Goal: Task Accomplishment & Management: Manage account settings

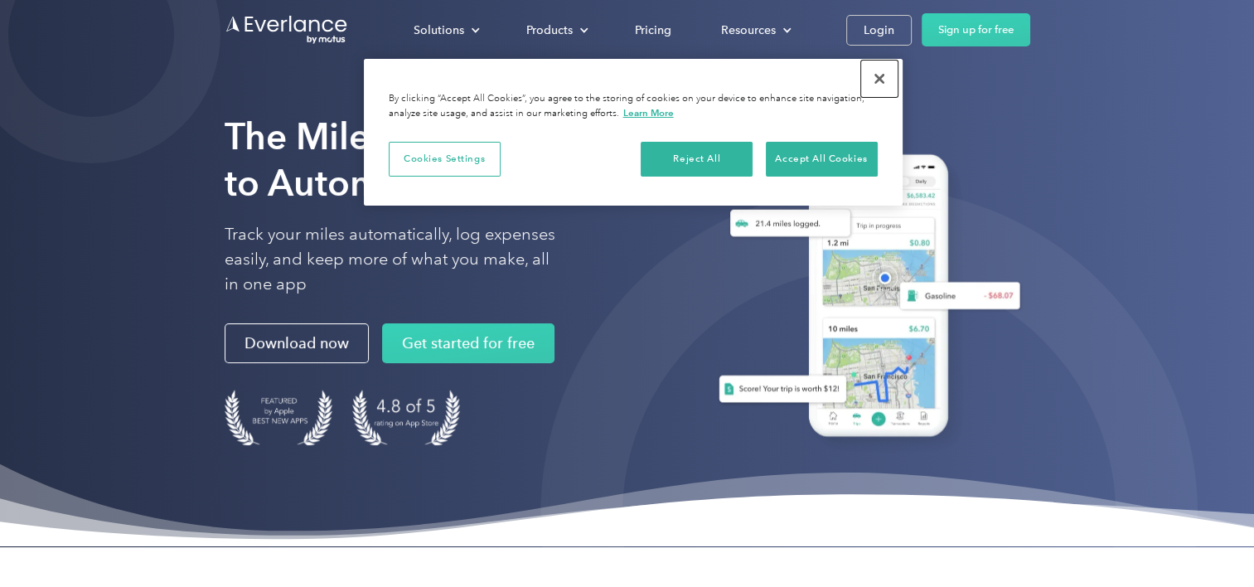
click at [879, 76] on button "Close" at bounding box center [879, 79] width 36 height 36
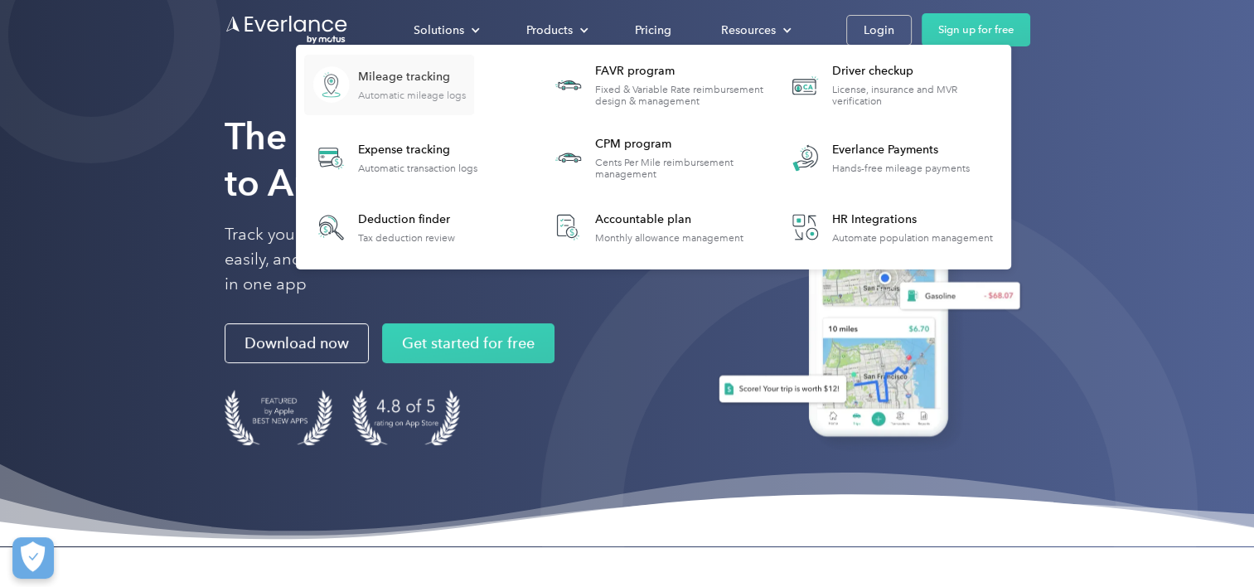
click at [390, 74] on div "Mileage tracking" at bounding box center [412, 77] width 108 height 17
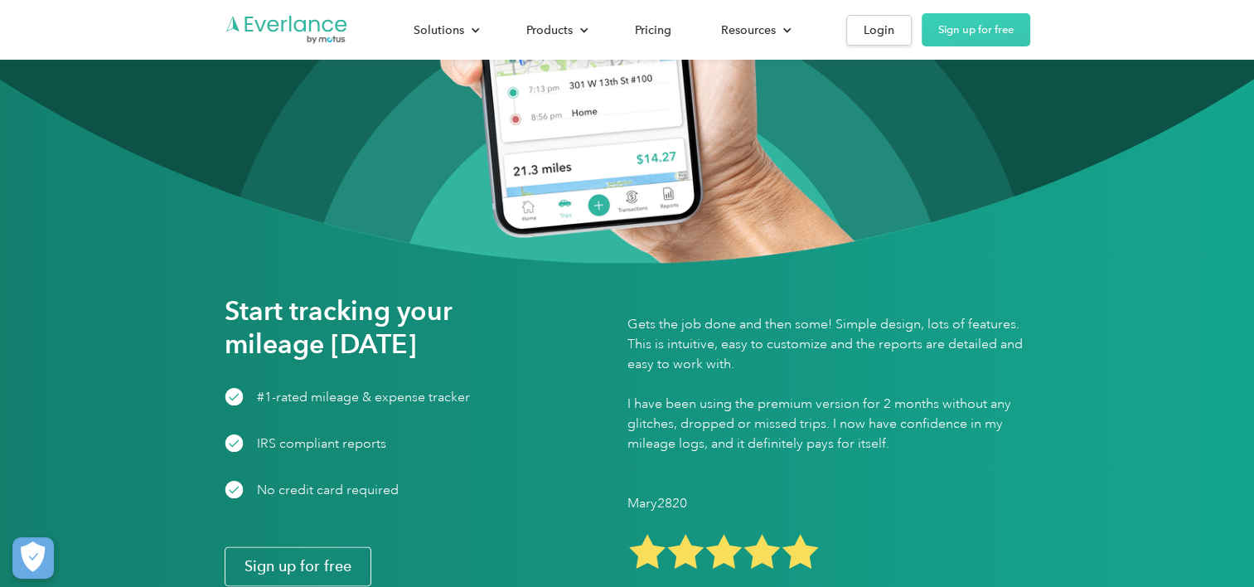
scroll to position [1823, 0]
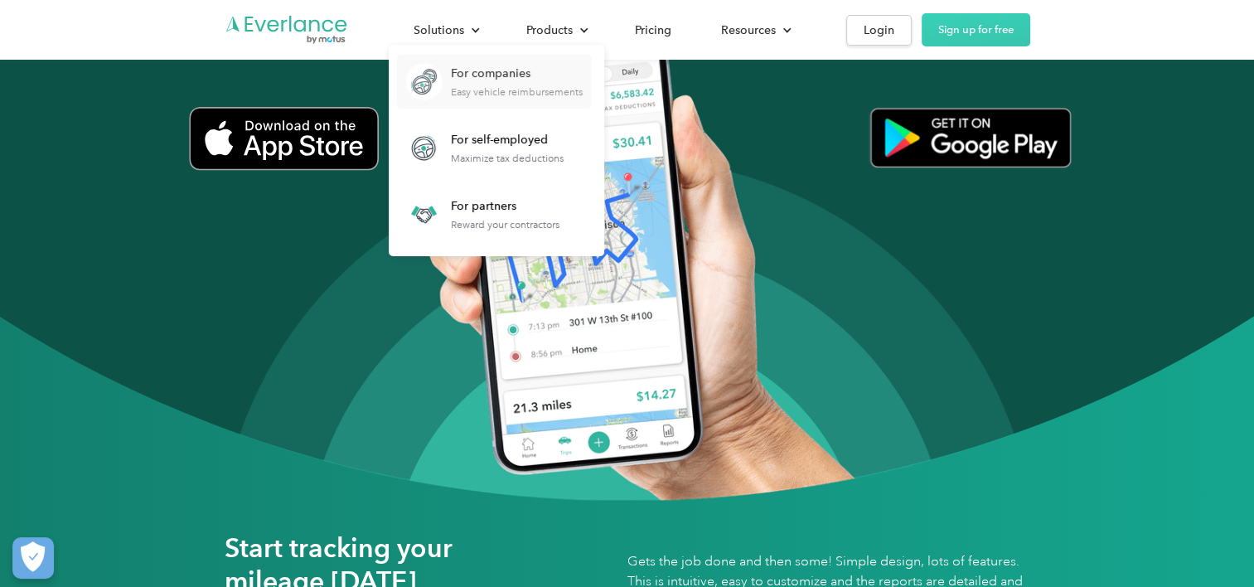
click at [471, 73] on div "For companies" at bounding box center [517, 73] width 132 height 17
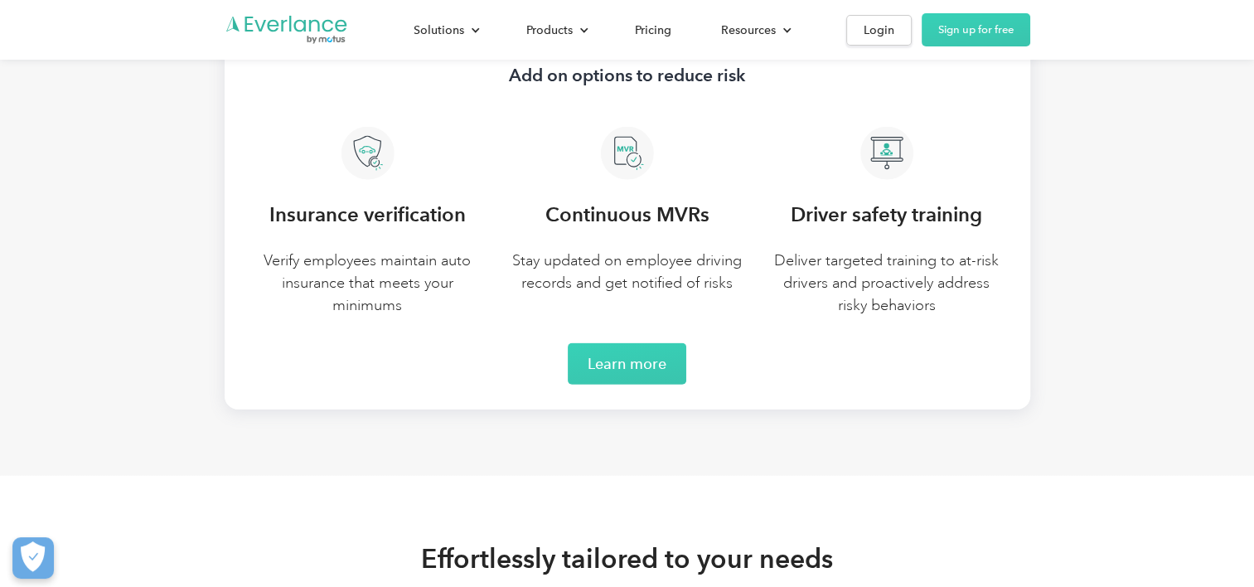
scroll to position [3647, 0]
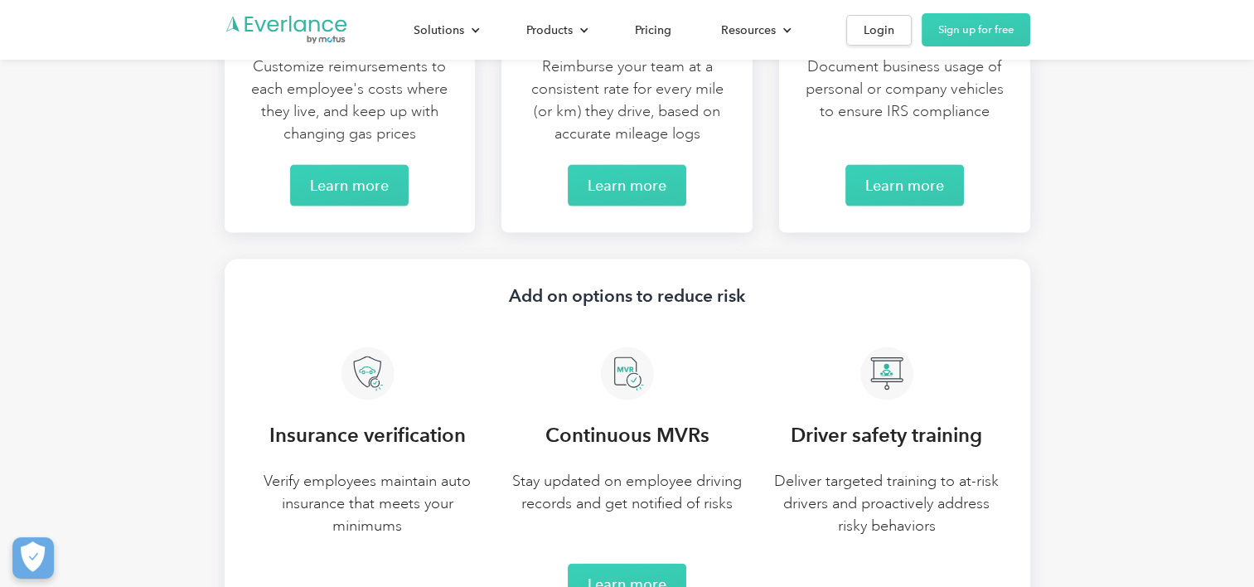
click at [608, 441] on h3 "Continuous MVRs" at bounding box center [627, 435] width 164 height 30
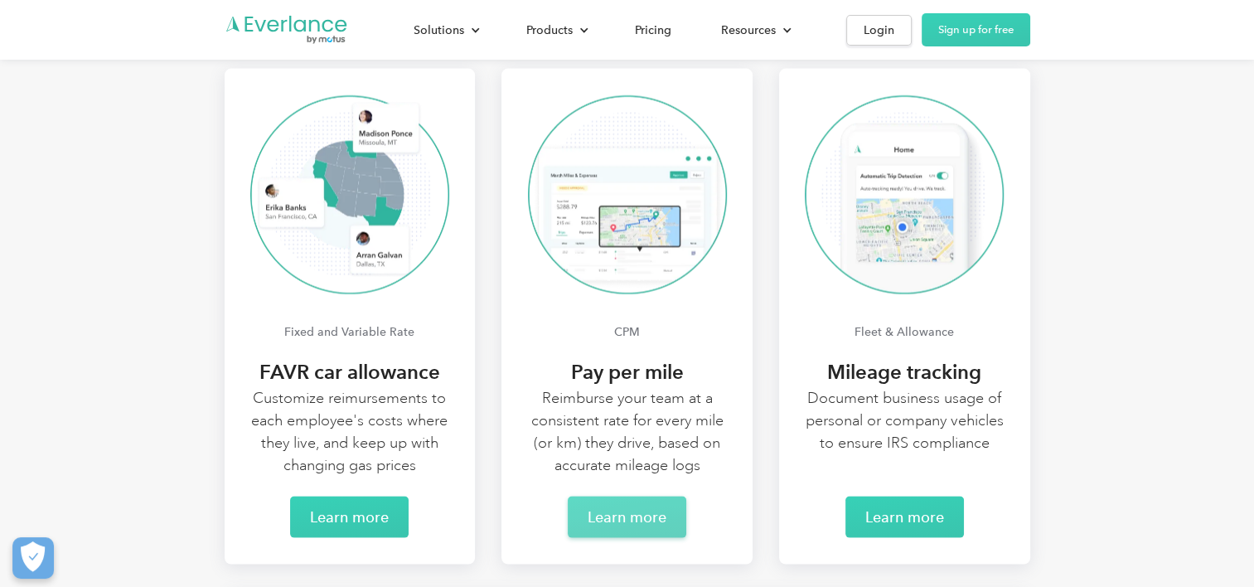
click at [614, 507] on link "Learn more" at bounding box center [627, 516] width 119 height 41
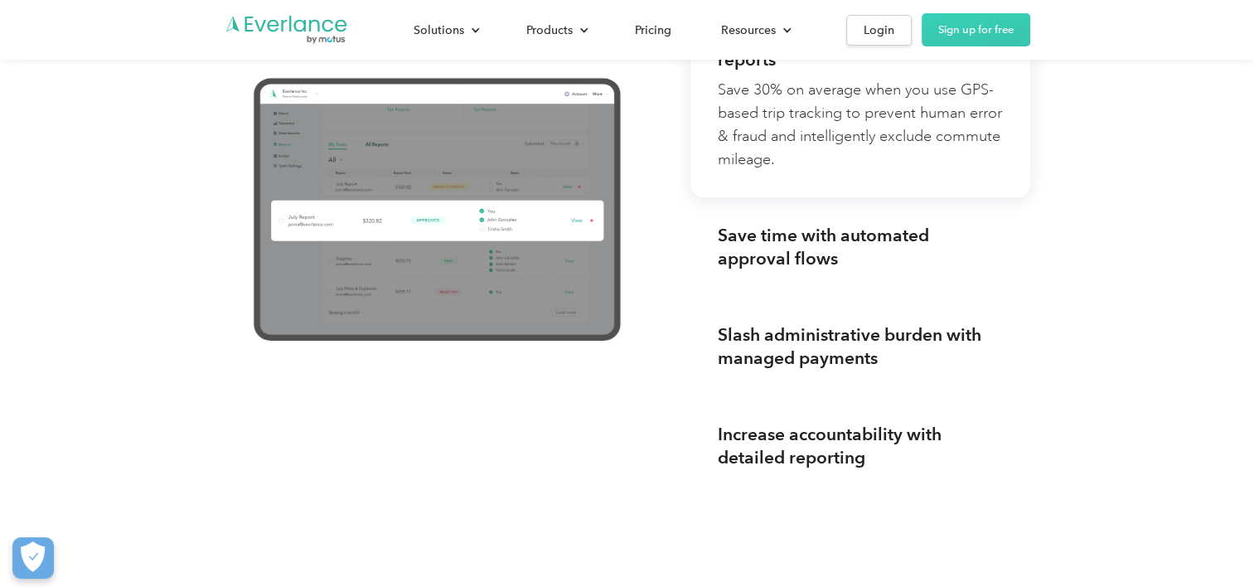
scroll to position [1658, 0]
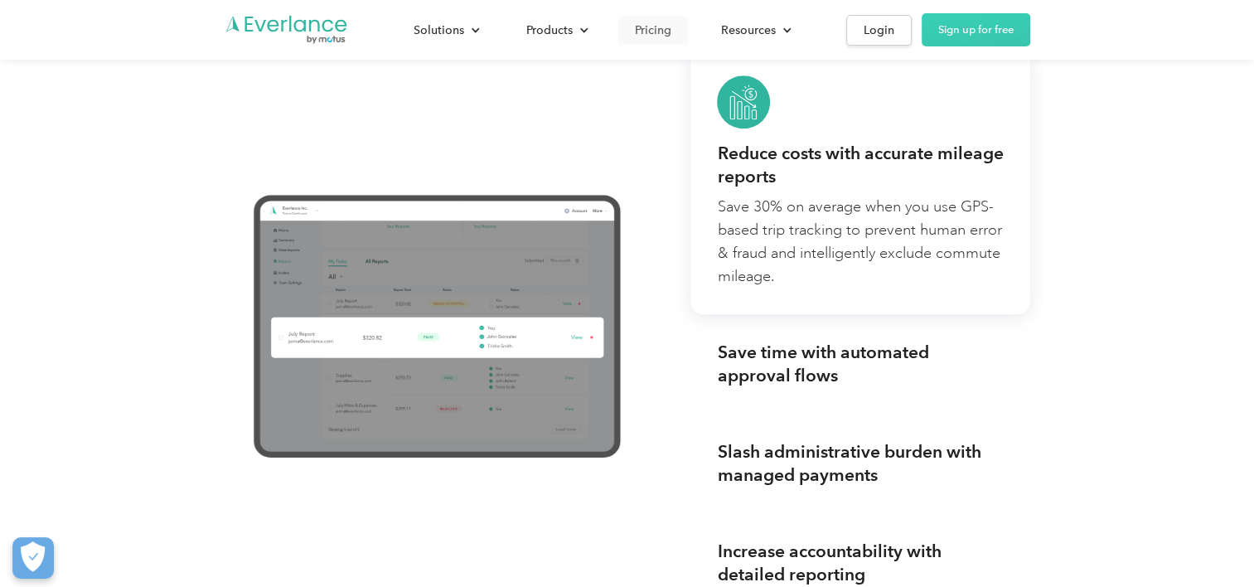
click at [638, 33] on div "Pricing" at bounding box center [653, 30] width 36 height 21
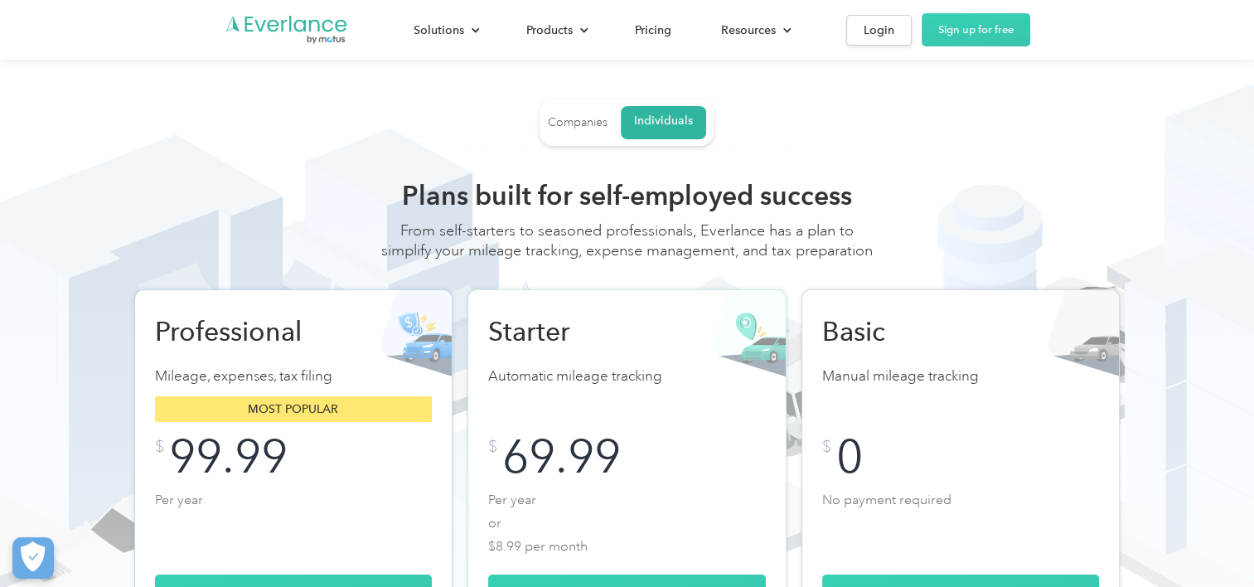
click at [561, 126] on div "Companies" at bounding box center [578, 122] width 60 height 15
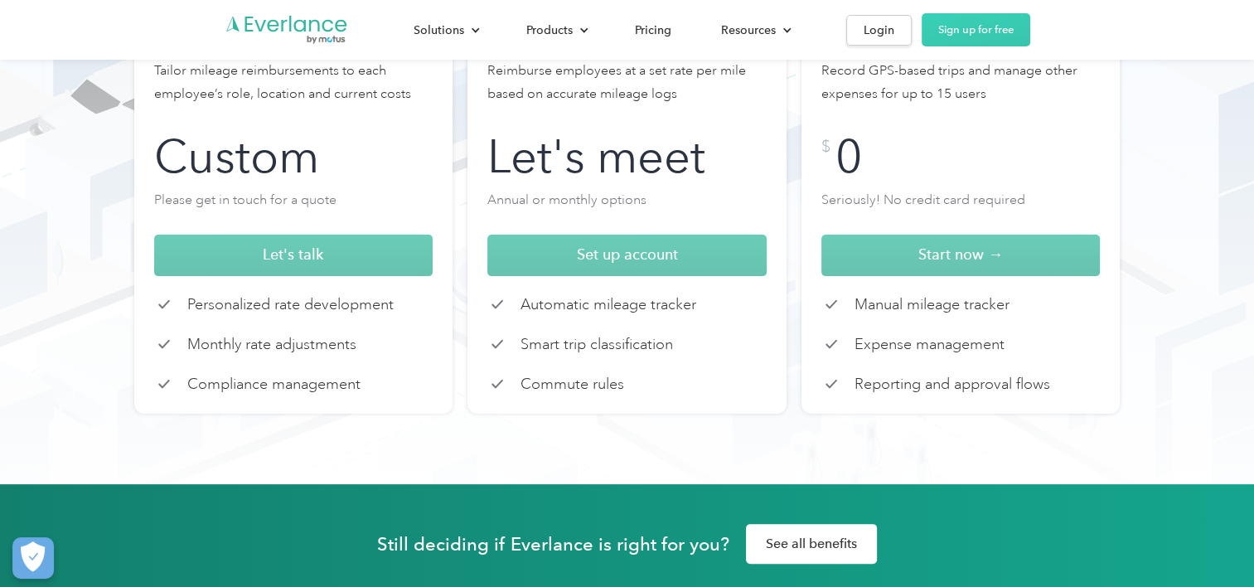
scroll to position [332, 0]
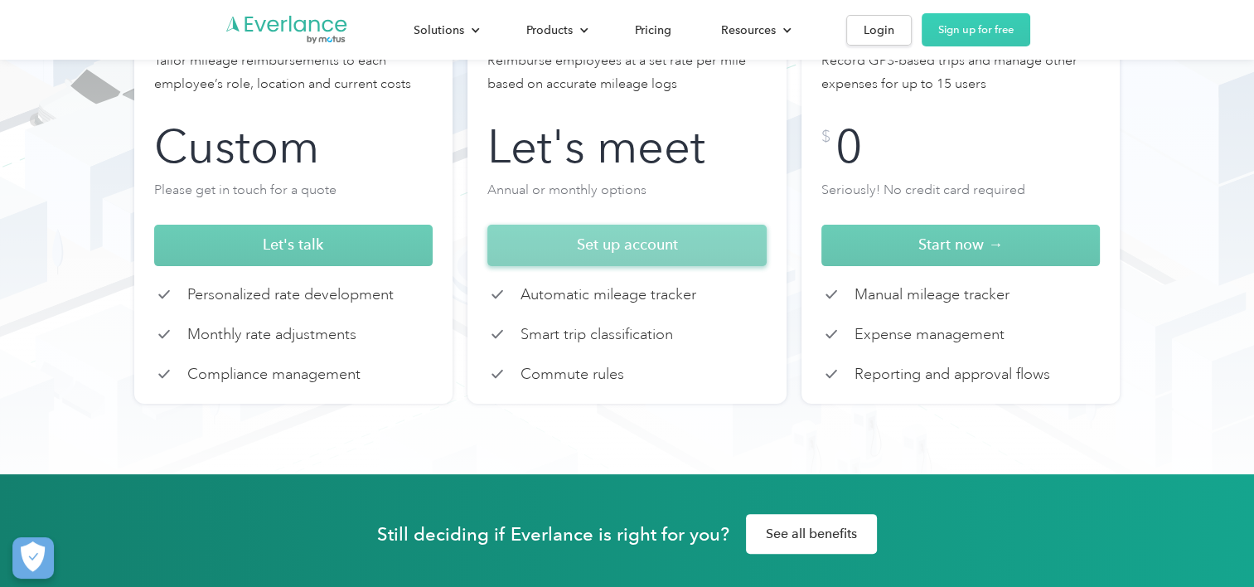
click at [586, 249] on span "Set up account" at bounding box center [626, 243] width 101 height 17
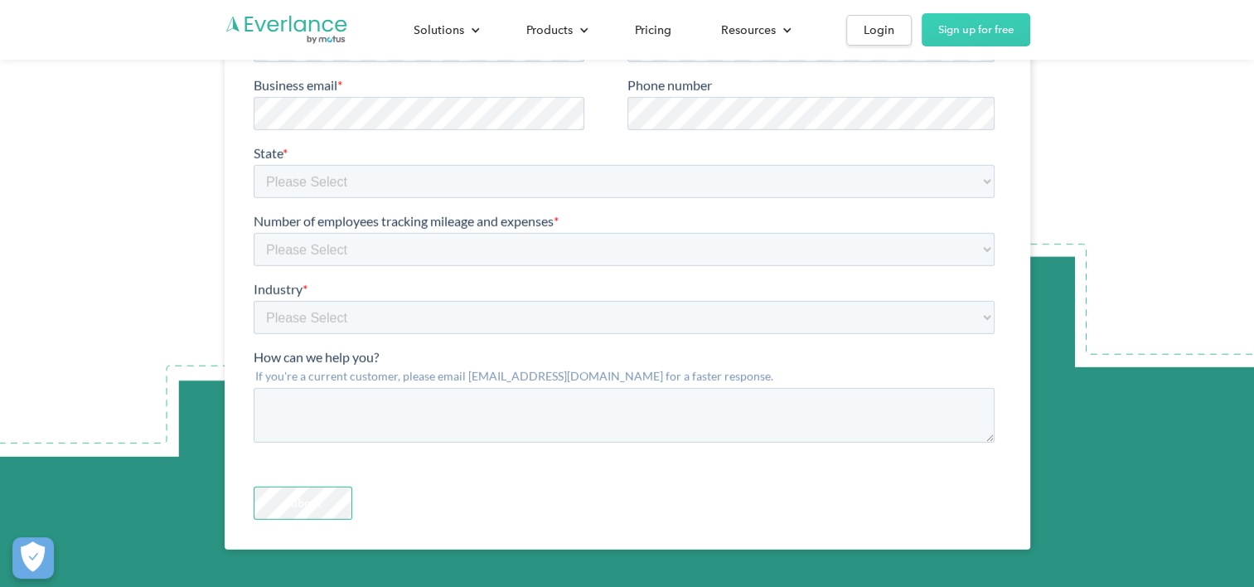
scroll to position [4807, 0]
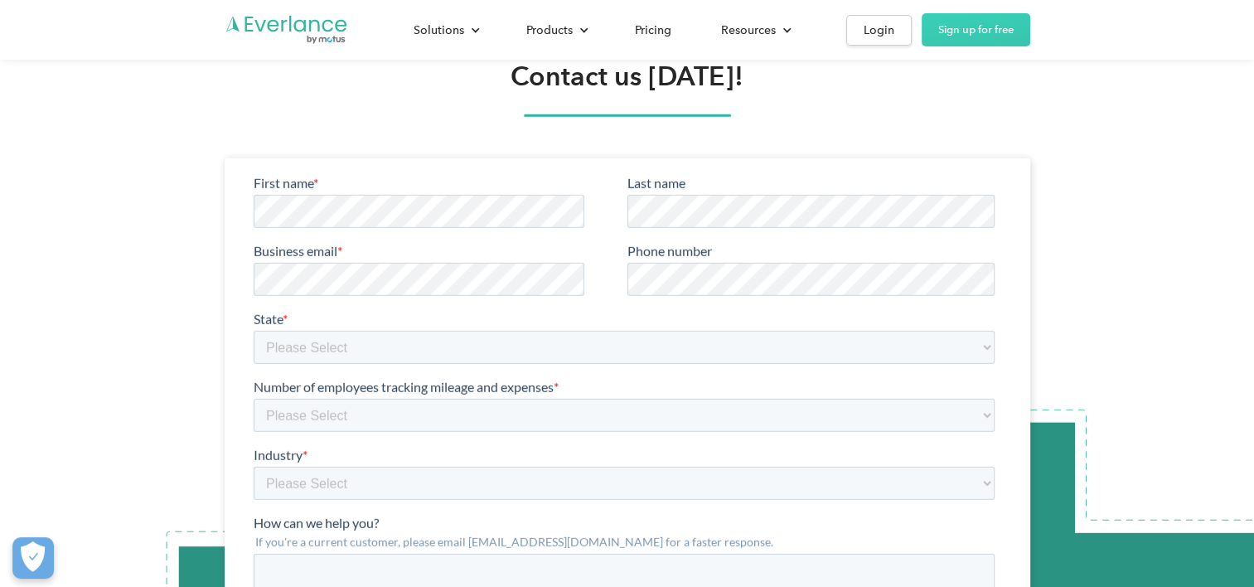
click at [318, 170] on div at bounding box center [628, 436] width 748 height 557
click at [320, 352] on select "Please Select Alabama Alberta Alaska Arizona Arkansas British Columbia Californ…" at bounding box center [623, 346] width 741 height 33
select select "Nevada"
click at [253, 330] on select "Please Select Alabama Alberta Alaska Arizona Arkansas British Columbia Californ…" at bounding box center [623, 346] width 741 height 33
click at [304, 409] on select "Please Select 1-4 5-19 20-39 40-99 100-299 300-599 600-999 1000+" at bounding box center [623, 414] width 741 height 33
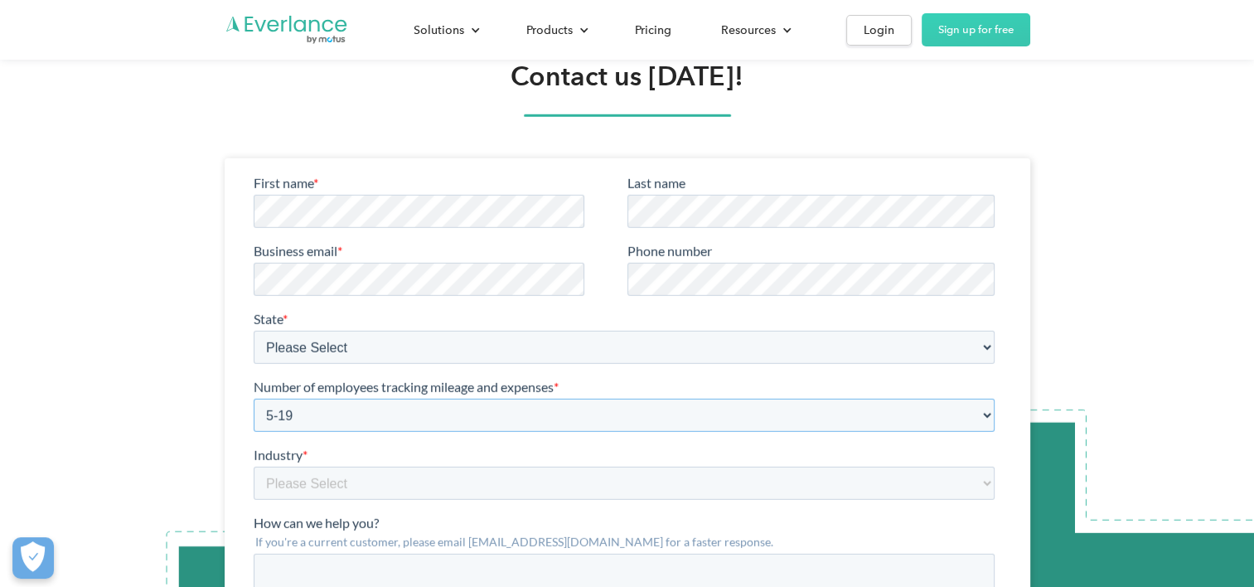
click at [253, 398] on select "Please Select 1-4 5-19 20-39 40-99 100-299 300-599 600-999 1000+" at bounding box center [623, 414] width 741 height 33
click at [310, 410] on select "Please Select 1-4 5-19 20-39 40-99 100-299 300-599 600-999 1000+" at bounding box center [623, 414] width 741 height 33
select select "1-5"
click at [253, 398] on select "Please Select 1-4 5-19 20-39 40-99 100-299 300-599 600-999 1000+" at bounding box center [623, 414] width 741 height 33
click at [266, 495] on select "Please Select Construction Food and beverage Healthcare Medical device, pharma …" at bounding box center [623, 482] width 741 height 33
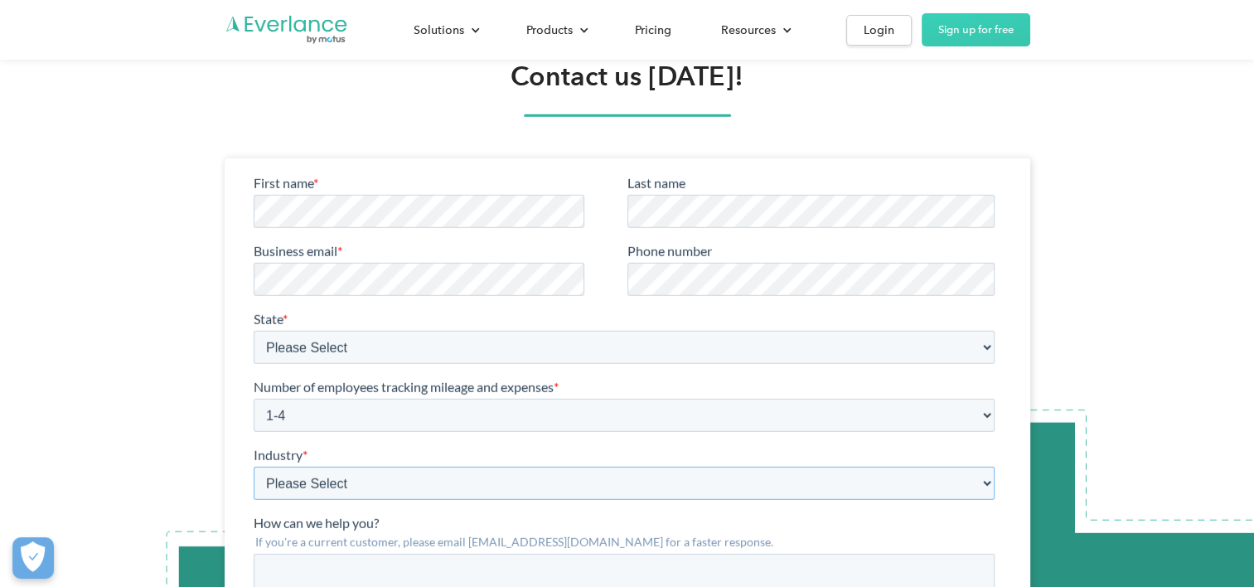
select select "Healthcare"
click at [253, 466] on select "Please Select Construction Food and beverage Healthcare Medical device, pharma …" at bounding box center [623, 482] width 741 height 33
click at [983, 483] on select "Please Select Construction Food and beverage Healthcare Medical device, pharma …" at bounding box center [623, 482] width 741 height 33
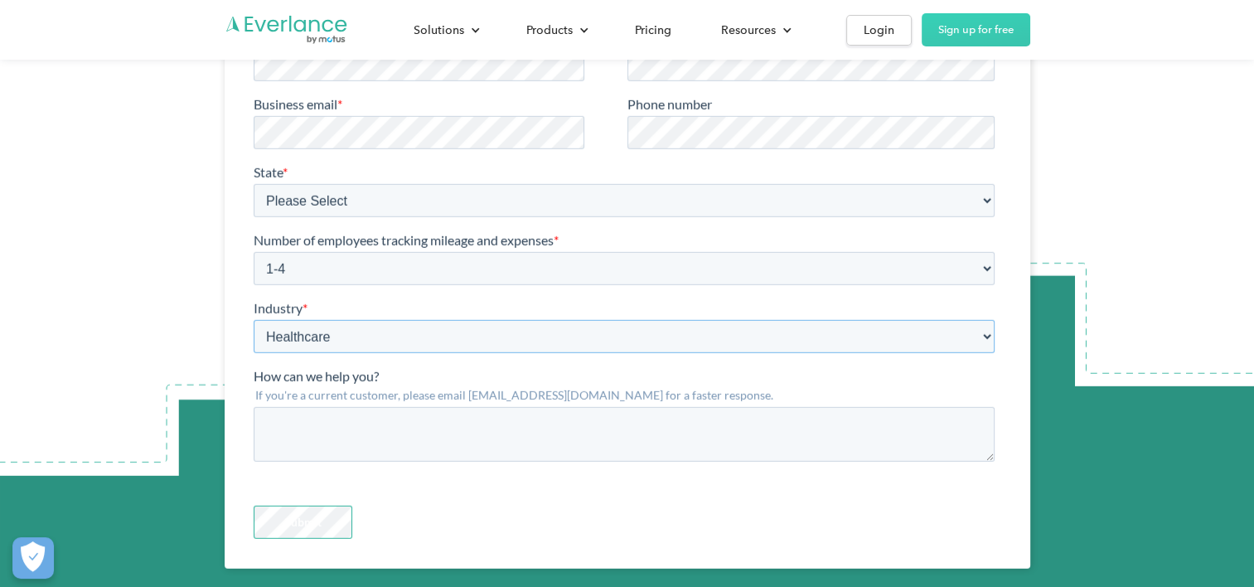
scroll to position [5016, 0]
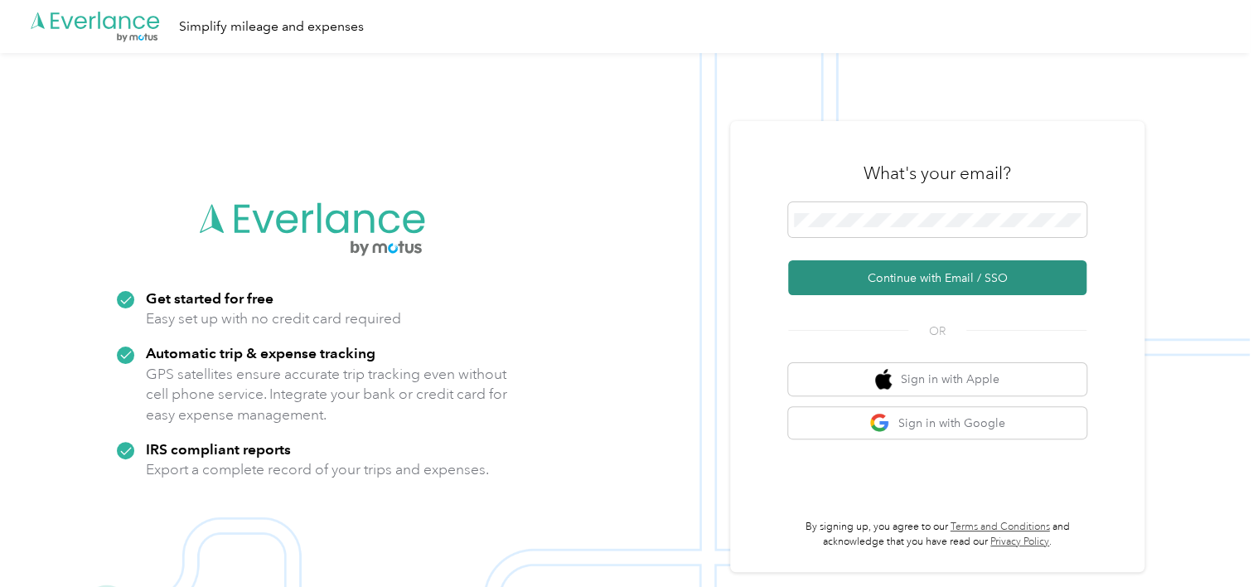
click at [948, 273] on button "Continue with Email / SSO" at bounding box center [937, 277] width 298 height 35
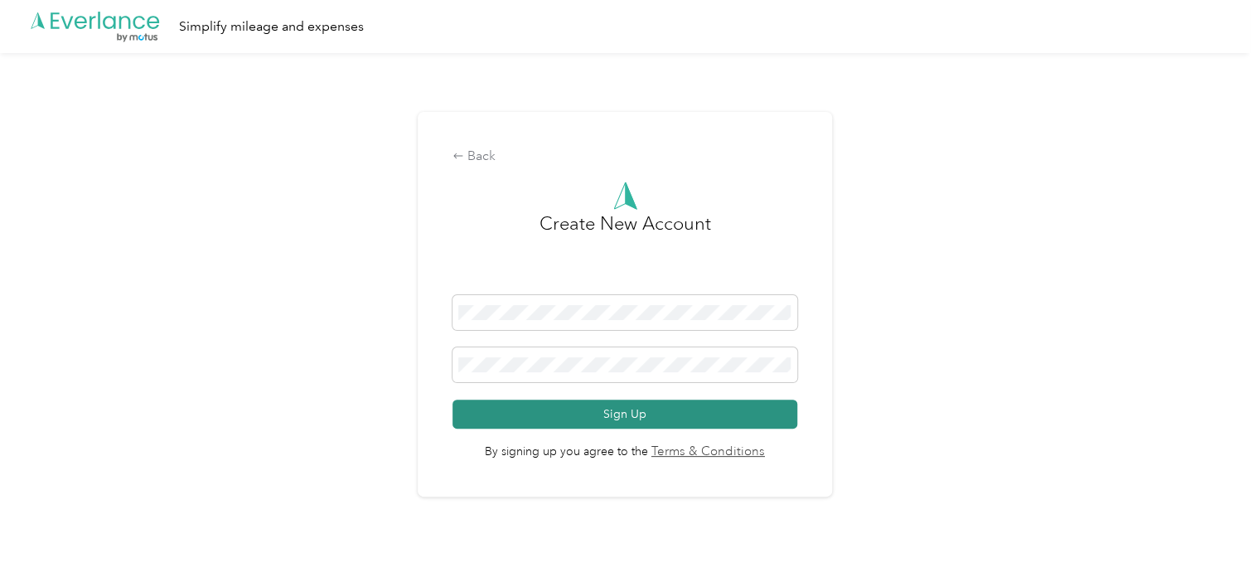
click at [656, 411] on button "Sign Up" at bounding box center [625, 413] width 344 height 29
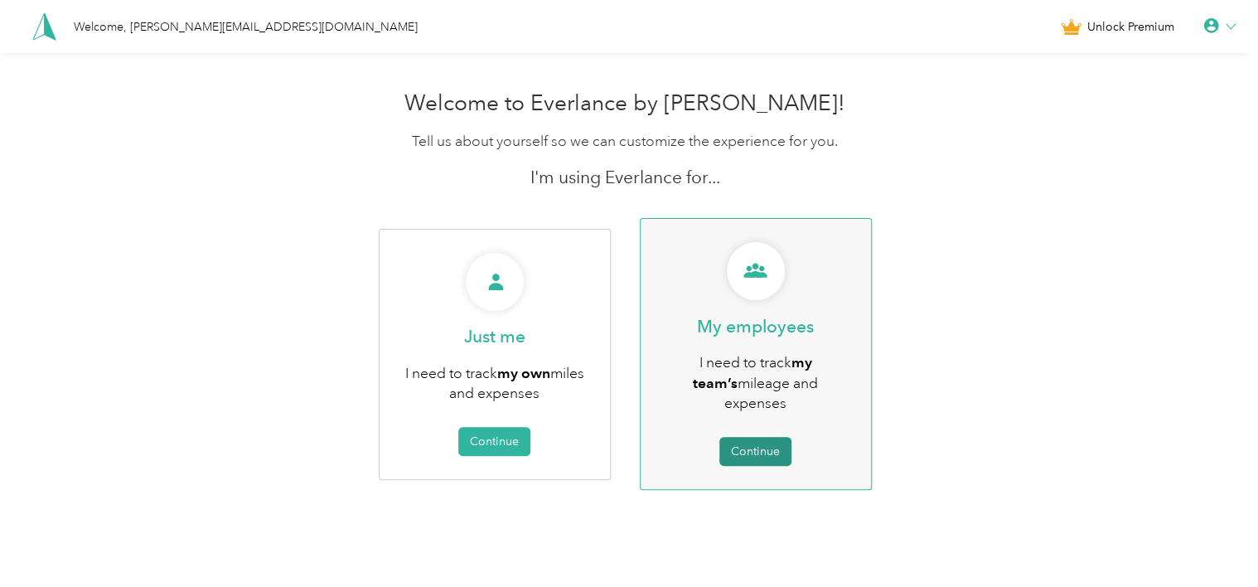
click at [753, 437] on button "Continue" at bounding box center [755, 451] width 72 height 29
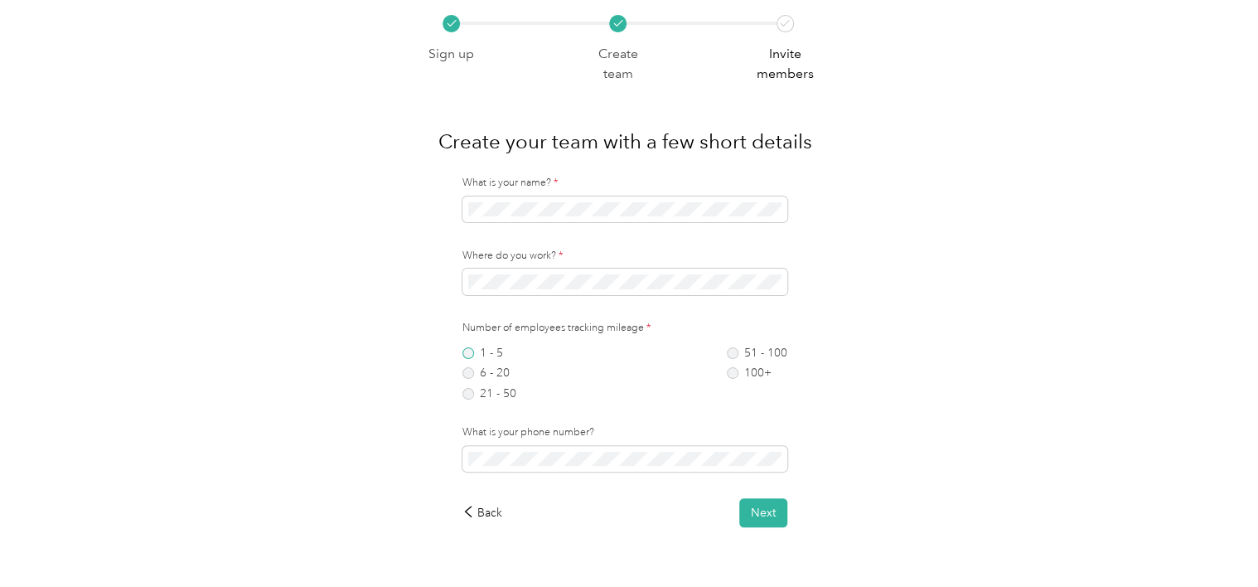
click at [471, 356] on label "1 - 5" at bounding box center [489, 353] width 54 height 12
click at [768, 518] on button "Next" at bounding box center [763, 512] width 48 height 29
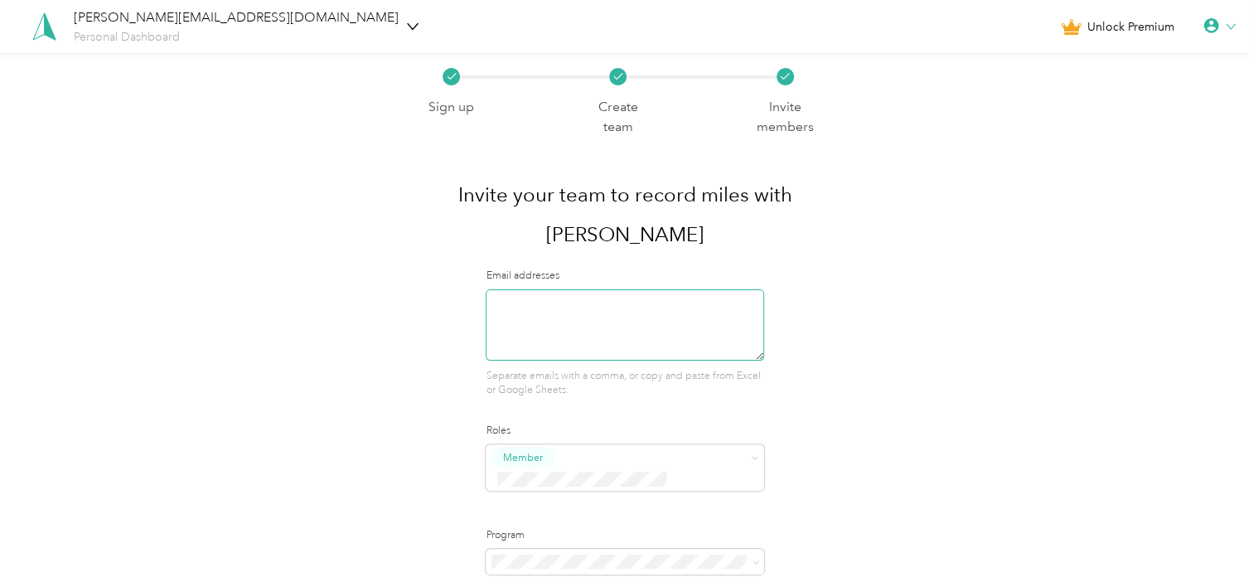
click at [514, 303] on textarea at bounding box center [625, 324] width 278 height 71
paste textarea "[EMAIL_ADDRESS][DOMAIN_NAME]"
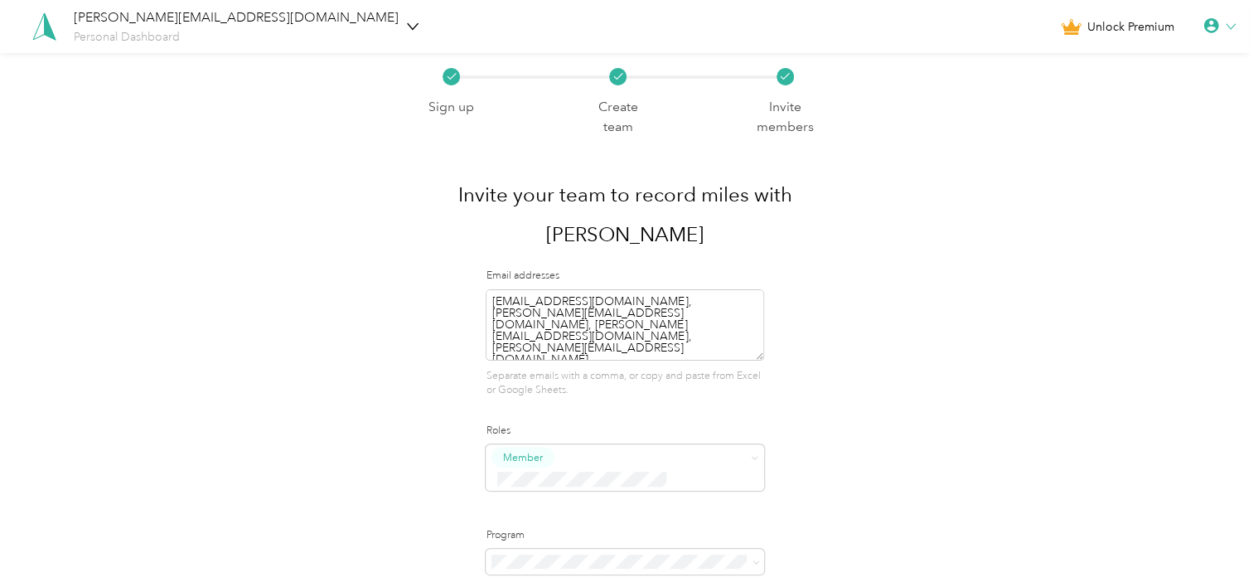
type textarea "[EMAIL_ADDRESS][DOMAIN_NAME], [PERSON_NAME][EMAIL_ADDRESS][DOMAIN_NAME], [PERSO…"
click at [810, 455] on div "Sign up Create team Invite members Invite your team to record miles with [PERSO…" at bounding box center [625, 341] width 417 height 577
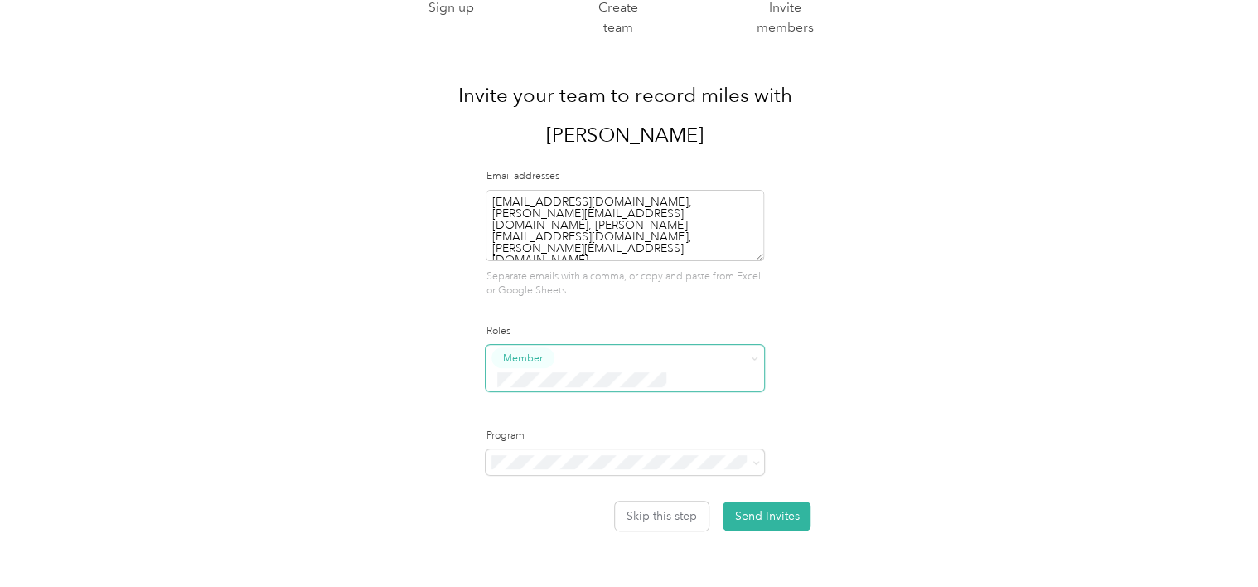
scroll to position [103, 0]
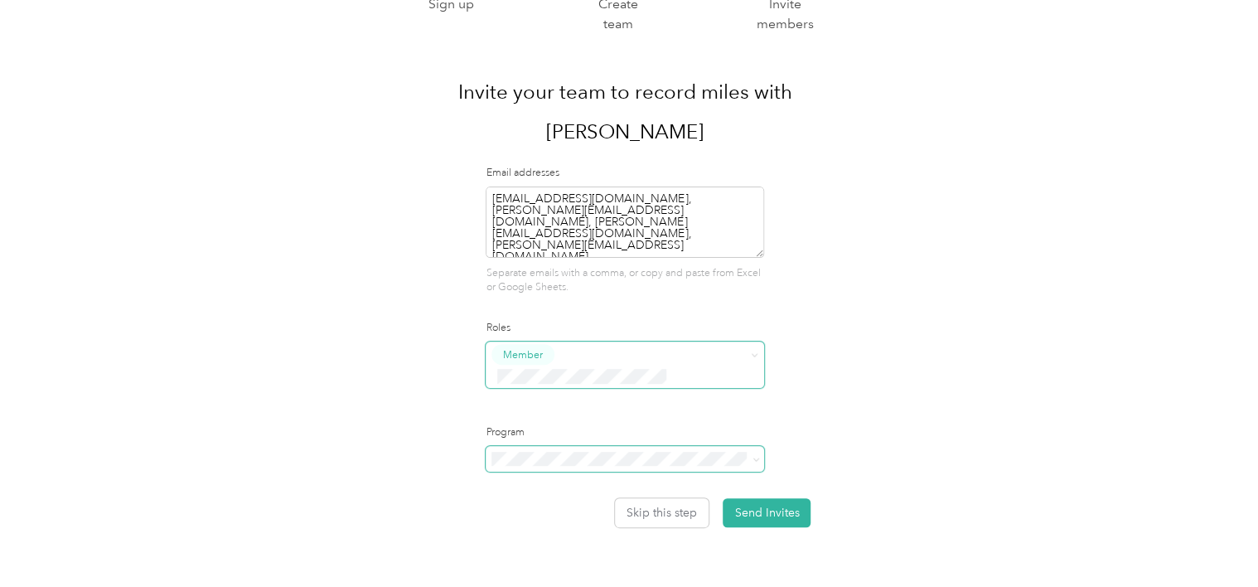
click at [760, 456] on icon at bounding box center [756, 459] width 7 height 7
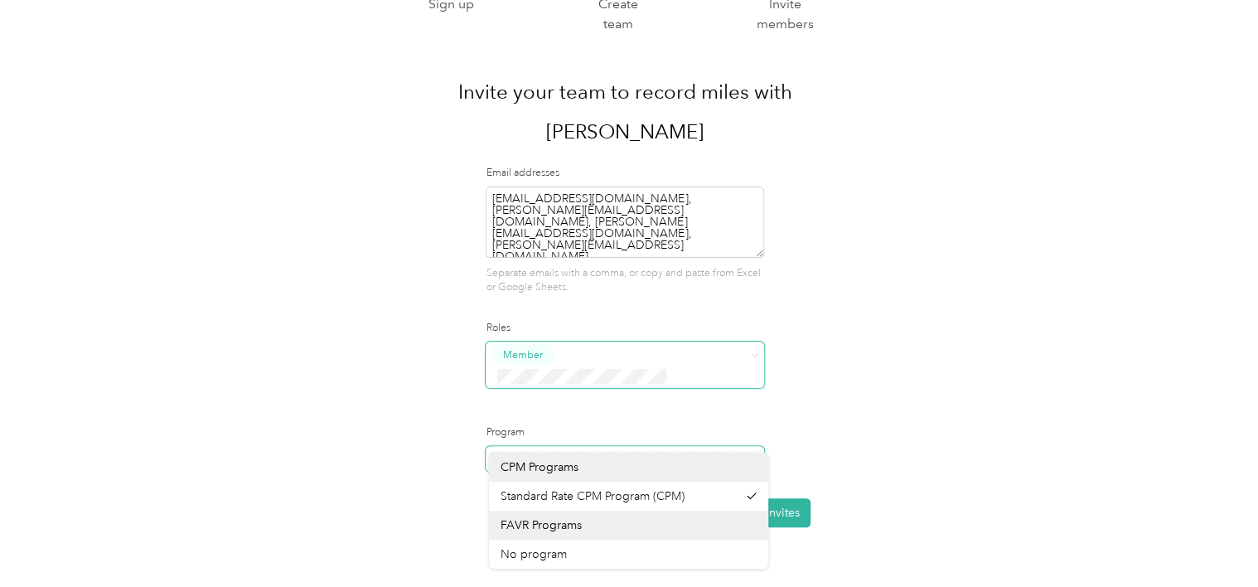
click at [760, 456] on icon at bounding box center [756, 459] width 7 height 7
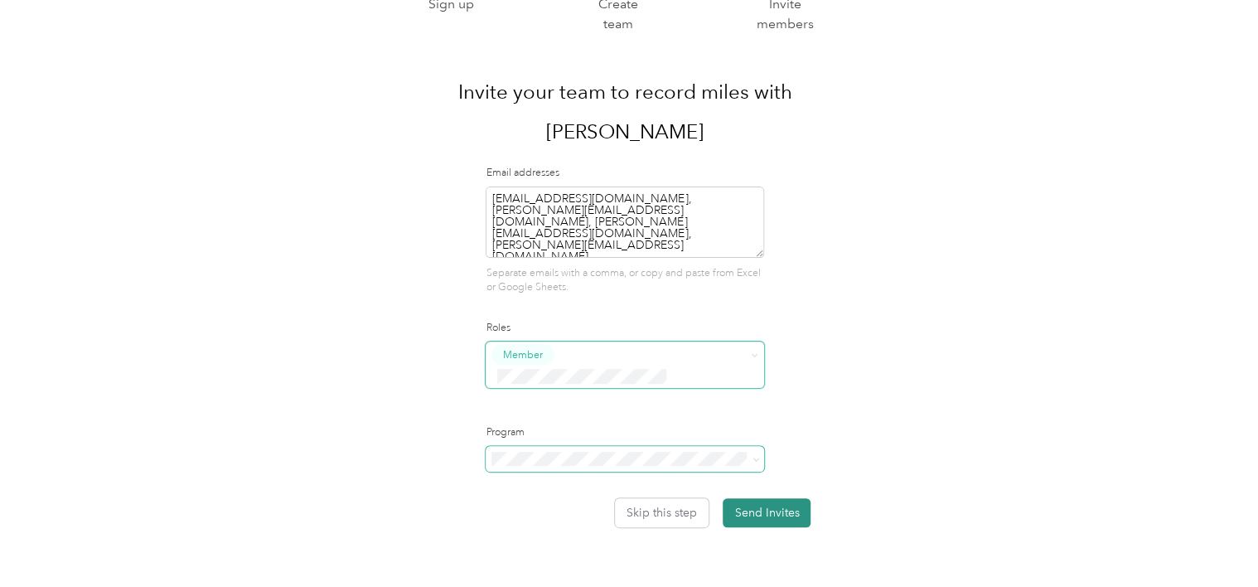
click at [777, 498] on button "Send Invites" at bounding box center [767, 512] width 88 height 29
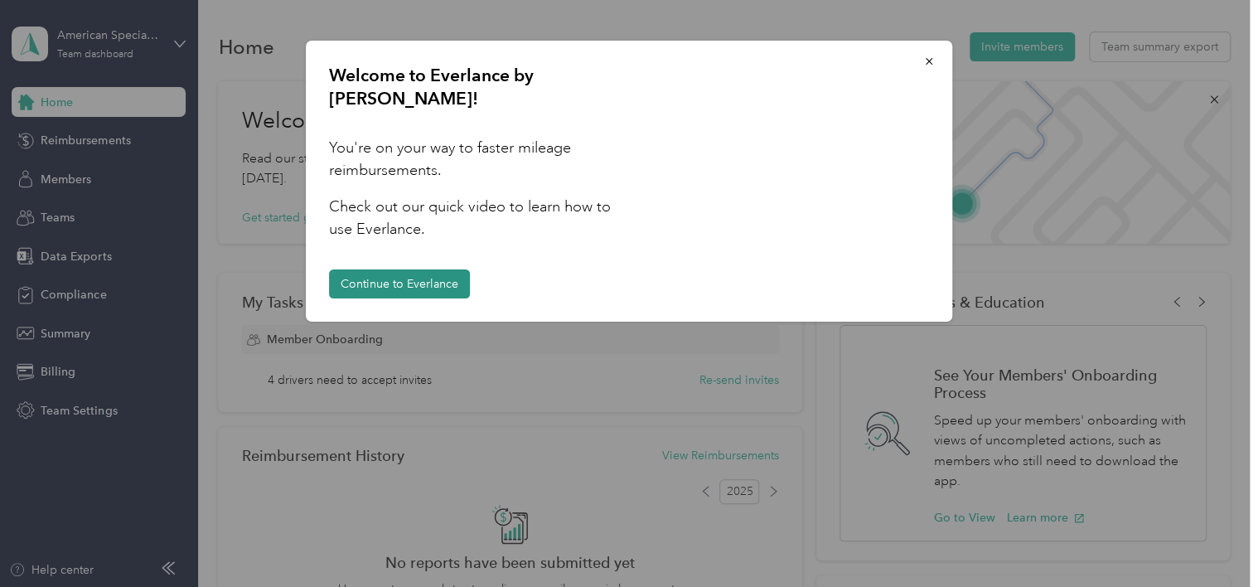
click at [398, 269] on button "Continue to Everlance" at bounding box center [399, 283] width 141 height 29
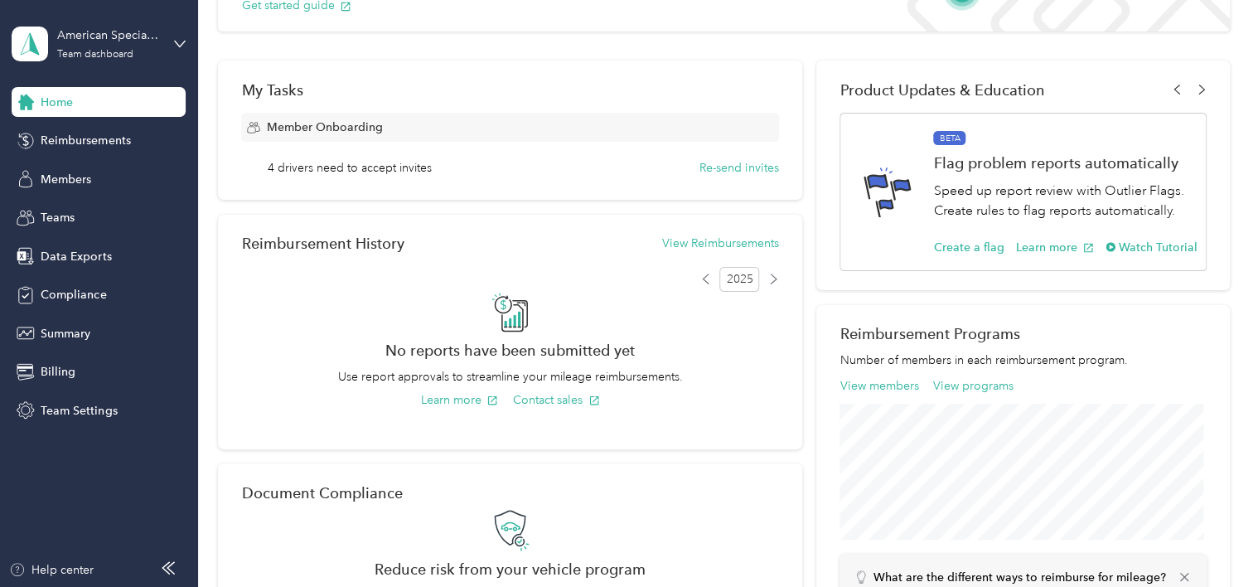
scroll to position [249, 0]
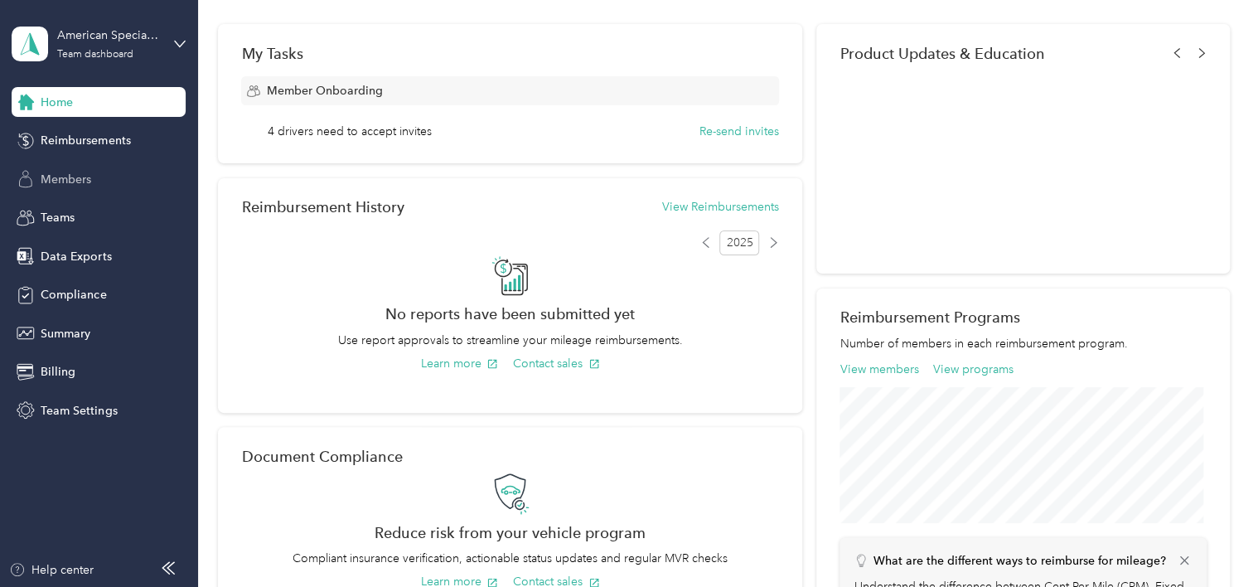
click at [57, 171] on span "Members" at bounding box center [66, 179] width 51 height 17
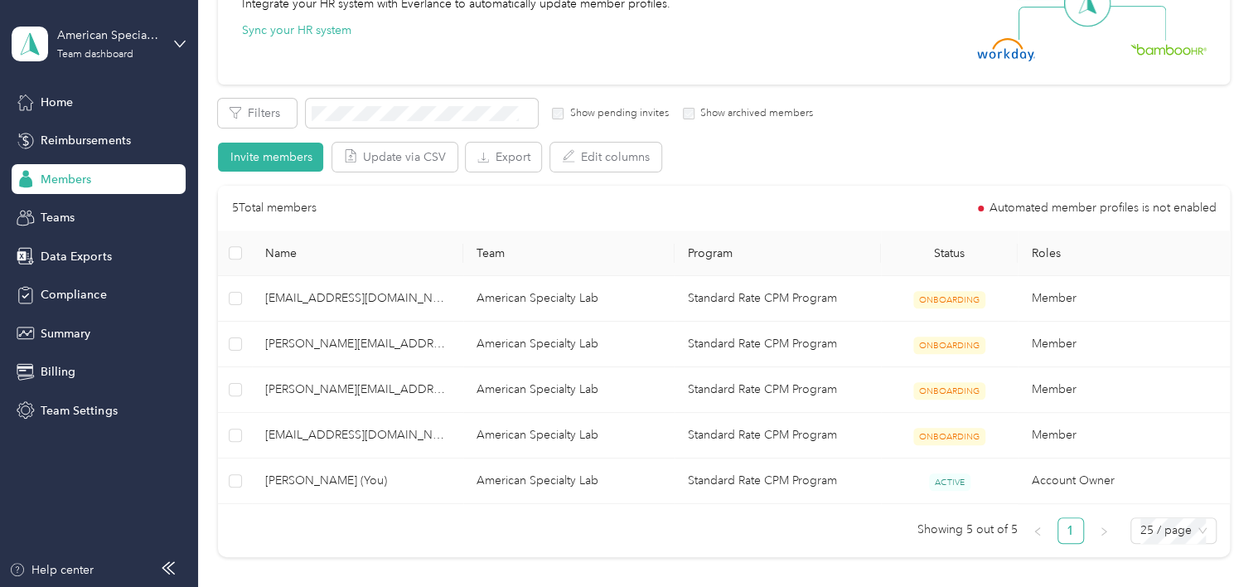
scroll to position [249, 0]
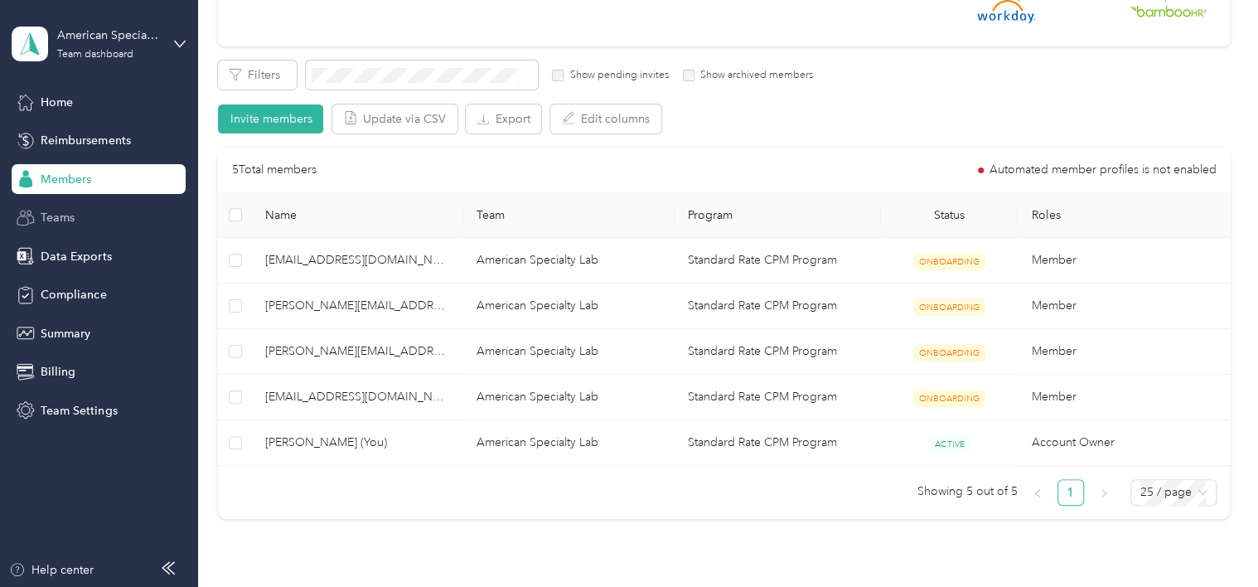
click at [95, 223] on div "Teams" at bounding box center [99, 218] width 174 height 30
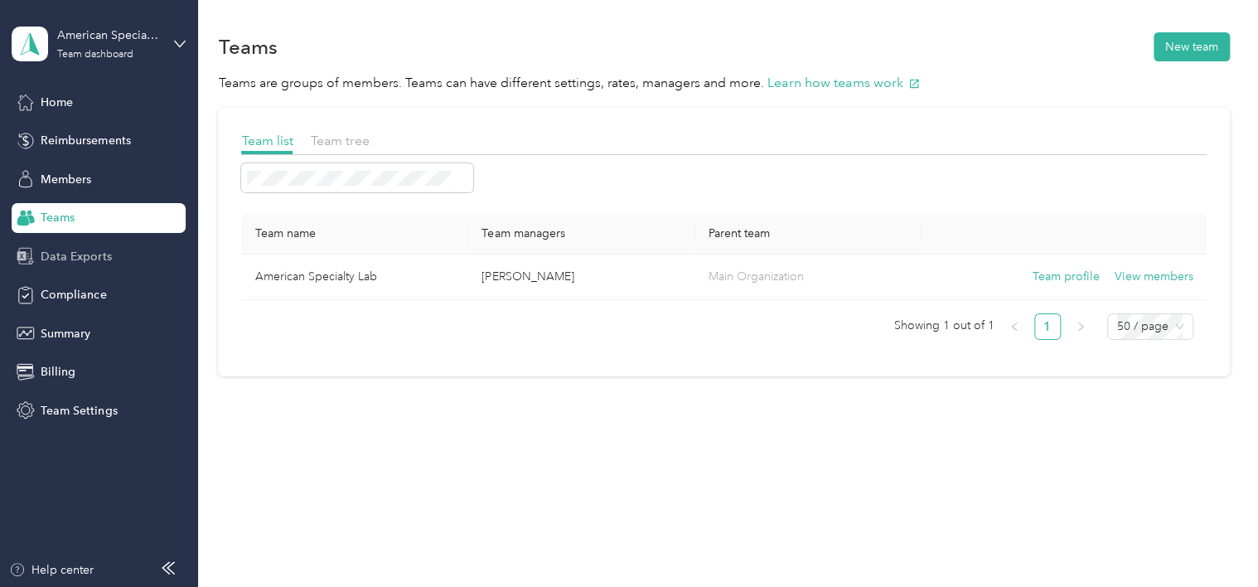
click at [85, 263] on span "Data Exports" at bounding box center [76, 256] width 70 height 17
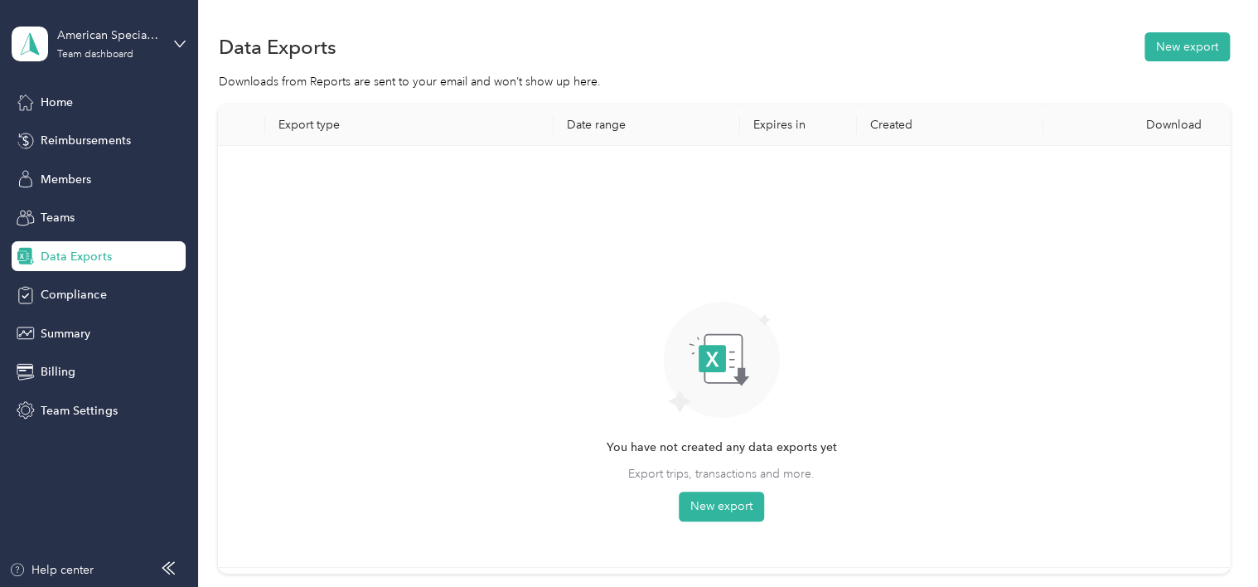
click at [86, 310] on div "Home Reimbursements Members Teams Data Exports Compliance Summary Billing Team …" at bounding box center [99, 256] width 174 height 338
click at [90, 298] on span "Compliance" at bounding box center [73, 294] width 65 height 17
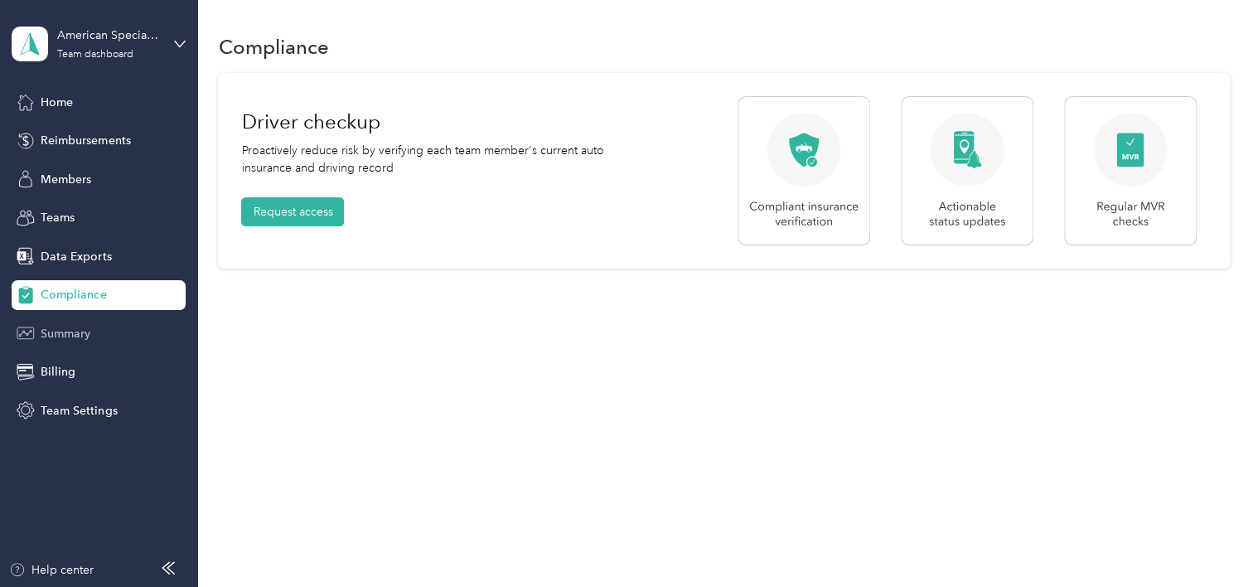
click at [80, 327] on span "Summary" at bounding box center [66, 333] width 50 height 17
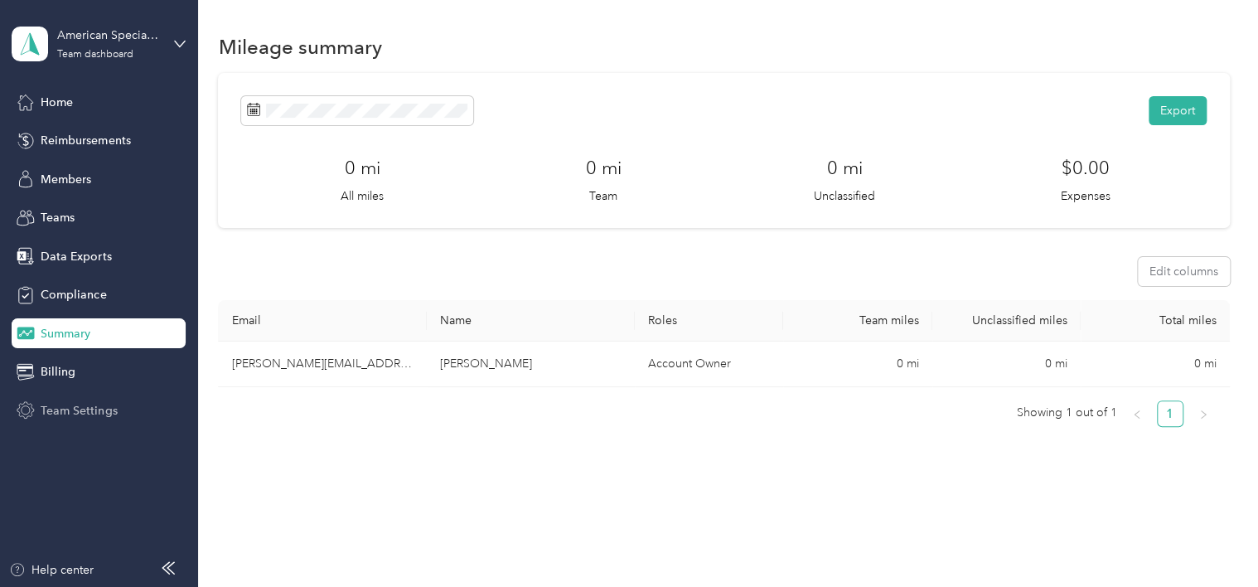
click at [80, 405] on span "Team Settings" at bounding box center [79, 410] width 76 height 17
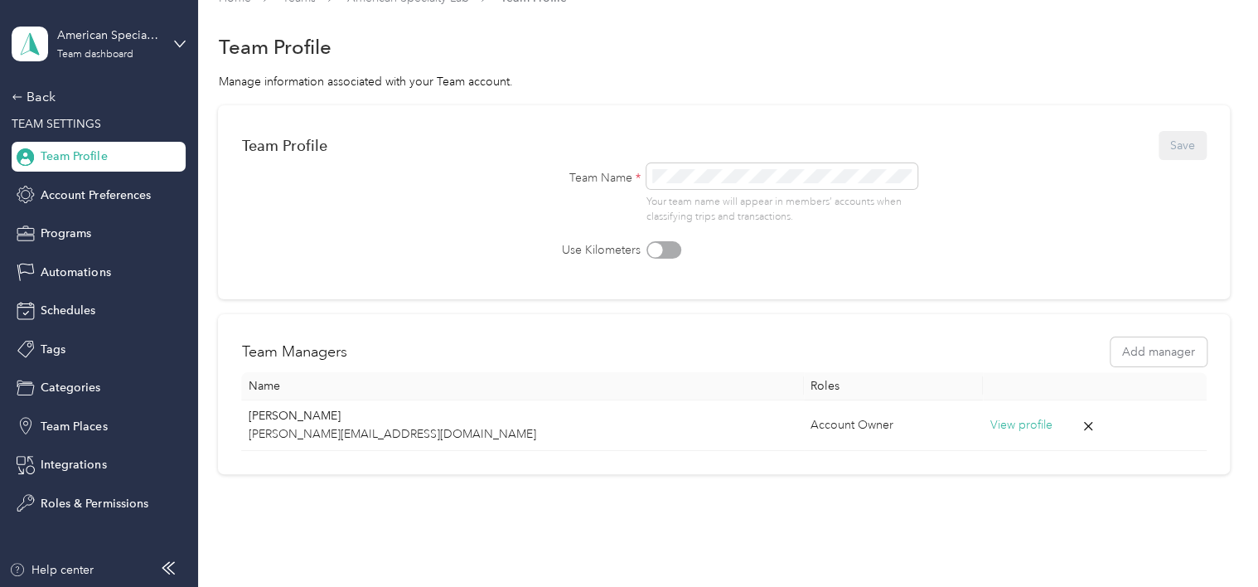
scroll to position [83, 0]
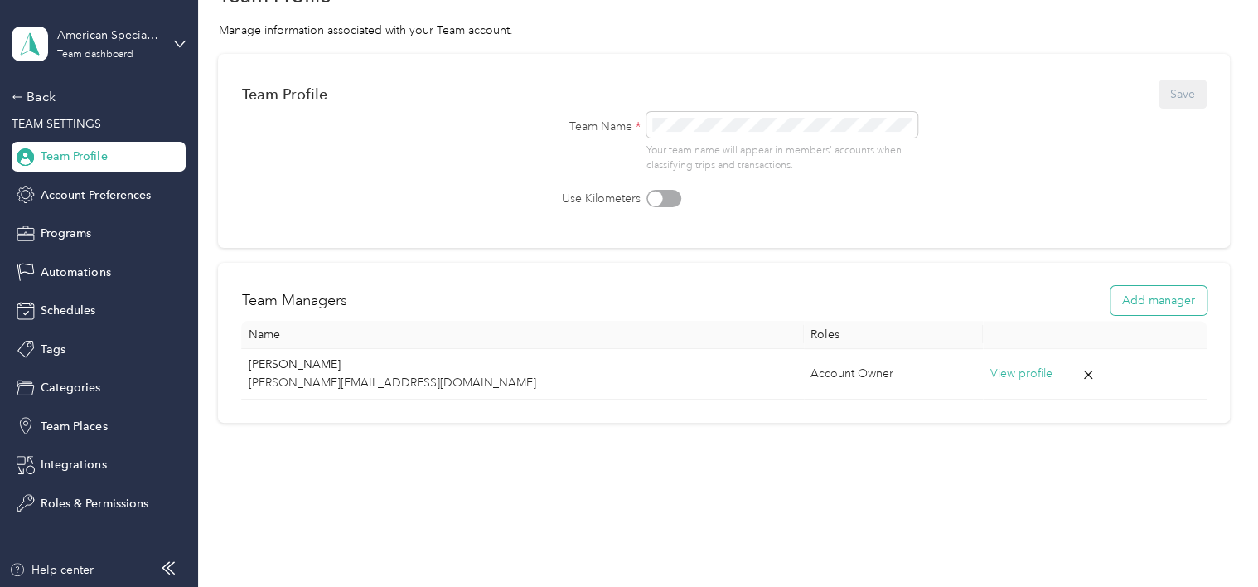
click at [1140, 302] on button "Add manager" at bounding box center [1159, 300] width 96 height 29
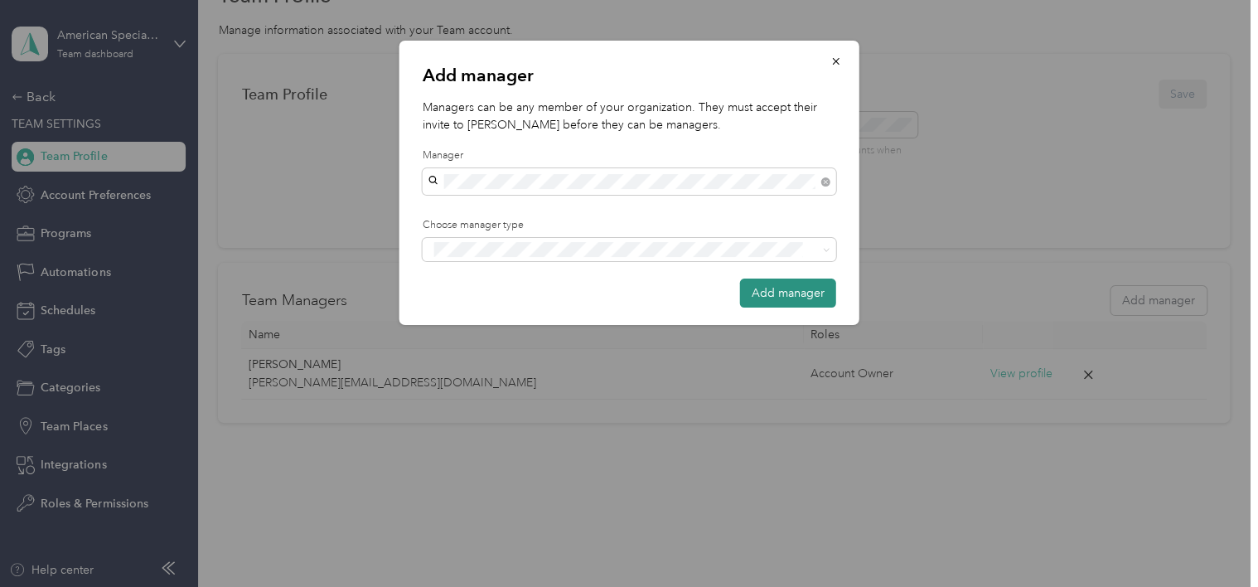
click at [779, 288] on button "Add manager" at bounding box center [788, 292] width 96 height 29
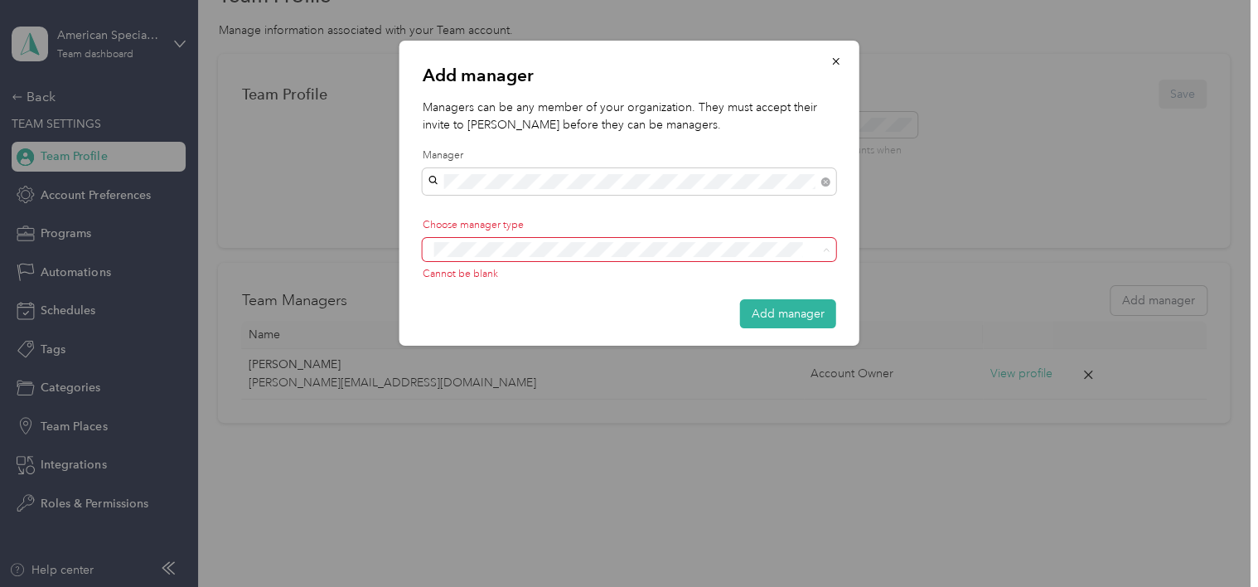
click at [469, 310] on span "Manager" at bounding box center [466, 310] width 42 height 15
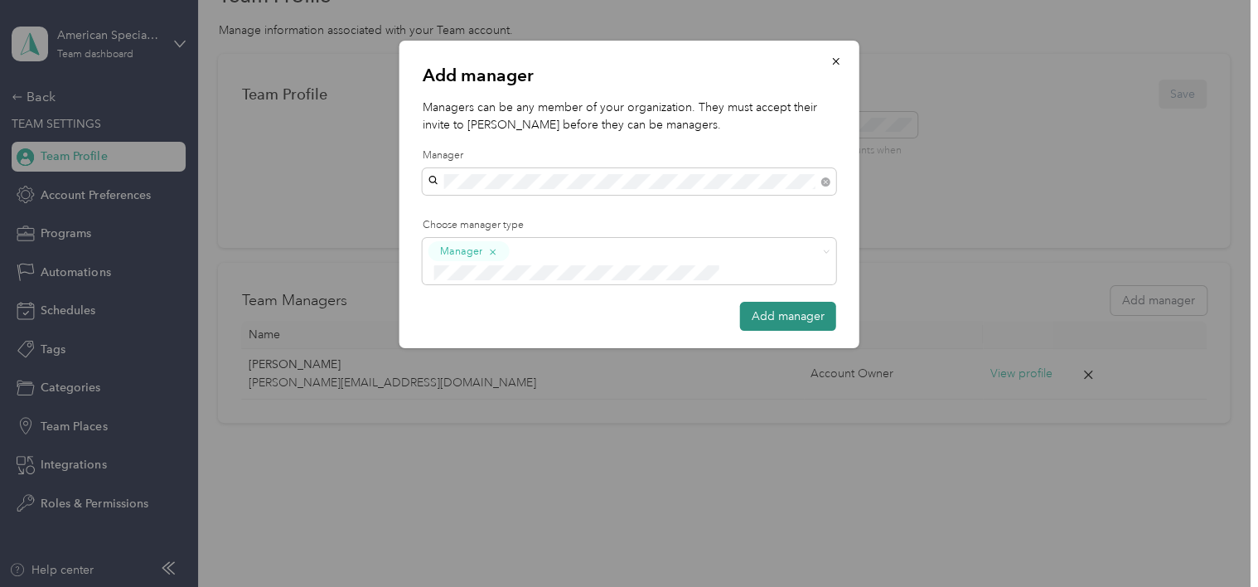
click at [789, 302] on button "Add manager" at bounding box center [788, 316] width 96 height 29
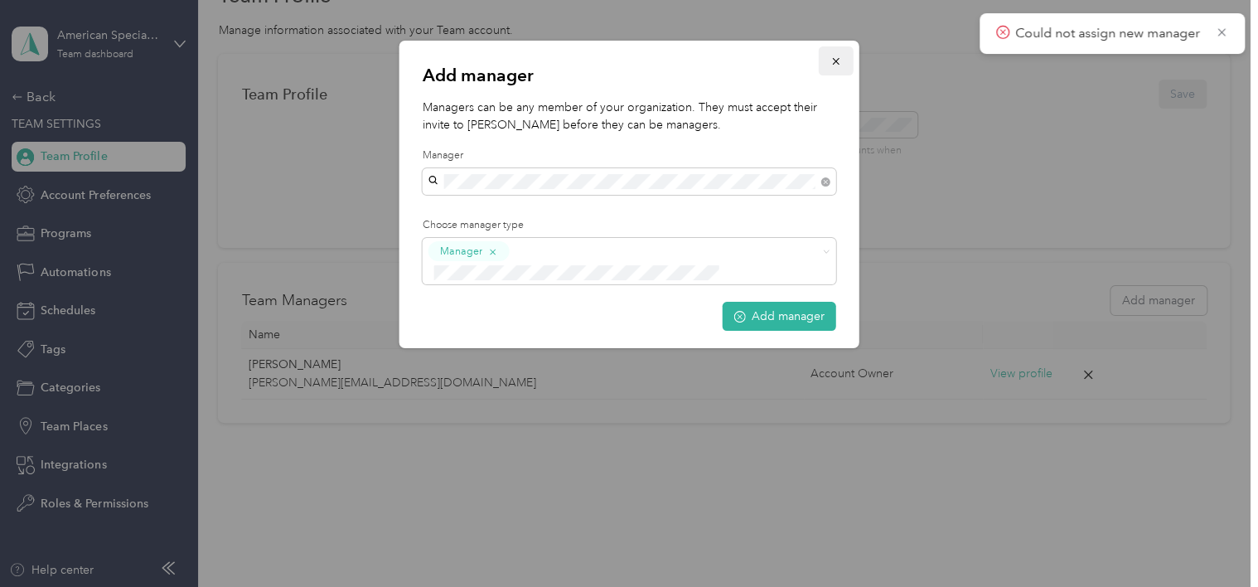
click at [835, 64] on icon "button" at bounding box center [836, 62] width 12 height 12
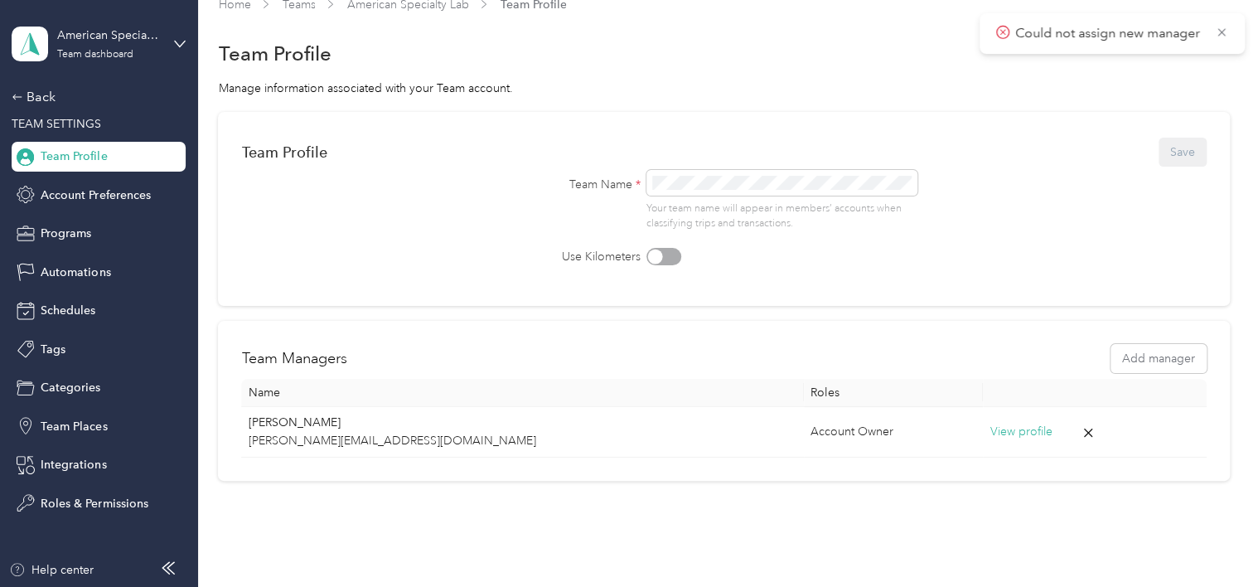
scroll to position [0, 0]
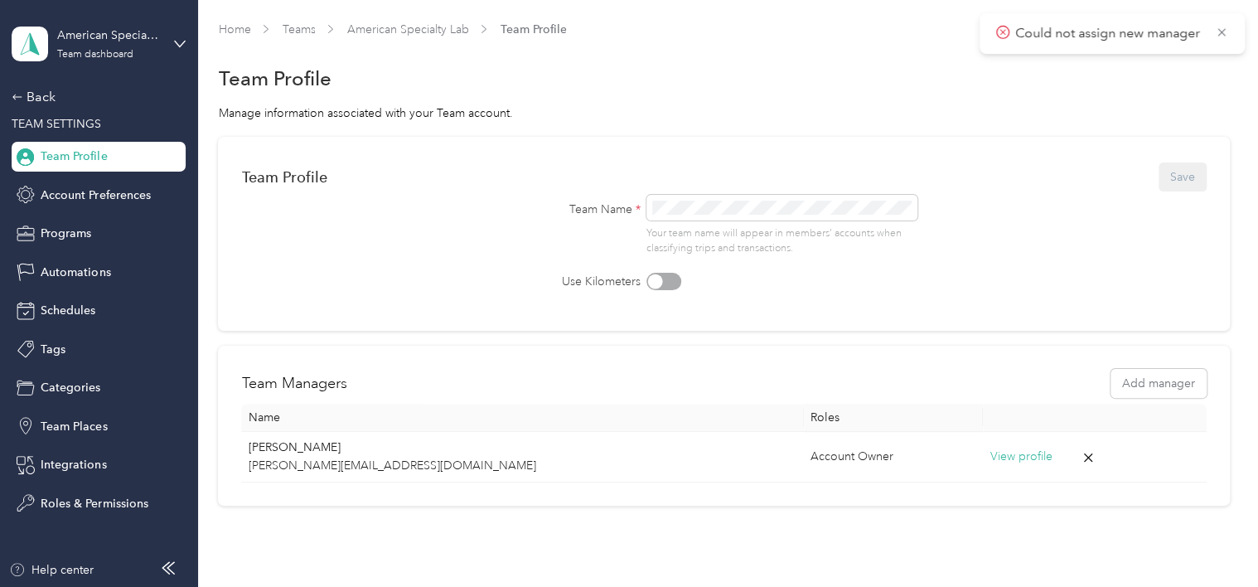
click at [1213, 32] on span "Could not assign new manager" at bounding box center [1112, 33] width 232 height 21
click at [27, 94] on div "Back" at bounding box center [95, 97] width 166 height 20
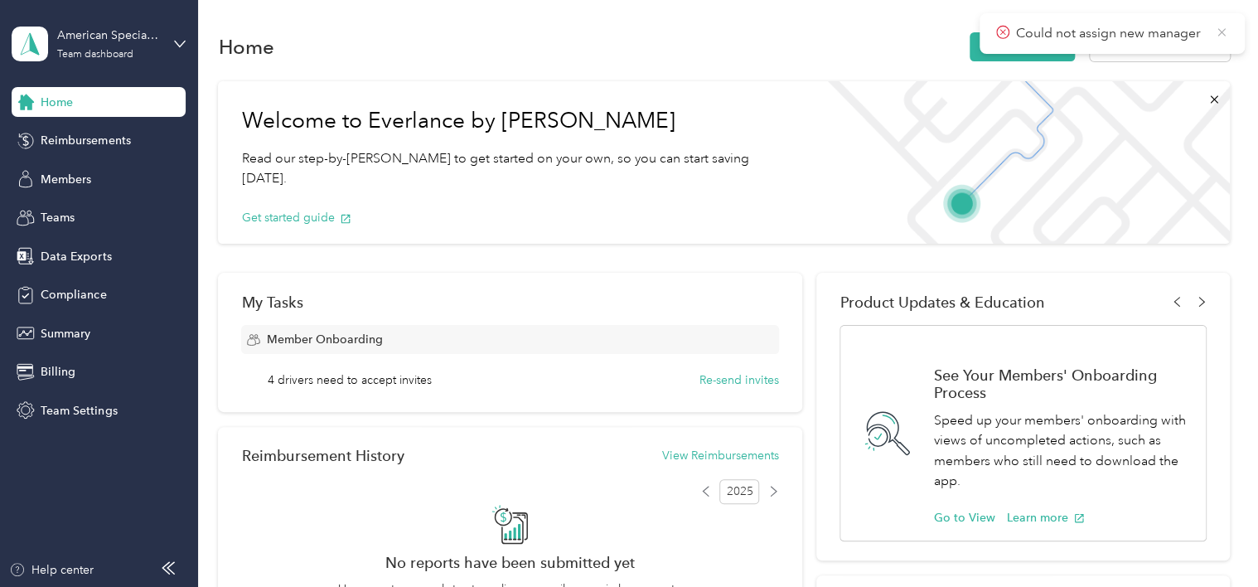
click at [1227, 36] on icon at bounding box center [1221, 32] width 13 height 15
click at [1001, 53] on button "Invite members" at bounding box center [1022, 46] width 105 height 29
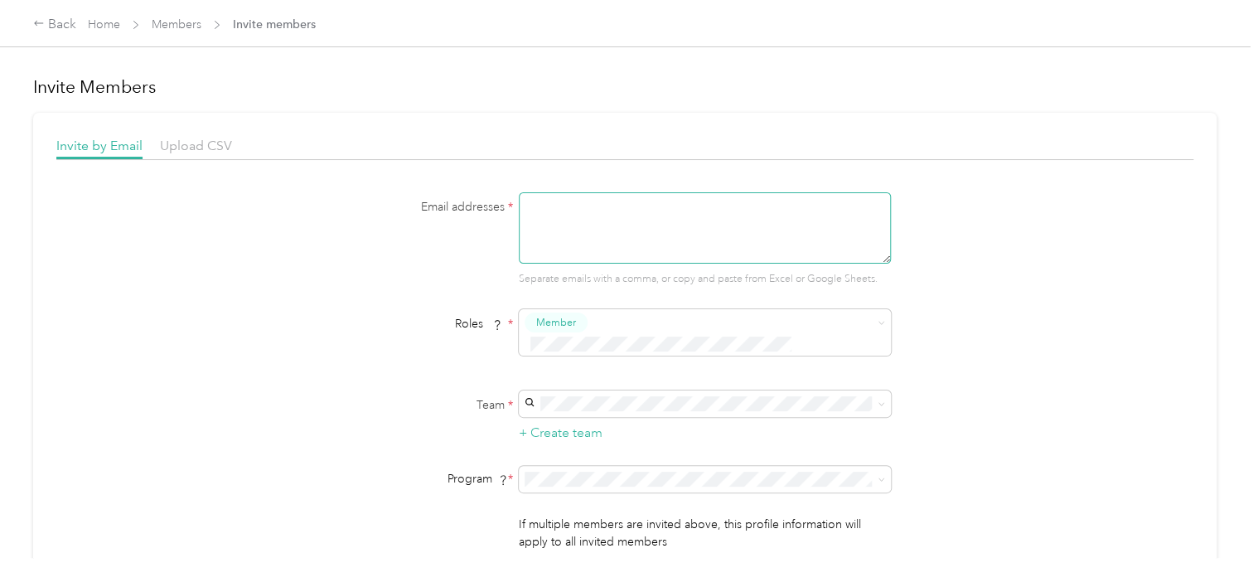
click at [530, 199] on textarea at bounding box center [705, 227] width 372 height 71
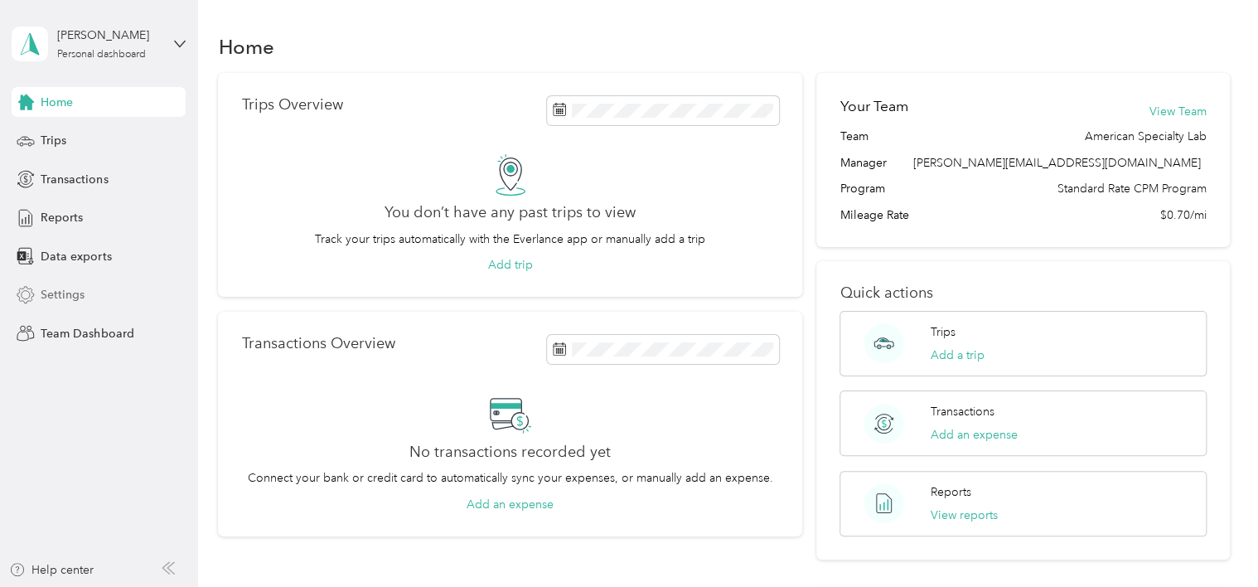
click at [58, 302] on span "Settings" at bounding box center [63, 294] width 44 height 17
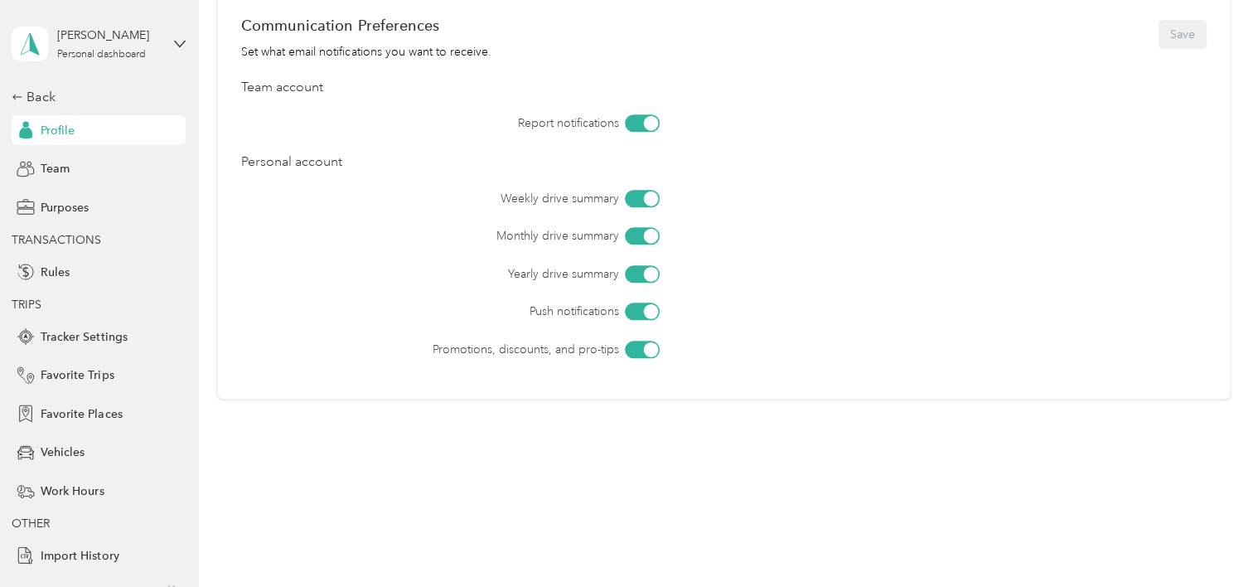
scroll to position [549, 0]
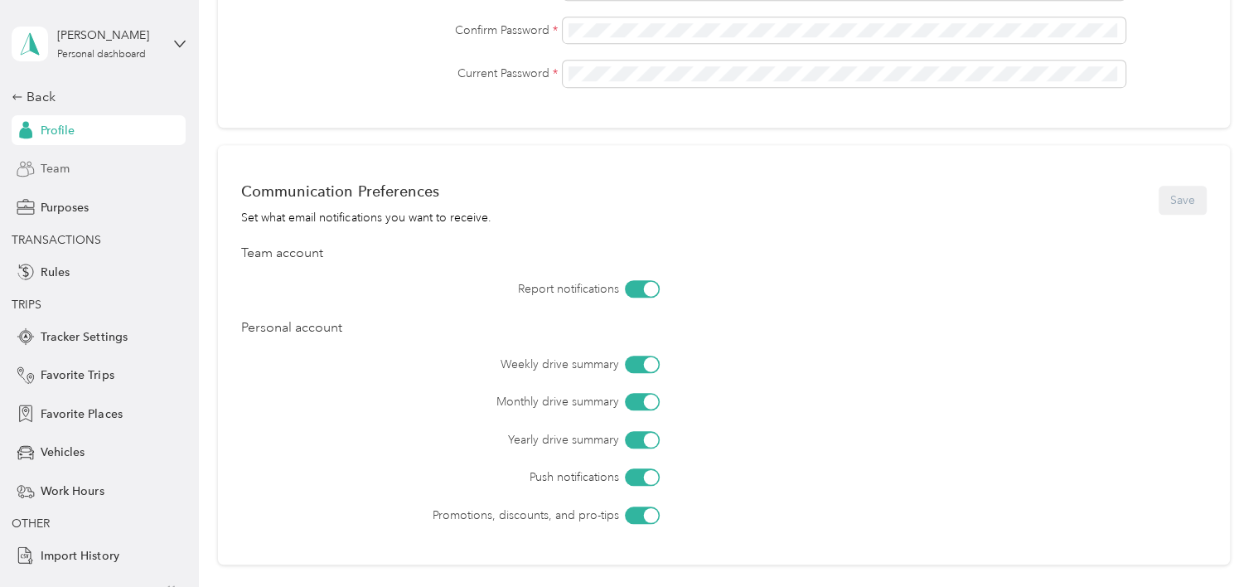
click at [58, 172] on span "Team" at bounding box center [55, 168] width 29 height 17
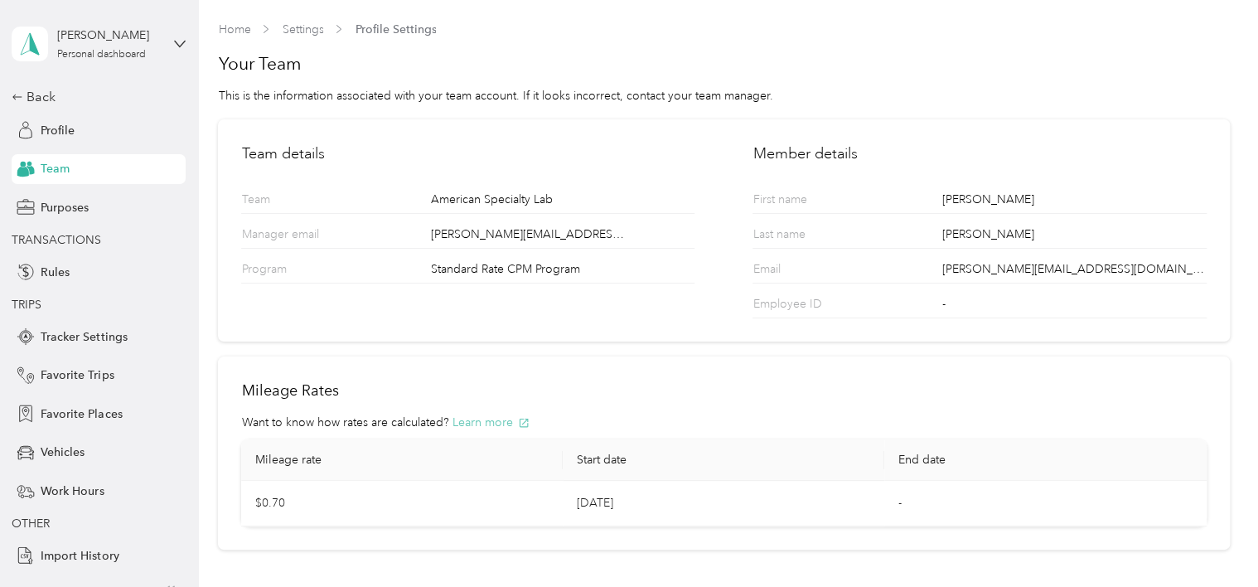
click at [490, 421] on button "Learn more" at bounding box center [491, 422] width 78 height 17
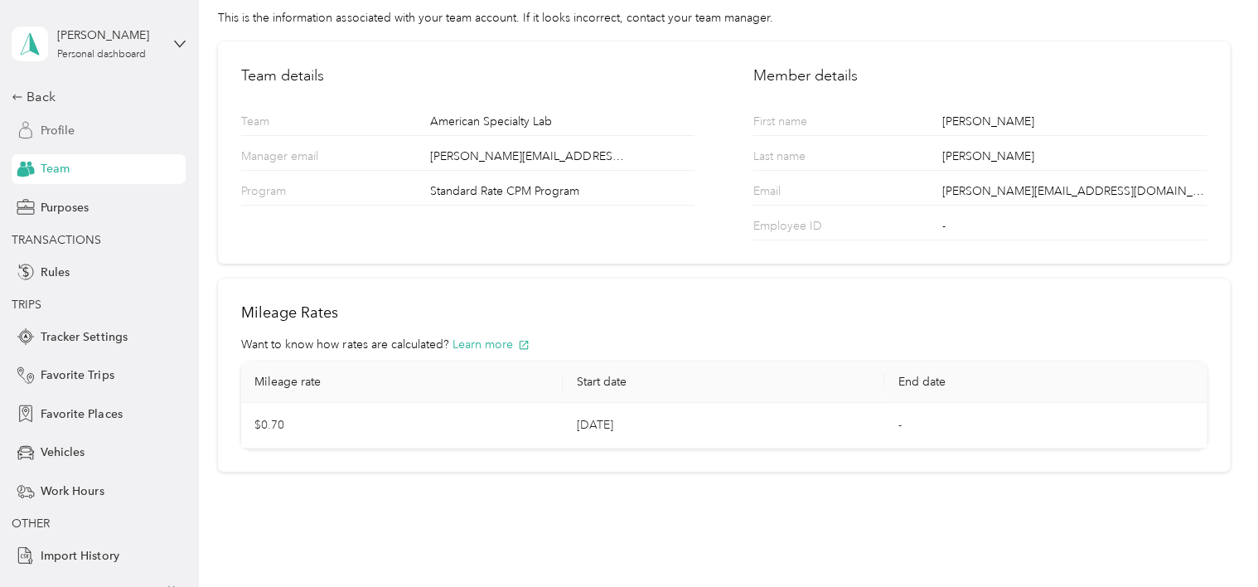
click at [53, 139] on div "Profile" at bounding box center [99, 130] width 174 height 30
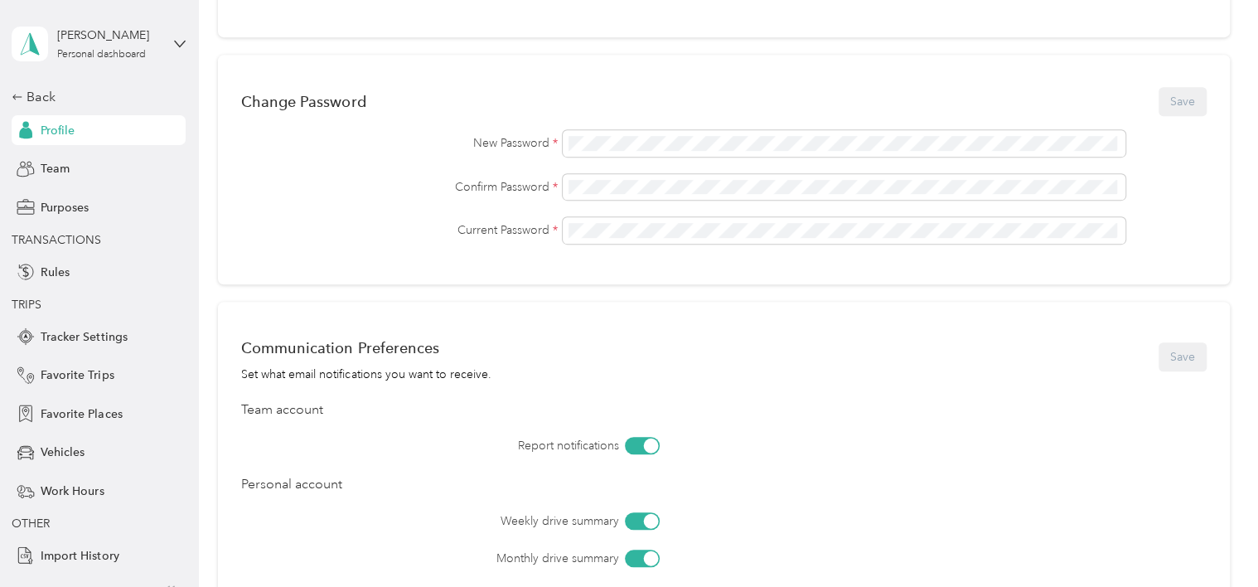
scroll to position [383, 0]
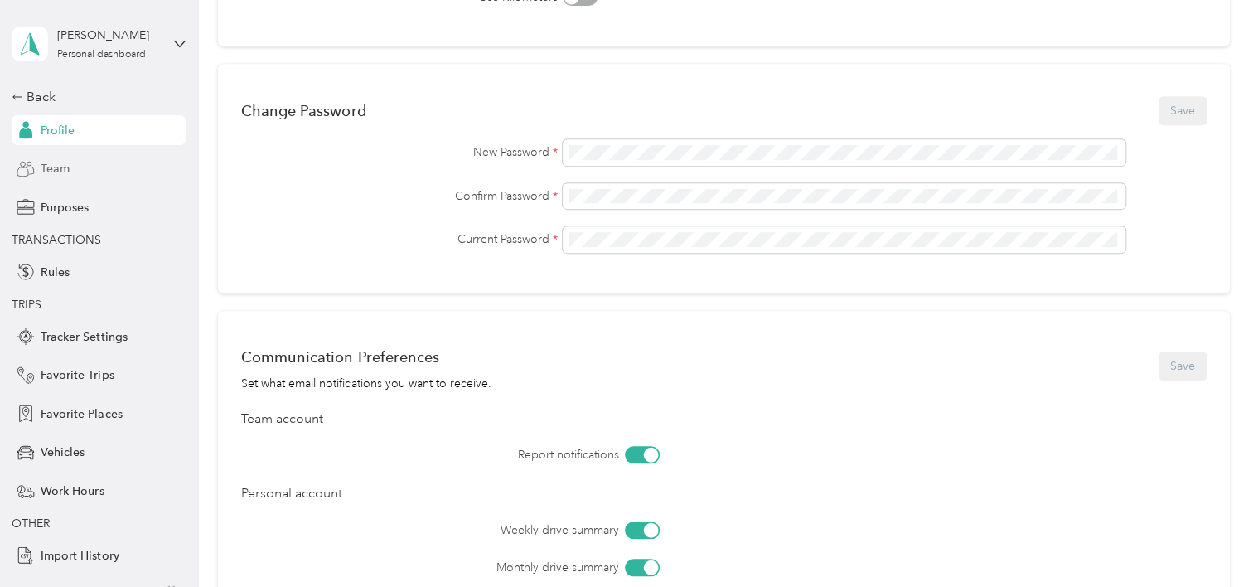
click at [54, 164] on span "Team" at bounding box center [55, 168] width 29 height 17
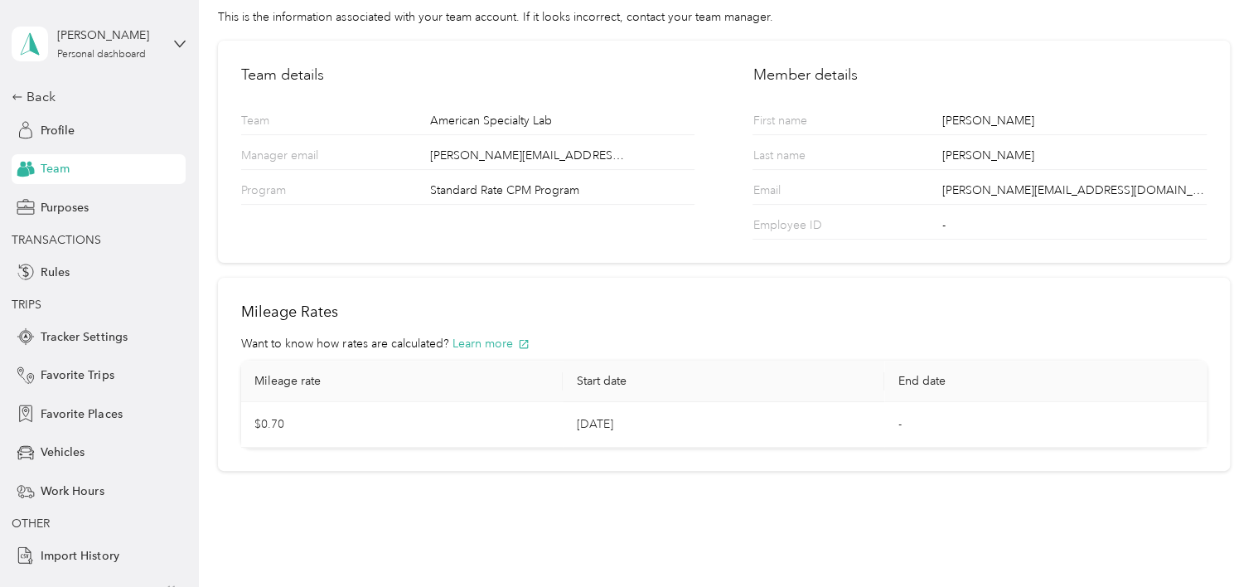
scroll to position [78, 0]
click at [285, 425] on td "$0.70" at bounding box center [402, 426] width 322 height 46
click at [256, 429] on td "$0.70" at bounding box center [402, 426] width 322 height 46
click at [480, 337] on button "Learn more" at bounding box center [491, 344] width 78 height 17
click at [291, 417] on td "$0.70" at bounding box center [402, 426] width 322 height 46
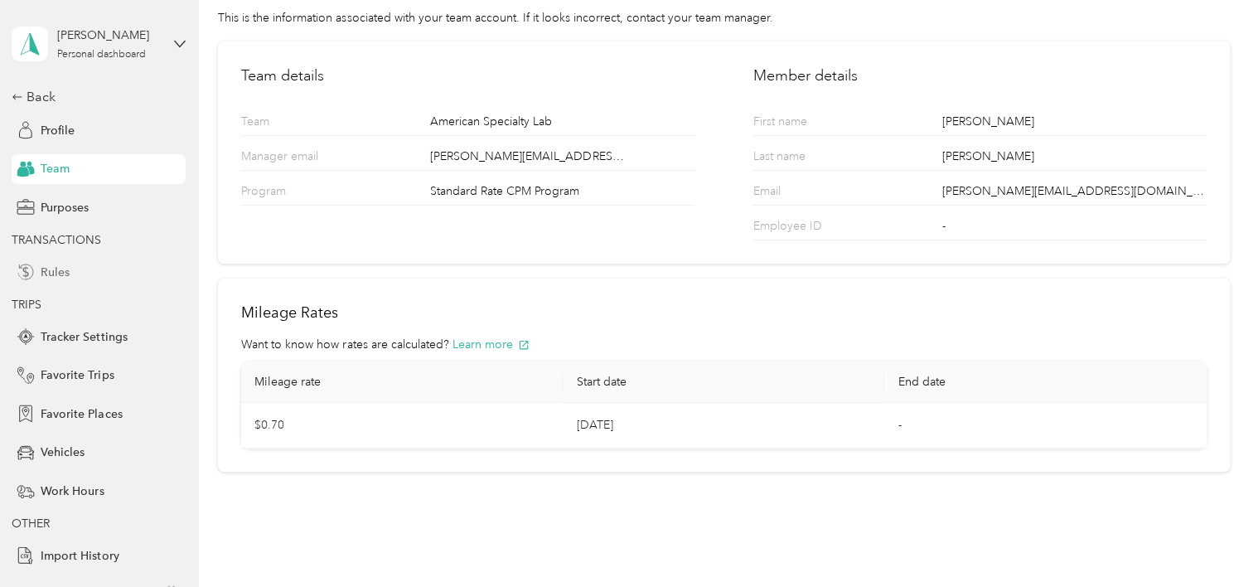
click at [49, 269] on span "Rules" at bounding box center [55, 272] width 29 height 17
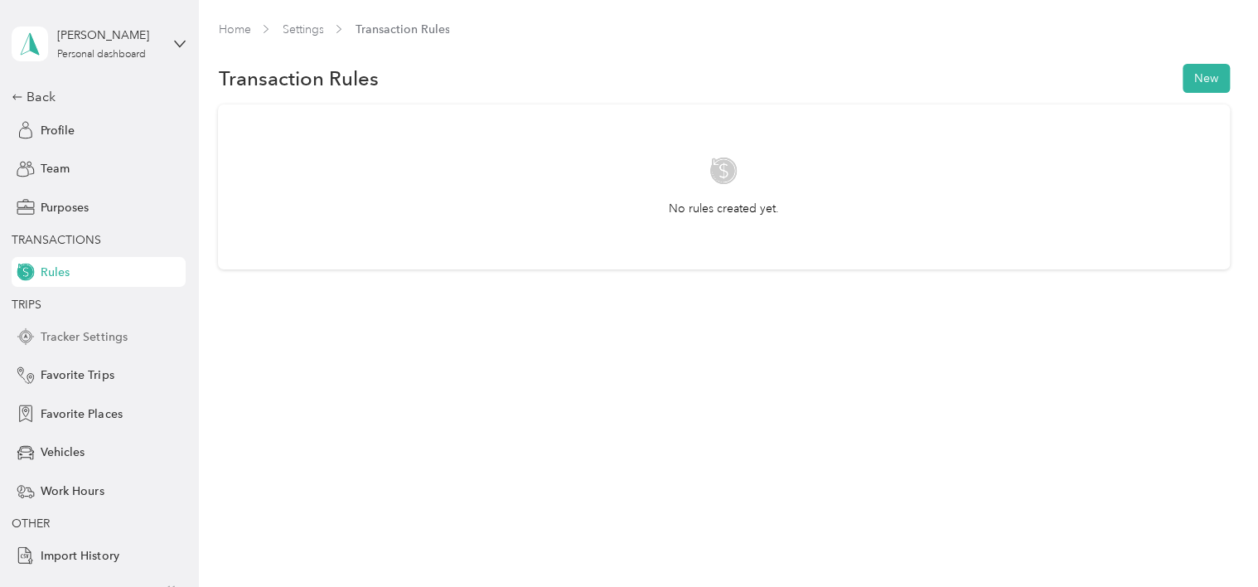
click at [66, 343] on span "Tracker Settings" at bounding box center [84, 336] width 86 height 17
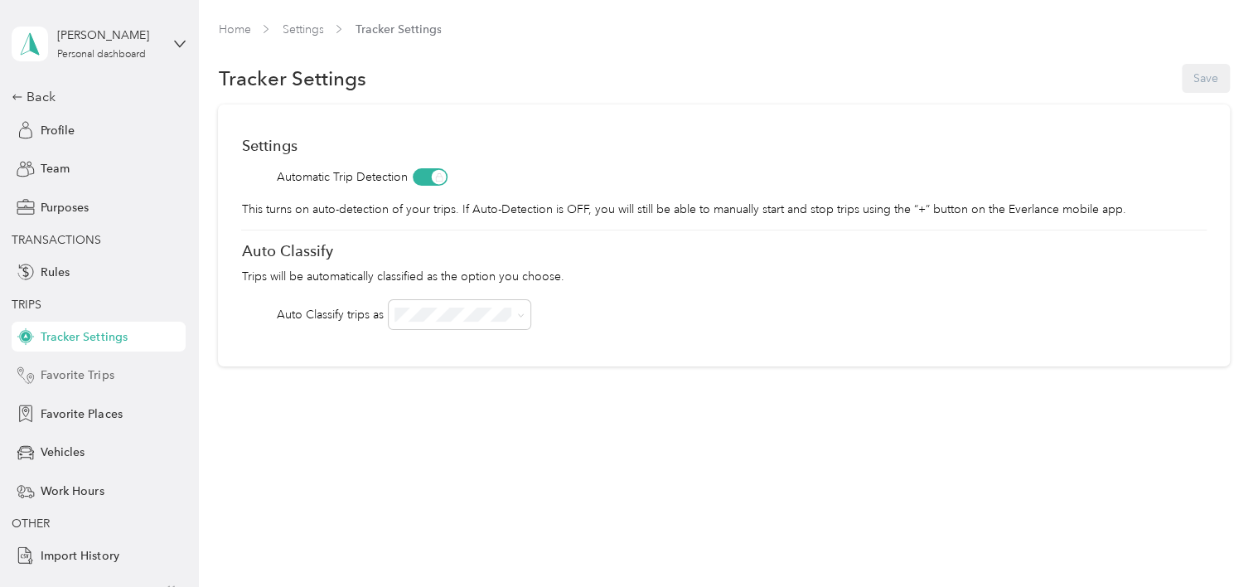
click at [80, 375] on span "Favorite Trips" at bounding box center [77, 374] width 73 height 17
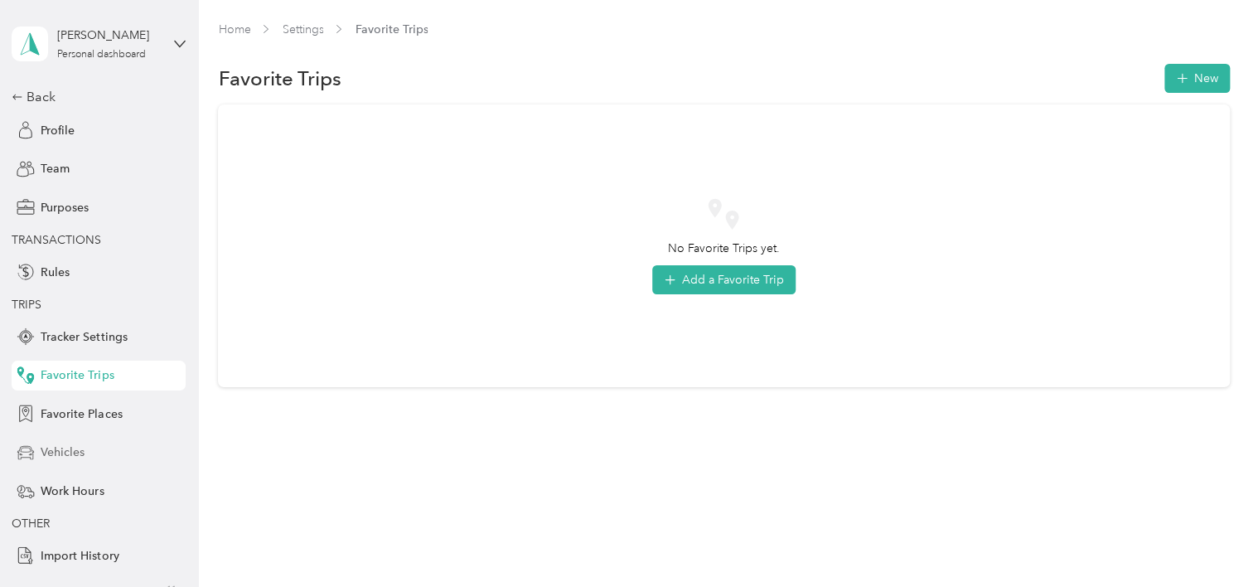
click at [71, 457] on span "Vehicles" at bounding box center [63, 451] width 44 height 17
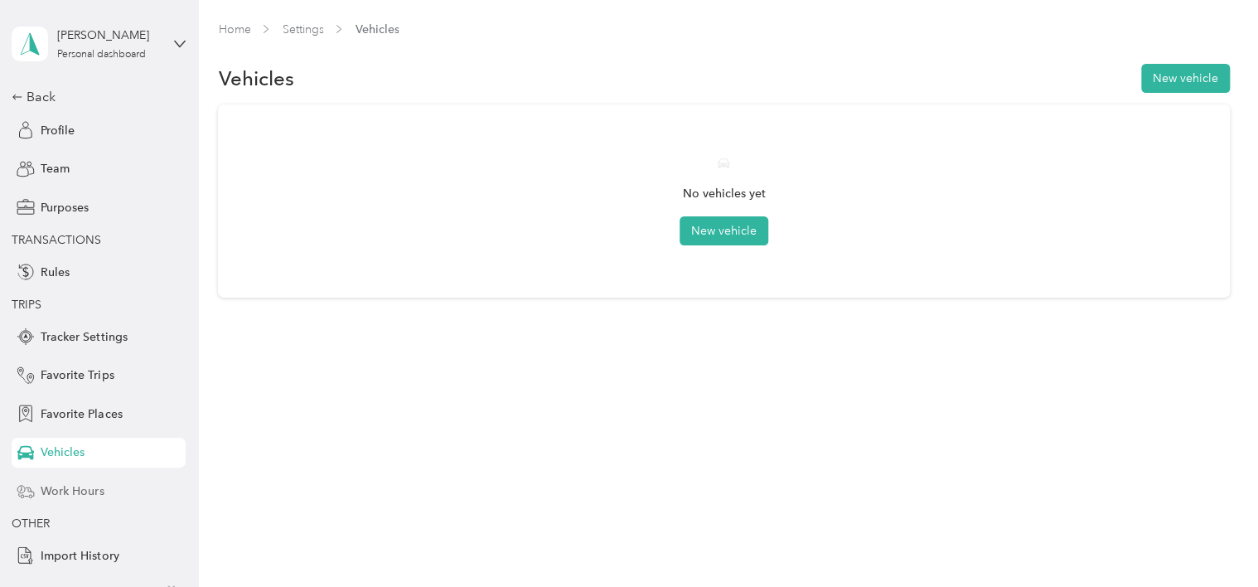
scroll to position [24, 0]
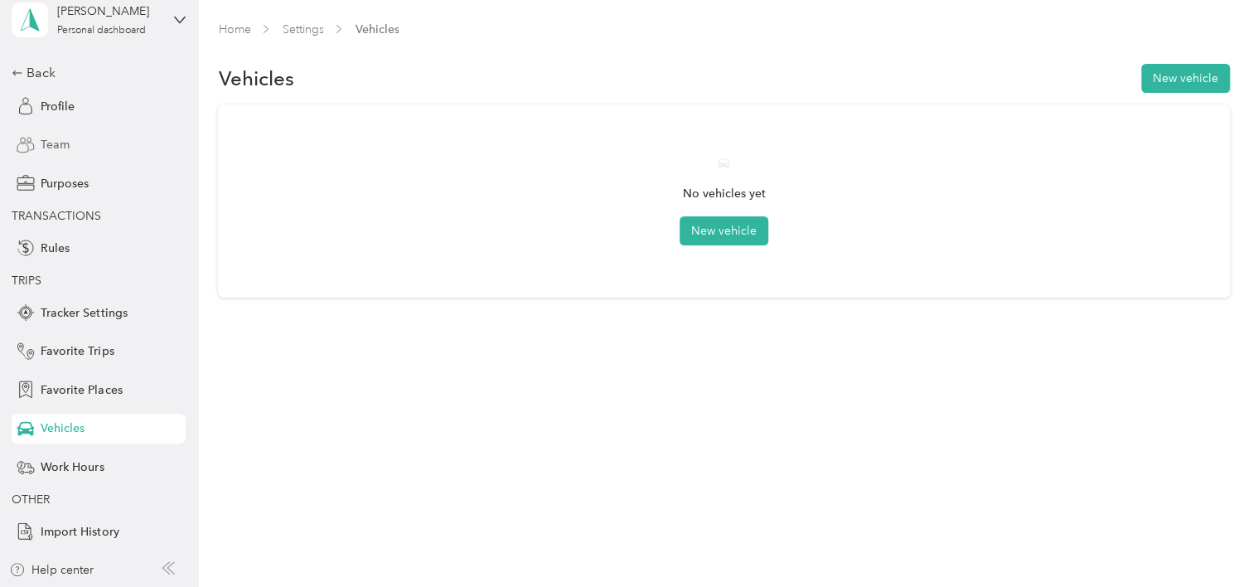
click at [46, 142] on span "Team" at bounding box center [55, 144] width 29 height 17
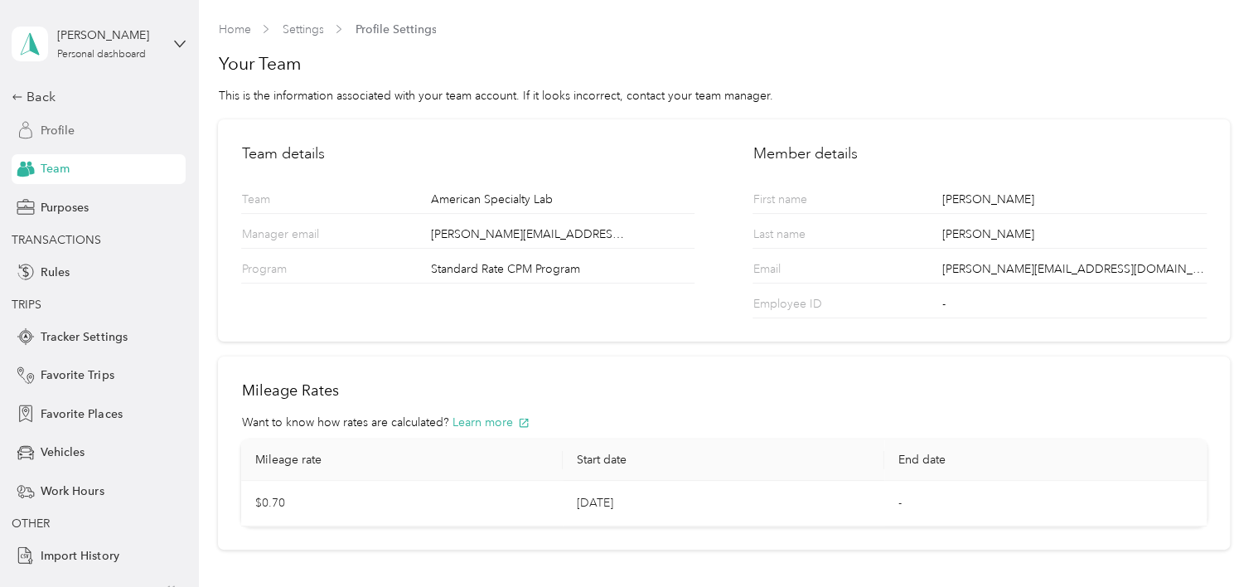
click at [41, 127] on span "Profile" at bounding box center [58, 130] width 34 height 17
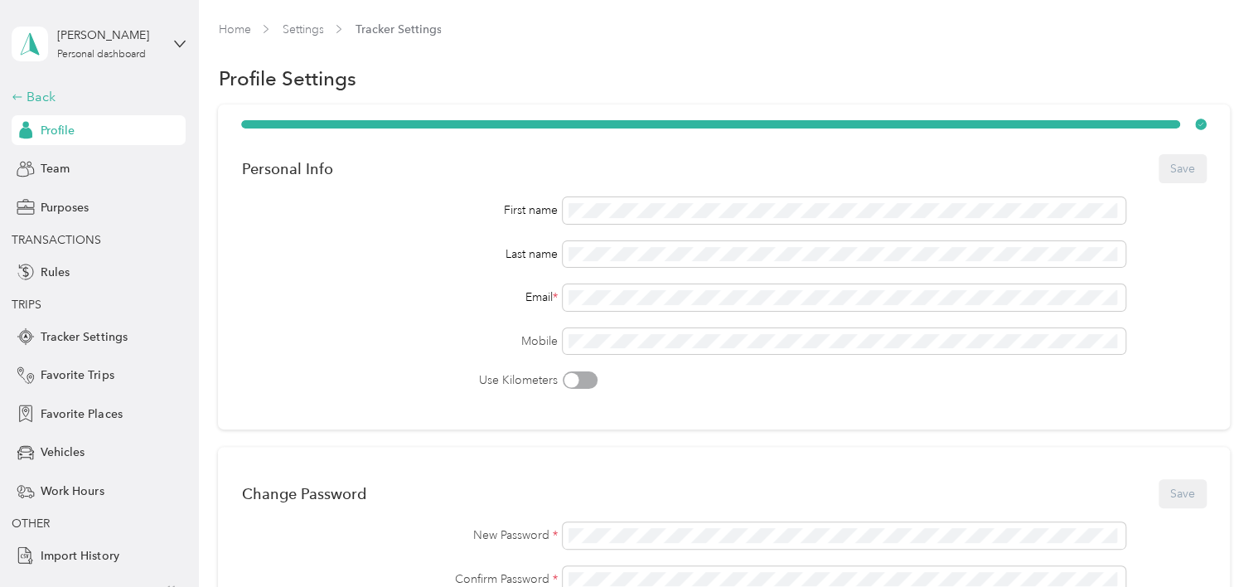
click at [22, 92] on div "Back" at bounding box center [95, 97] width 166 height 20
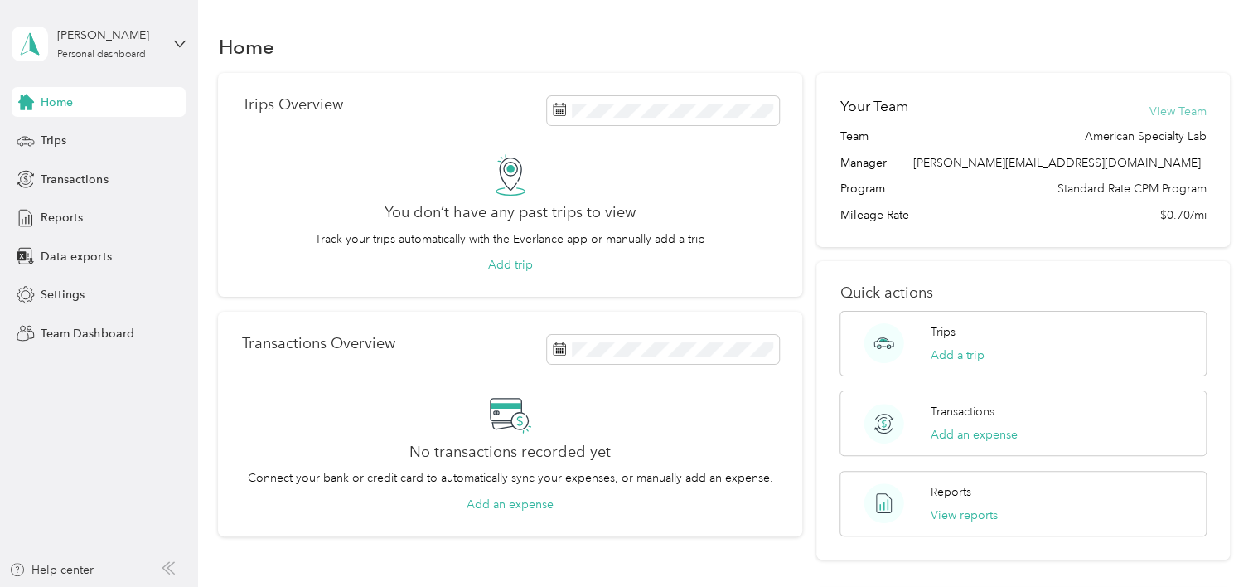
click at [1160, 113] on button "View Team" at bounding box center [1178, 111] width 57 height 17
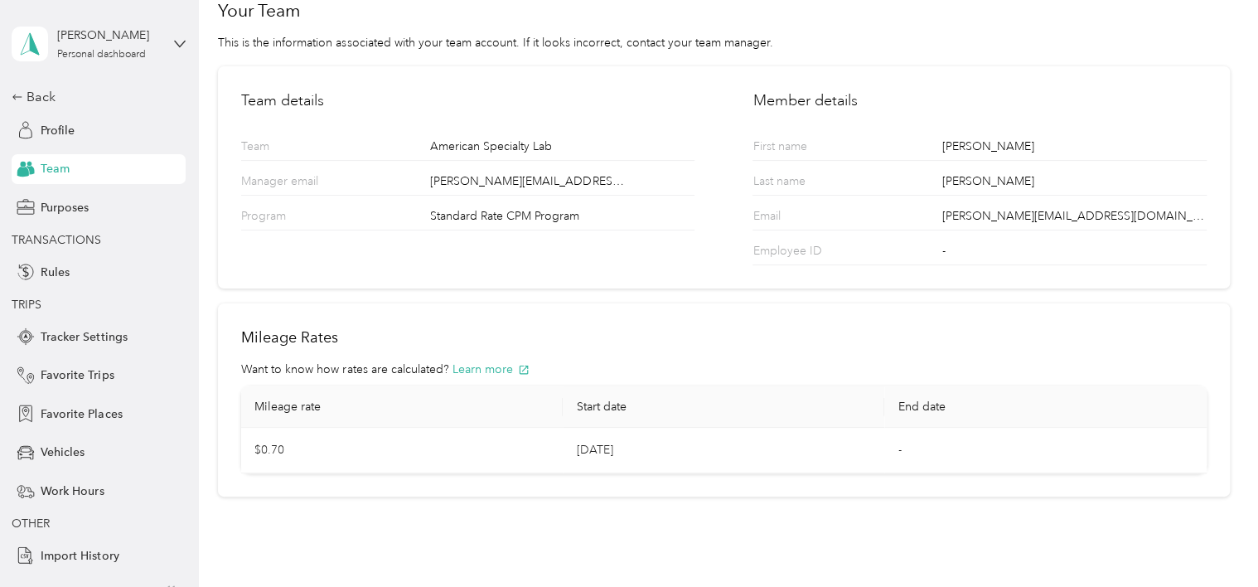
scroll to position [78, 0]
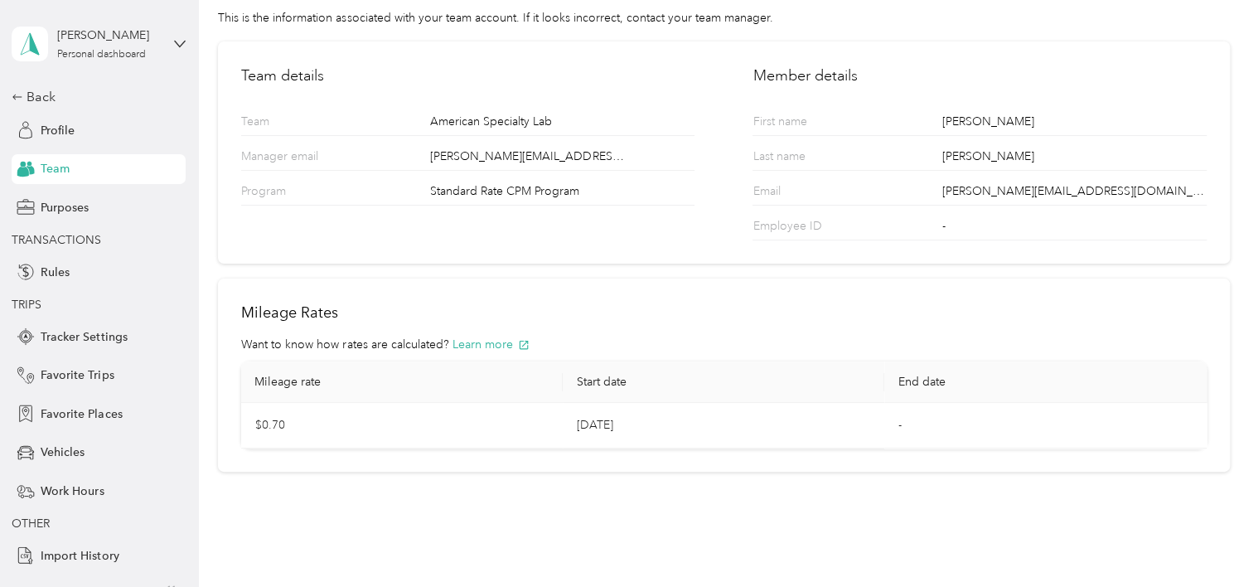
click at [266, 424] on td "$0.70" at bounding box center [402, 426] width 322 height 46
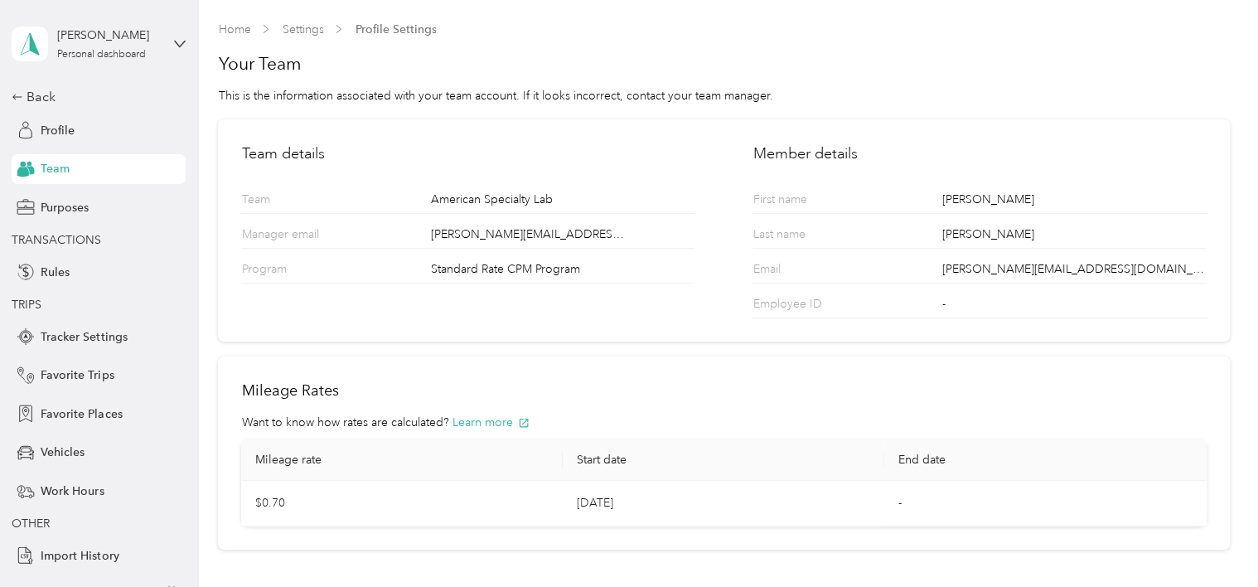
click at [166, 40] on div "Nicole Graziano Personal dashboard" at bounding box center [99, 44] width 174 height 58
click at [148, 306] on span "TRIPS" at bounding box center [95, 304] width 166 height 17
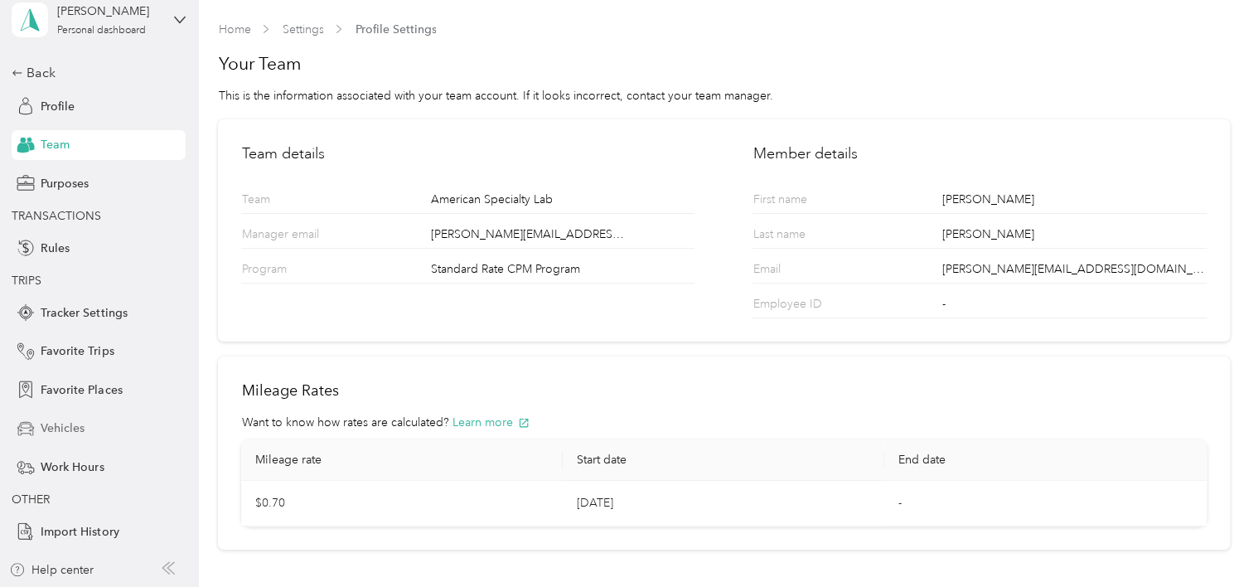
click at [46, 433] on span "Vehicles" at bounding box center [63, 427] width 44 height 17
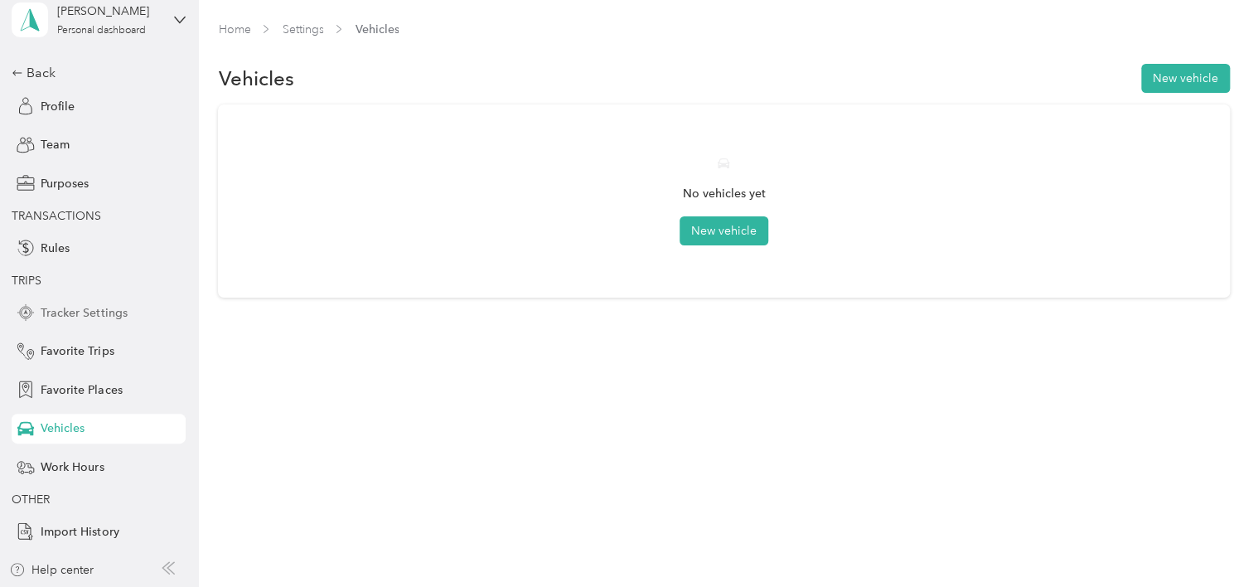
click at [89, 304] on span "Tracker Settings" at bounding box center [84, 312] width 86 height 17
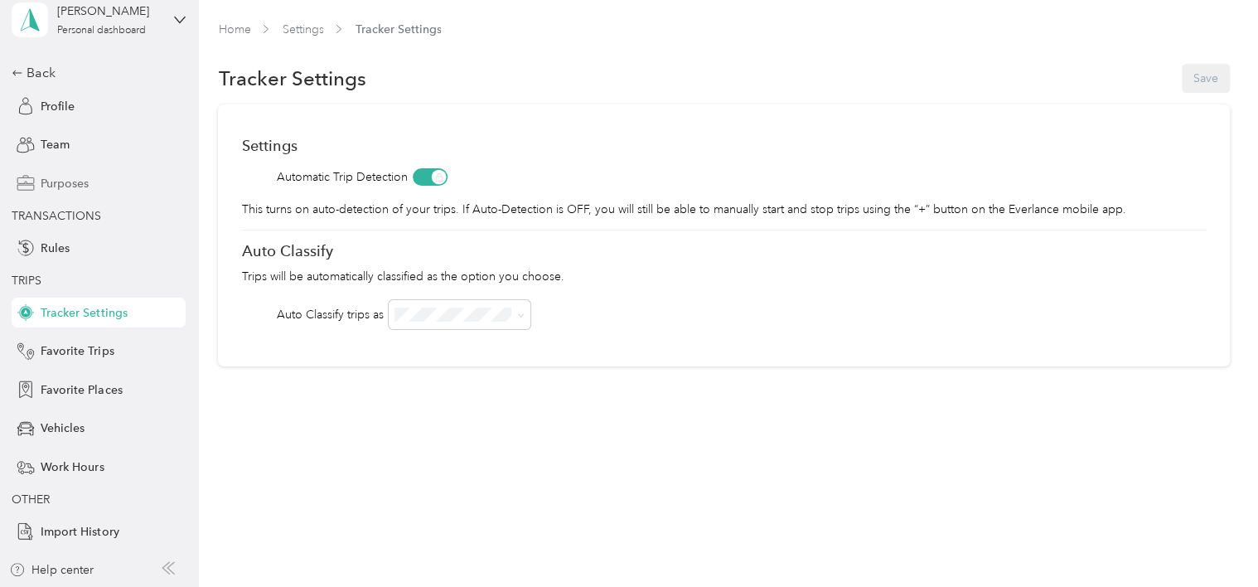
click at [55, 169] on div "Purposes" at bounding box center [99, 183] width 174 height 30
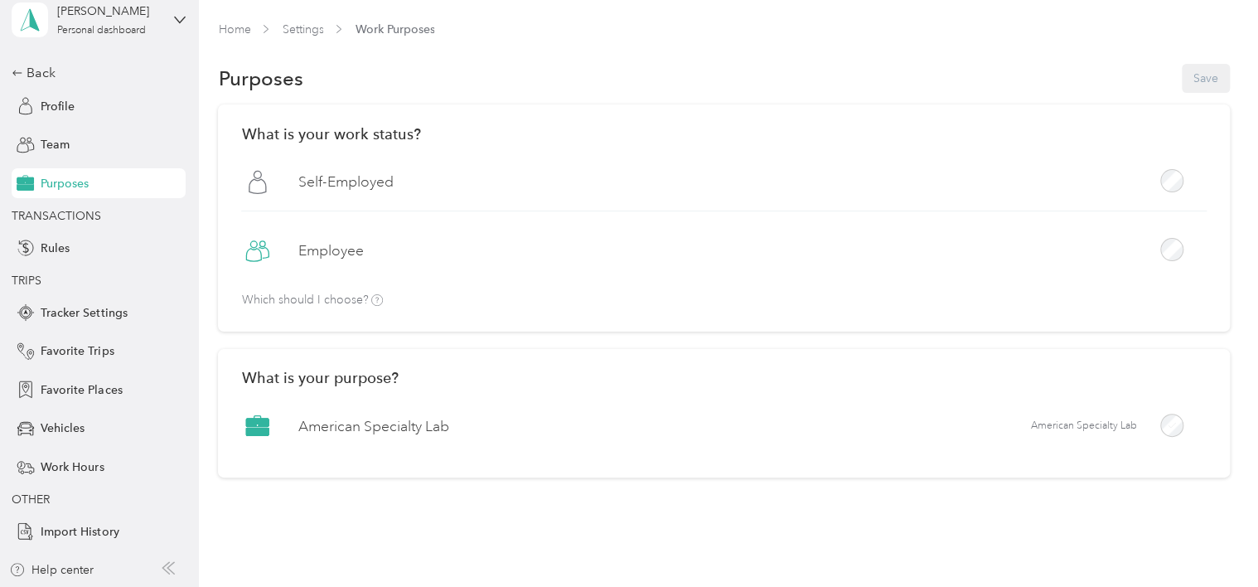
click at [886, 423] on div "American Specialty Lab American Specialty Lab" at bounding box center [723, 431] width 965 height 45
click at [311, 421] on label "American Specialty Lab" at bounding box center [373, 426] width 151 height 21
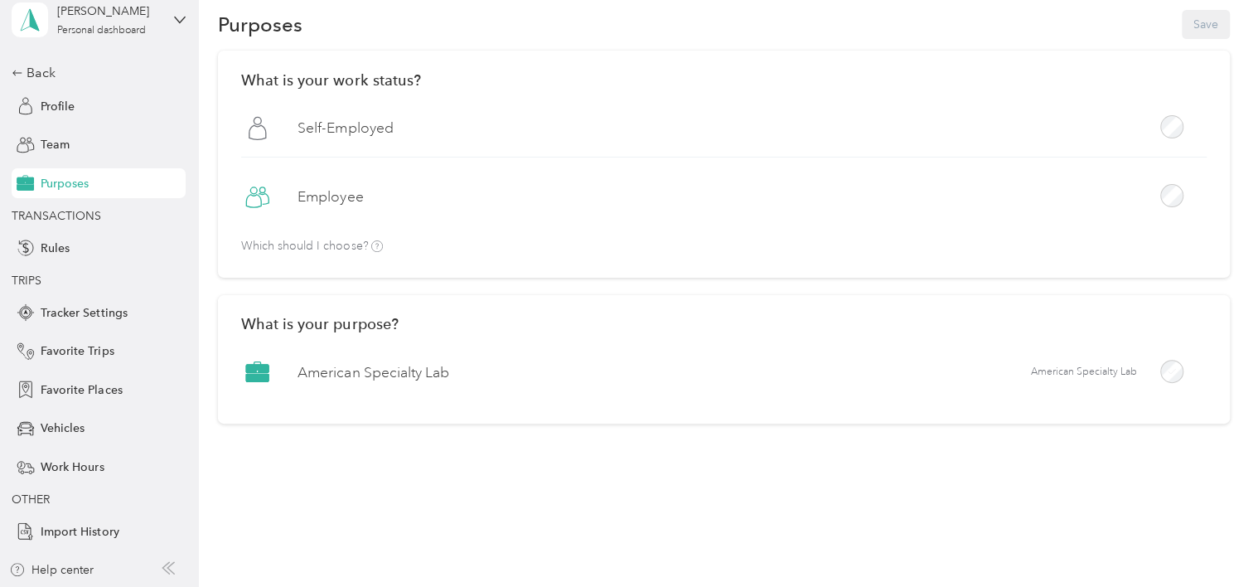
scroll to position [79, 0]
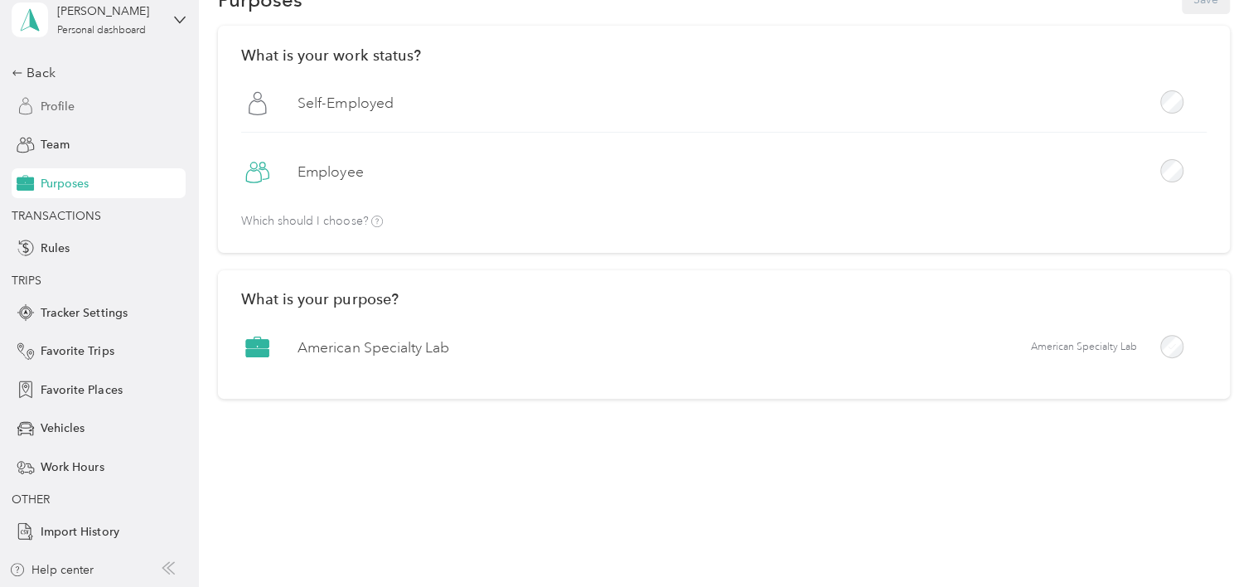
click at [51, 103] on span "Profile" at bounding box center [58, 106] width 34 height 17
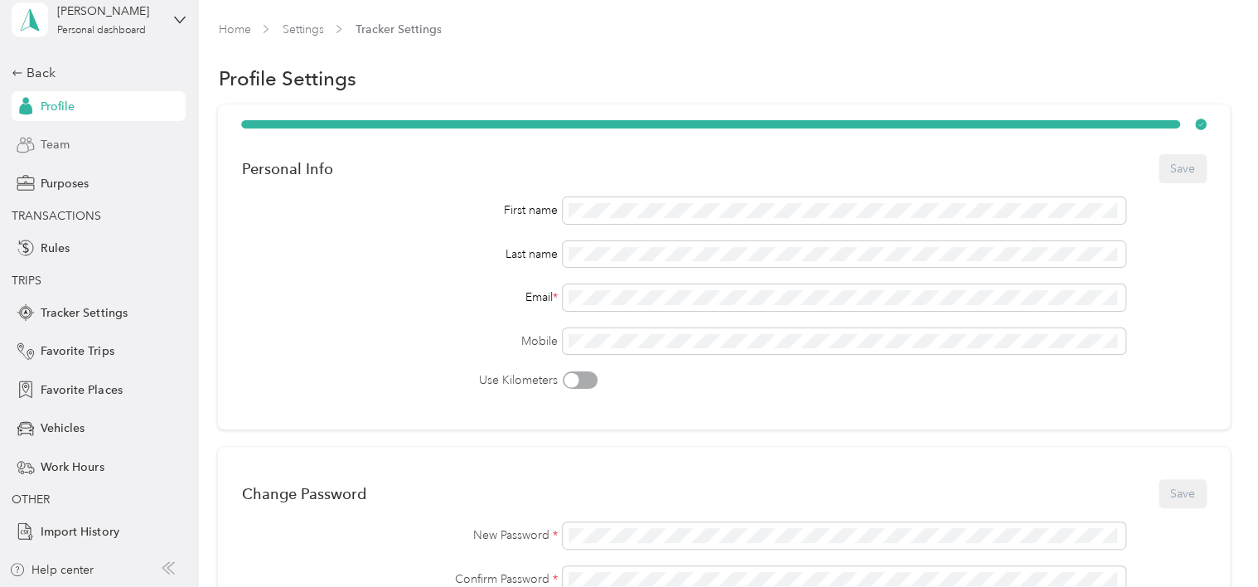
click at [41, 139] on span "Team" at bounding box center [55, 144] width 29 height 17
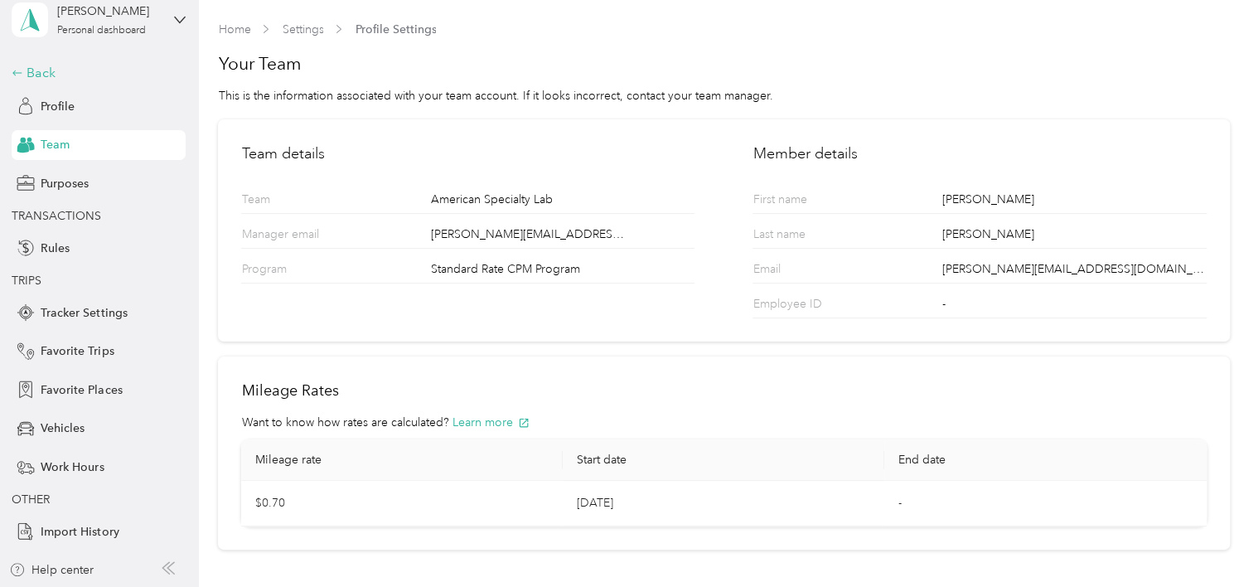
click at [16, 67] on icon at bounding box center [18, 73] width 12 height 12
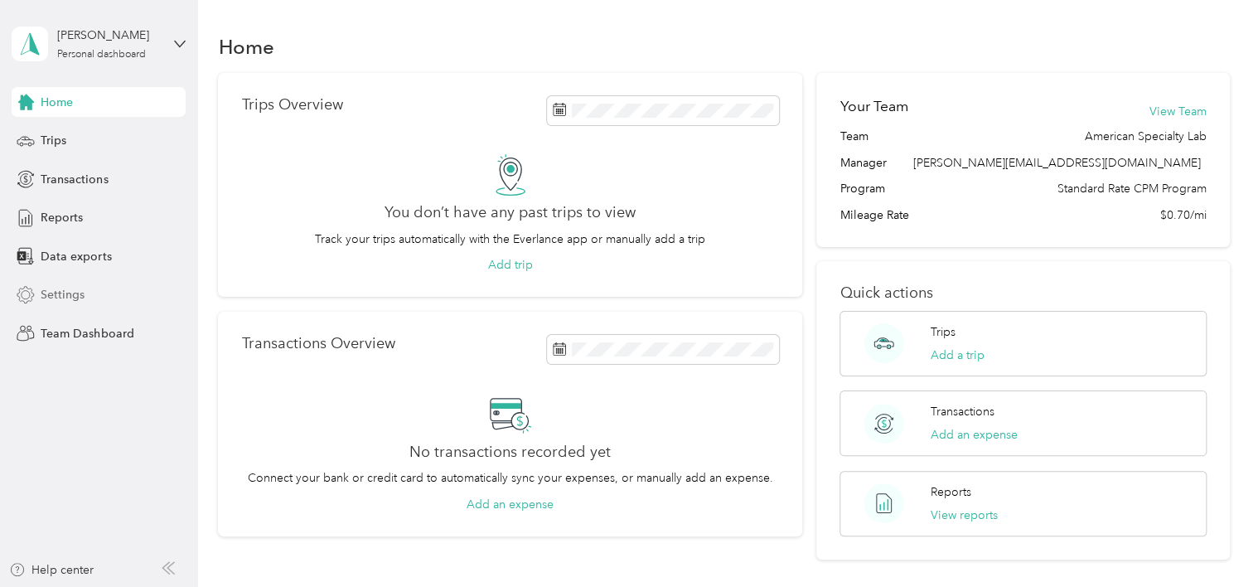
click at [33, 292] on icon at bounding box center [26, 295] width 18 height 18
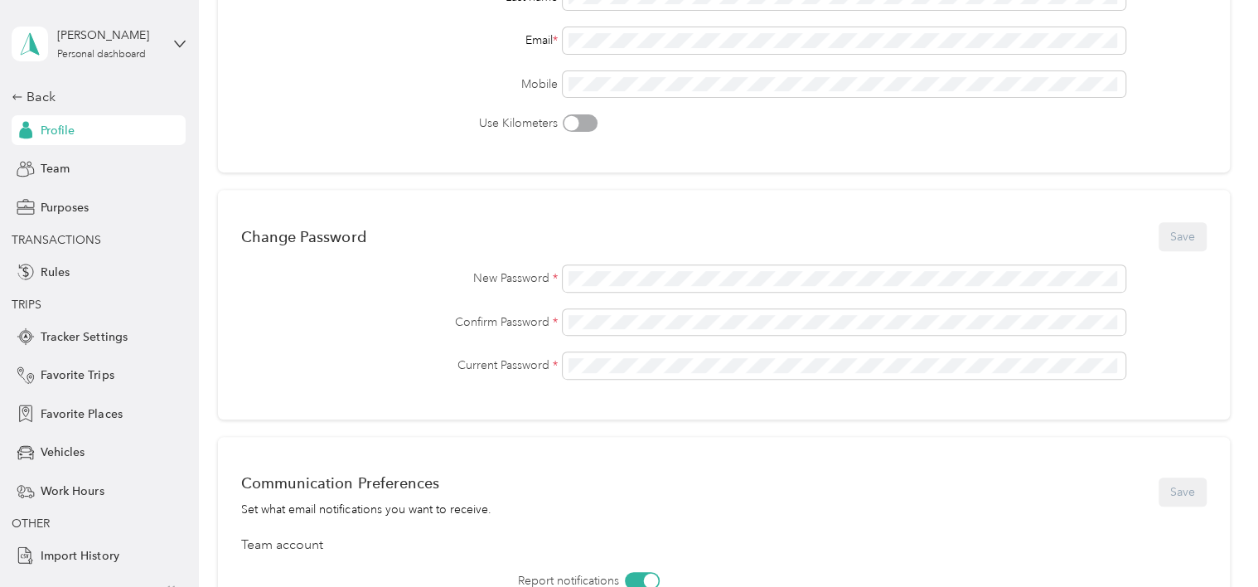
scroll to position [51, 0]
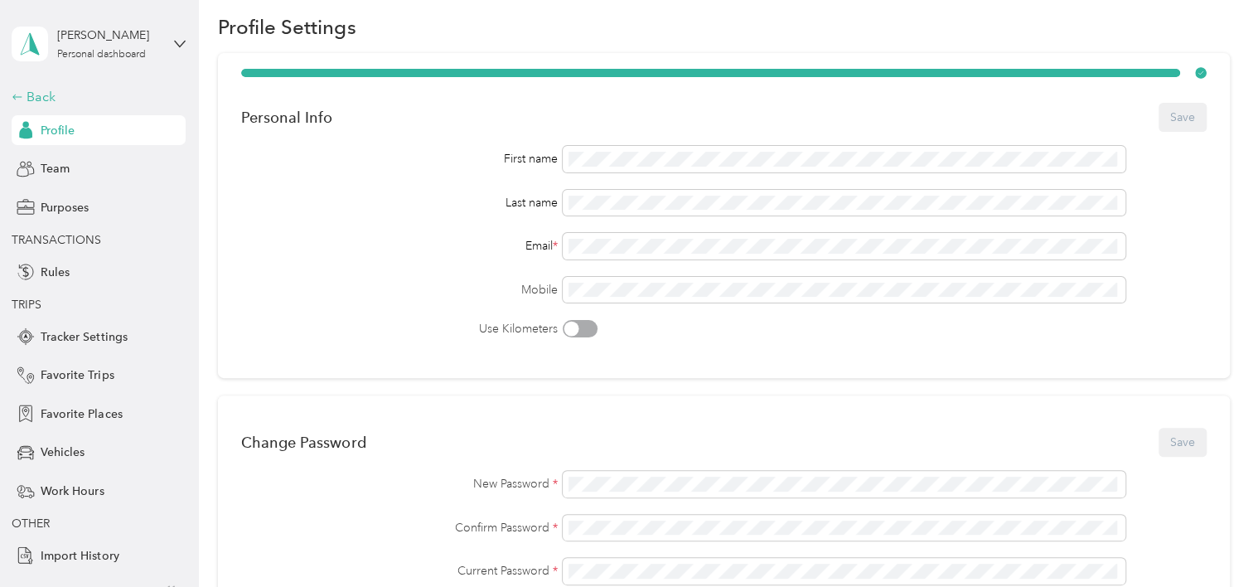
click at [17, 90] on div "Back" at bounding box center [95, 97] width 166 height 20
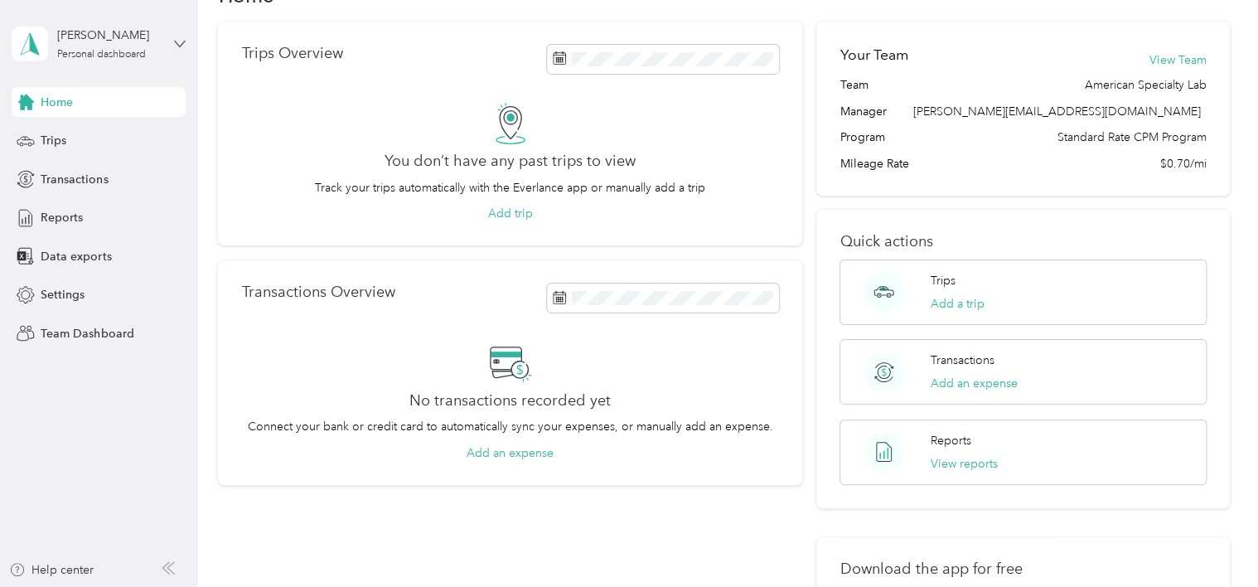
click at [176, 38] on icon at bounding box center [180, 44] width 12 height 12
click at [63, 138] on div "Team dashboard" at bounding box center [233, 133] width 419 height 29
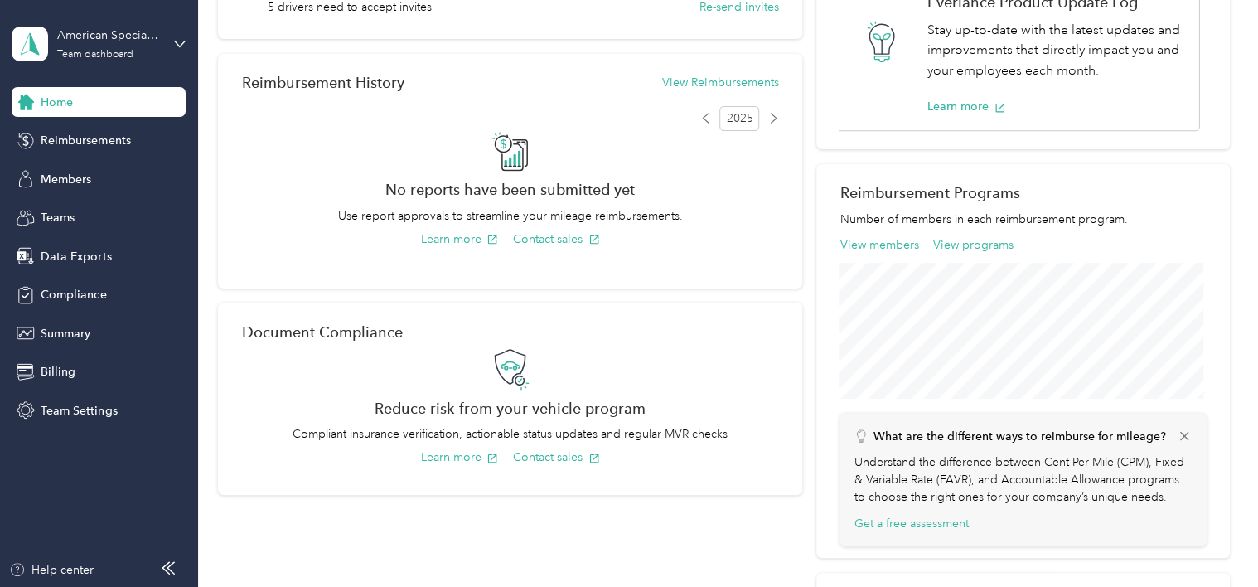
scroll to position [383, 0]
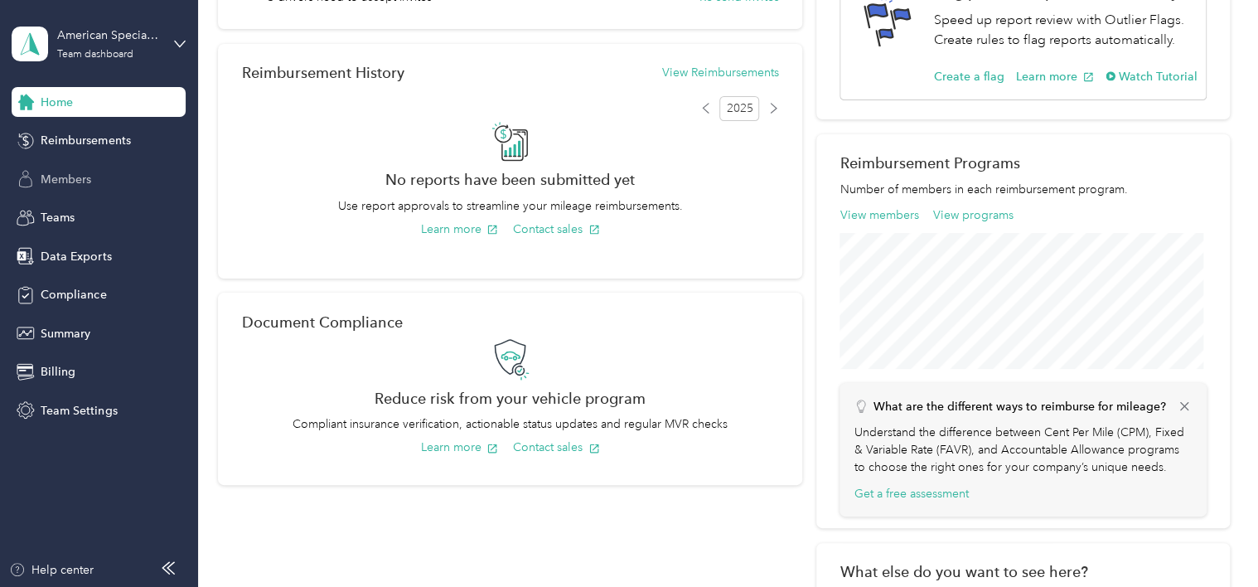
click at [70, 177] on span "Members" at bounding box center [66, 179] width 51 height 17
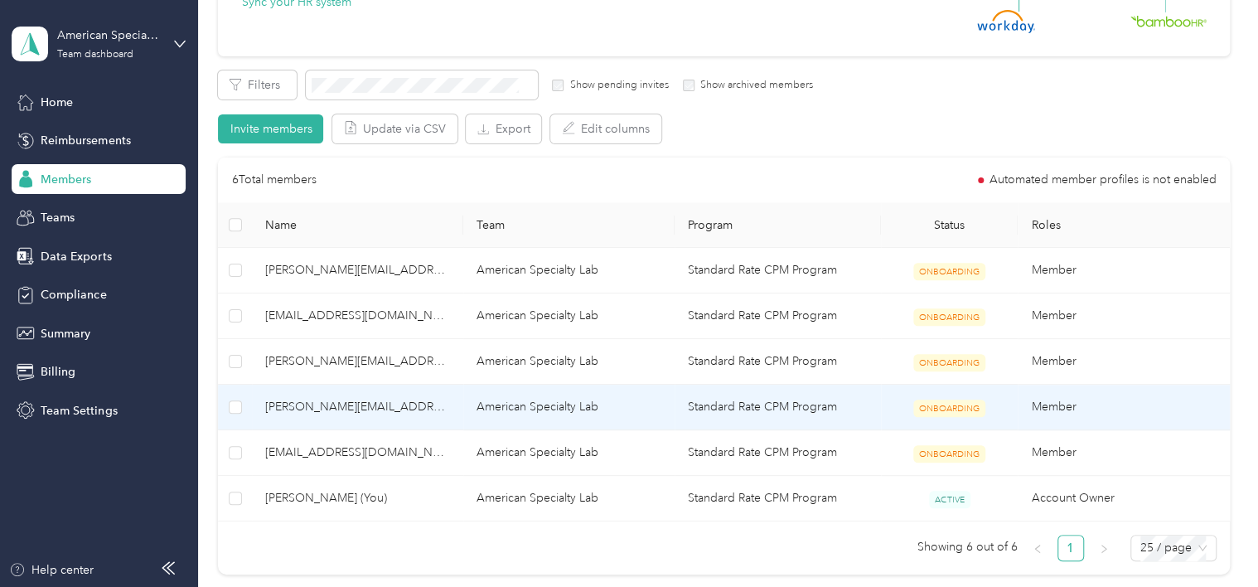
scroll to position [249, 0]
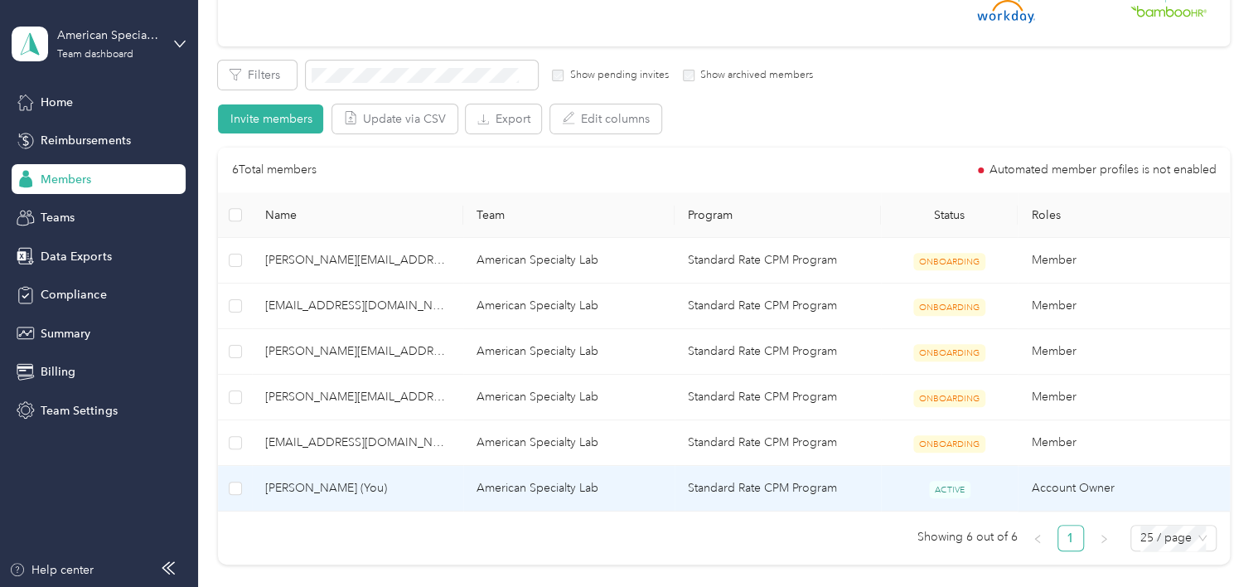
click at [301, 482] on span "[PERSON_NAME] (You)" at bounding box center [357, 488] width 185 height 18
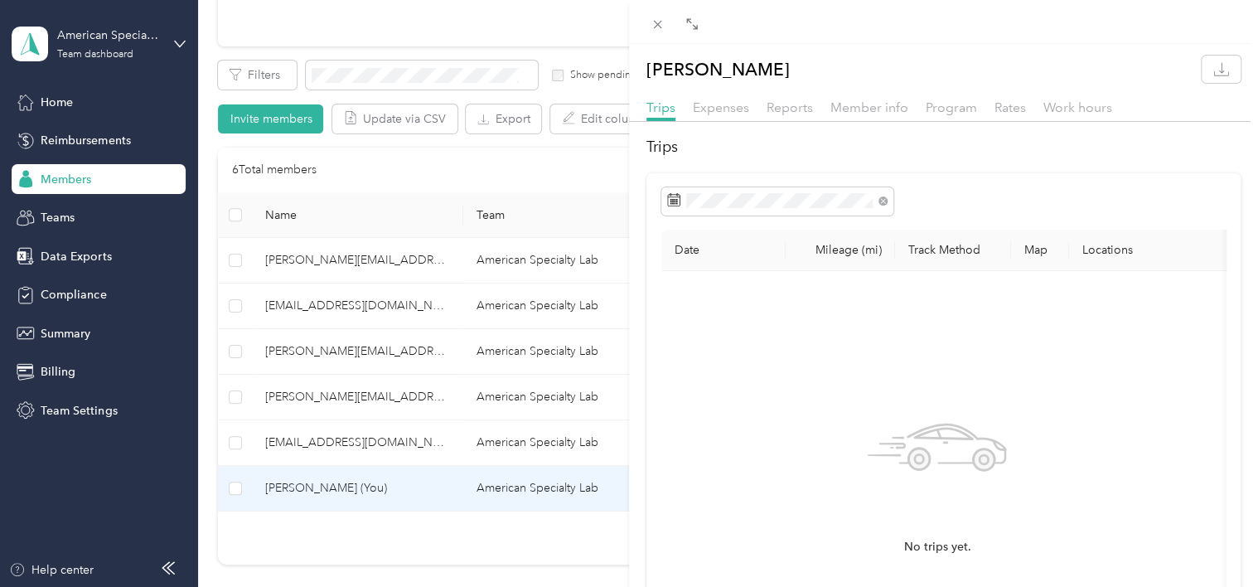
click at [850, 243] on th "Mileage (mi)" at bounding box center [840, 250] width 109 height 41
click at [937, 249] on th "Track Method" at bounding box center [953, 250] width 116 height 41
click at [1044, 251] on th "Map" at bounding box center [1040, 250] width 58 height 41
click at [1124, 249] on th "Locations" at bounding box center [1259, 250] width 381 height 41
click at [713, 106] on span "Expenses" at bounding box center [721, 107] width 56 height 16
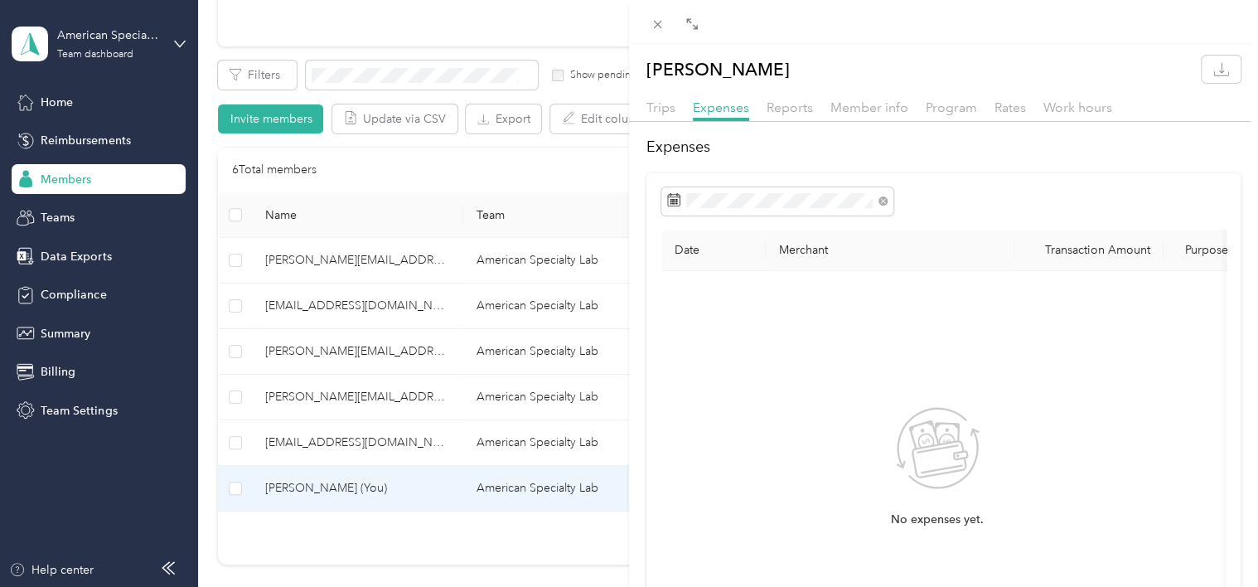
click at [804, 95] on div "Nicole Graziano Trips Expenses Reports Member info Program Rates Work hours Exp…" at bounding box center [943, 403] width 629 height 695
click at [798, 100] on span "Reports" at bounding box center [790, 107] width 46 height 16
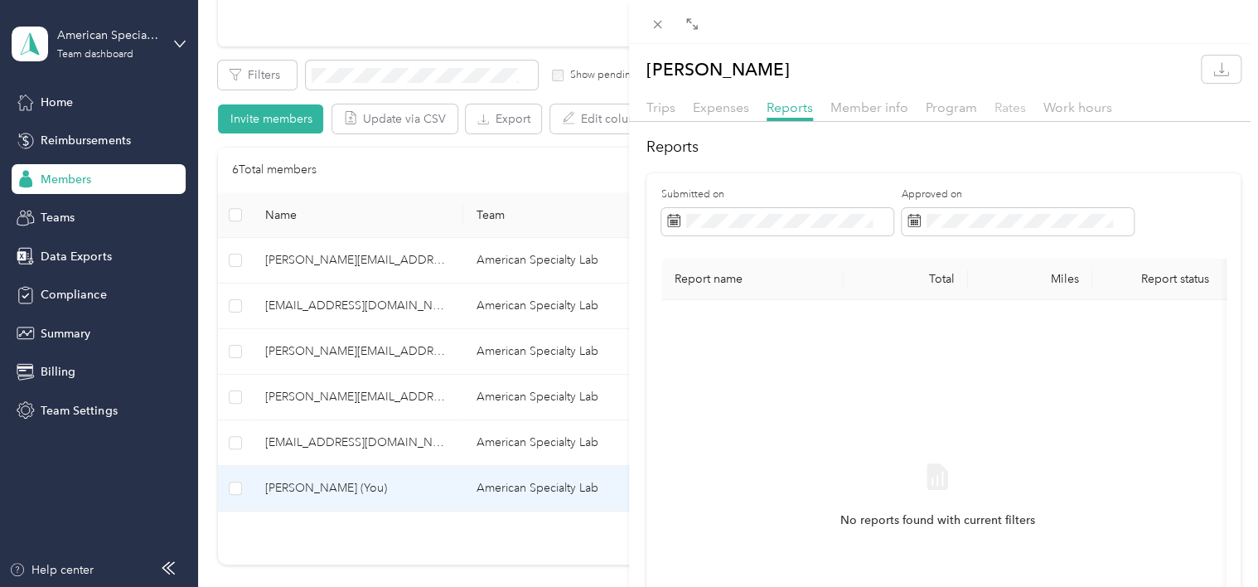
click at [998, 106] on span "Rates" at bounding box center [1010, 107] width 31 height 16
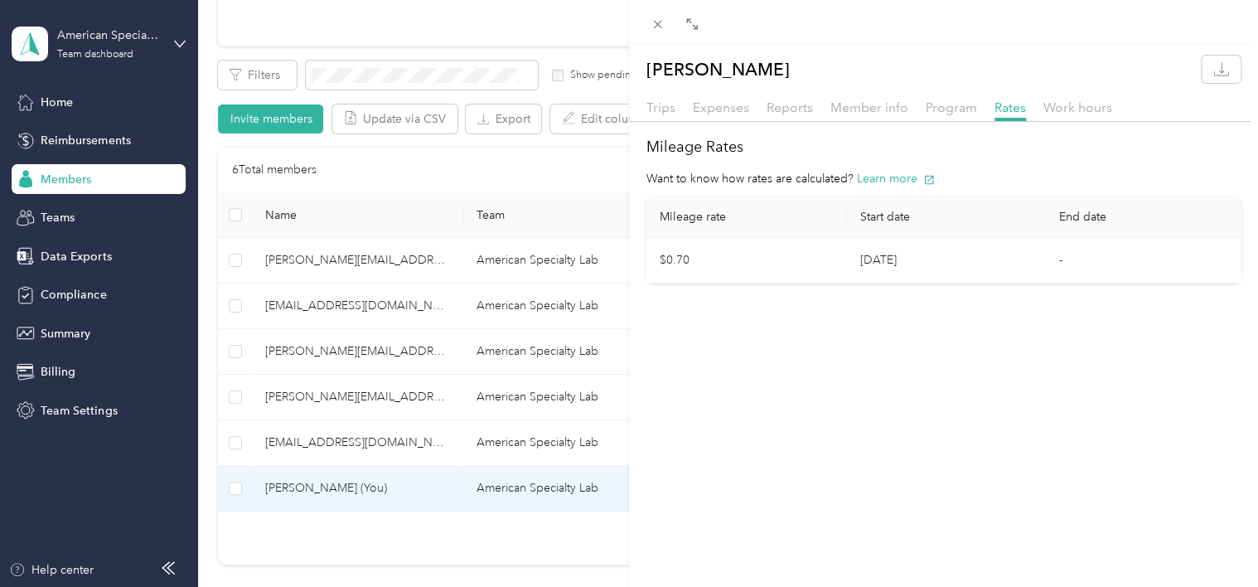
click at [666, 264] on td "$0.70" at bounding box center [746, 261] width 201 height 46
click at [673, 262] on td "$0.70" at bounding box center [746, 261] width 201 height 46
click at [50, 215] on div "Nicole Graziano Trips Expenses Reports Member info Program Rates Work hours Mil…" at bounding box center [629, 293] width 1258 height 587
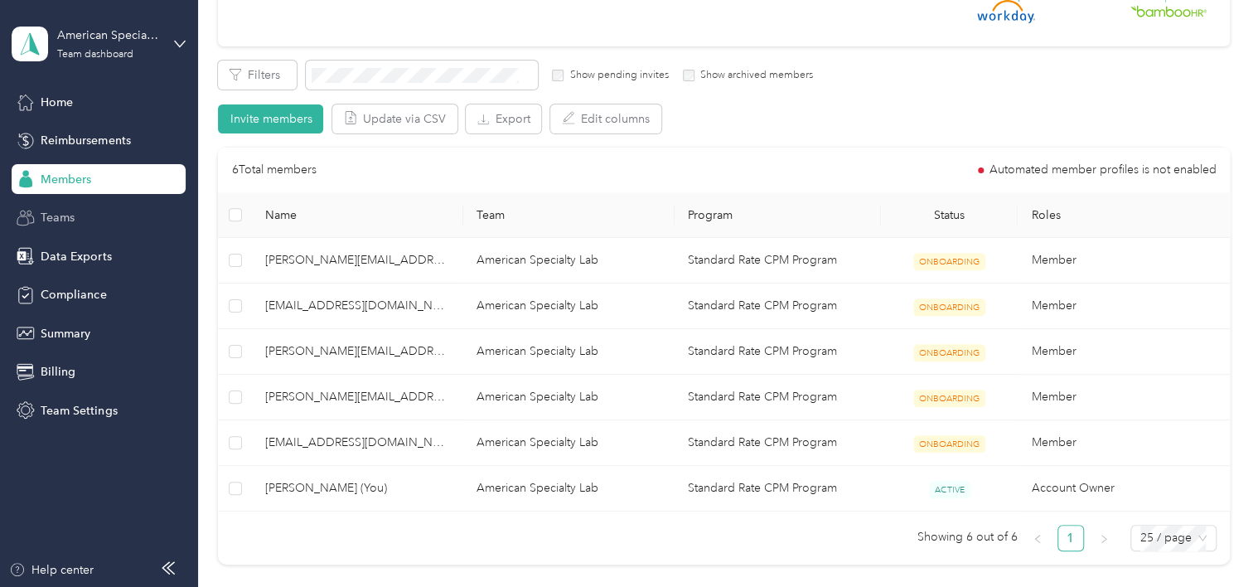
click at [53, 215] on span "Teams" at bounding box center [58, 217] width 34 height 17
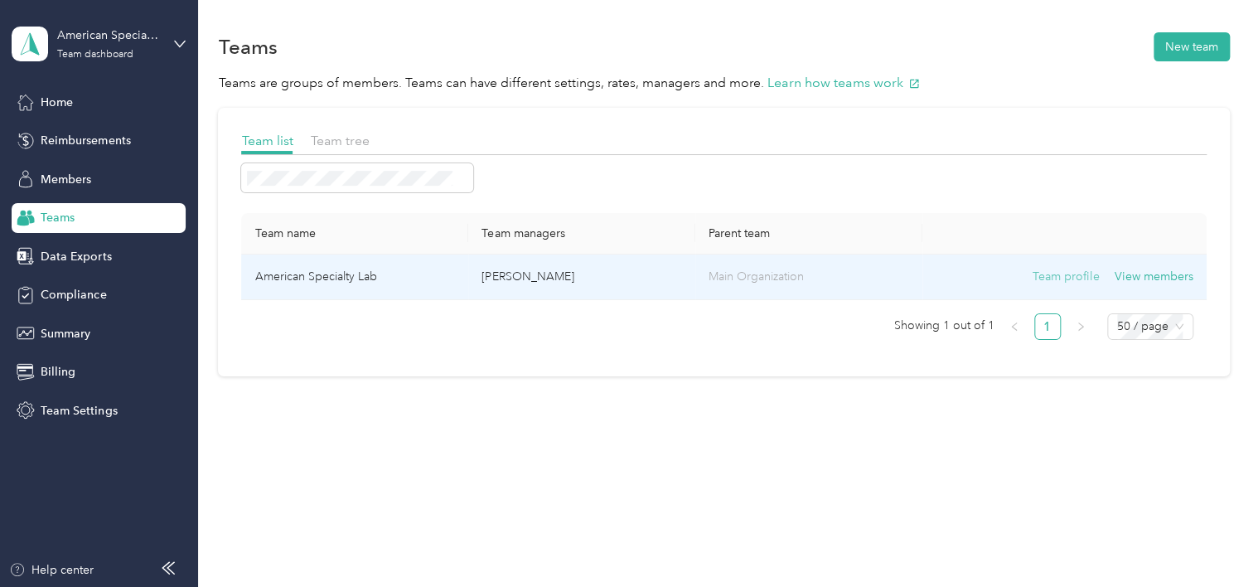
click at [1053, 279] on button "Team profile" at bounding box center [1066, 277] width 67 height 18
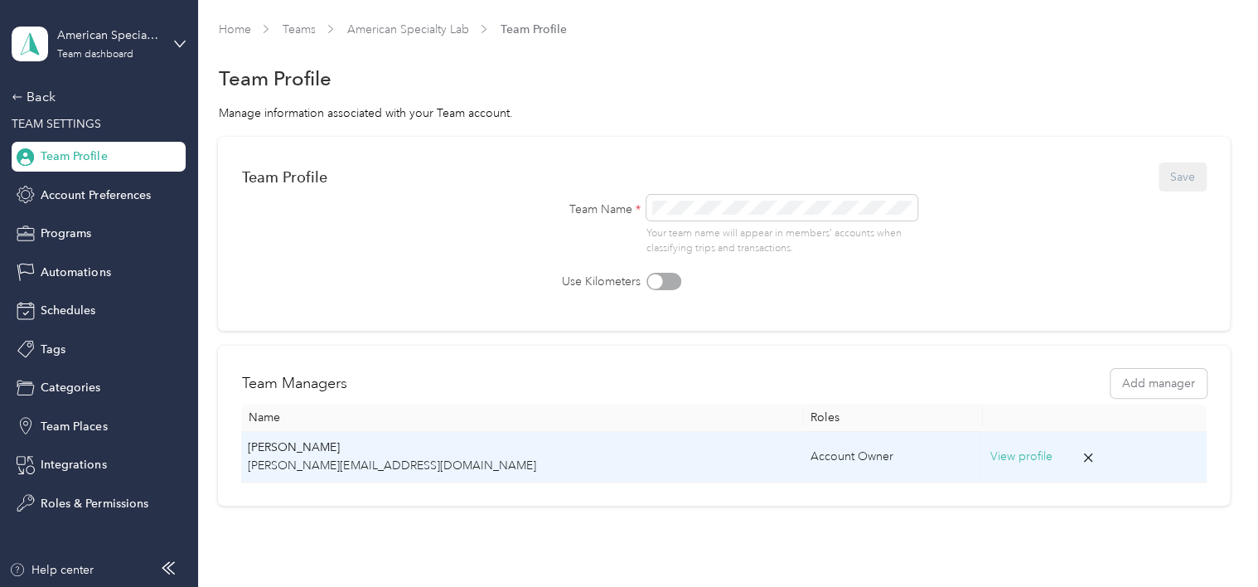
click at [990, 458] on button "View profile" at bounding box center [1021, 457] width 62 height 18
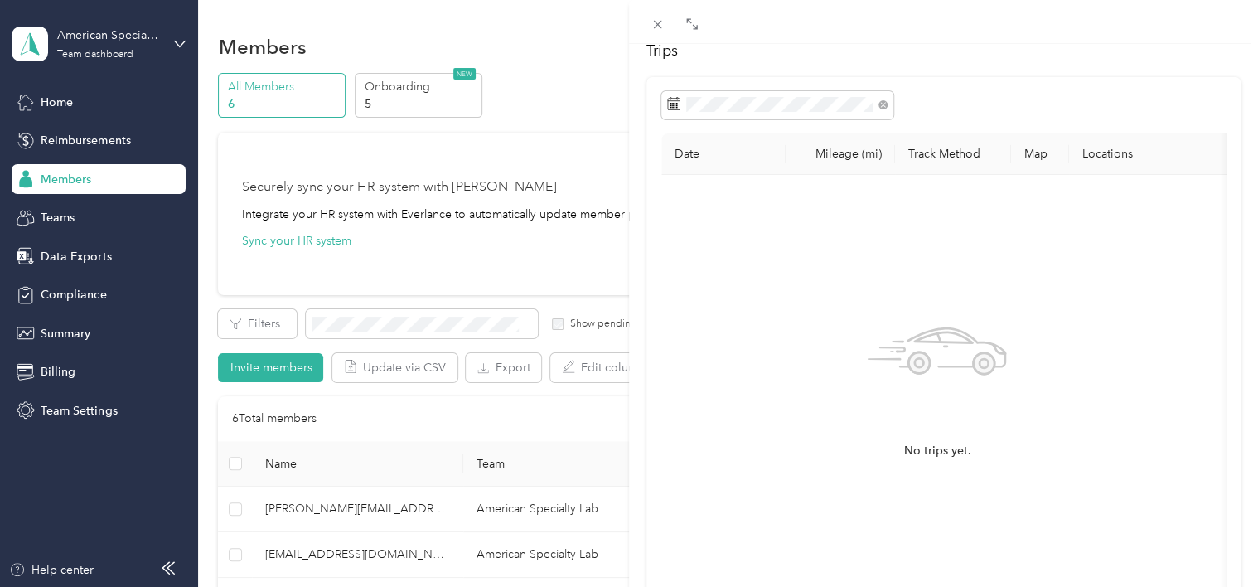
scroll to position [246, 0]
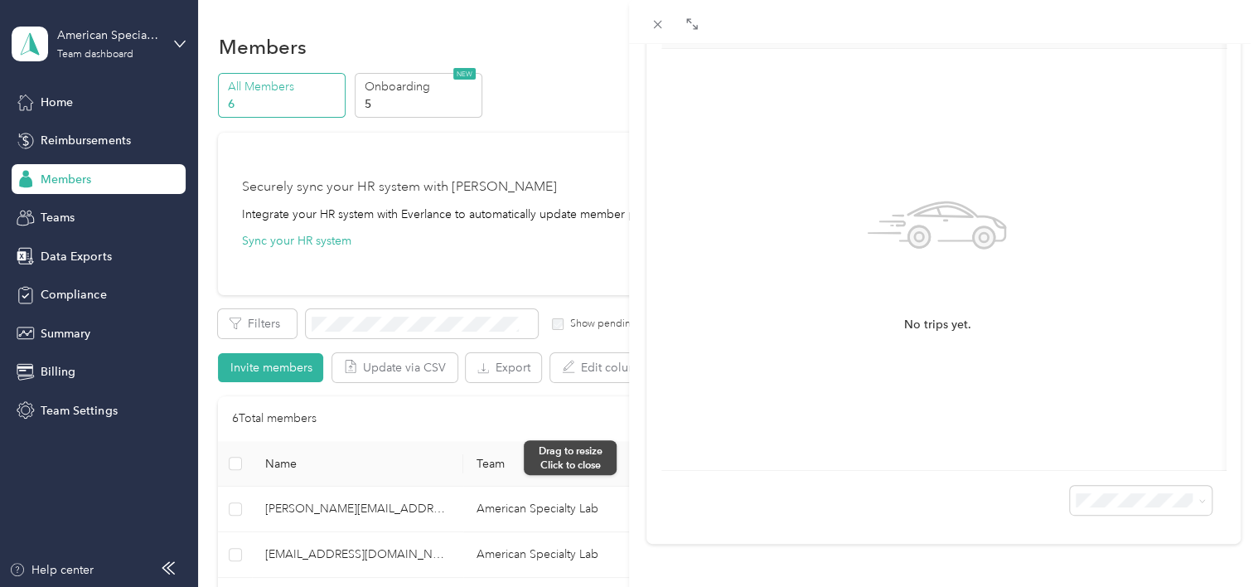
click at [626, 458] on div at bounding box center [623, 293] width 12 height 587
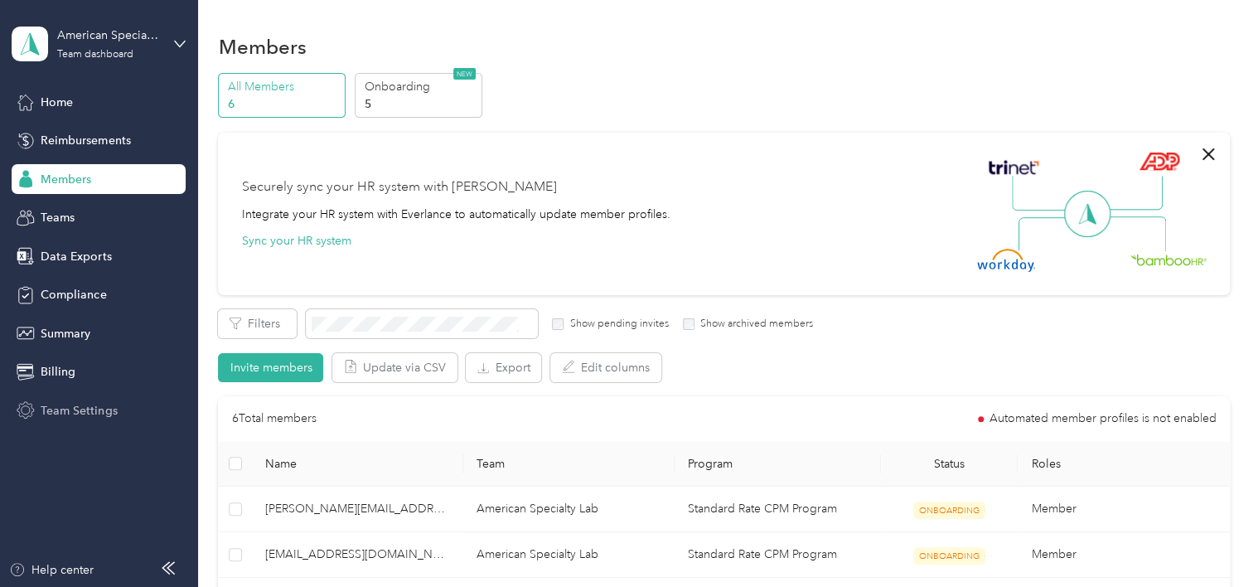
click at [59, 409] on span "Team Settings" at bounding box center [79, 410] width 76 height 17
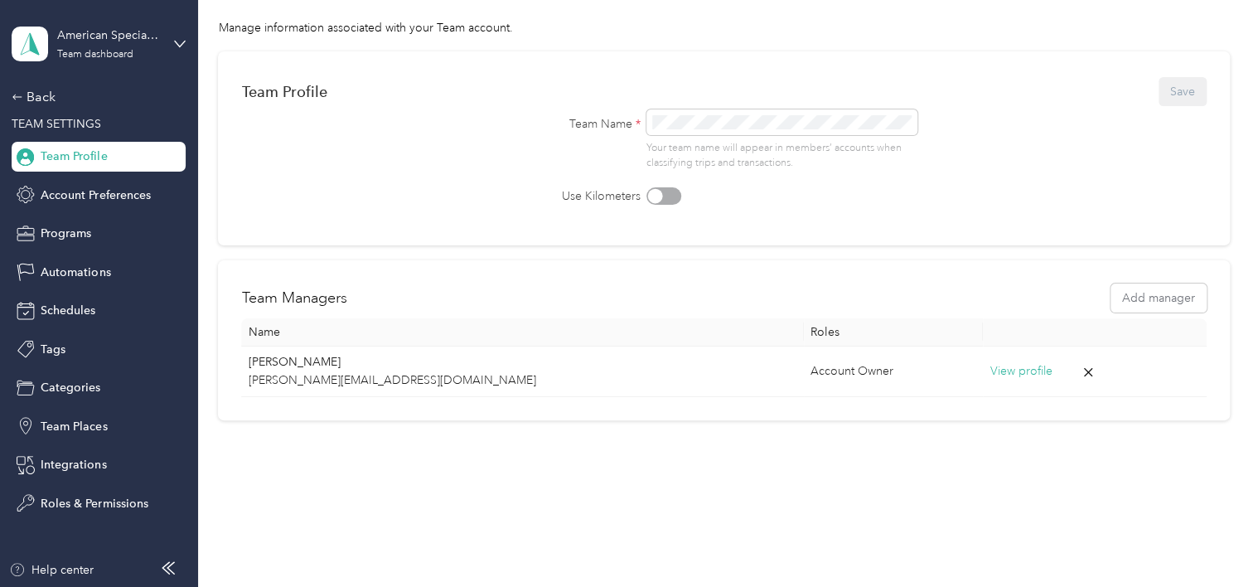
scroll to position [89, 0]
click at [63, 389] on span "Categories" at bounding box center [71, 387] width 60 height 17
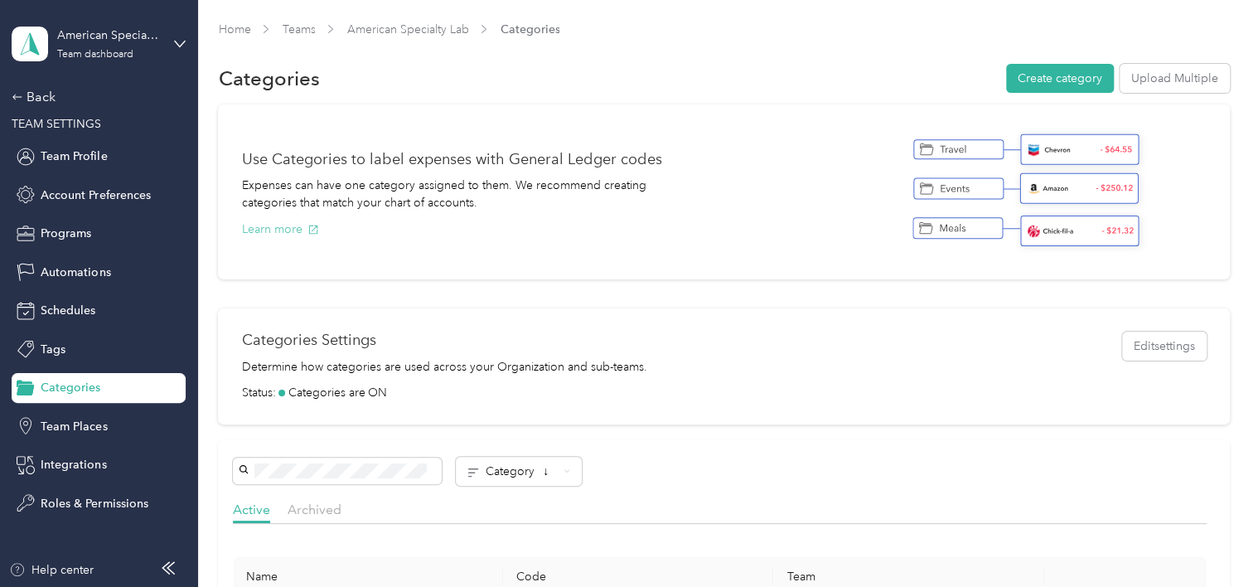
click at [276, 225] on button "Learn more" at bounding box center [280, 228] width 78 height 17
click at [1141, 344] on button "Edit settings" at bounding box center [1164, 346] width 85 height 29
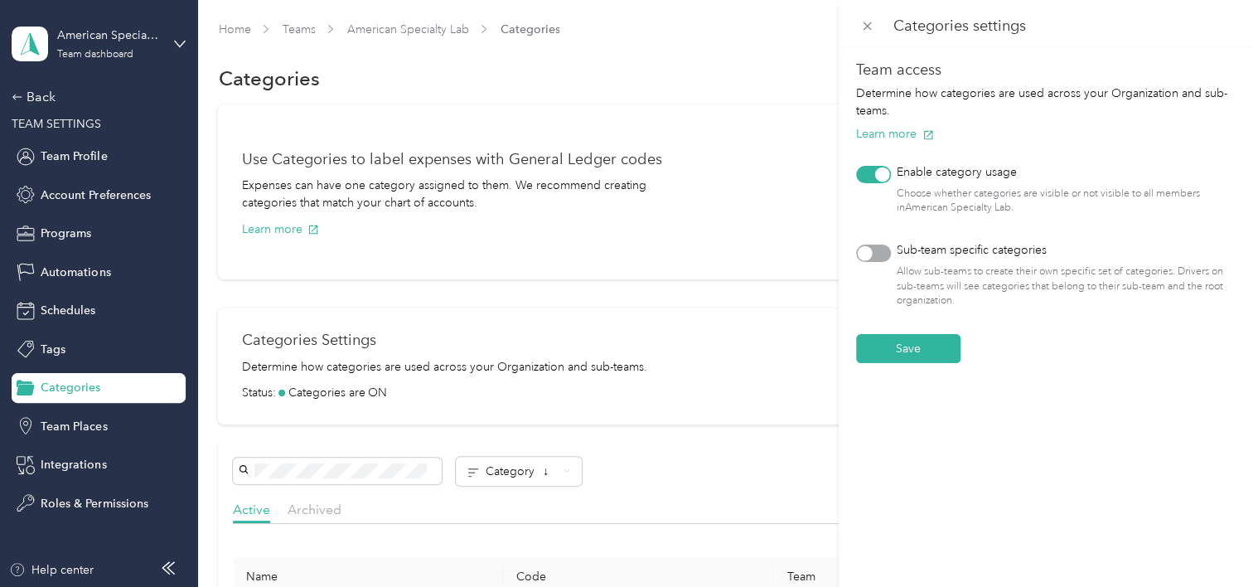
click at [776, 394] on div "Categories settings Team access Determine how categories are used across your O…" at bounding box center [629, 293] width 1258 height 587
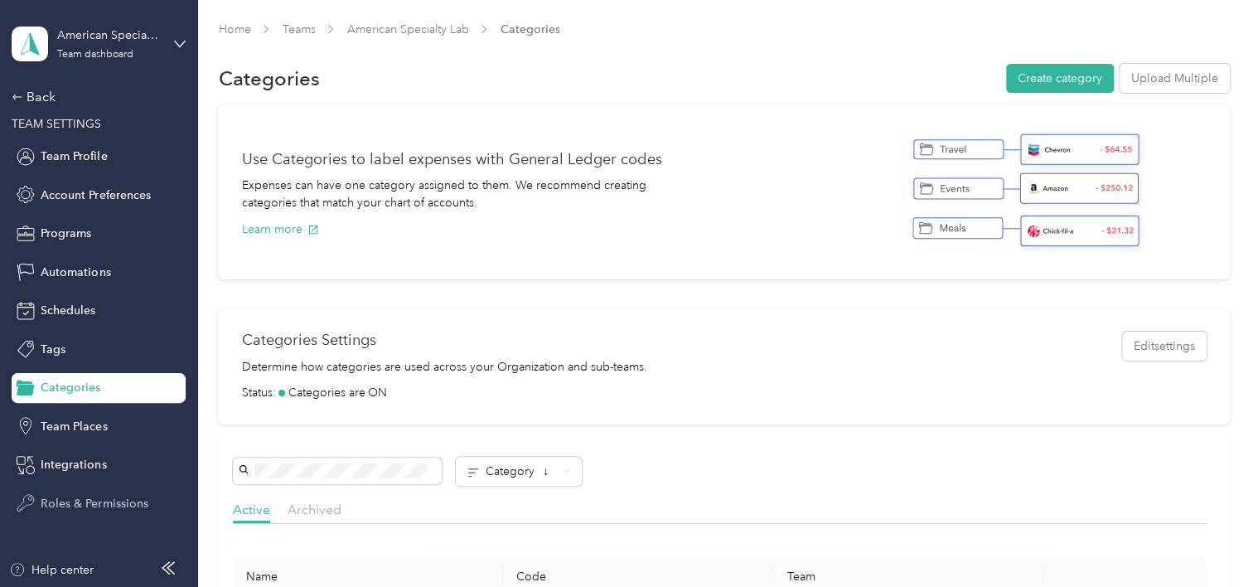
click at [92, 497] on span "Roles & Permissions" at bounding box center [94, 503] width 107 height 17
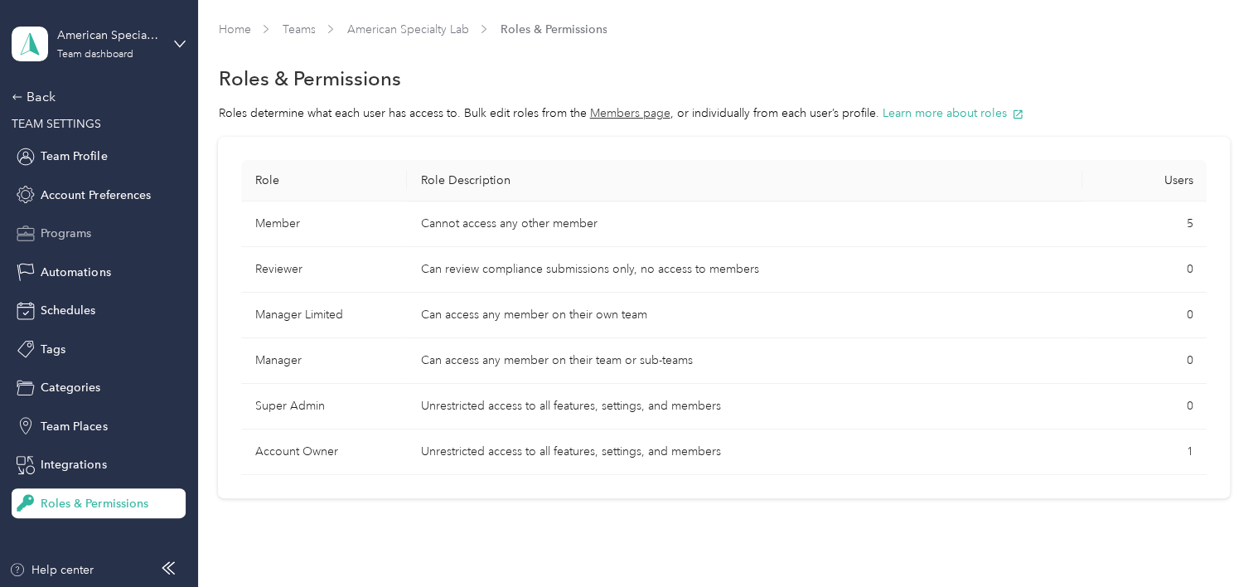
click at [60, 225] on span "Programs" at bounding box center [66, 233] width 51 height 17
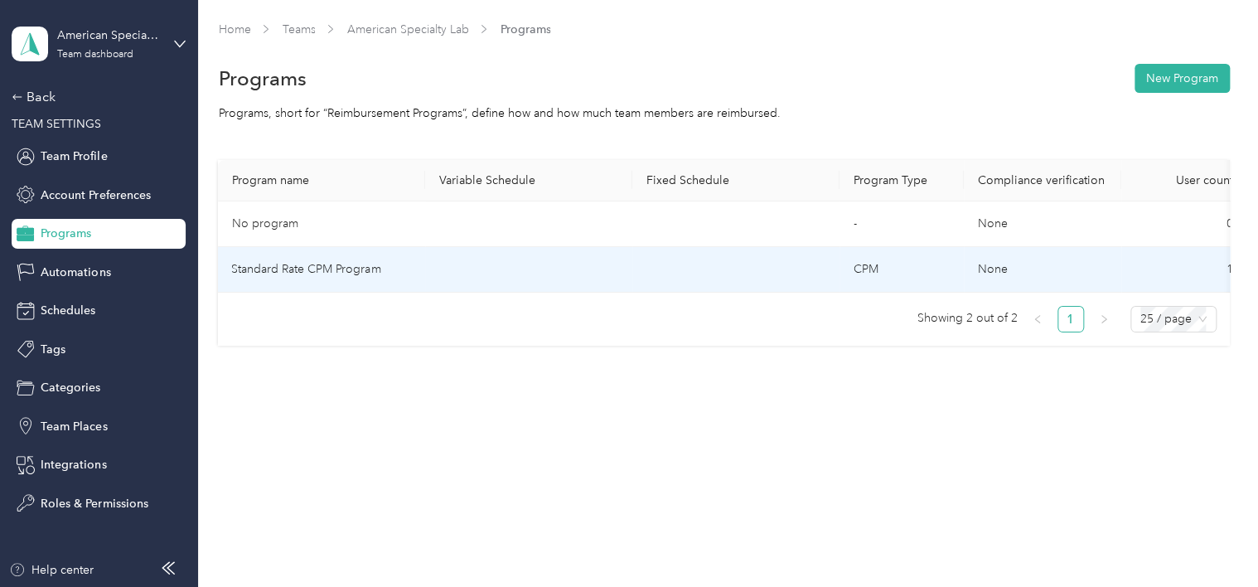
click at [1187, 259] on td "1" at bounding box center [1183, 270] width 124 height 46
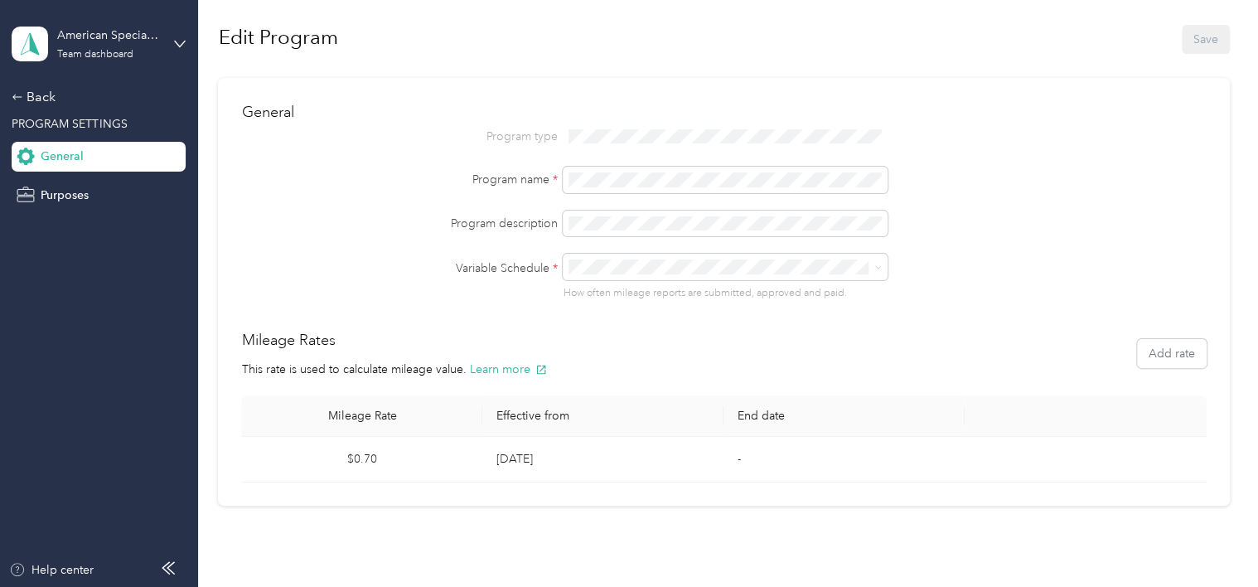
scroll to position [62, 0]
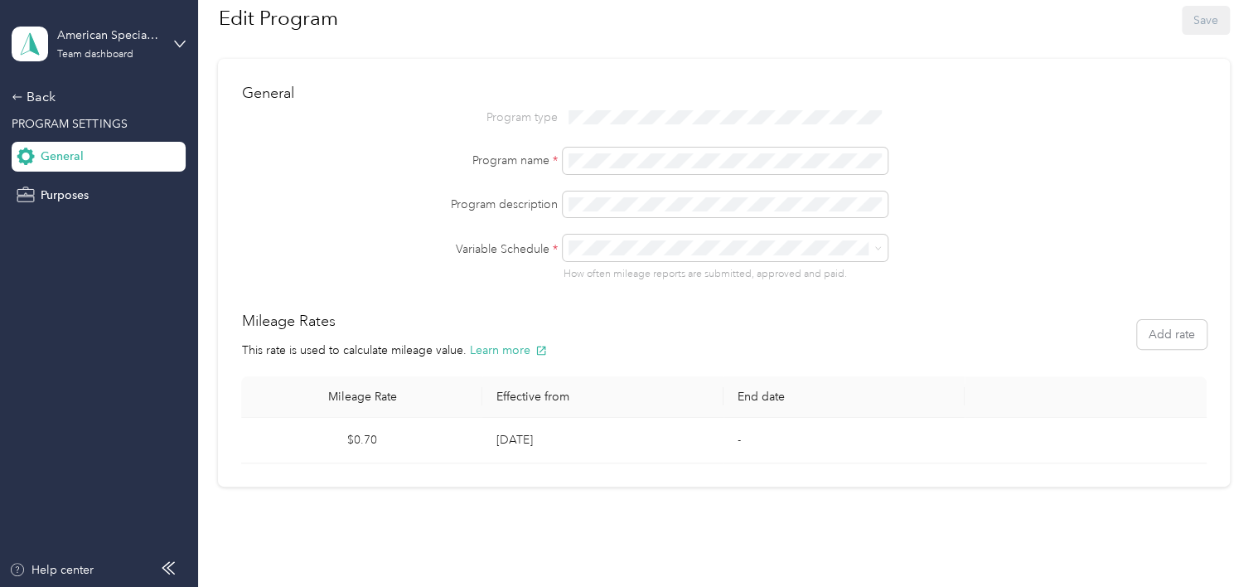
click at [848, 452] on td "-" at bounding box center [844, 441] width 241 height 46
click at [1170, 337] on button "Add rate" at bounding box center [1172, 334] width 70 height 29
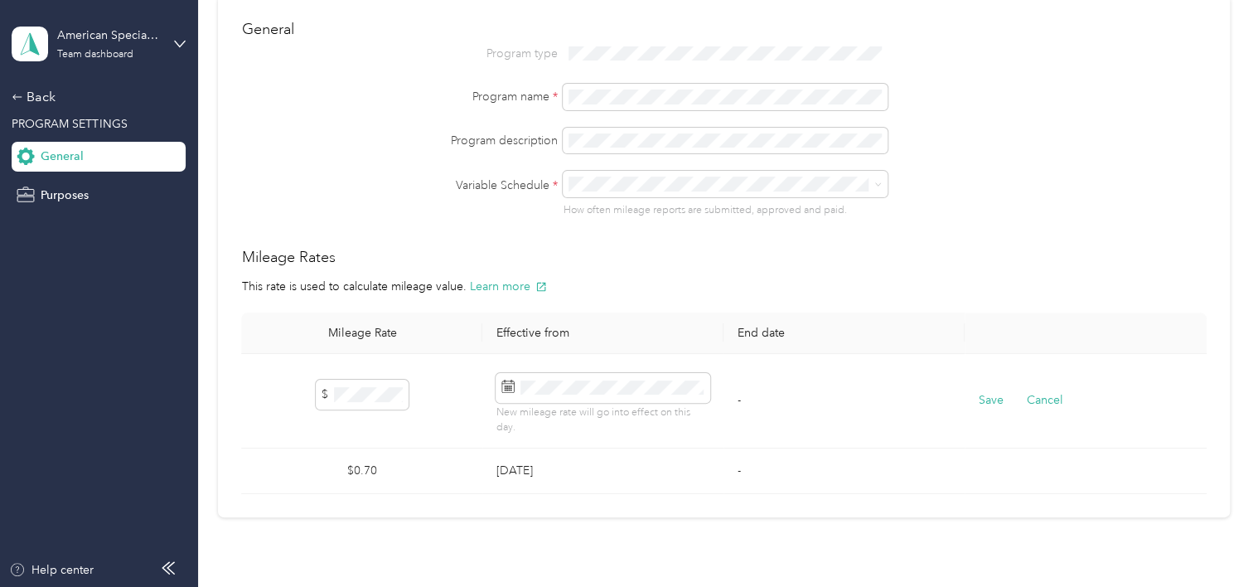
scroll to position [145, 0]
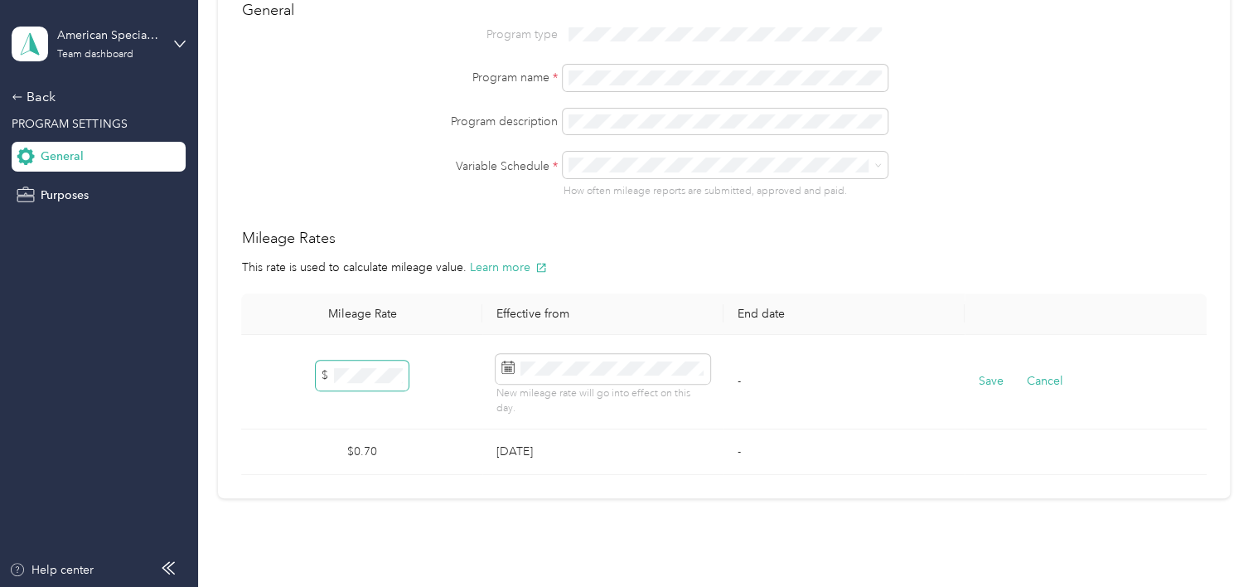
click at [306, 388] on td "$" at bounding box center [361, 382] width 241 height 95
click at [1048, 379] on button "Cancel" at bounding box center [1044, 381] width 36 height 18
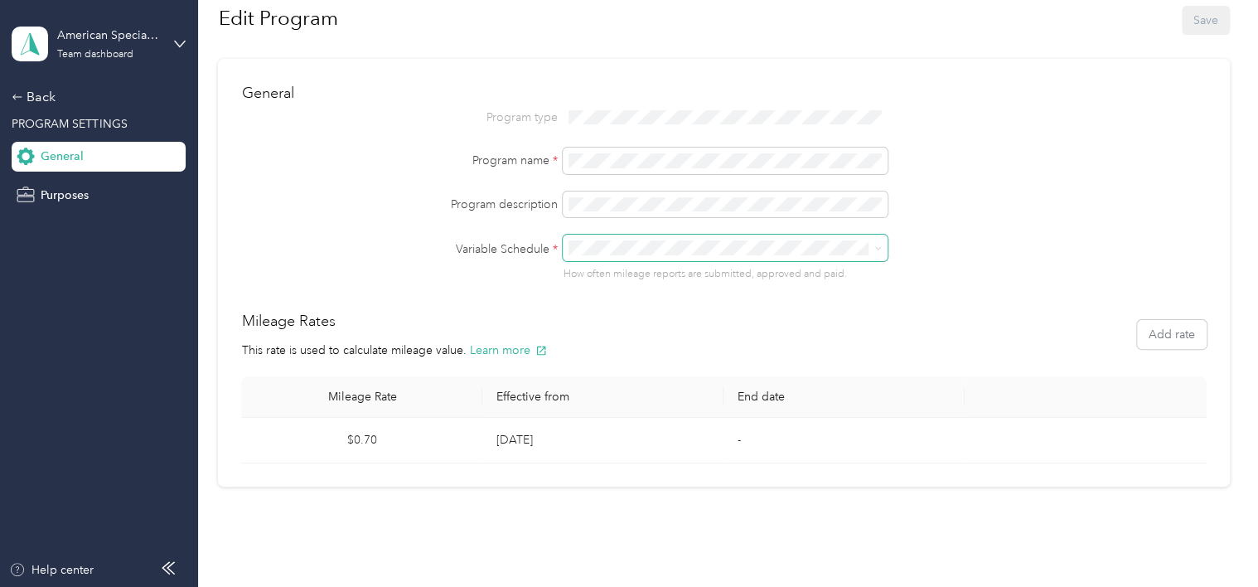
click at [869, 248] on span at bounding box center [875, 248] width 13 height 12
click at [877, 249] on icon at bounding box center [877, 248] width 7 height 7
click at [588, 312] on ol "Biweekly Alternate Biweekly None Monthly Weekly 1st & 16th Create new schedule" at bounding box center [724, 363] width 325 height 203
click at [874, 245] on icon at bounding box center [877, 248] width 7 height 7
click at [602, 331] on span "None" at bounding box center [589, 326] width 30 height 14
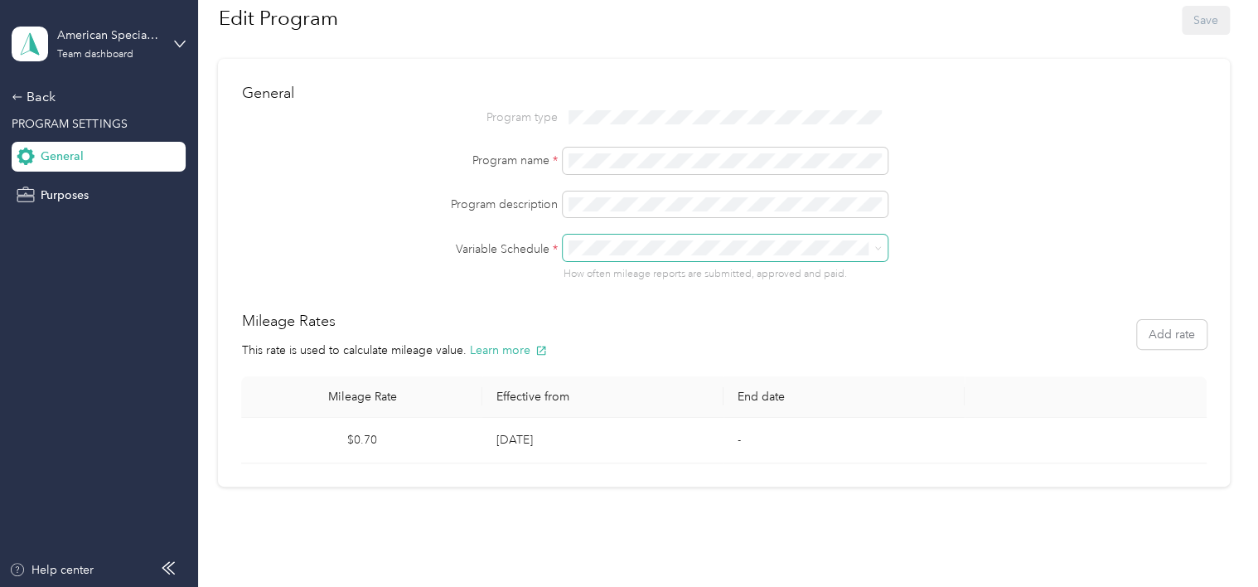
click at [975, 274] on p "How often mileage reports are submitted, approved and paid." at bounding box center [844, 274] width 563 height 15
click at [588, 307] on li "Biweekly" at bounding box center [724, 304] width 325 height 29
click at [533, 444] on td "Sep 29, 2025" at bounding box center [602, 441] width 241 height 46
click at [1200, 20] on button "Save" at bounding box center [1206, 20] width 48 height 29
click at [877, 245] on icon at bounding box center [877, 248] width 7 height 7
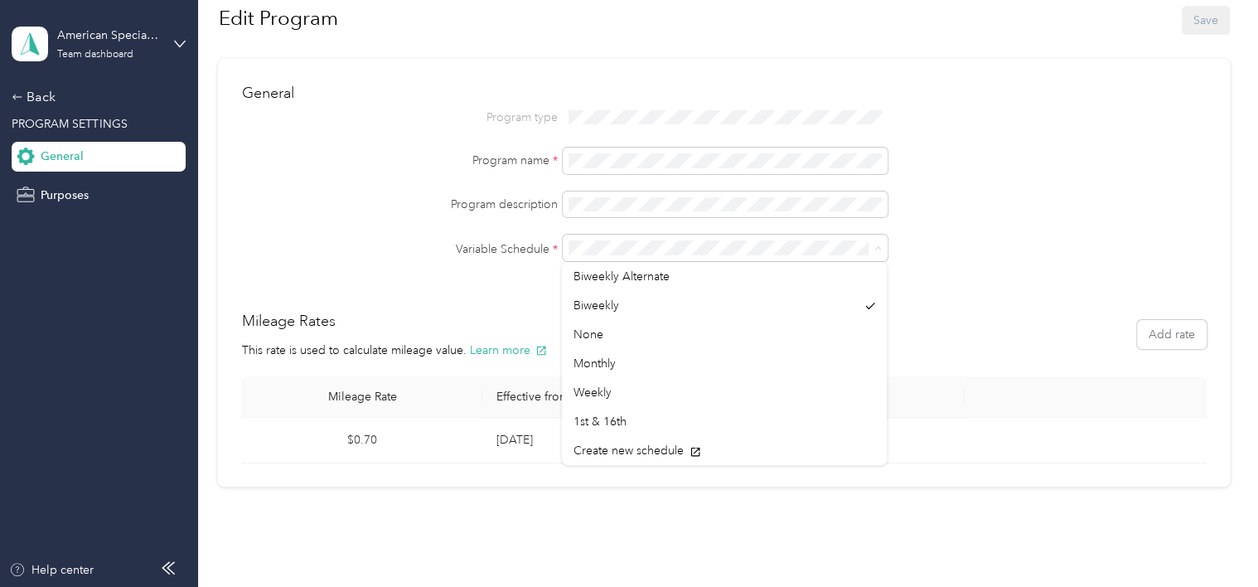
click at [1018, 249] on div at bounding box center [844, 248] width 563 height 27
click at [961, 308] on div "General Program type Program name * Program description Variable Schedule * How…" at bounding box center [723, 273] width 1011 height 428
click at [524, 434] on td "Sep 29, 2025" at bounding box center [602, 441] width 241 height 46
click at [37, 92] on div "Back" at bounding box center [95, 97] width 166 height 20
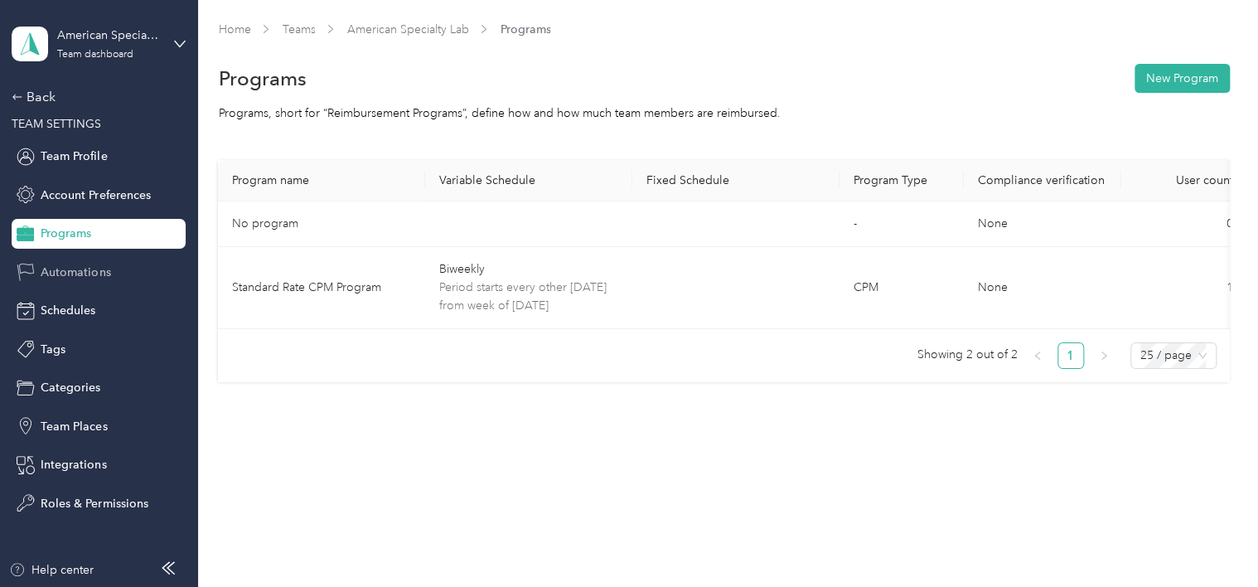
click at [61, 274] on span "Automations" at bounding box center [76, 272] width 70 height 17
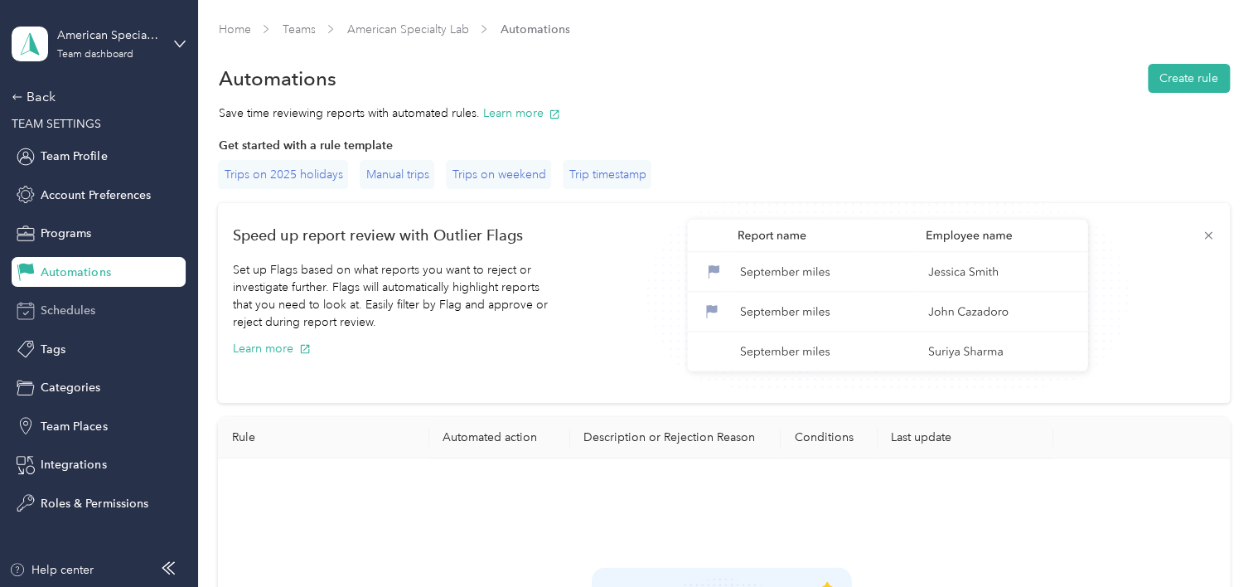
click at [56, 315] on span "Schedules" at bounding box center [68, 310] width 55 height 17
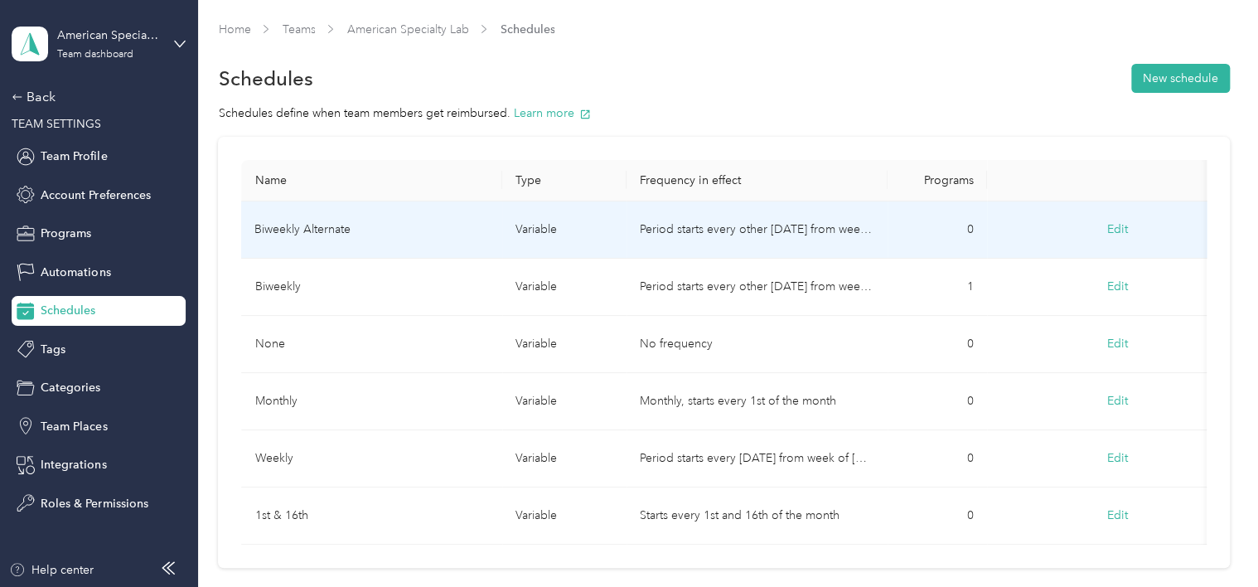
click at [1113, 229] on button "Edit" at bounding box center [1118, 230] width 44 height 30
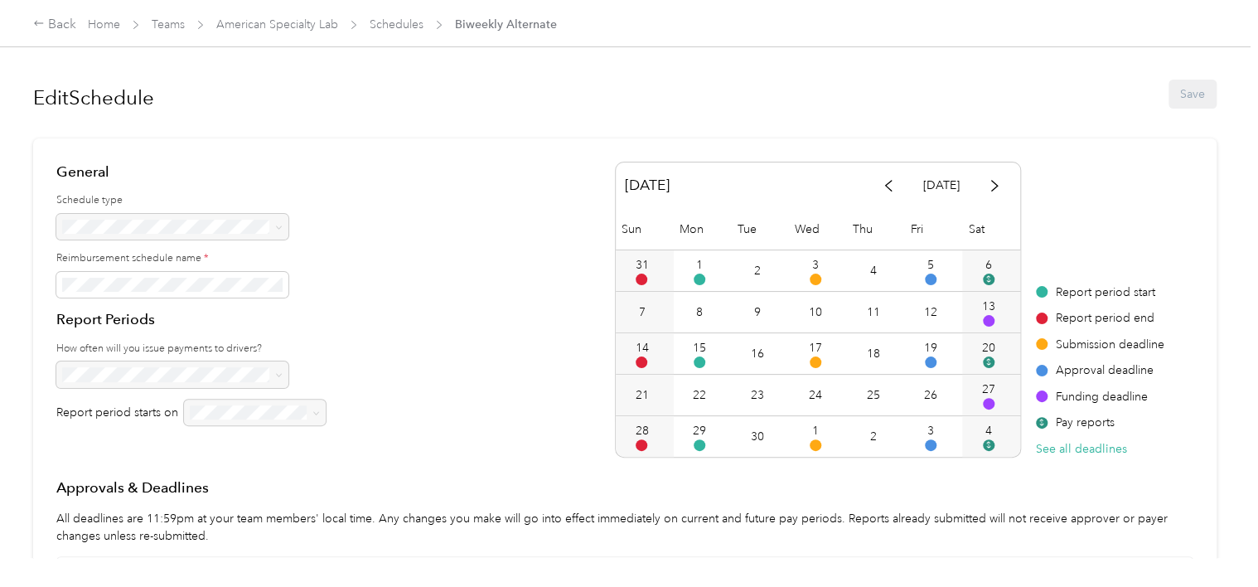
click at [517, 425] on div "General Schedule type Reimbursement schedule name * Report Periods How often wi…" at bounding box center [624, 310] width 1137 height 296
click at [635, 432] on div "28" at bounding box center [641, 430] width 13 height 17
click at [637, 431] on div "28" at bounding box center [641, 430] width 13 height 17
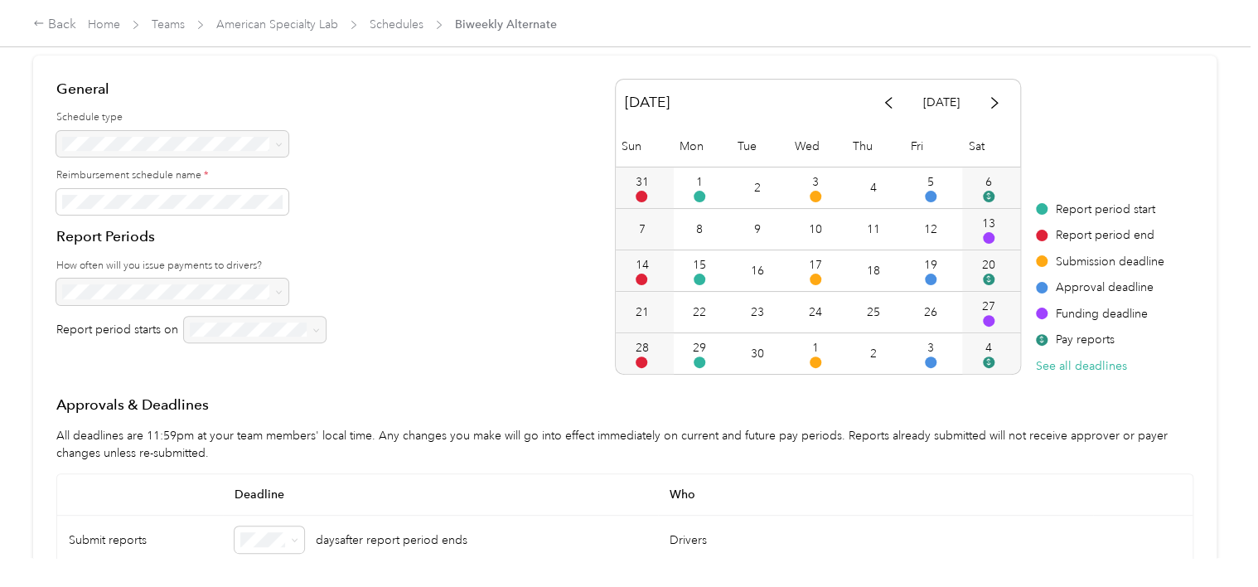
click at [307, 338] on div at bounding box center [255, 330] width 142 height 27
click at [320, 322] on div at bounding box center [255, 330] width 142 height 27
click at [259, 336] on div at bounding box center [255, 330] width 142 height 27
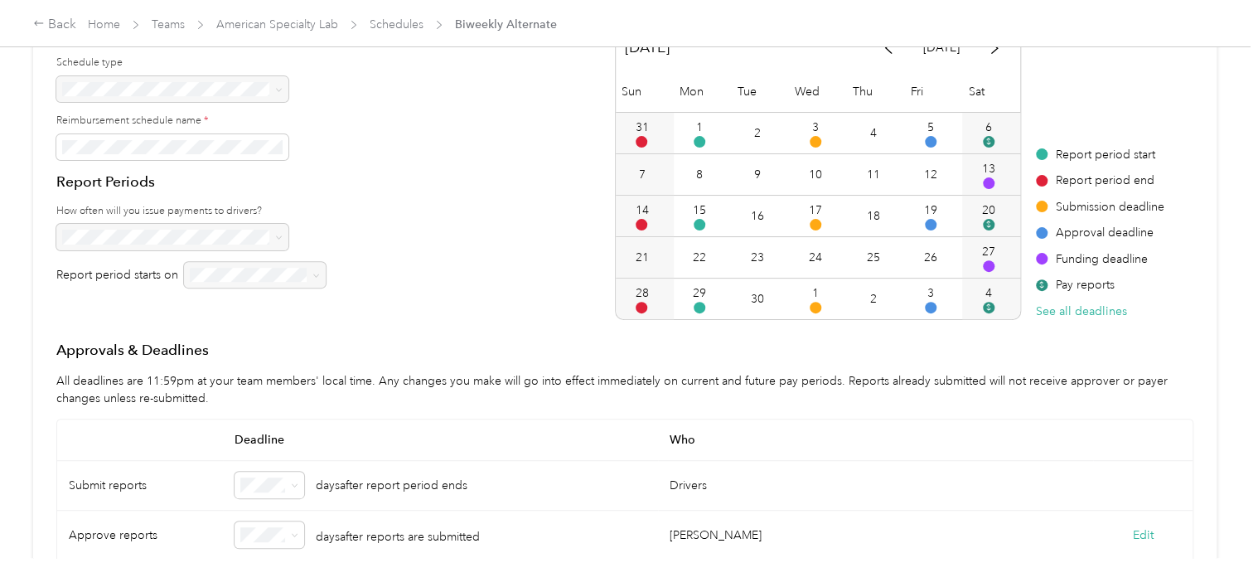
scroll to position [113, 0]
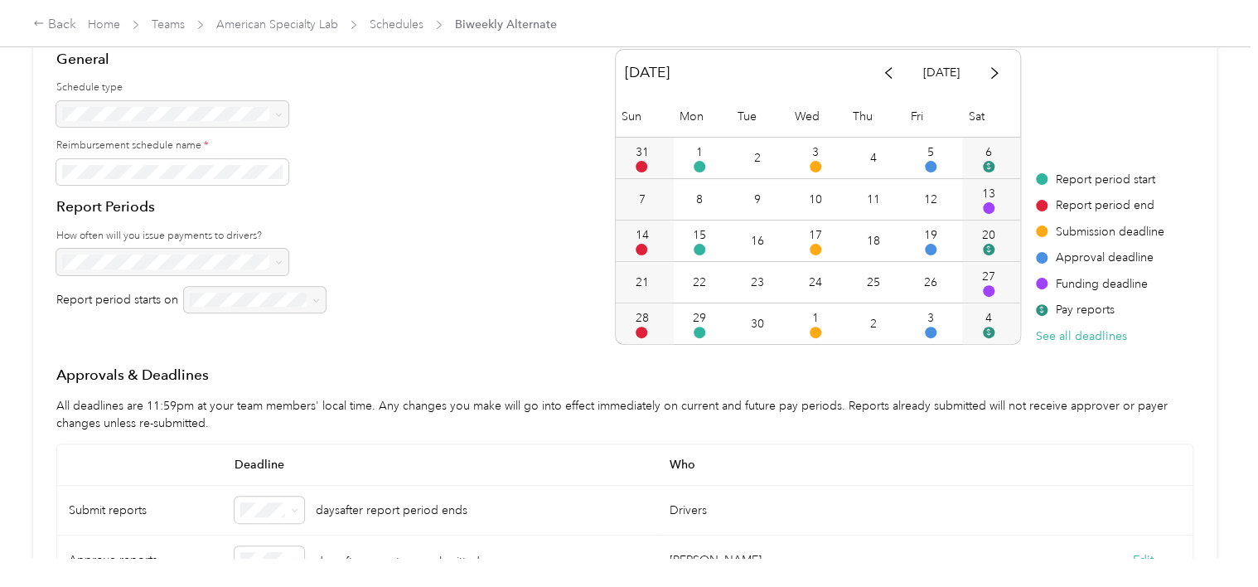
click at [284, 254] on div at bounding box center [190, 262] width 269 height 27
click at [272, 259] on div at bounding box center [190, 262] width 269 height 27
click at [272, 113] on div at bounding box center [190, 114] width 269 height 27
click at [282, 115] on div at bounding box center [190, 114] width 269 height 27
click at [273, 269] on div at bounding box center [190, 262] width 269 height 27
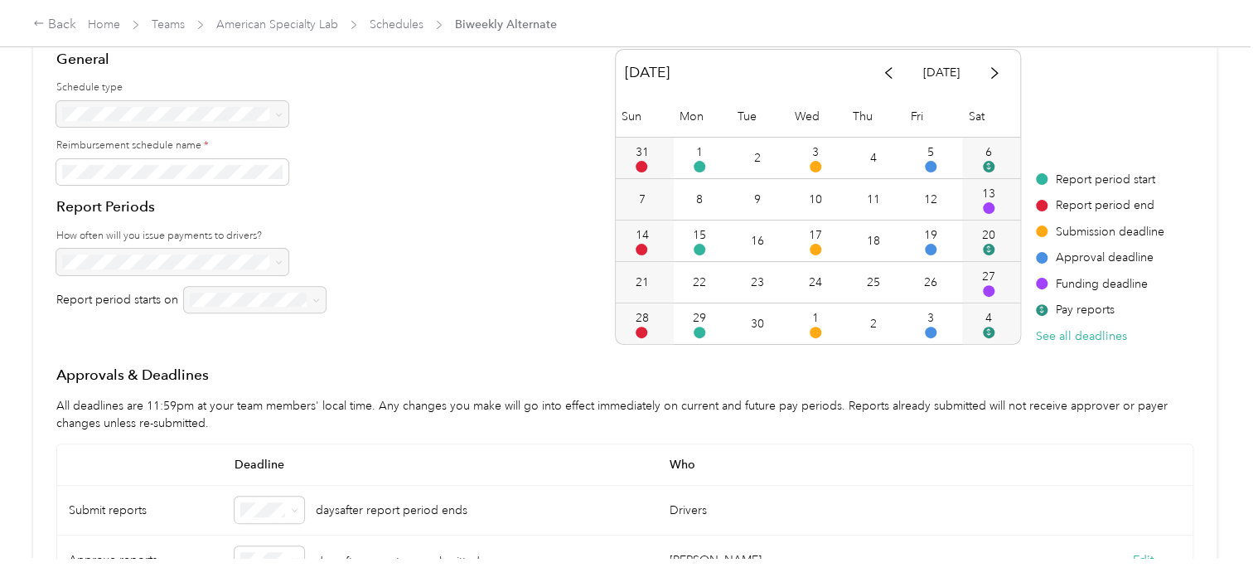
click at [274, 300] on div at bounding box center [255, 300] width 142 height 27
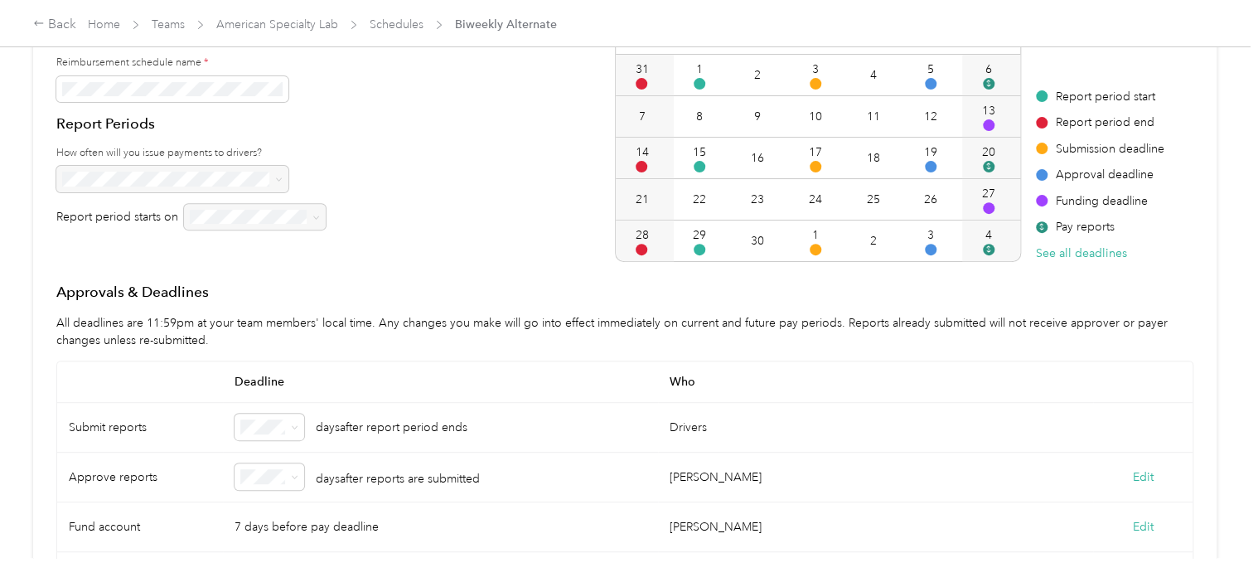
scroll to position [278, 0]
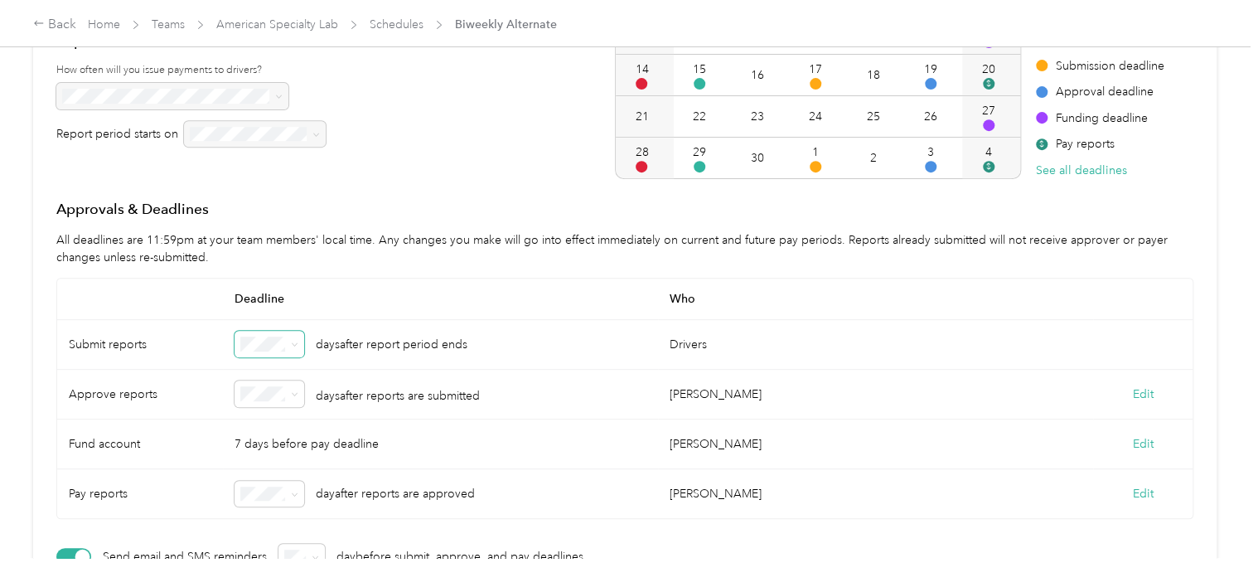
click at [296, 341] on icon at bounding box center [294, 344] width 7 height 7
click at [259, 143] on li "1" at bounding box center [270, 138] width 70 height 29
click at [295, 394] on icon at bounding box center [294, 394] width 5 height 3
click at [264, 183] on div "1" at bounding box center [269, 188] width 46 height 17
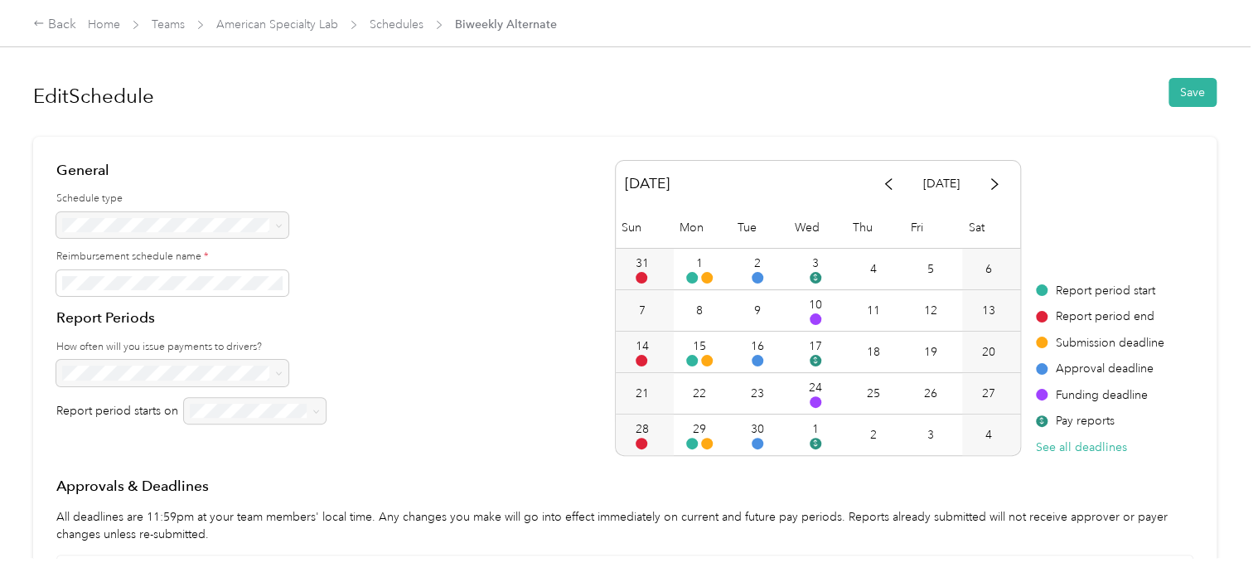
scroll to position [0, 0]
click at [311, 414] on div at bounding box center [255, 412] width 142 height 27
click at [109, 361] on div at bounding box center [190, 374] width 269 height 27
click at [635, 436] on div "28" at bounding box center [641, 430] width 13 height 17
click at [636, 441] on span at bounding box center [642, 445] width 12 height 12
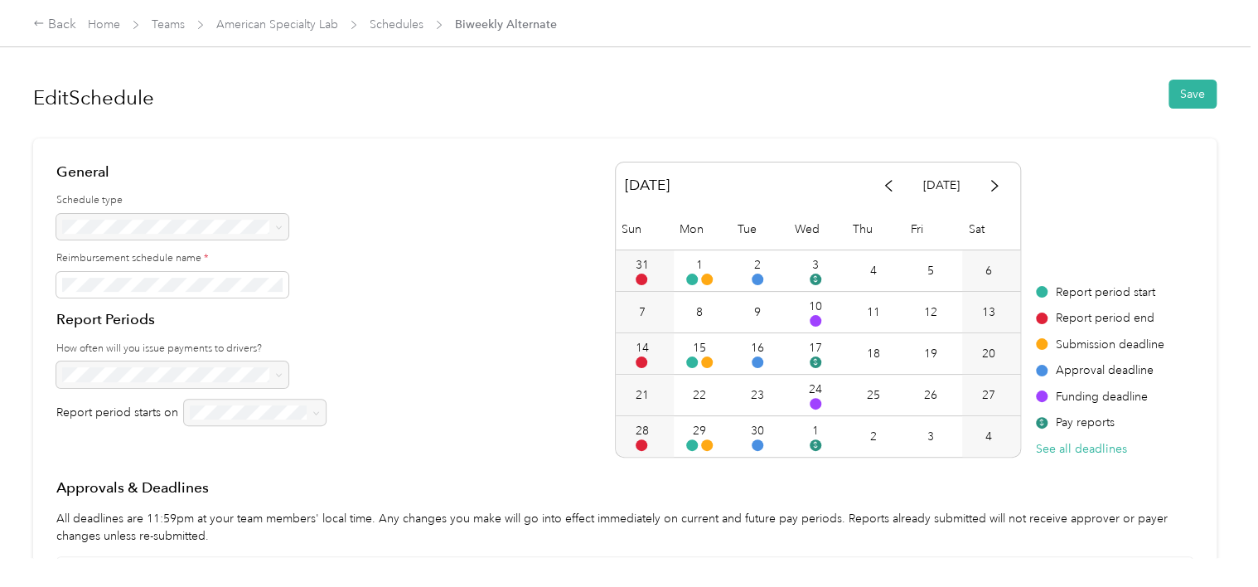
click at [637, 422] on div "28" at bounding box center [641, 430] width 13 height 17
click at [272, 228] on div at bounding box center [190, 227] width 269 height 27
click at [274, 225] on div at bounding box center [190, 227] width 269 height 27
click at [41, 22] on icon at bounding box center [39, 23] width 12 height 12
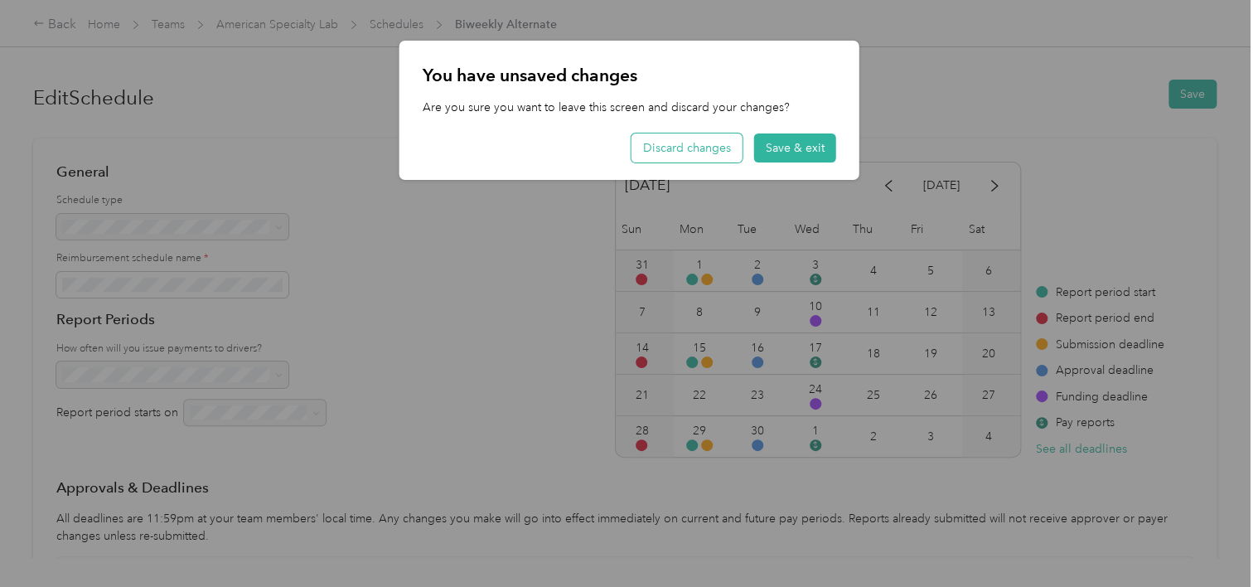
click at [665, 154] on button "Discard changes" at bounding box center [687, 147] width 111 height 29
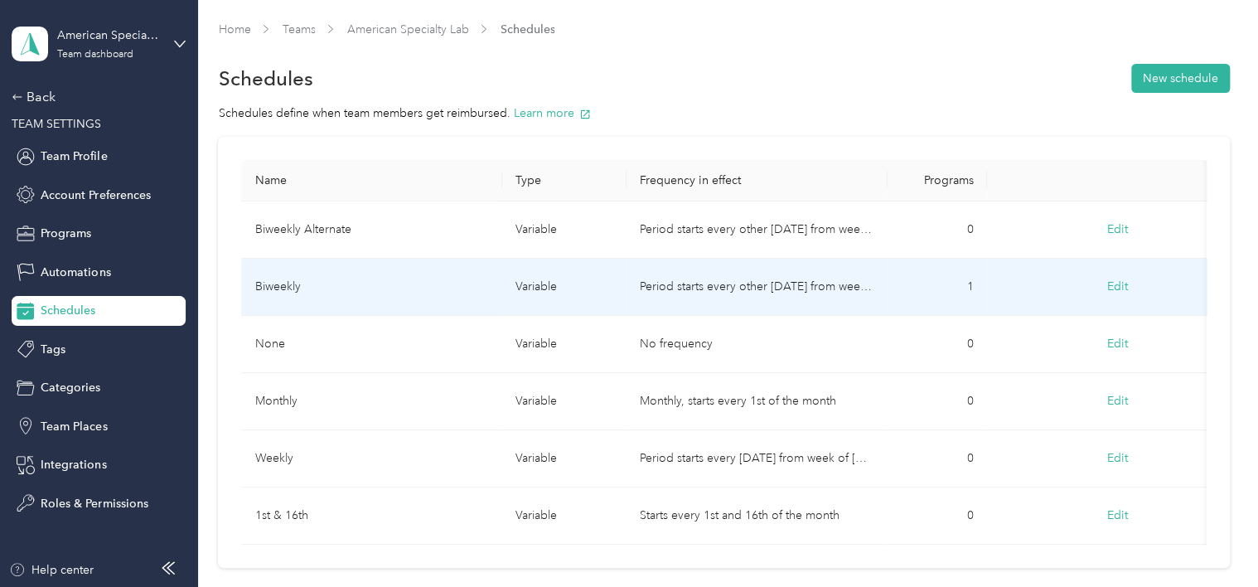
click at [1114, 284] on button "Edit" at bounding box center [1118, 287] width 44 height 30
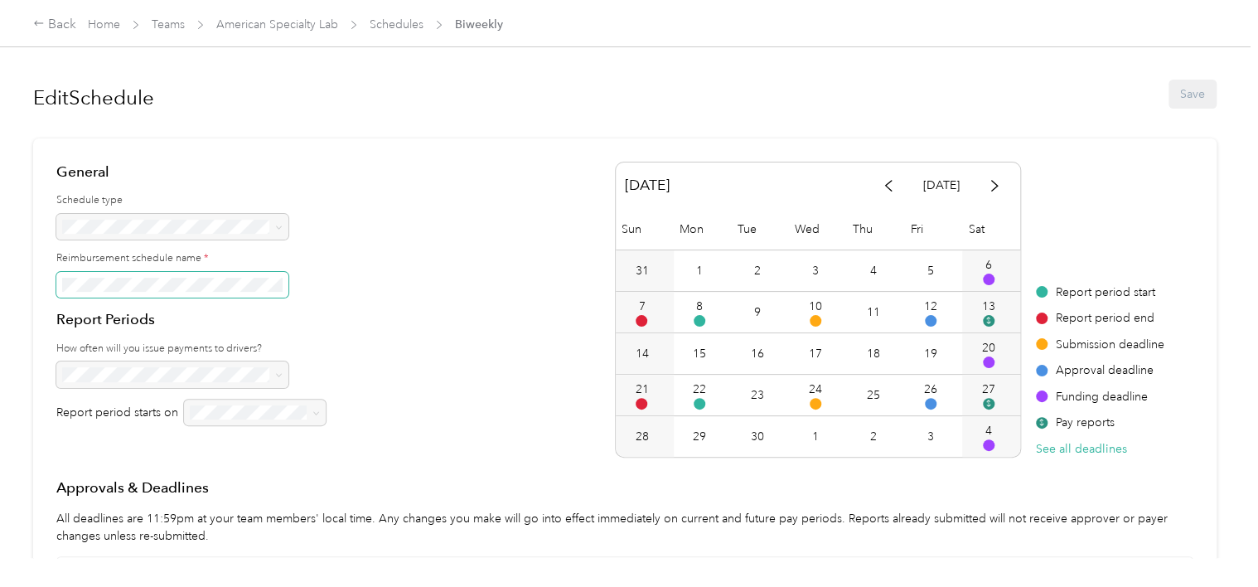
click at [138, 292] on span at bounding box center [172, 285] width 232 height 27
click at [200, 218] on div at bounding box center [190, 227] width 269 height 27
click at [48, 20] on div "Back" at bounding box center [54, 25] width 43 height 20
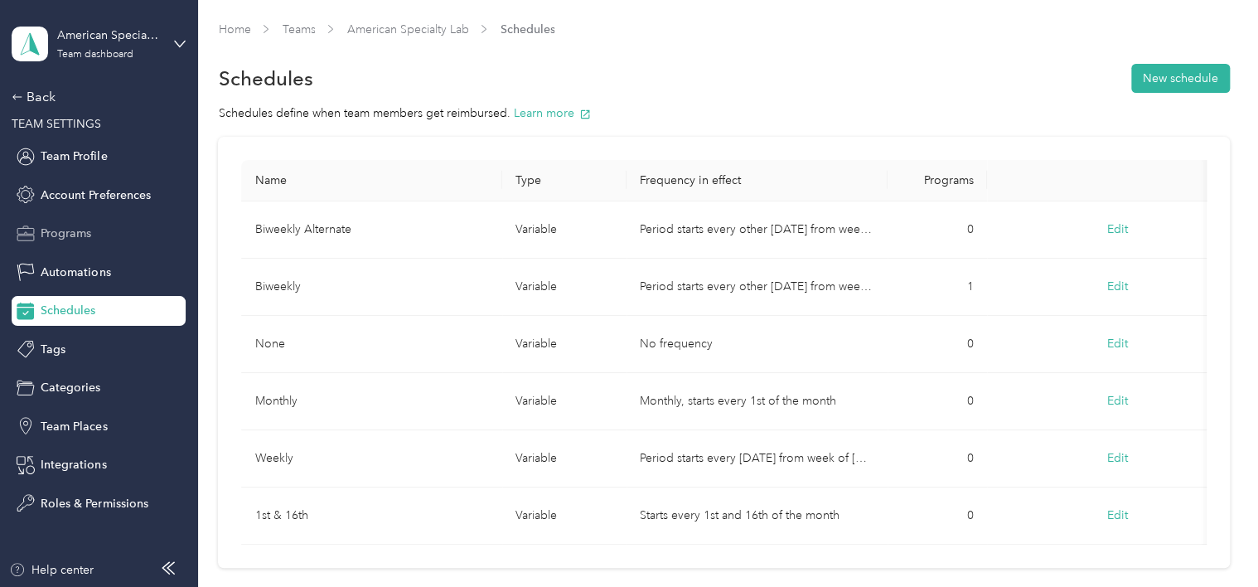
click at [46, 239] on span "Programs" at bounding box center [66, 233] width 51 height 17
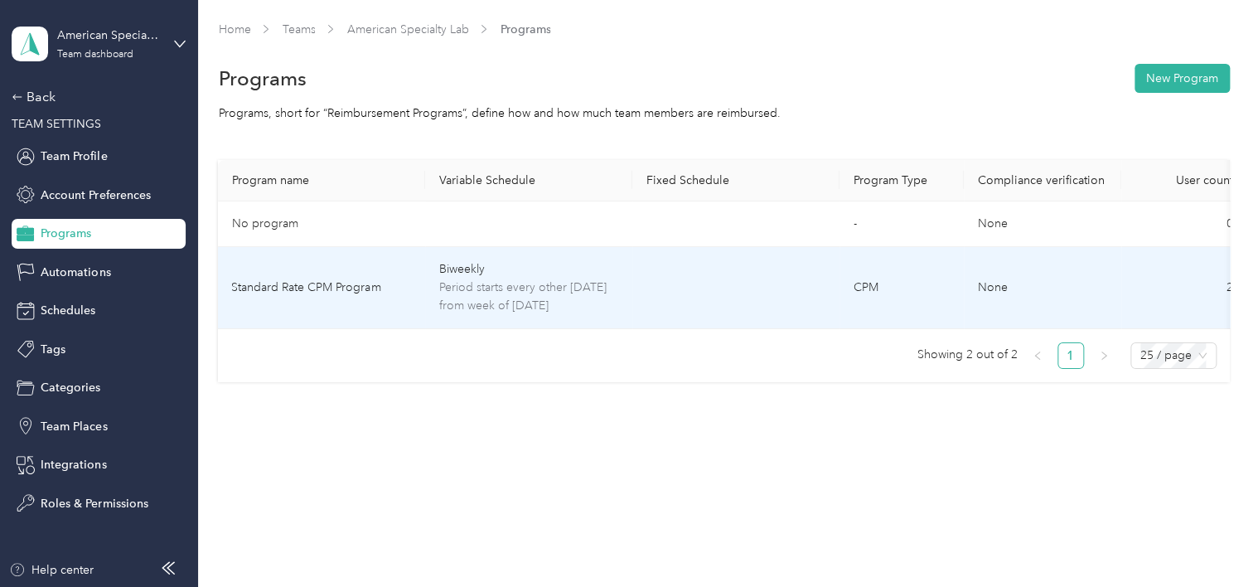
click at [298, 291] on td "Standard Rate CPM Program" at bounding box center [321, 288] width 207 height 82
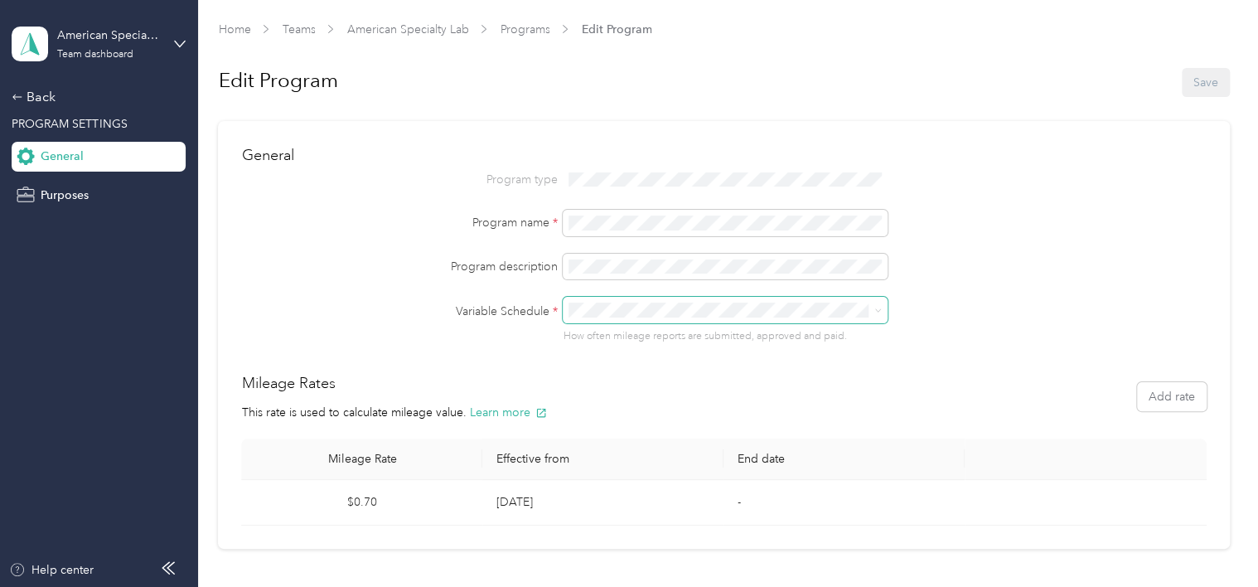
click at [885, 308] on span at bounding box center [725, 310] width 325 height 27
click at [874, 310] on icon at bounding box center [877, 310] width 7 height 7
click at [637, 511] on div "Create new schedule" at bounding box center [724, 513] width 325 height 29
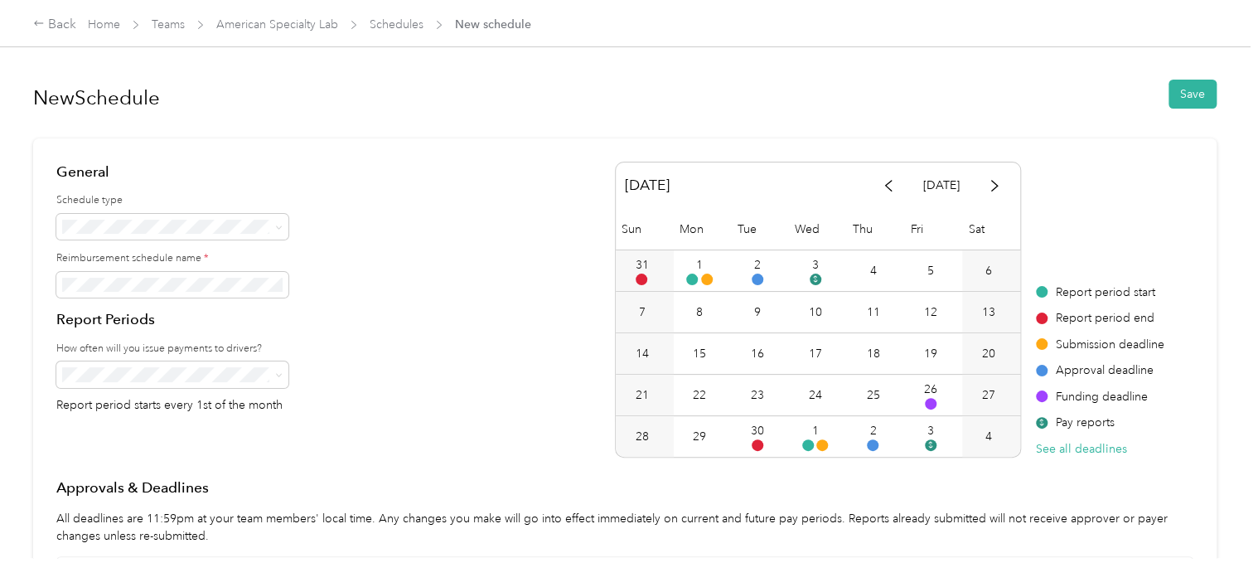
click at [452, 233] on div "General Schedule type Reimbursement schedule name * Report Periods How often wi…" at bounding box center [624, 310] width 1137 height 296
click at [107, 276] on span at bounding box center [172, 285] width 232 height 27
click at [272, 378] on span at bounding box center [275, 375] width 13 height 12
click at [282, 373] on icon at bounding box center [278, 374] width 7 height 7
click at [96, 496] on li "Biweekly" at bounding box center [172, 491] width 232 height 29
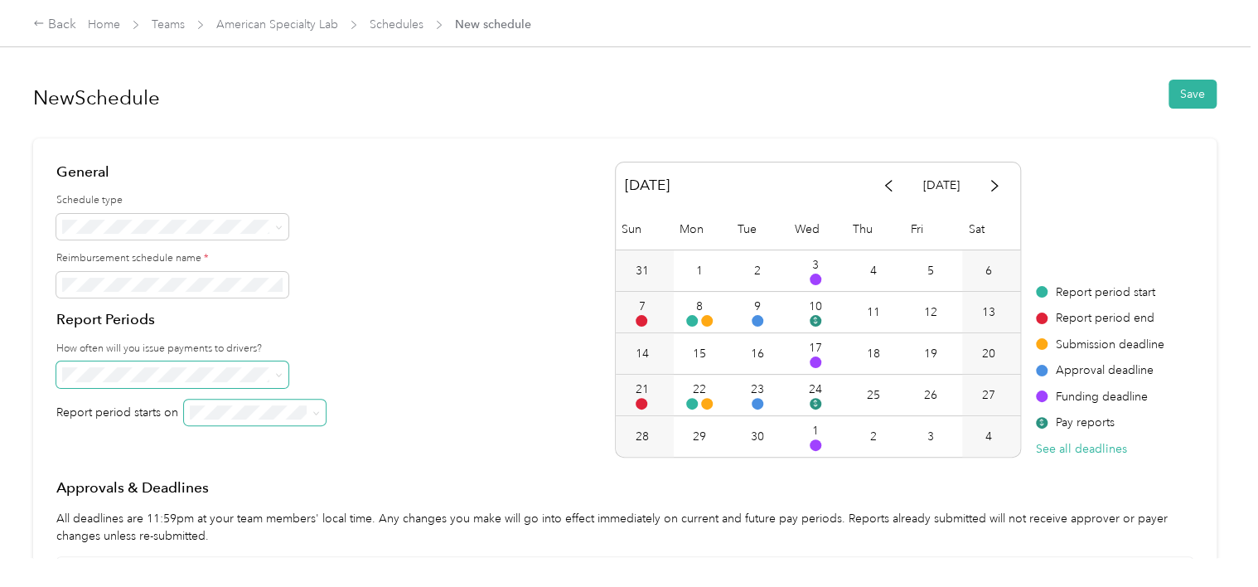
click at [312, 414] on icon at bounding box center [315, 412] width 7 height 7
click at [216, 381] on span "Sunday" at bounding box center [212, 383] width 36 height 14
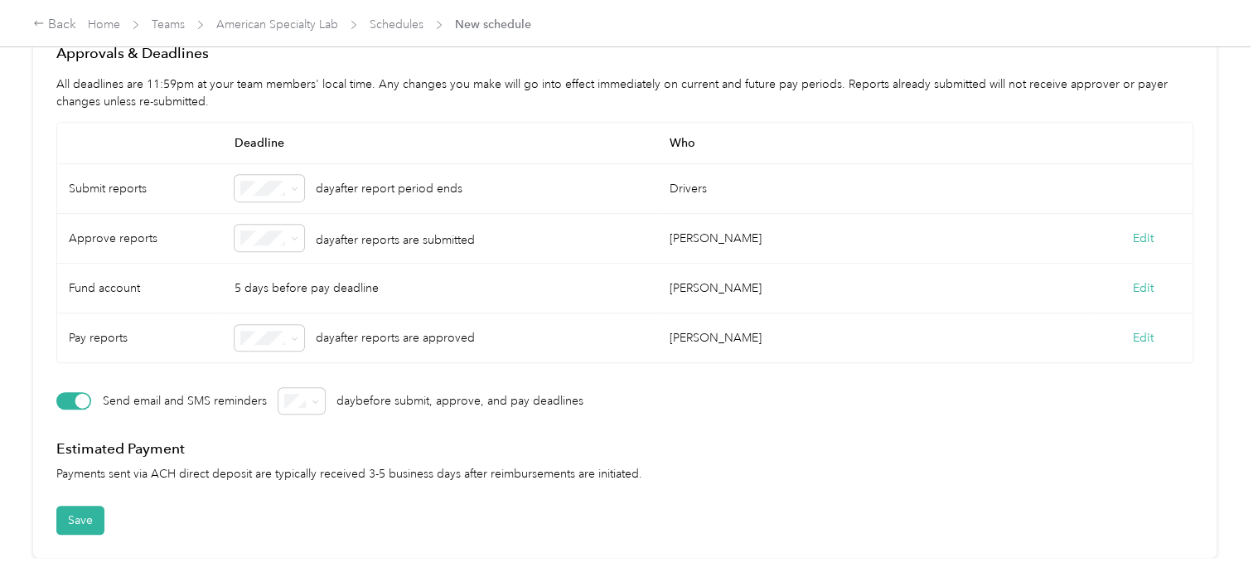
scroll to position [444, 0]
click at [1121, 276] on div "Edit" at bounding box center [1142, 289] width 99 height 50
click at [1144, 279] on button "Edit" at bounding box center [1143, 287] width 21 height 17
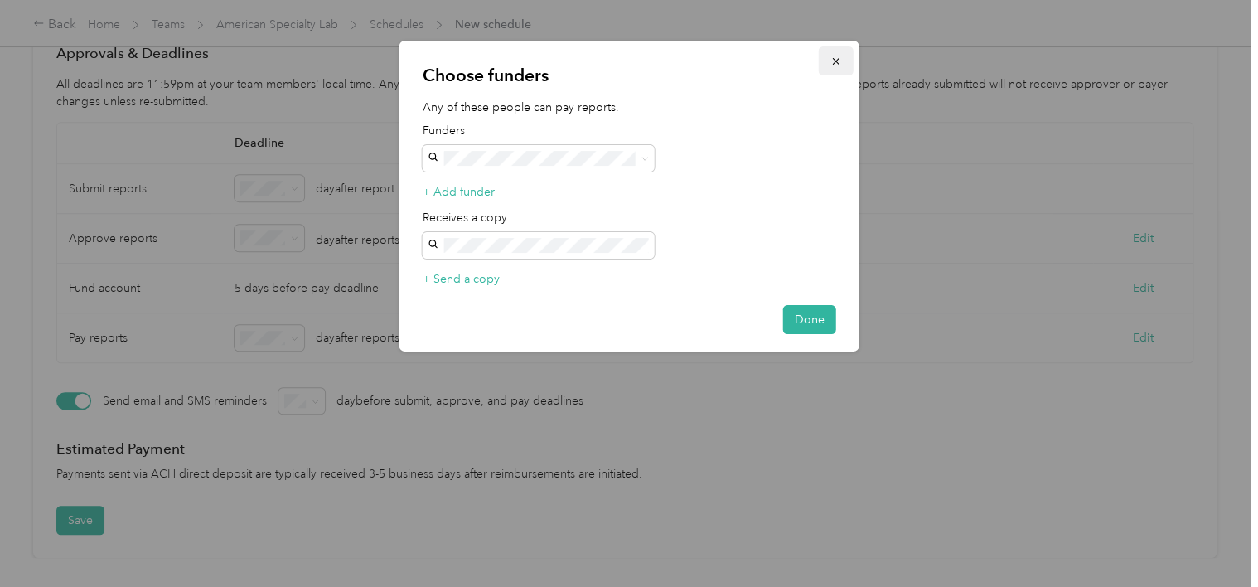
click at [835, 61] on icon "button" at bounding box center [835, 61] width 7 height 7
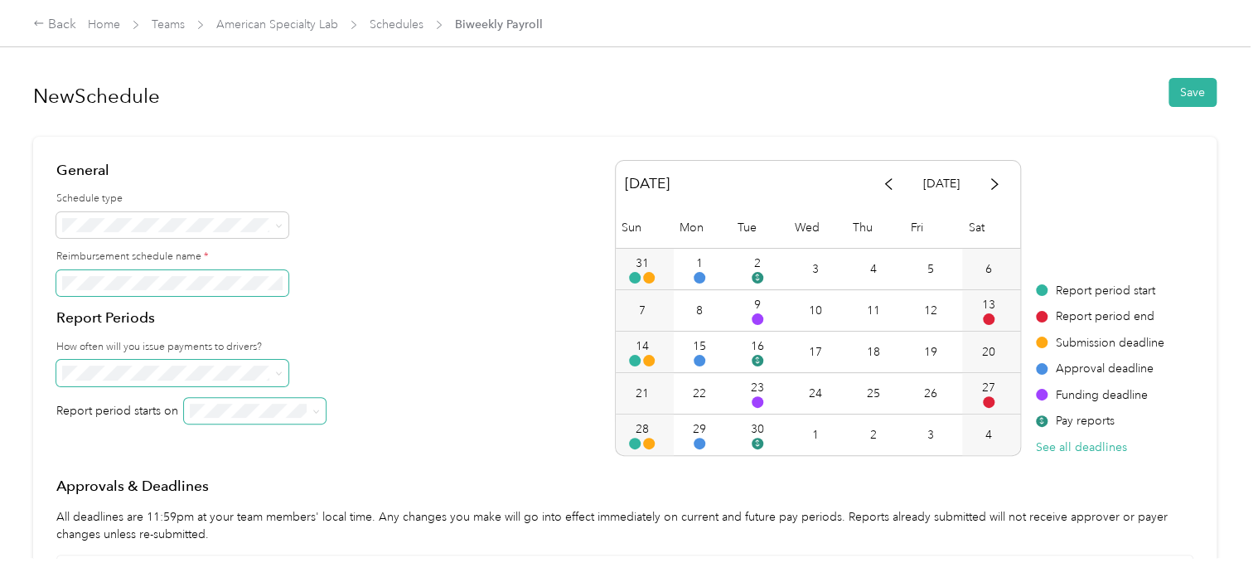
scroll to position [0, 0]
click at [1182, 90] on button "Save" at bounding box center [1193, 94] width 48 height 29
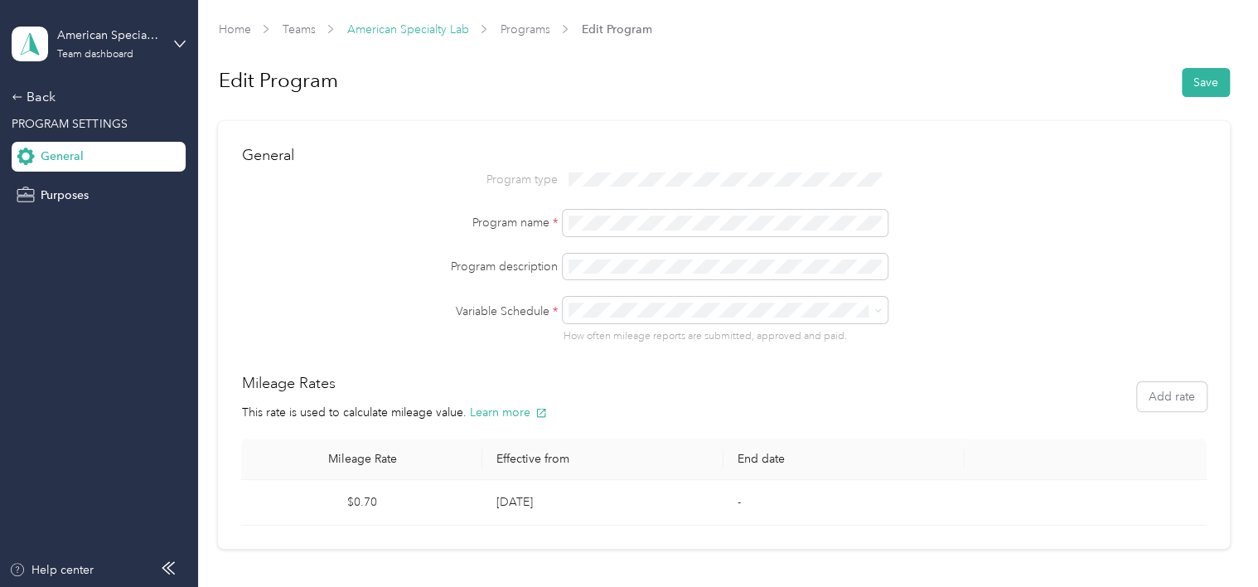
click at [404, 27] on link "American Specialty Lab" at bounding box center [407, 29] width 122 height 14
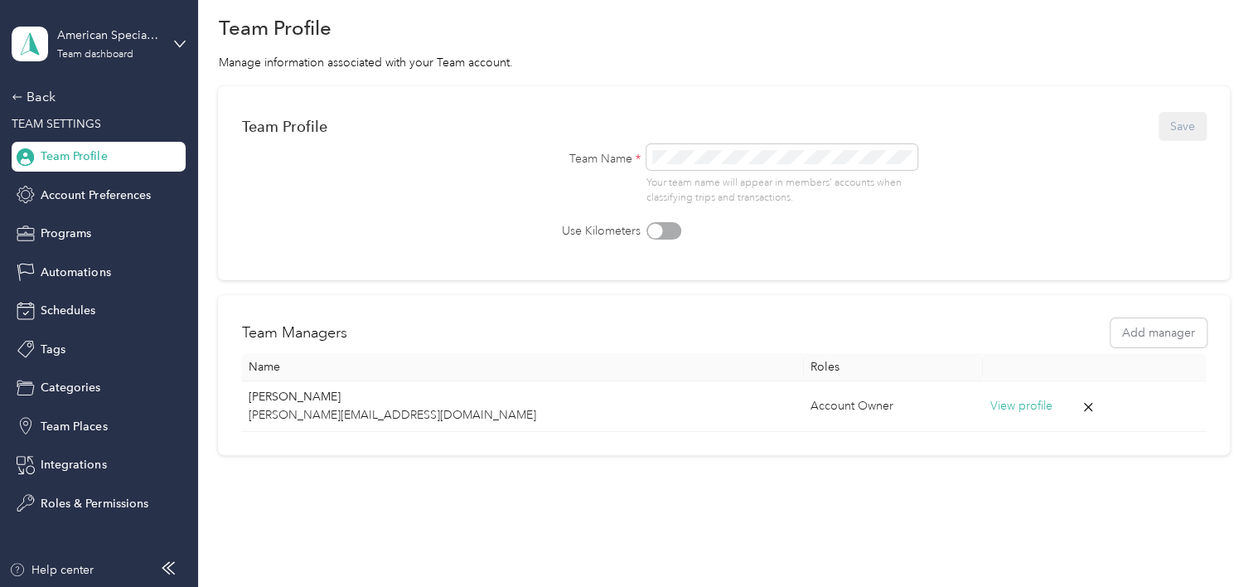
scroll to position [89, 0]
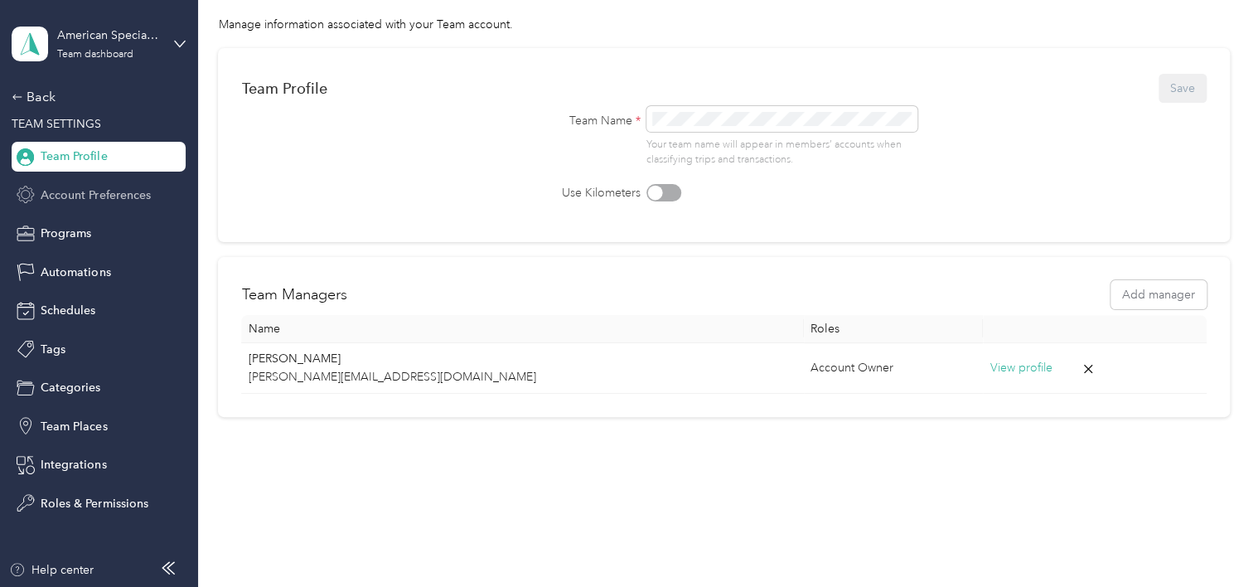
click at [89, 191] on span "Account Preferences" at bounding box center [95, 194] width 109 height 17
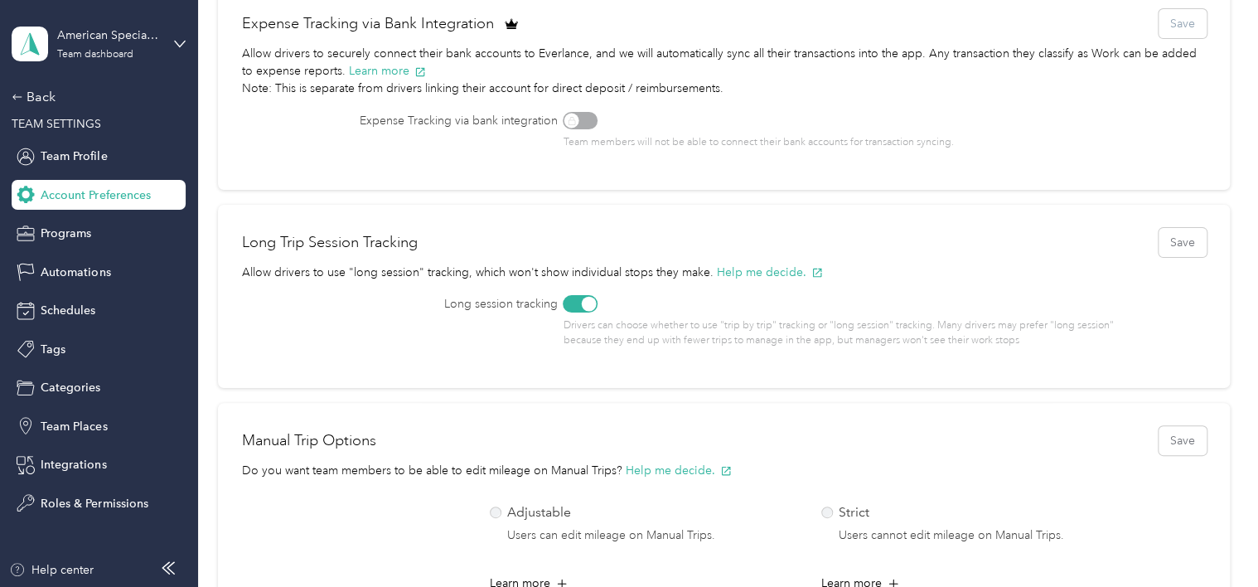
scroll to position [337, 0]
click at [579, 293] on div at bounding box center [580, 300] width 35 height 17
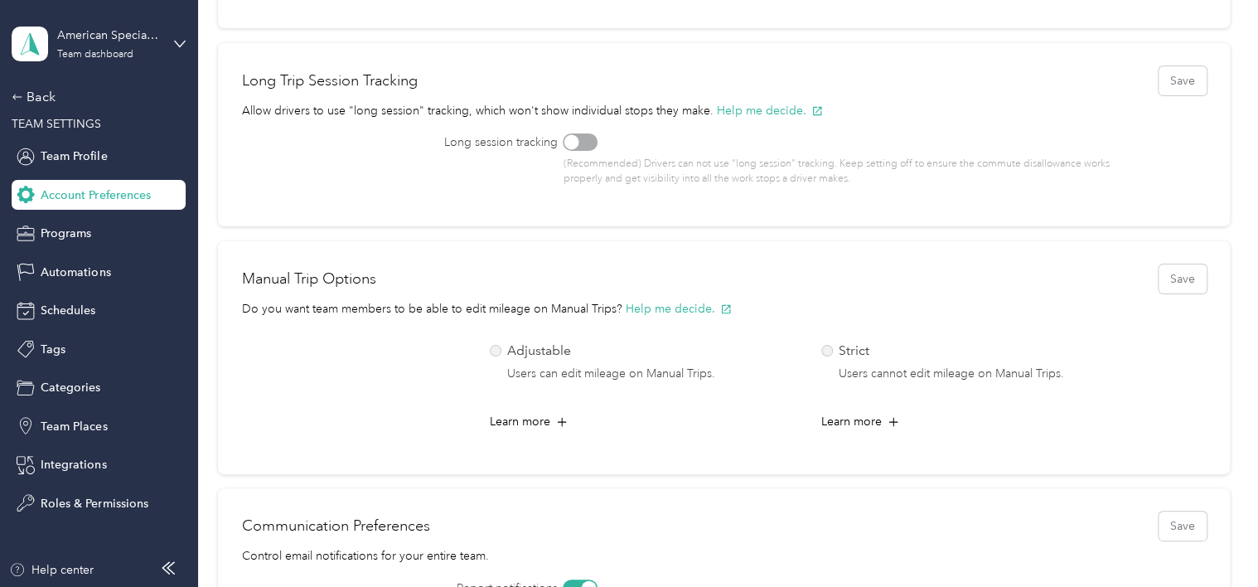
scroll to position [503, 0]
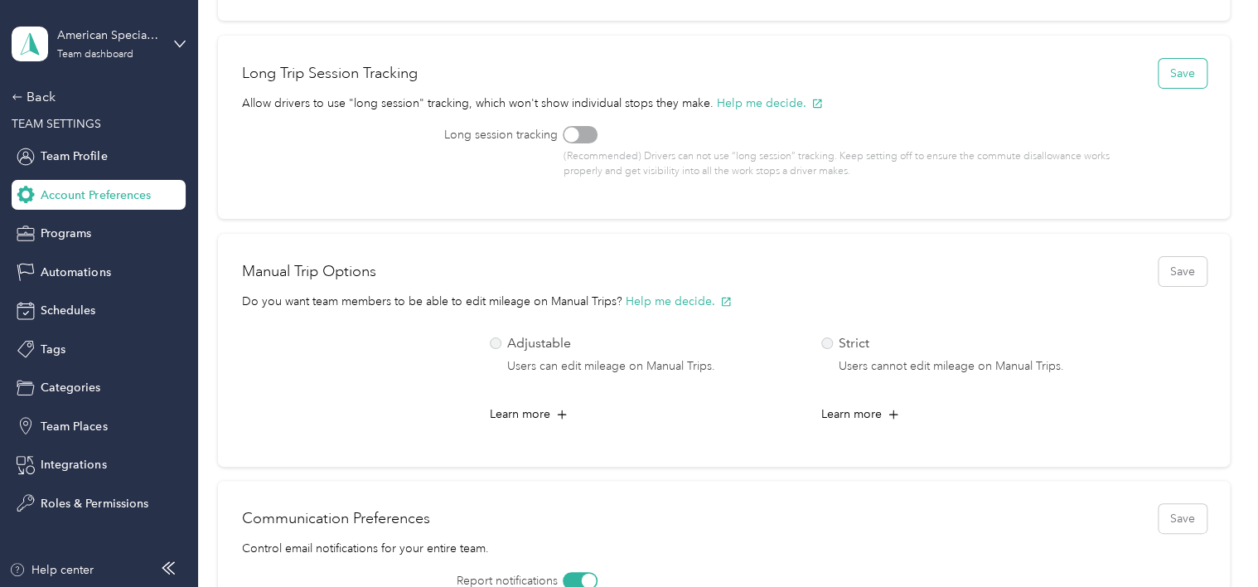
click at [1189, 68] on button "Save" at bounding box center [1183, 73] width 48 height 29
click at [821, 344] on label "Strict Users cannot edit mileage on Manual Trips." at bounding box center [972, 355] width 303 height 44
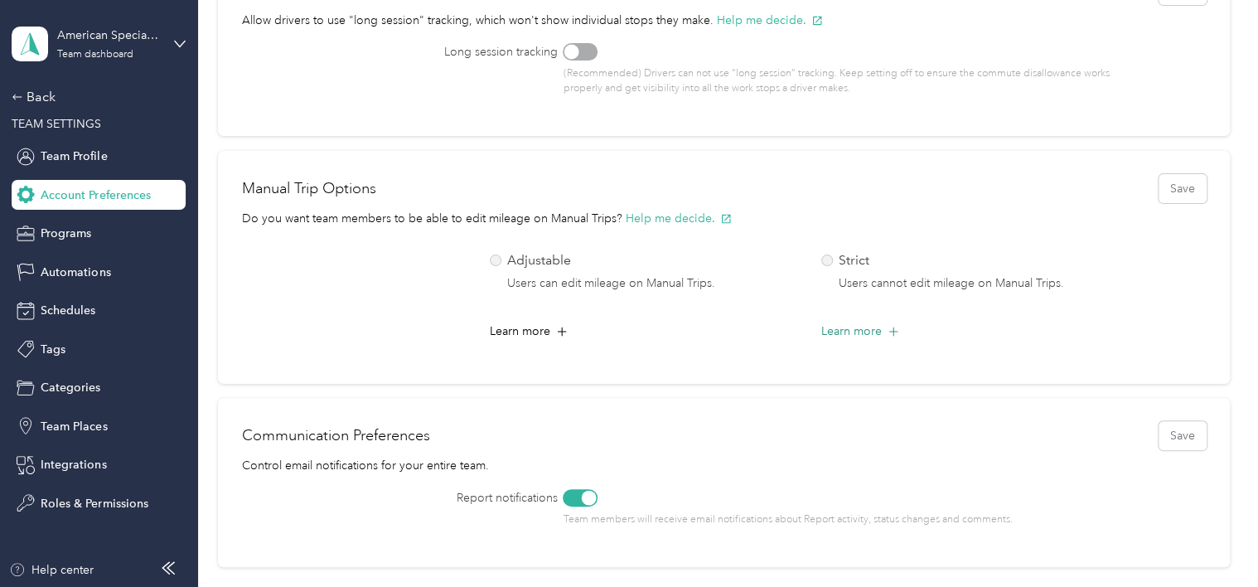
click at [889, 323] on icon at bounding box center [893, 331] width 17 height 17
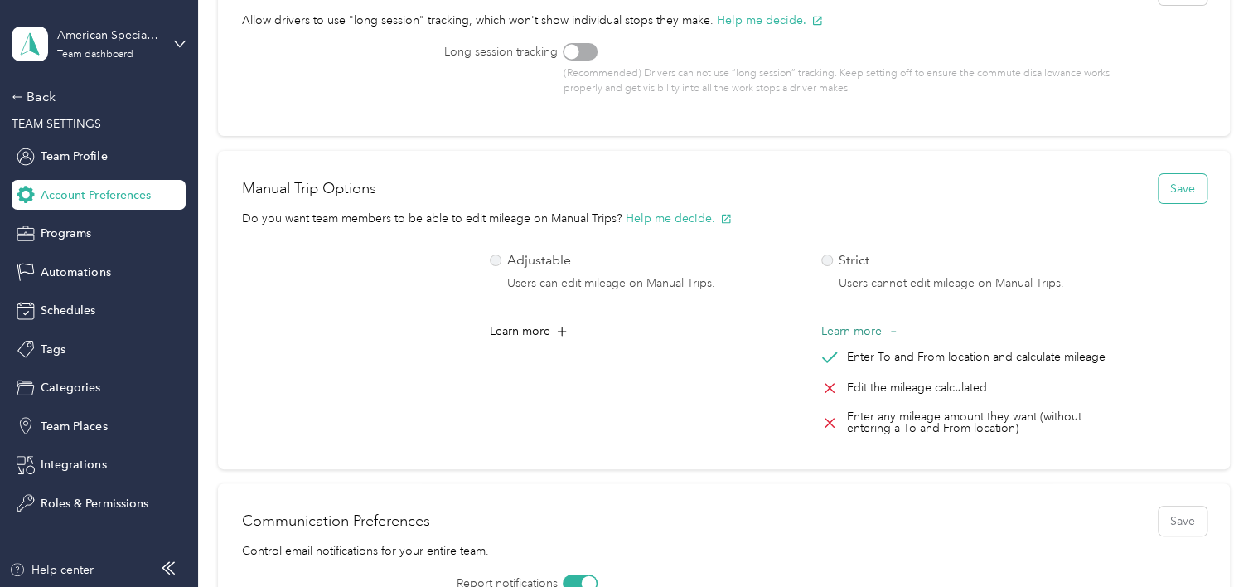
click at [1178, 182] on button "Save" at bounding box center [1183, 188] width 48 height 29
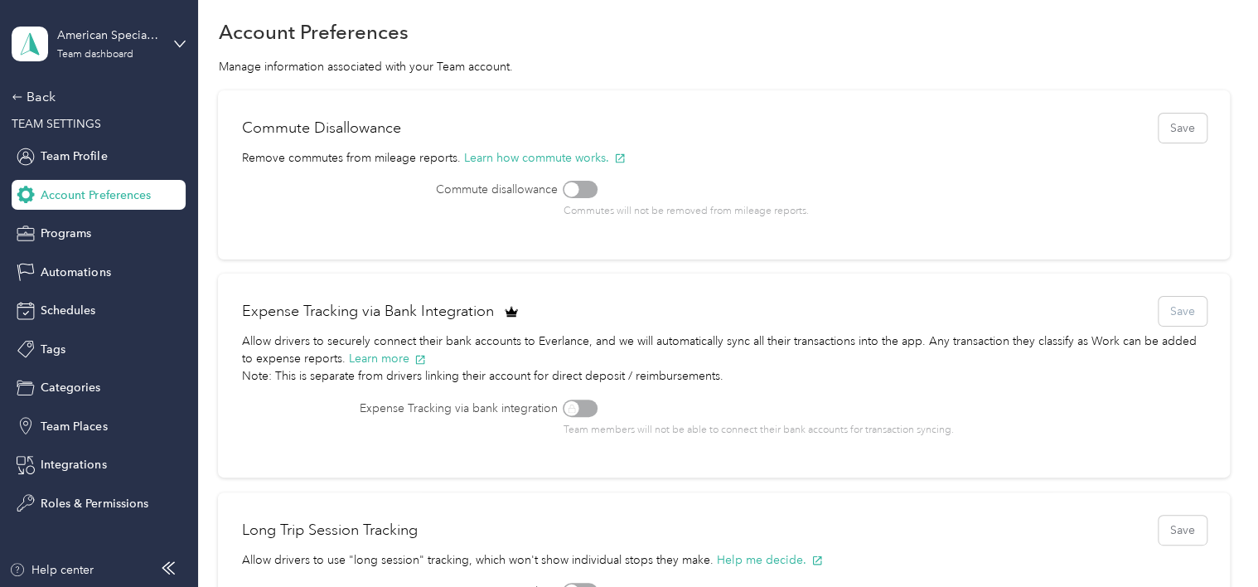
scroll to position [0, 0]
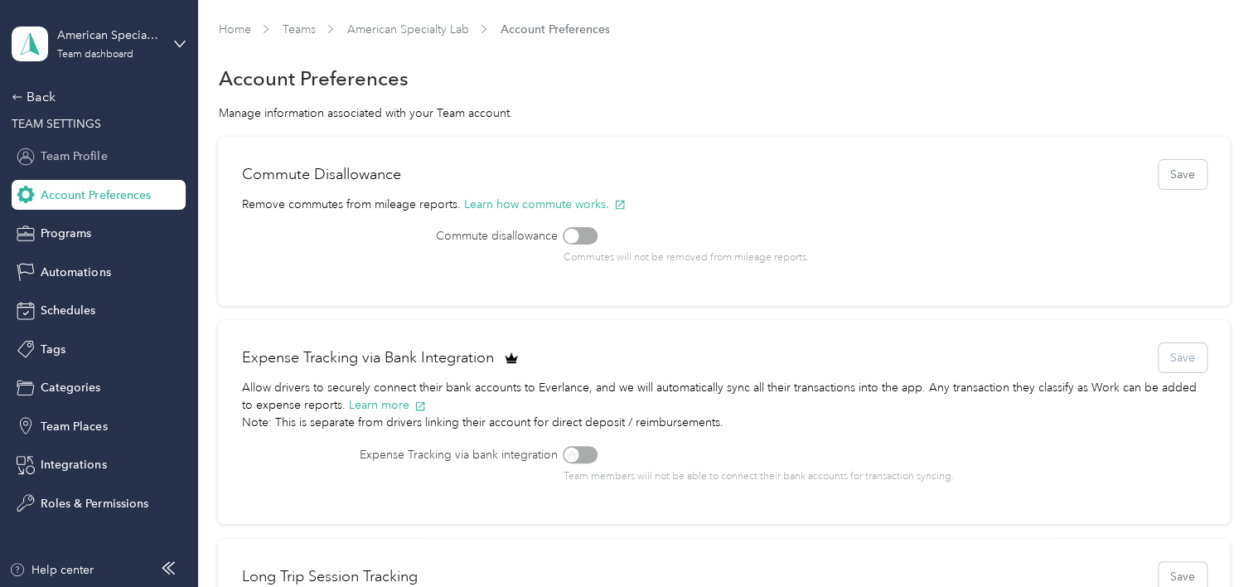
click at [58, 153] on span "Team Profile" at bounding box center [74, 156] width 66 height 17
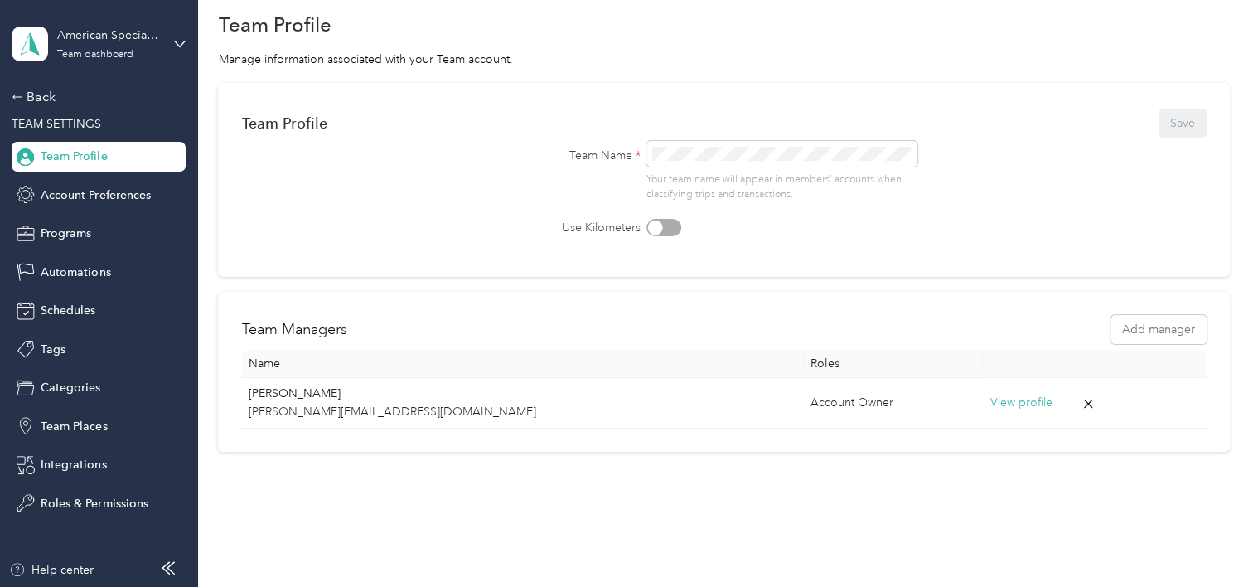
scroll to position [89, 0]
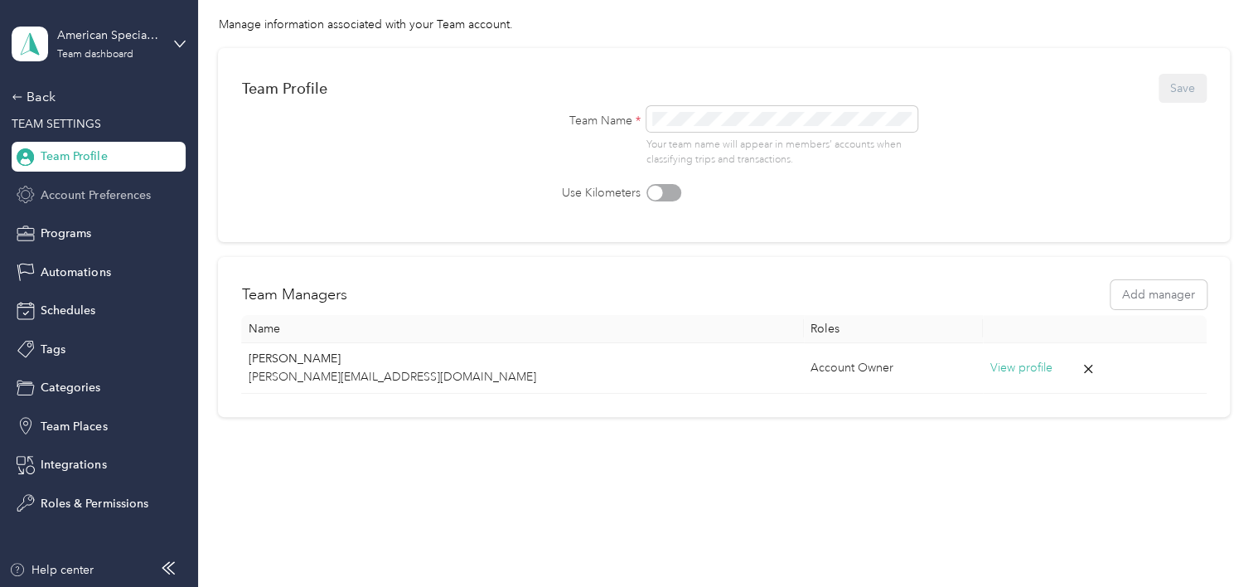
click at [70, 197] on span "Account Preferences" at bounding box center [95, 194] width 109 height 17
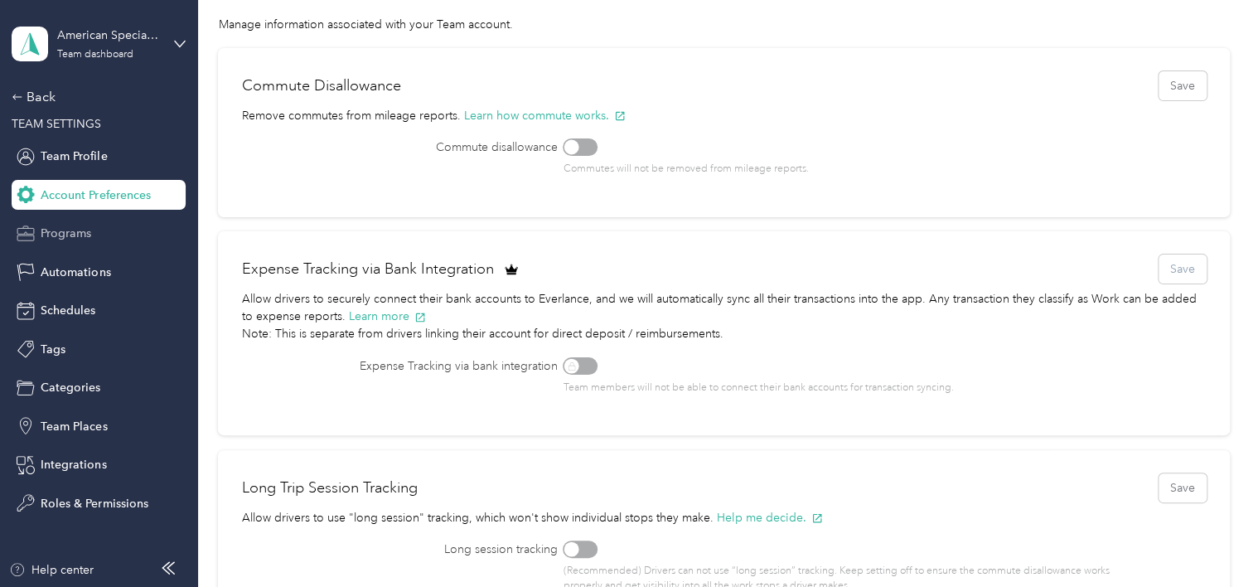
click at [69, 234] on span "Programs" at bounding box center [66, 233] width 51 height 17
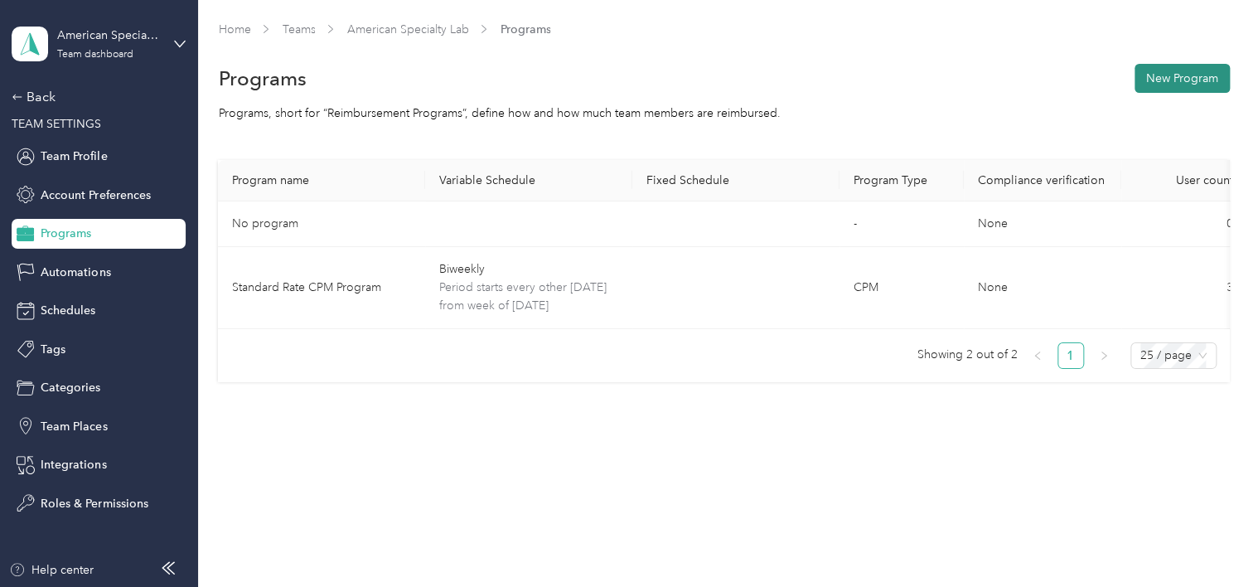
click at [1202, 69] on button "New Program" at bounding box center [1182, 78] width 95 height 29
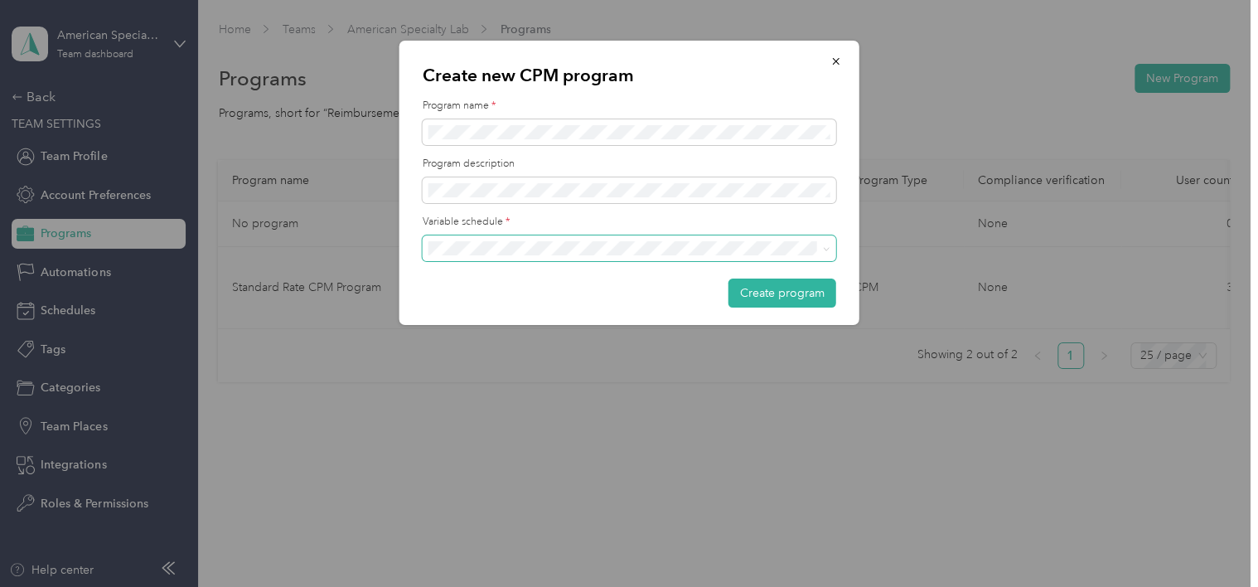
click at [821, 255] on span at bounding box center [630, 248] width 414 height 27
click at [308, 472] on div at bounding box center [629, 293] width 1258 height 587
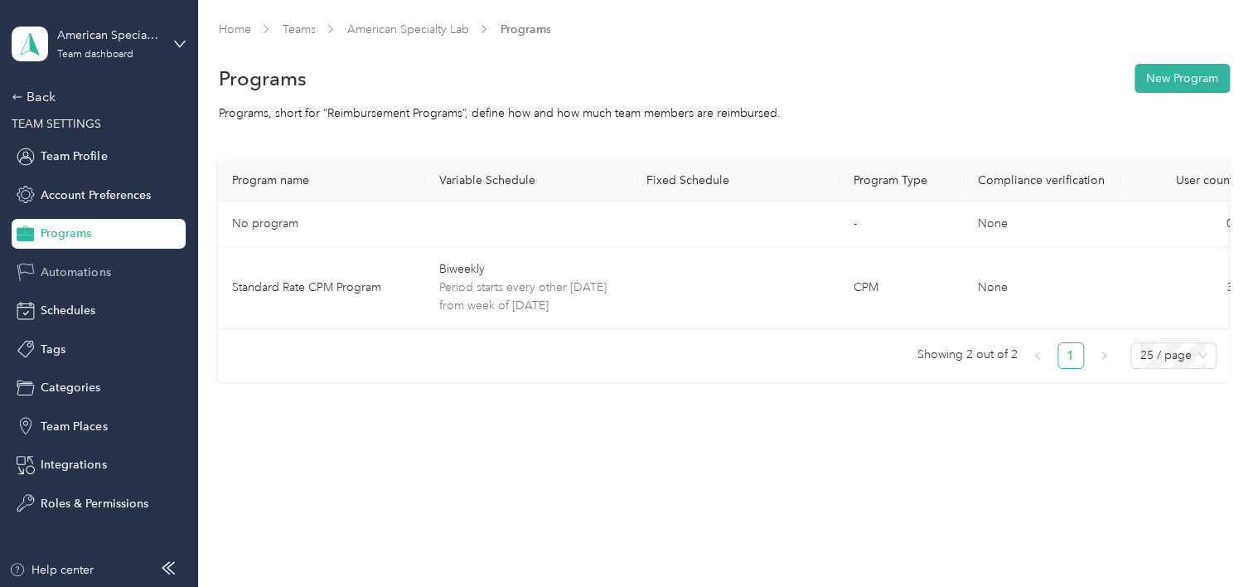
click at [70, 277] on span "Automations" at bounding box center [76, 272] width 70 height 17
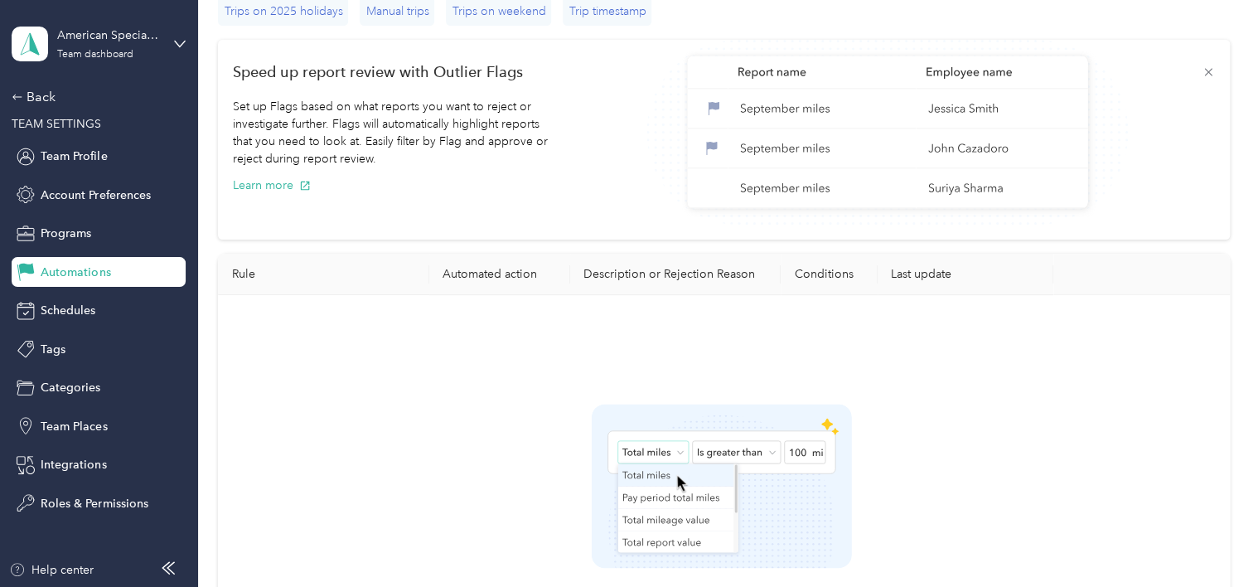
scroll to position [166, 0]
click at [66, 300] on div "Schedules" at bounding box center [99, 311] width 174 height 30
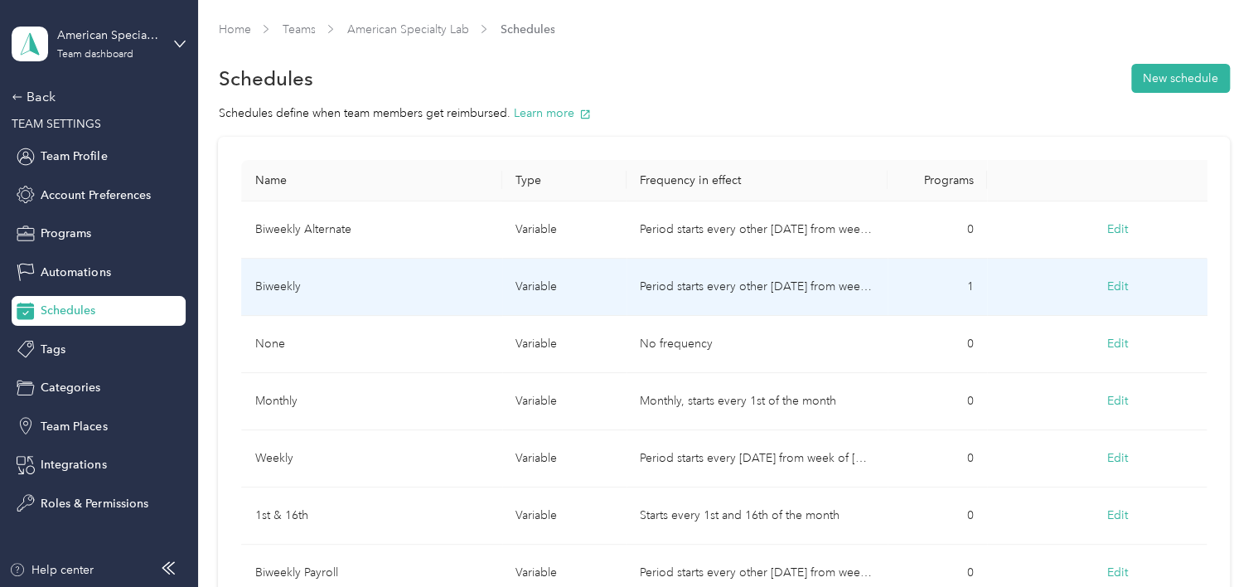
click at [1111, 281] on button "Edit" at bounding box center [1118, 287] width 44 height 30
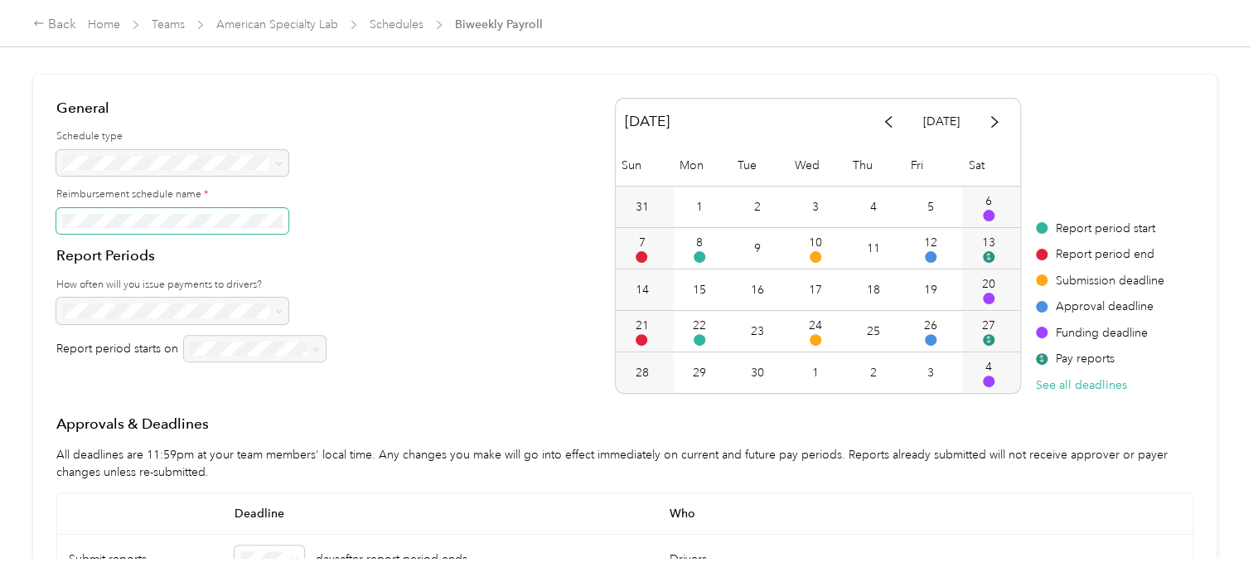
scroll to position [83, 0]
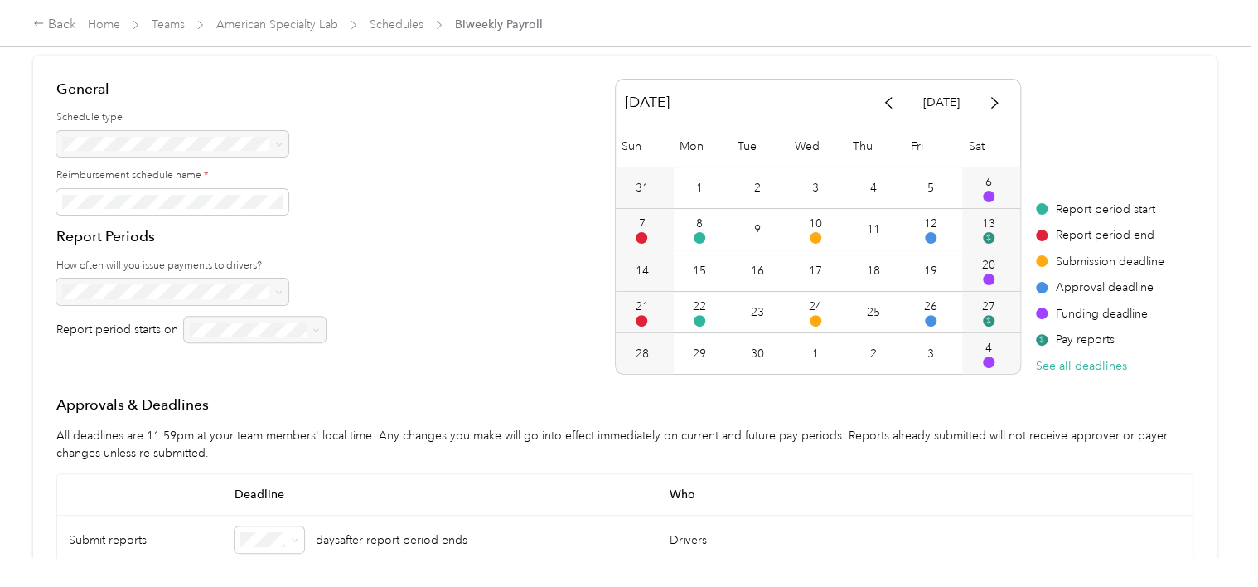
click at [315, 336] on div at bounding box center [255, 330] width 142 height 27
click at [262, 325] on div at bounding box center [255, 330] width 142 height 27
drag, startPoint x: 391, startPoint y: 272, endPoint x: 368, endPoint y: 282, distance: 25.2
click at [390, 274] on div "General Schedule type Reimbursement schedule name * Report Periods How often wi…" at bounding box center [624, 227] width 1137 height 296
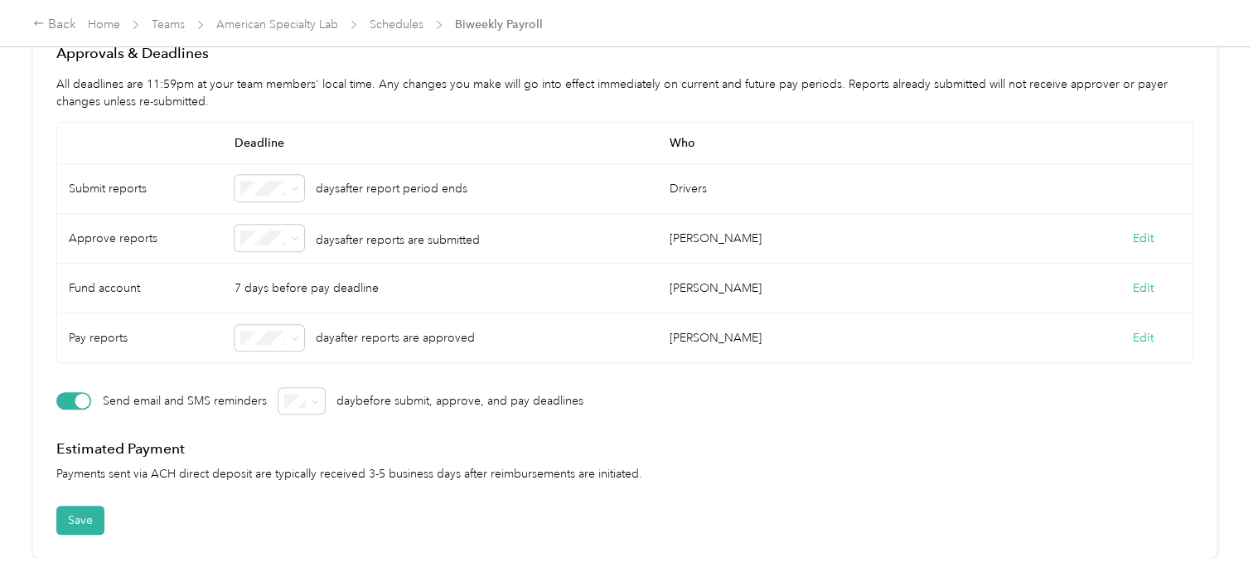
scroll to position [0, 0]
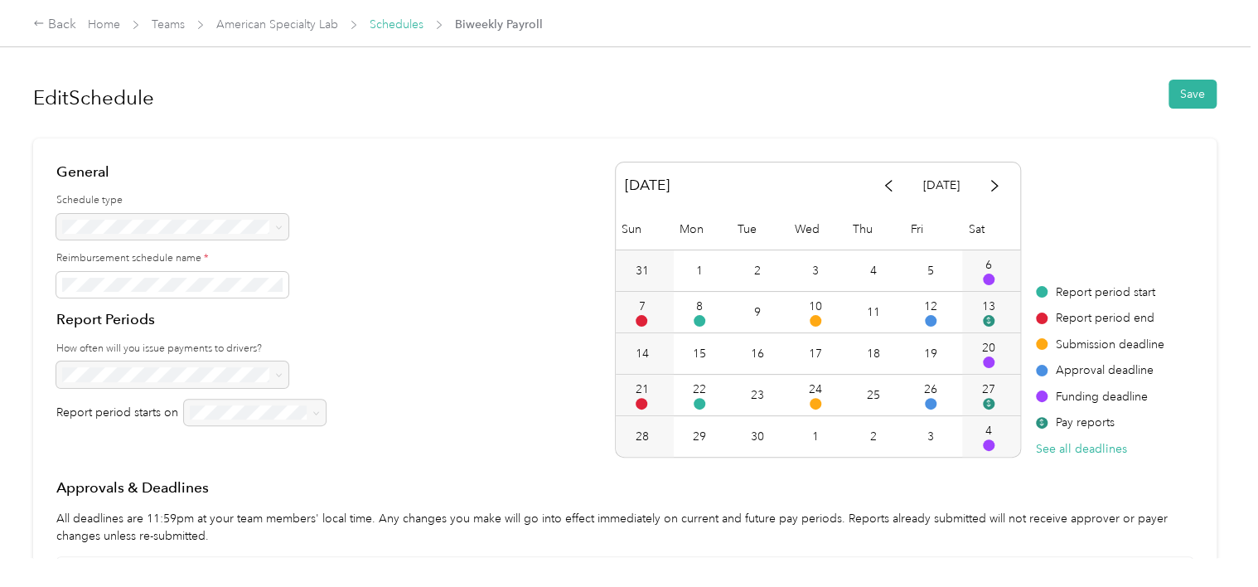
click at [386, 24] on link "Schedules" at bounding box center [397, 24] width 54 height 14
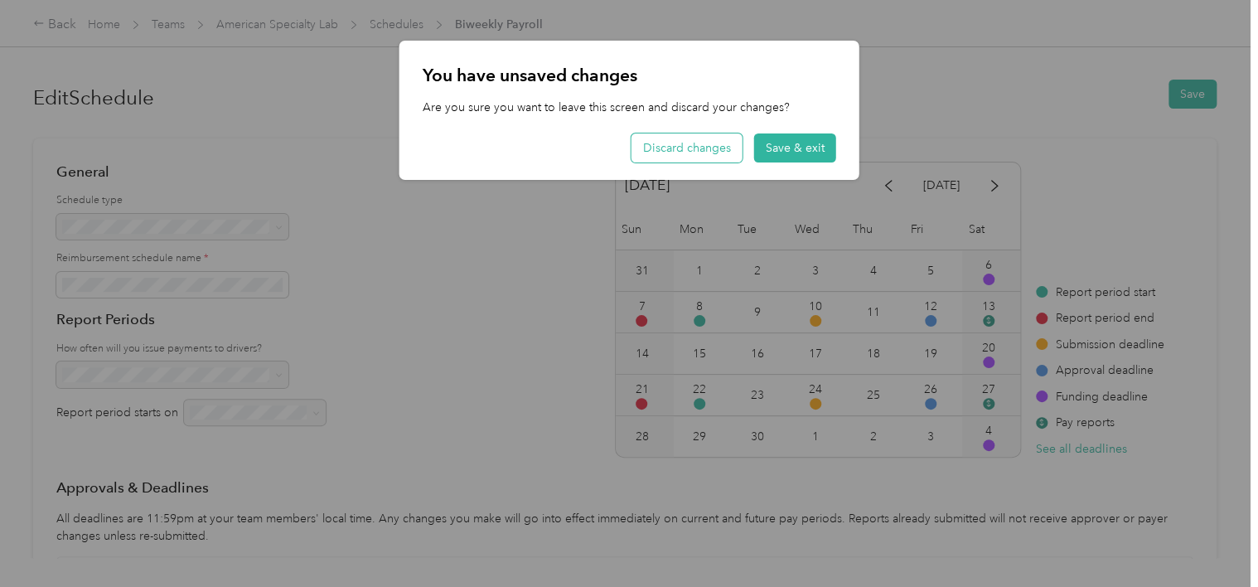
click at [683, 153] on button "Discard changes" at bounding box center [687, 147] width 111 height 29
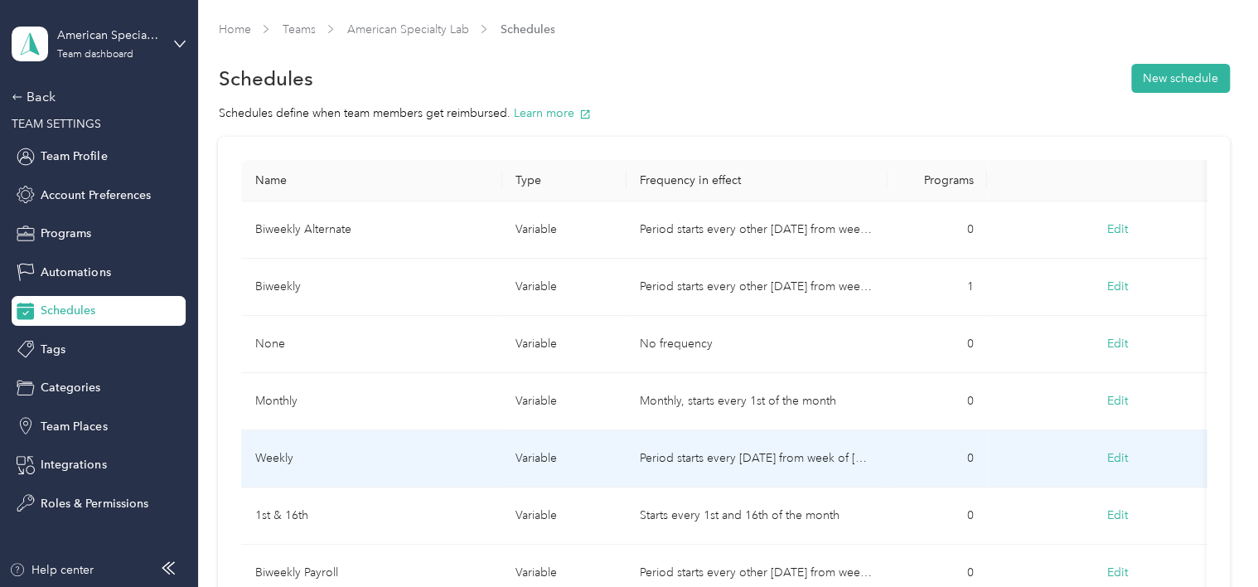
scroll to position [83, 0]
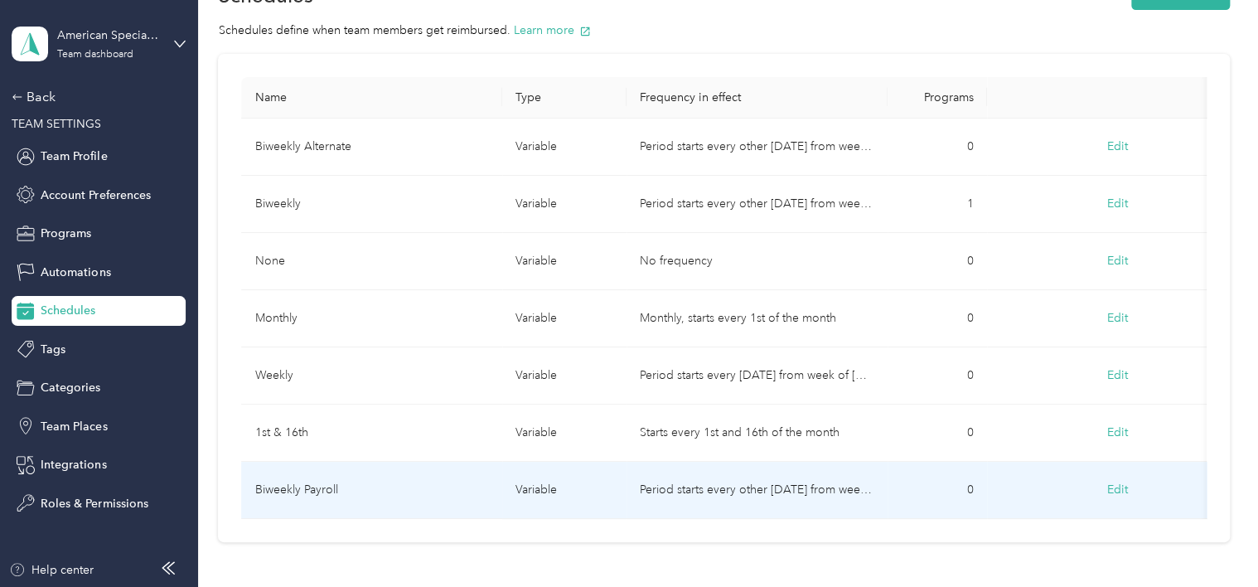
click at [1116, 483] on button "Edit" at bounding box center [1118, 490] width 44 height 30
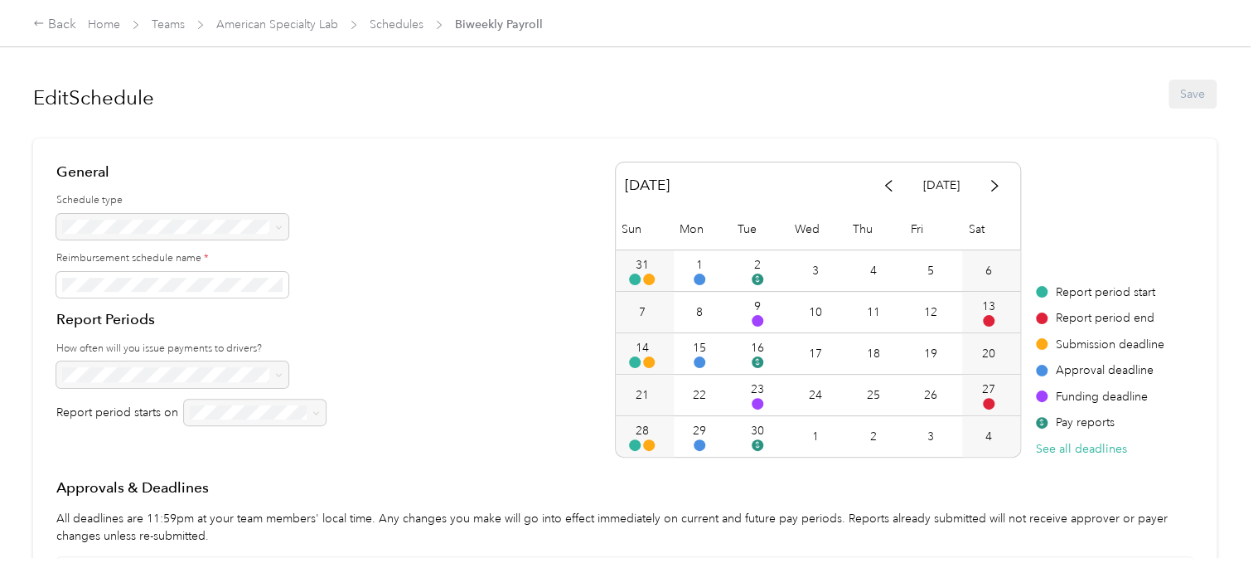
click at [1174, 100] on div "Edit Schedule Save" at bounding box center [625, 94] width 1184 height 48
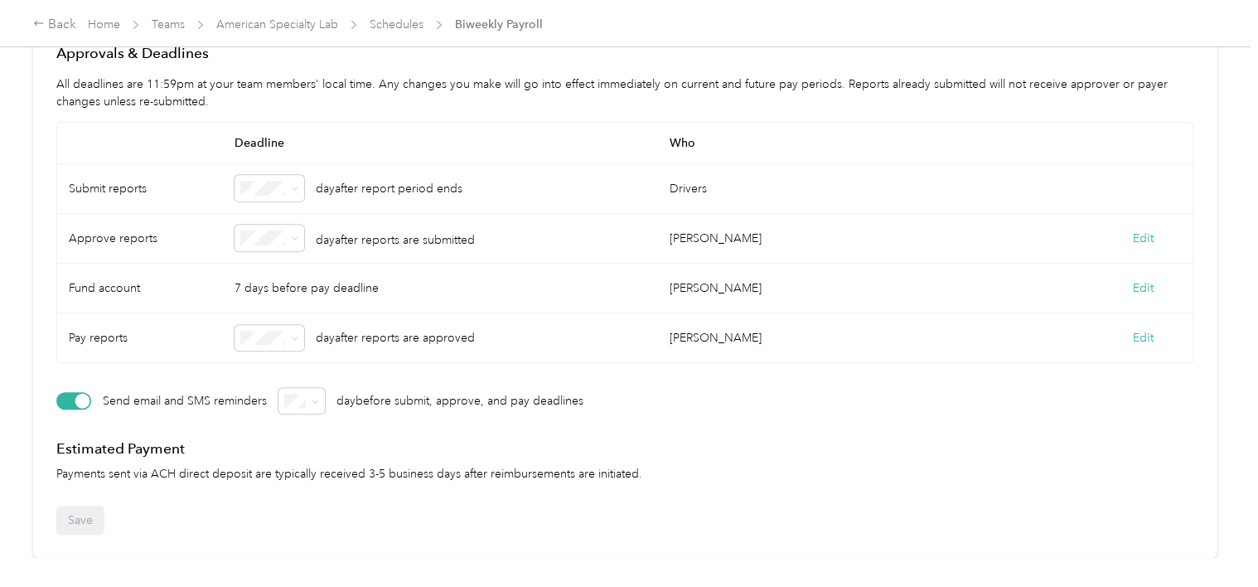
scroll to position [444, 0]
click at [297, 185] on icon at bounding box center [294, 188] width 7 height 7
click at [332, 164] on div "day after report period ends" at bounding box center [440, 189] width 435 height 50
click at [1140, 279] on button "Edit" at bounding box center [1143, 287] width 21 height 17
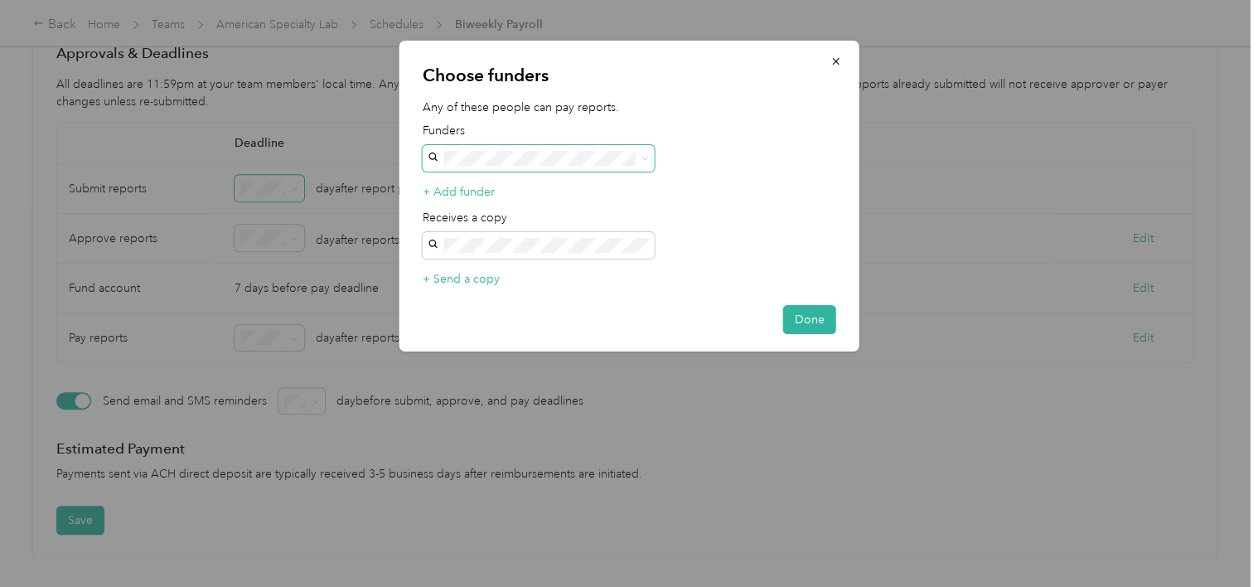
click at [650, 156] on span at bounding box center [539, 158] width 232 height 27
click at [642, 154] on span at bounding box center [645, 158] width 7 height 14
click at [812, 328] on button "Done" at bounding box center [809, 319] width 53 height 29
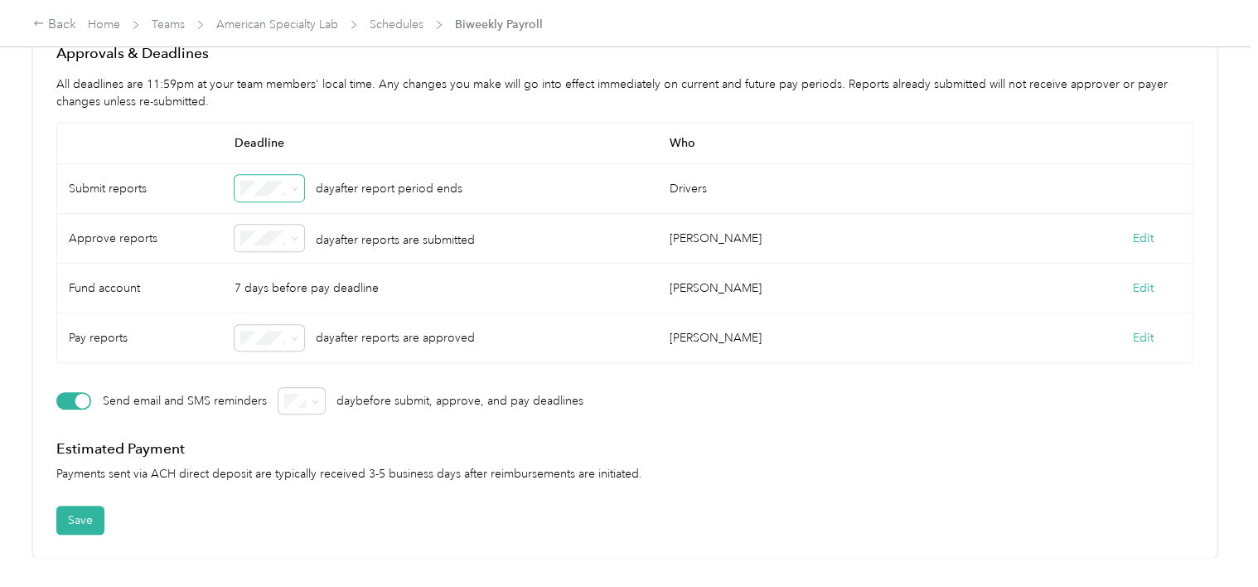
click at [73, 491] on article "General Schedule type Reimbursement schedule name * Report Periods How often wi…" at bounding box center [625, 131] width 1184 height 854
click at [80, 506] on button "Save" at bounding box center [80, 520] width 48 height 29
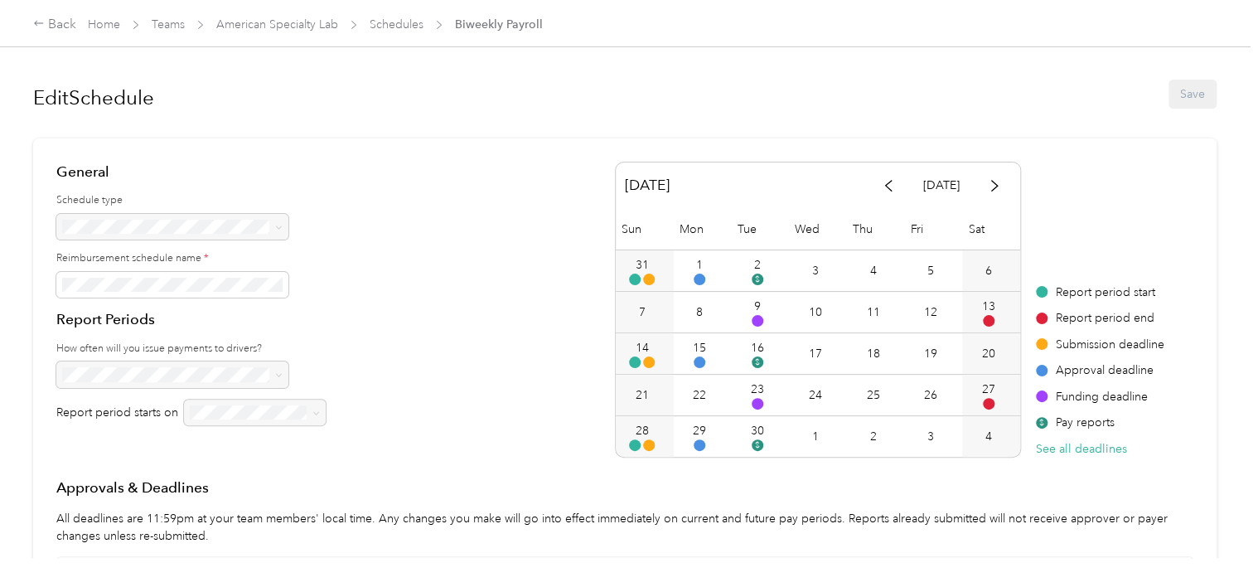
scroll to position [0, 0]
click at [398, 23] on link "Schedules" at bounding box center [397, 24] width 54 height 14
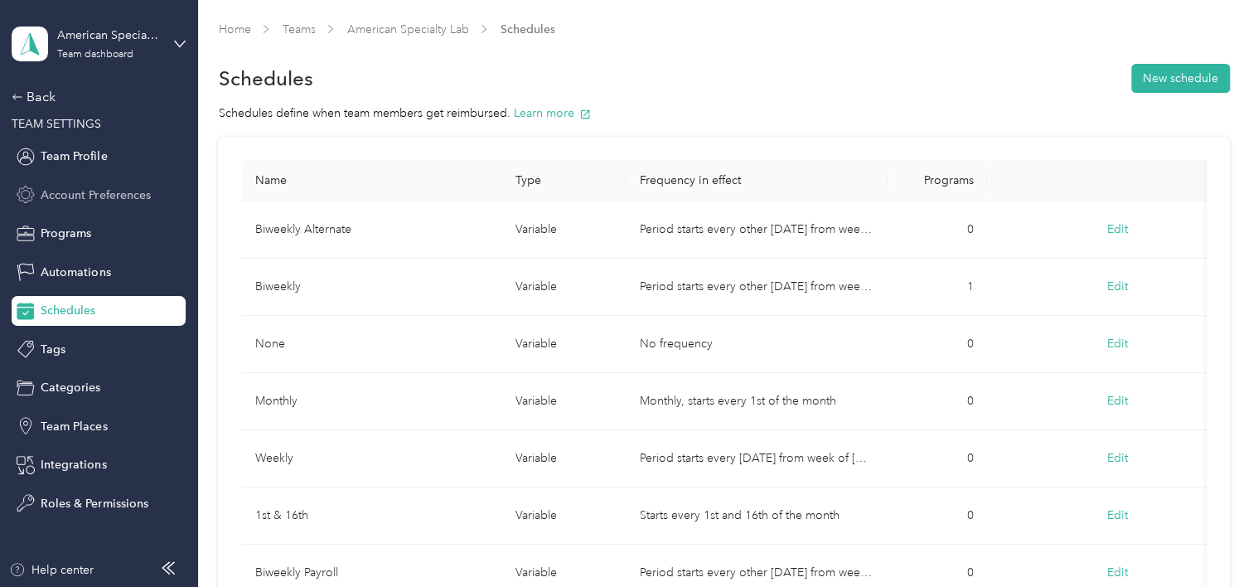
click at [70, 200] on span "Account Preferences" at bounding box center [95, 194] width 109 height 17
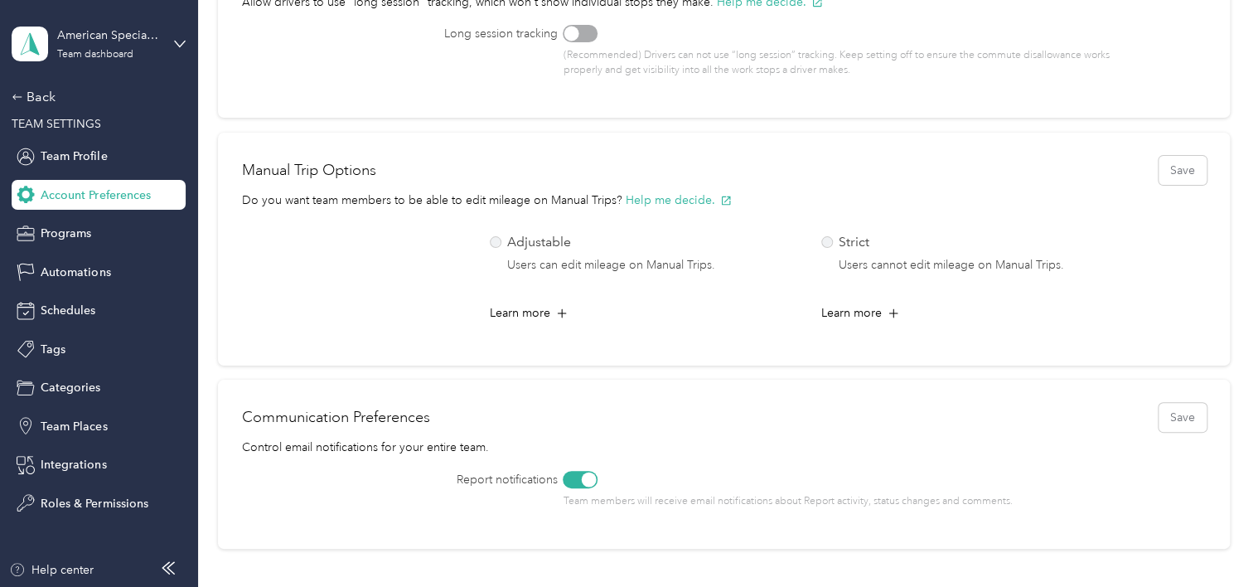
scroll to position [663, 0]
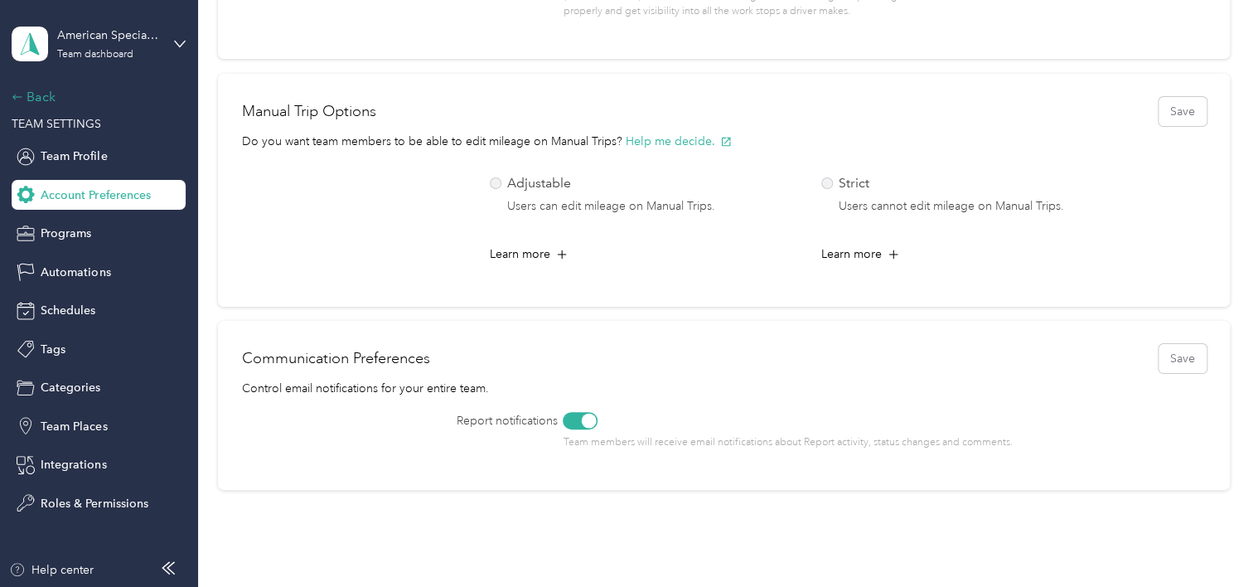
click at [36, 90] on div "Back" at bounding box center [95, 97] width 166 height 20
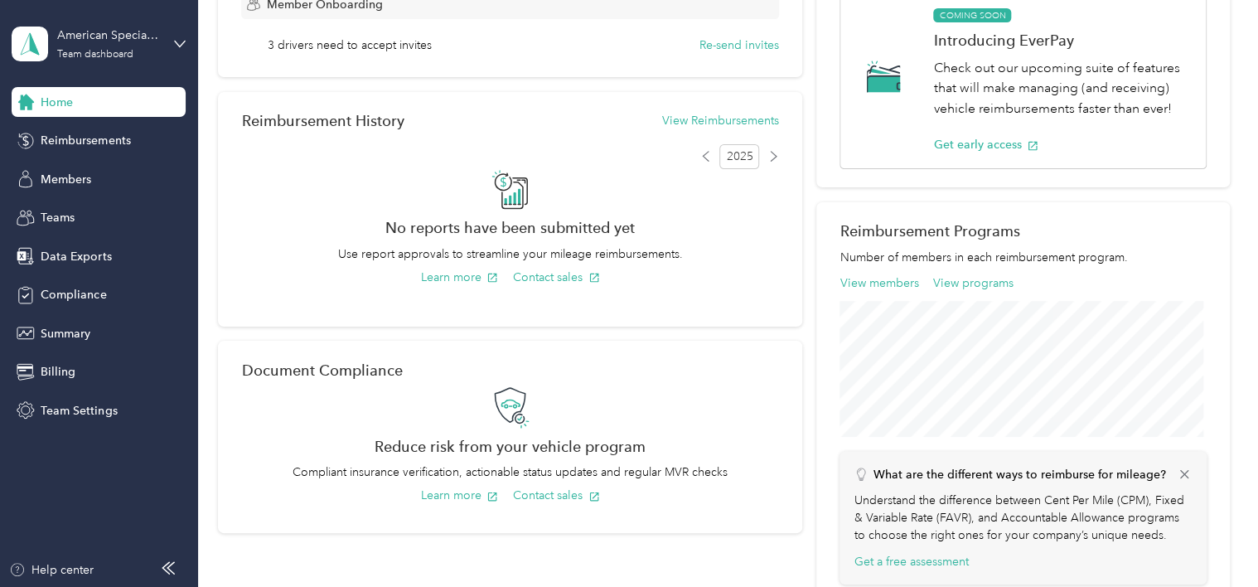
scroll to position [332, 0]
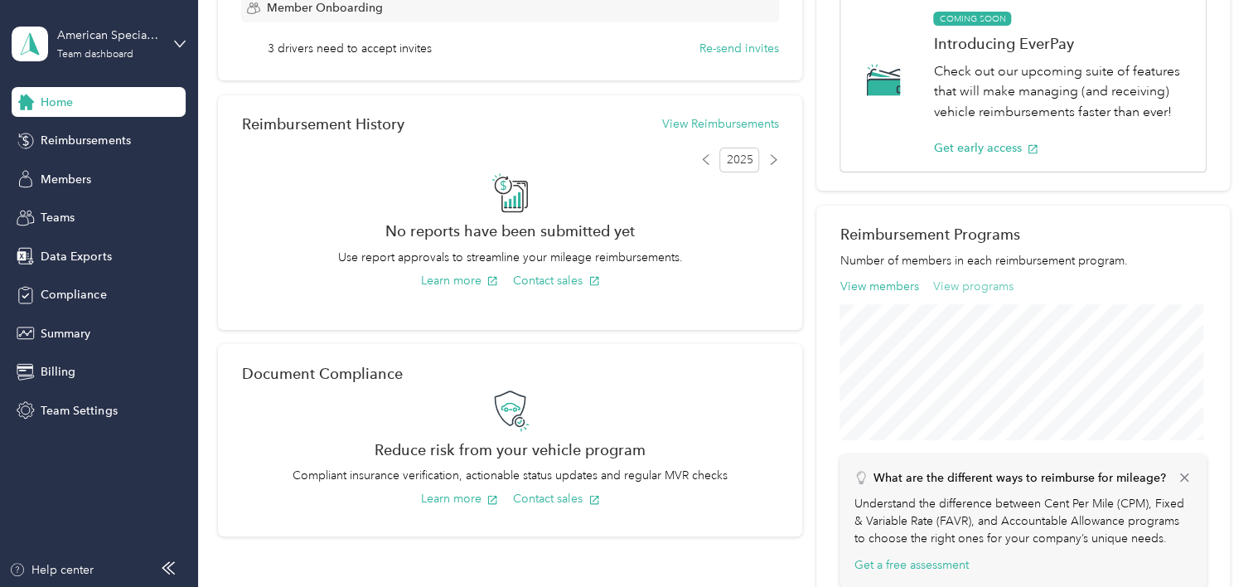
click at [971, 287] on button "View programs" at bounding box center [973, 286] width 80 height 17
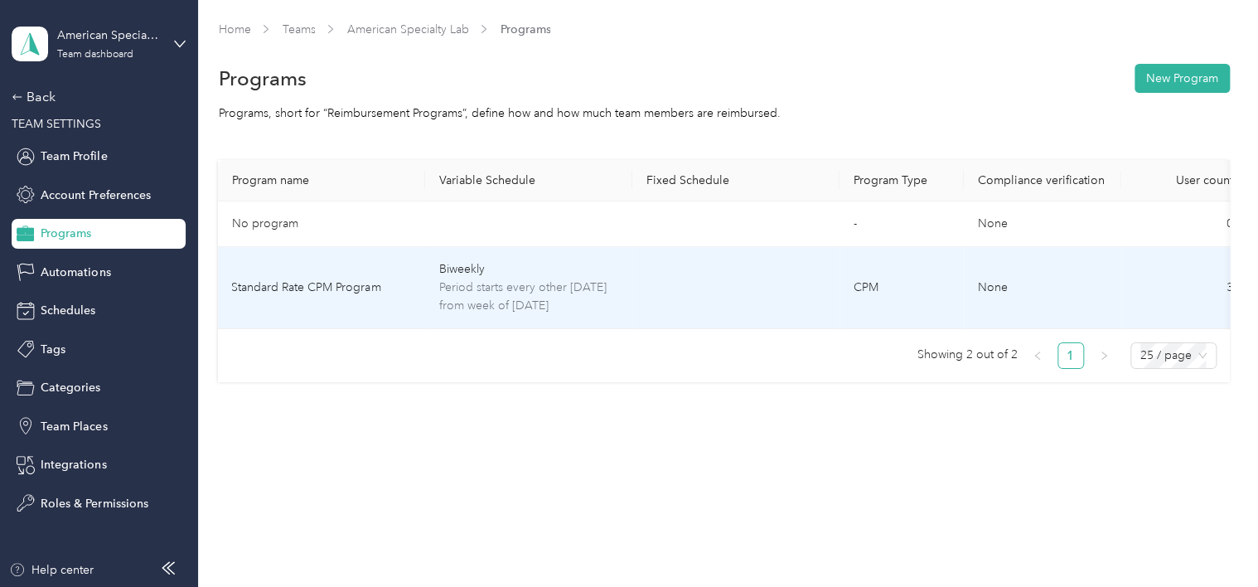
click at [502, 287] on span "Period starts every other Monday from week of Jan. 2, 2025" at bounding box center [528, 296] width 181 height 36
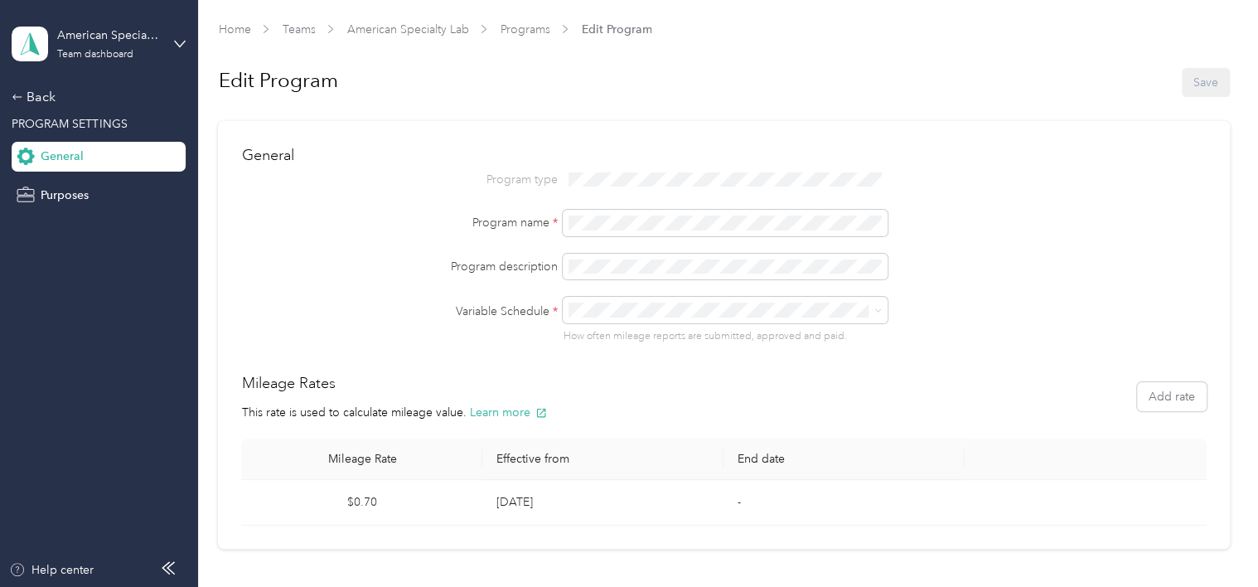
click at [643, 514] on span "Biweekly Payroll" at bounding box center [615, 513] width 83 height 14
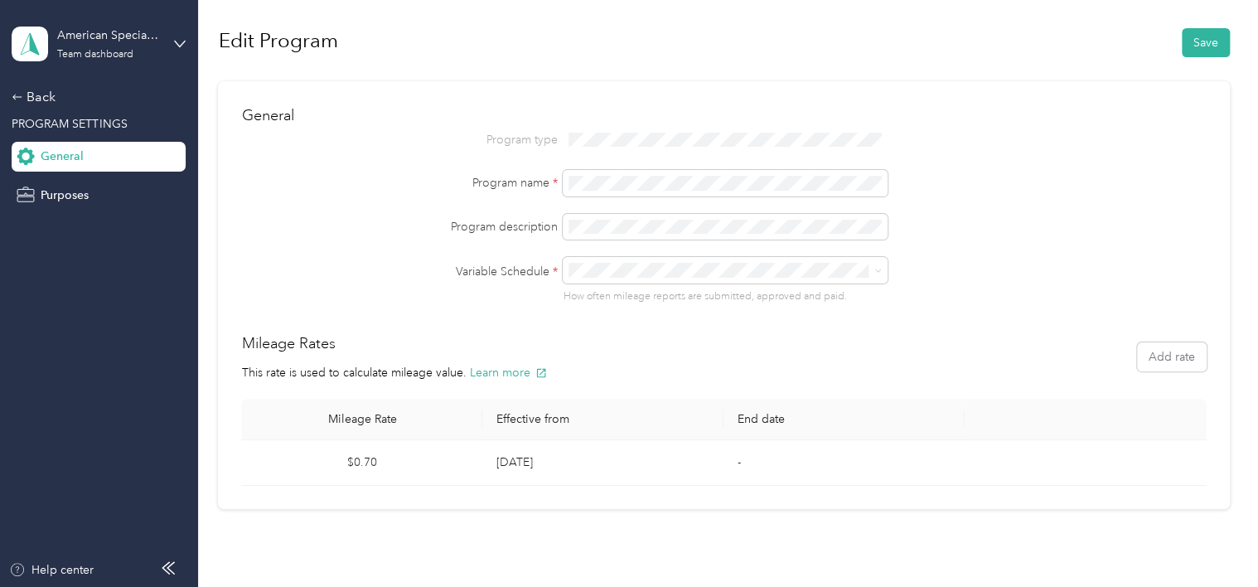
scroll to position [62, 0]
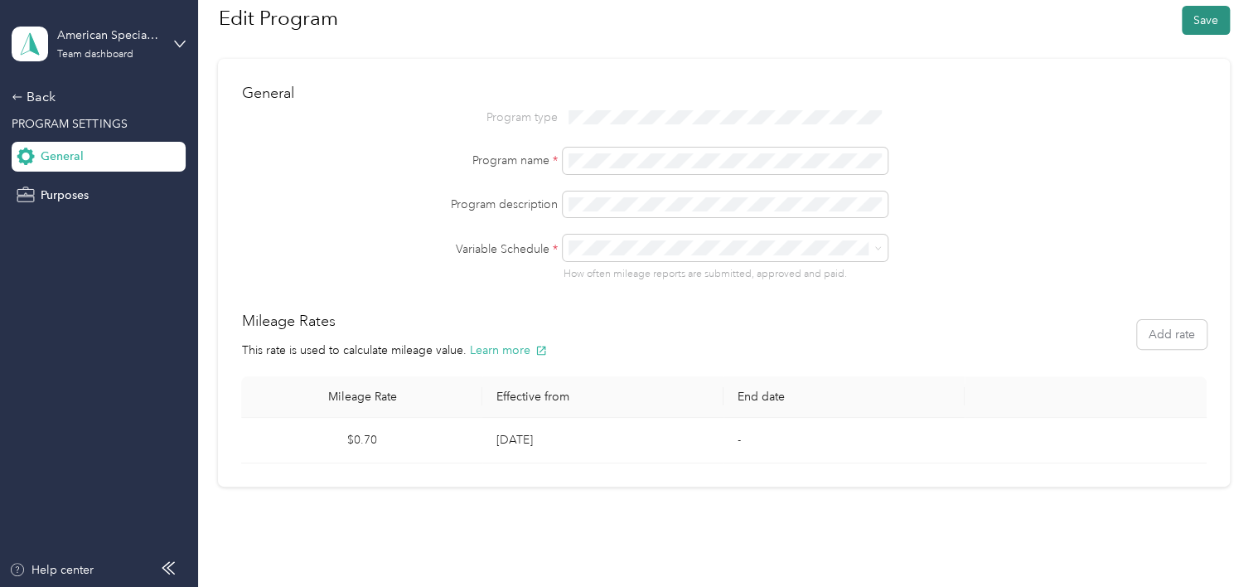
click at [1201, 12] on button "Save" at bounding box center [1206, 20] width 48 height 29
click at [33, 99] on div "Back" at bounding box center [95, 97] width 166 height 20
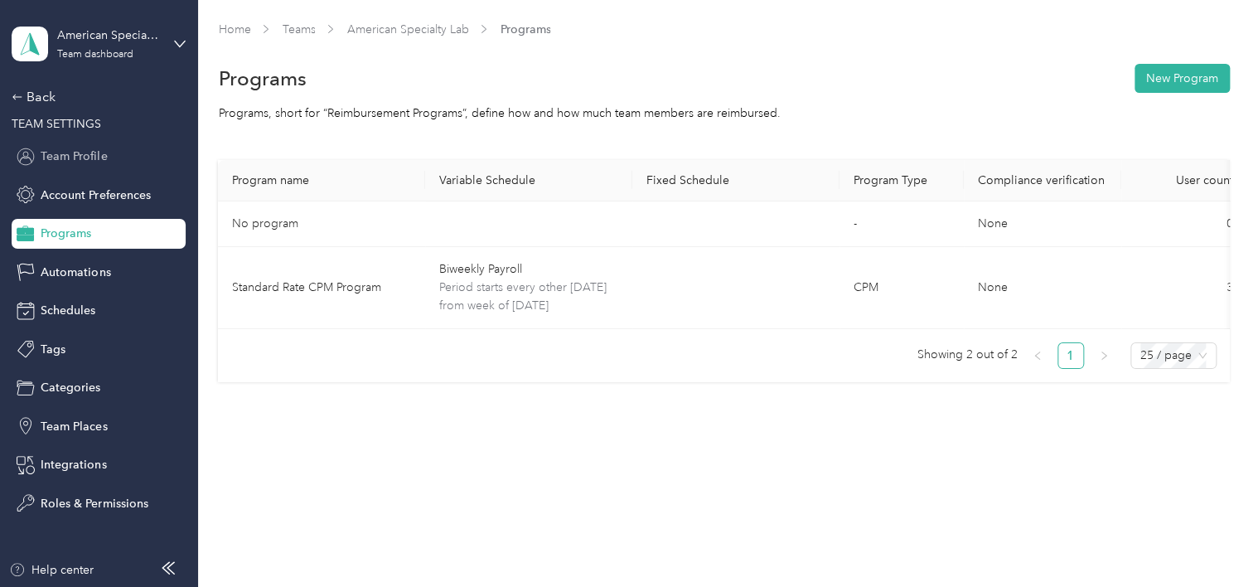
click at [71, 167] on div "Team Profile" at bounding box center [99, 157] width 174 height 30
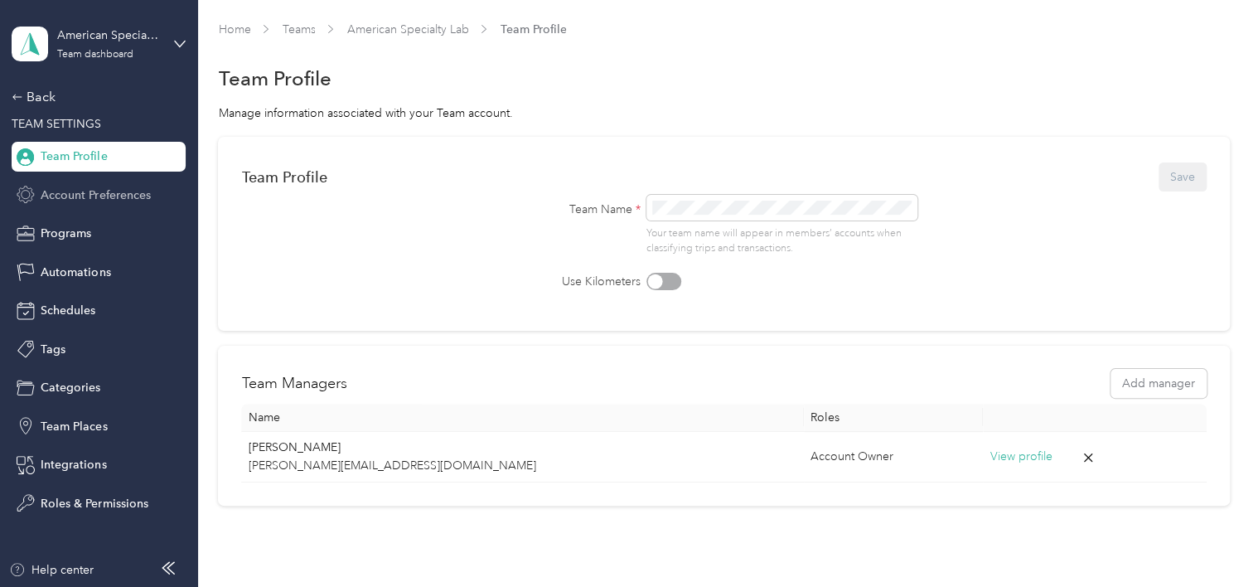
click at [71, 182] on div "Account Preferences" at bounding box center [99, 195] width 174 height 30
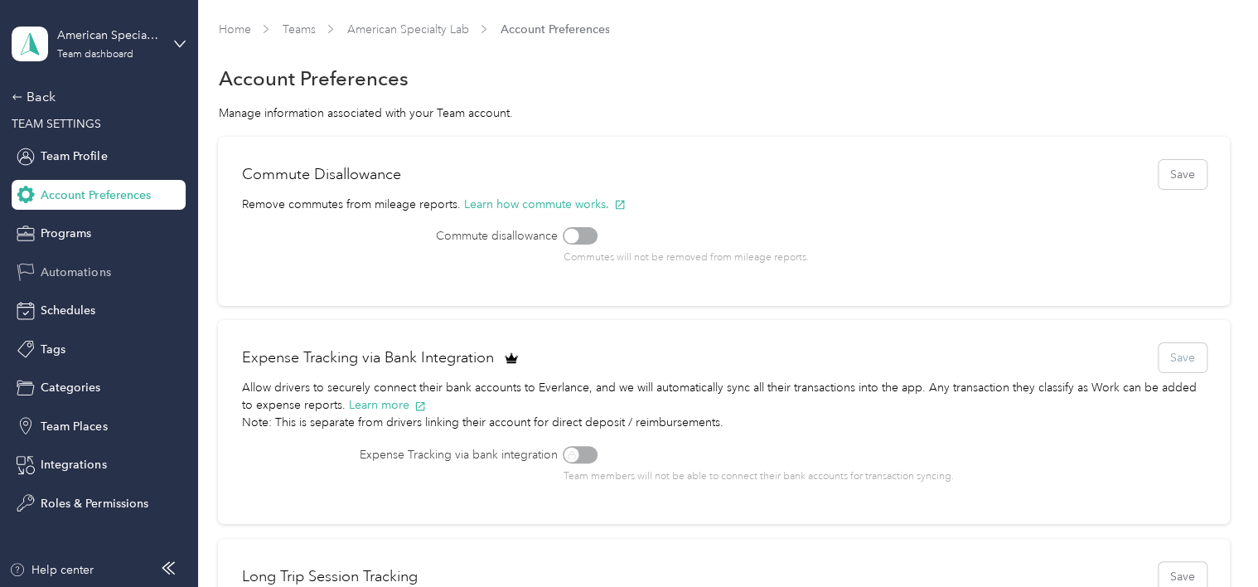
drag, startPoint x: 63, startPoint y: 244, endPoint x: 63, endPoint y: 259, distance: 14.9
click at [63, 246] on div "Programs" at bounding box center [99, 234] width 174 height 30
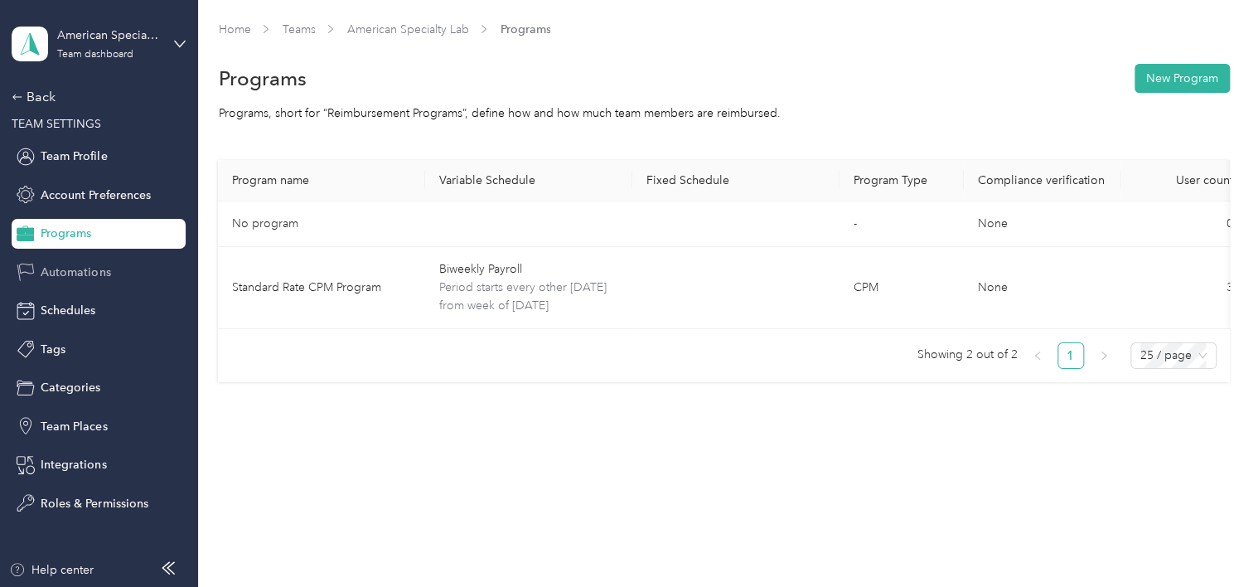
click at [69, 279] on span "Automations" at bounding box center [76, 272] width 70 height 17
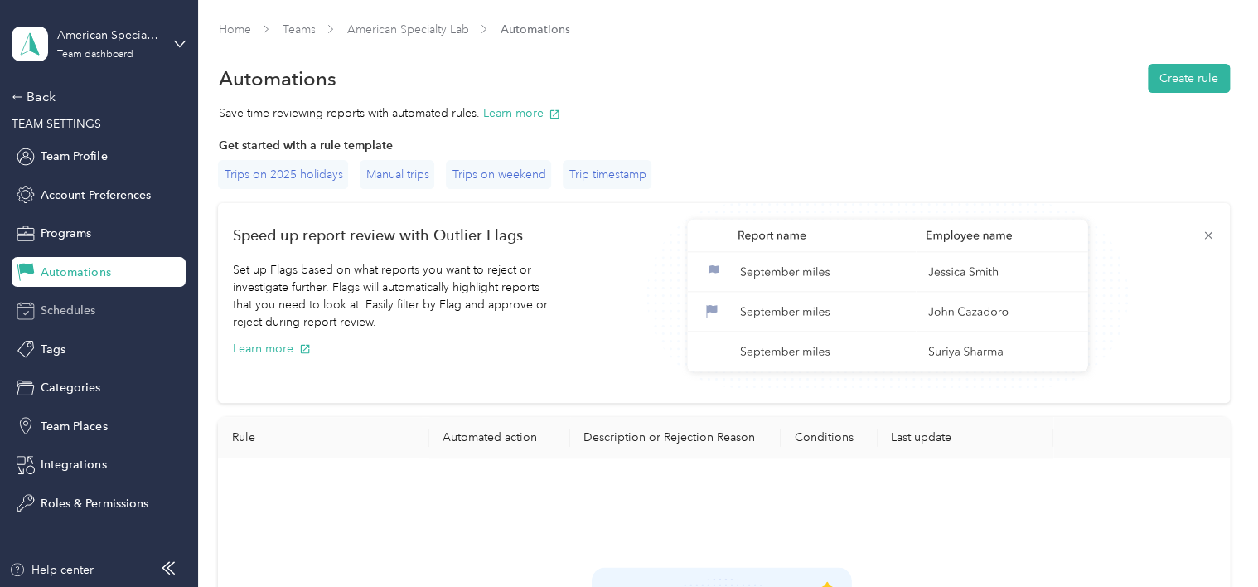
click at [66, 314] on span "Schedules" at bounding box center [68, 310] width 55 height 17
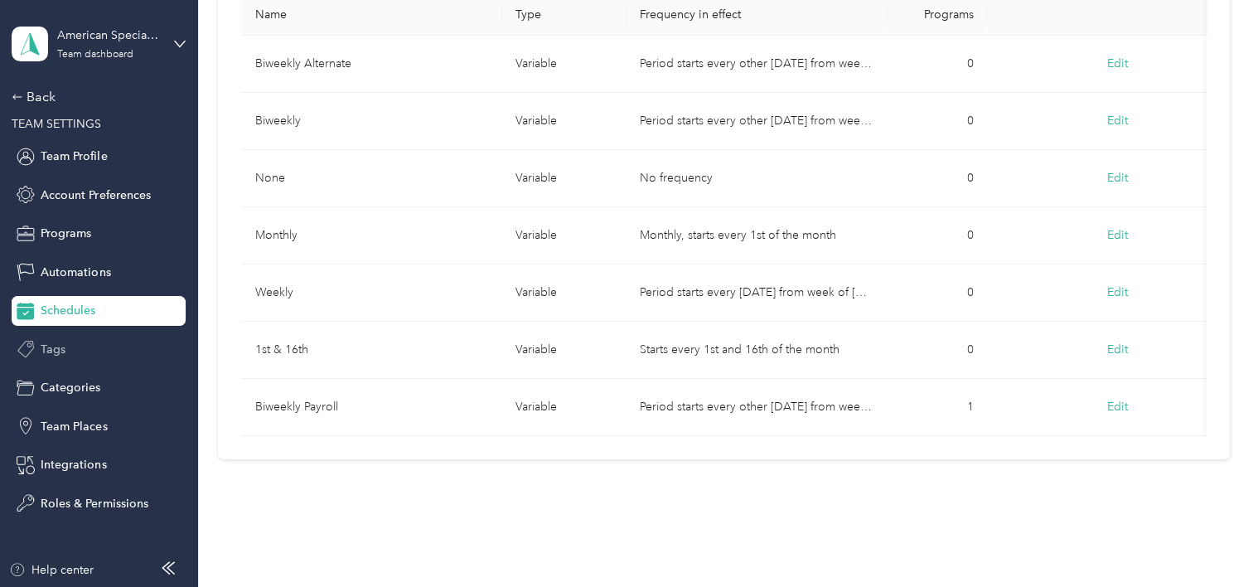
click at [63, 349] on span "Tags" at bounding box center [53, 349] width 25 height 17
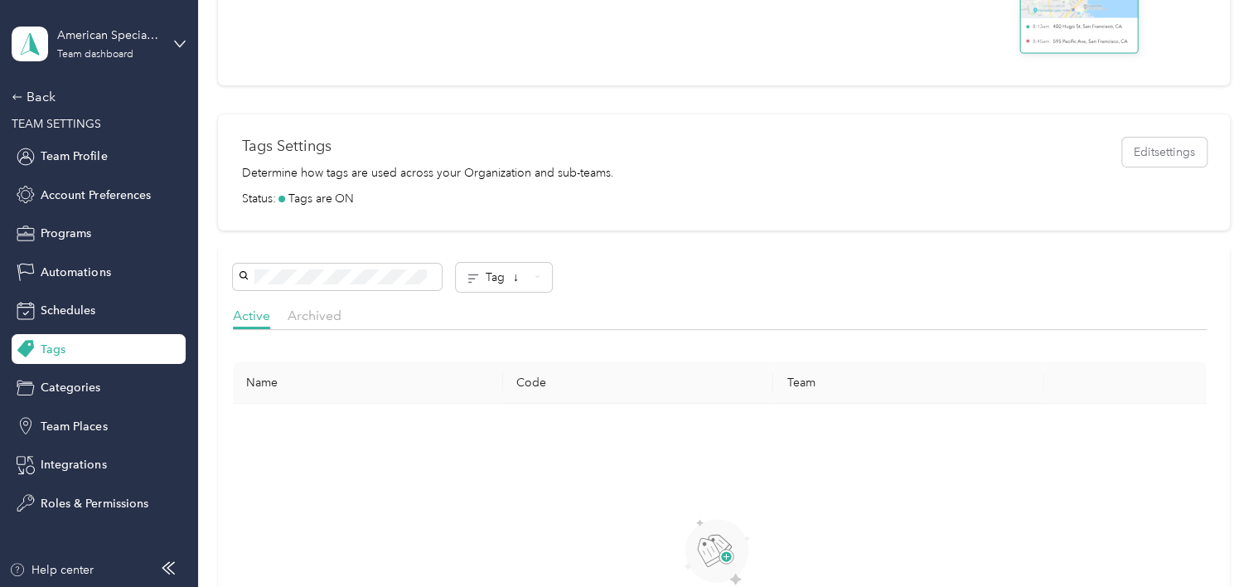
scroll to position [249, 0]
click at [66, 370] on div "Back TEAM SETTINGS Team Profile Account Preferences Programs Automations Schedu…" at bounding box center [99, 302] width 174 height 431
click at [66, 390] on span "Categories" at bounding box center [71, 387] width 60 height 17
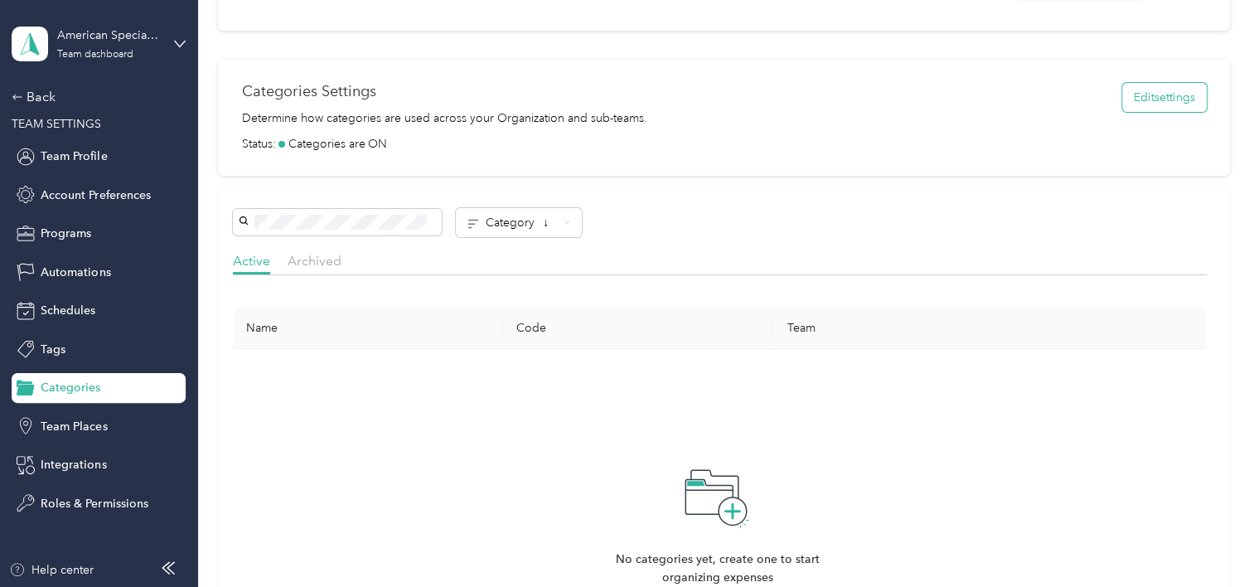
click at [1191, 92] on button "Edit settings" at bounding box center [1164, 97] width 85 height 29
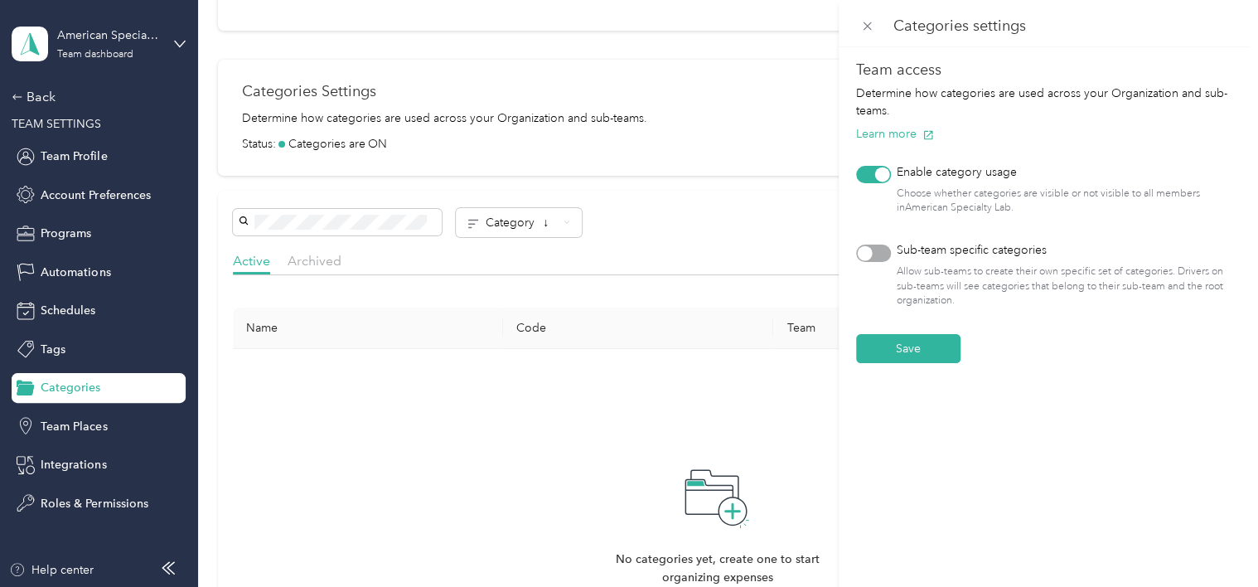
click at [59, 421] on div "Categories settings Team access Determine how categories are used across your O…" at bounding box center [629, 293] width 1258 height 587
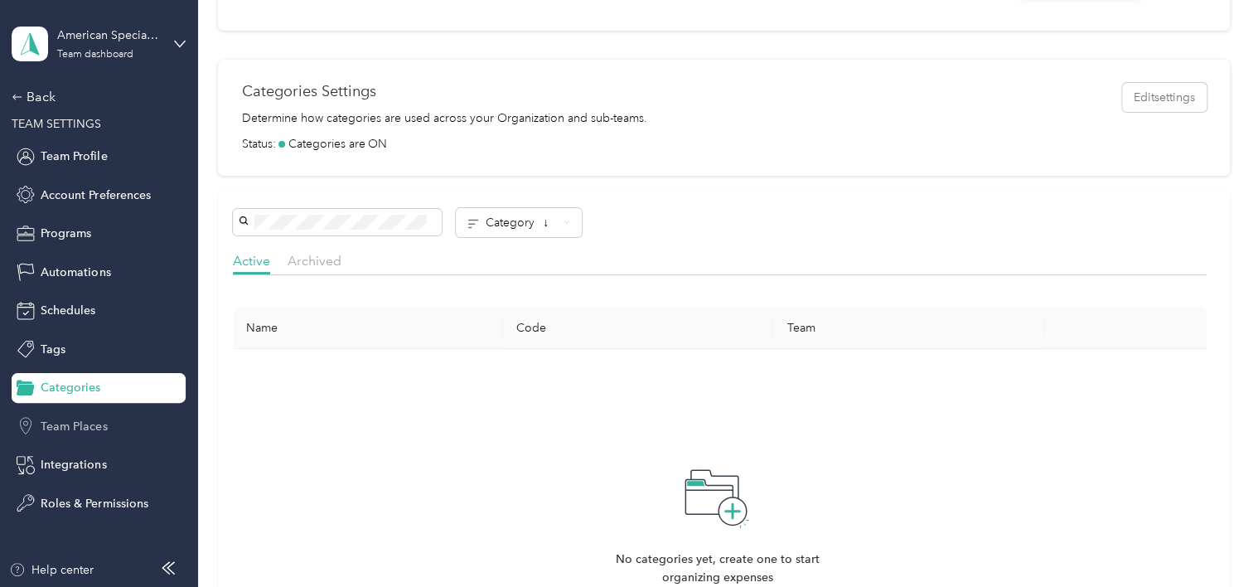
click at [94, 421] on span "Team Places" at bounding box center [74, 426] width 66 height 17
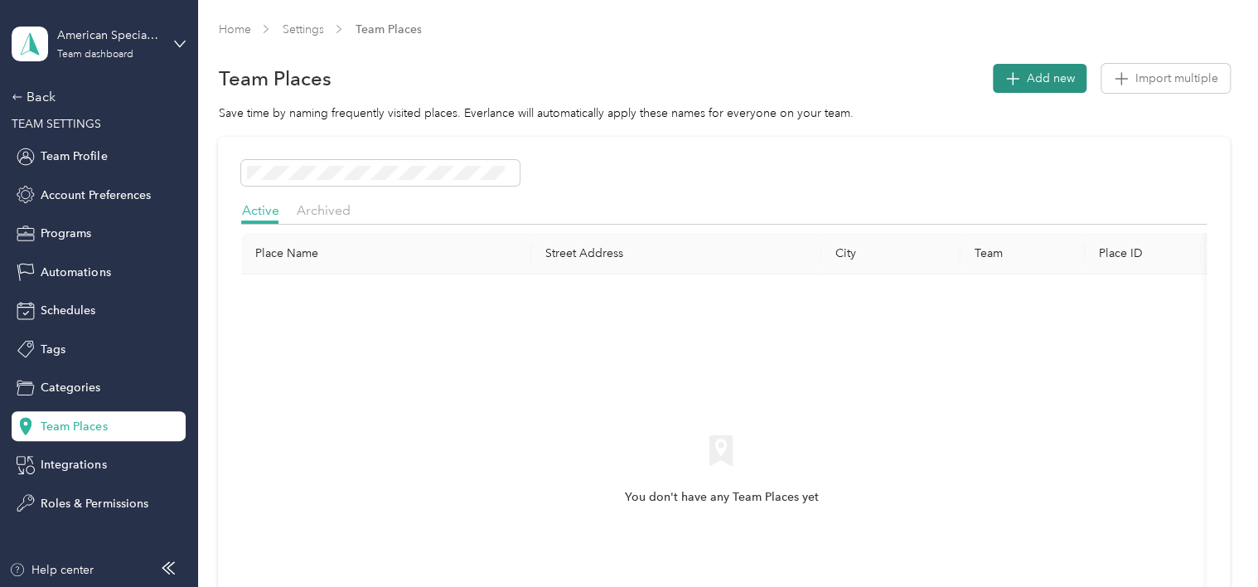
click at [1031, 69] on button "Add new" at bounding box center [1040, 78] width 94 height 29
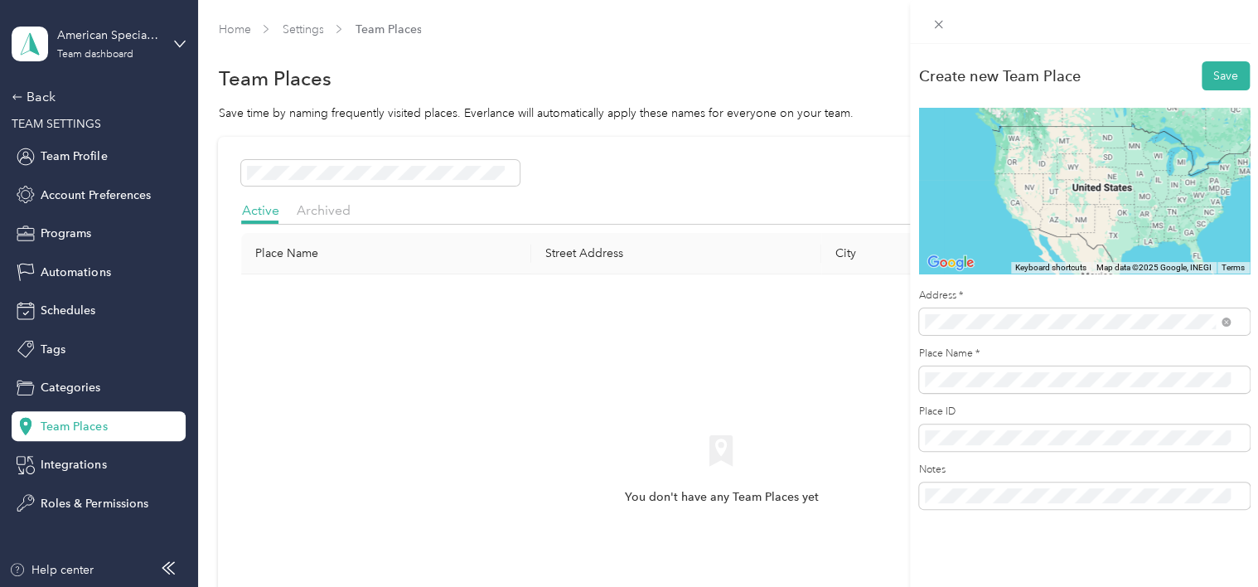
click at [1040, 389] on span "7251 West Charleston Boulevard Las Vegas, Nevada 89117, United States" at bounding box center [1039, 381] width 166 height 15
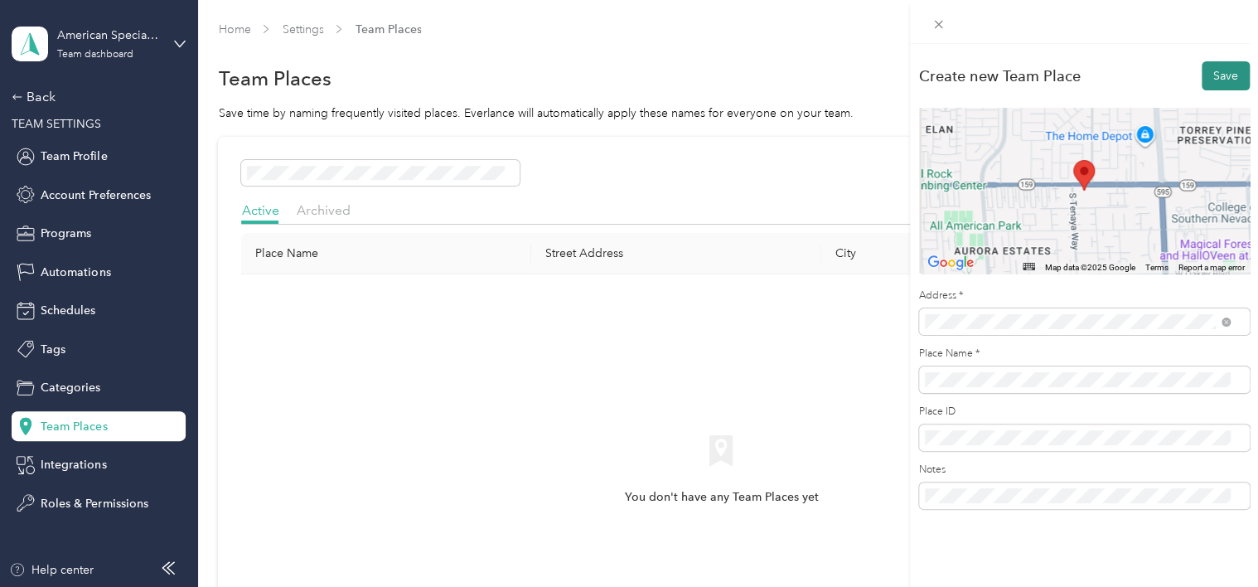
click at [1223, 70] on button "Save" at bounding box center [1226, 75] width 48 height 29
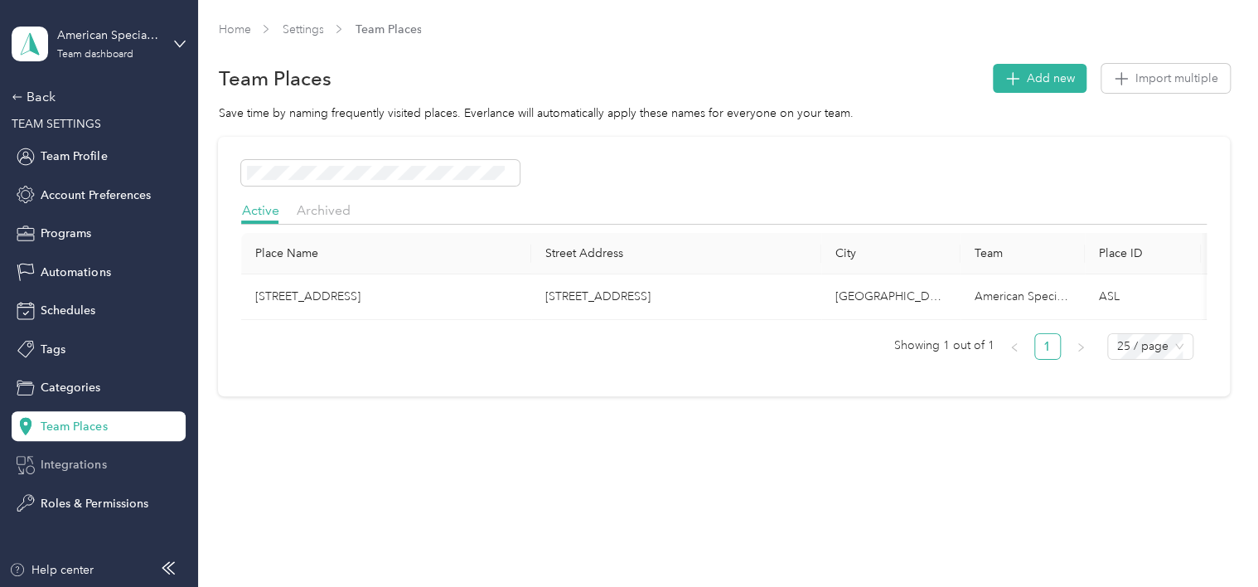
click at [64, 464] on span "Integrations" at bounding box center [73, 464] width 65 height 17
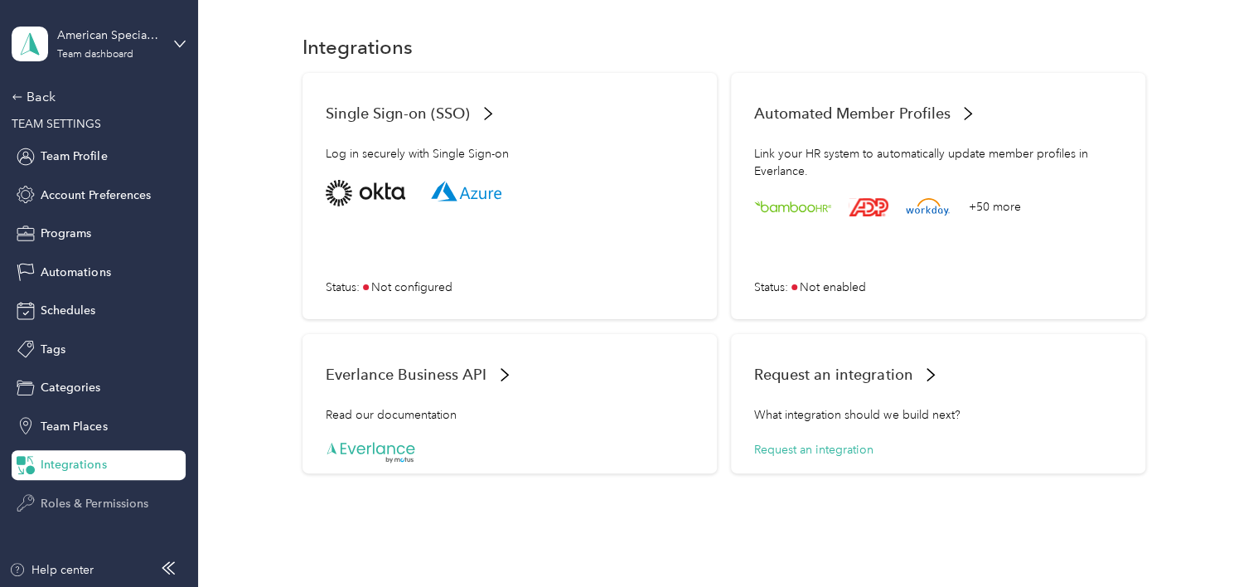
click at [79, 502] on span "Roles & Permissions" at bounding box center [94, 503] width 107 height 17
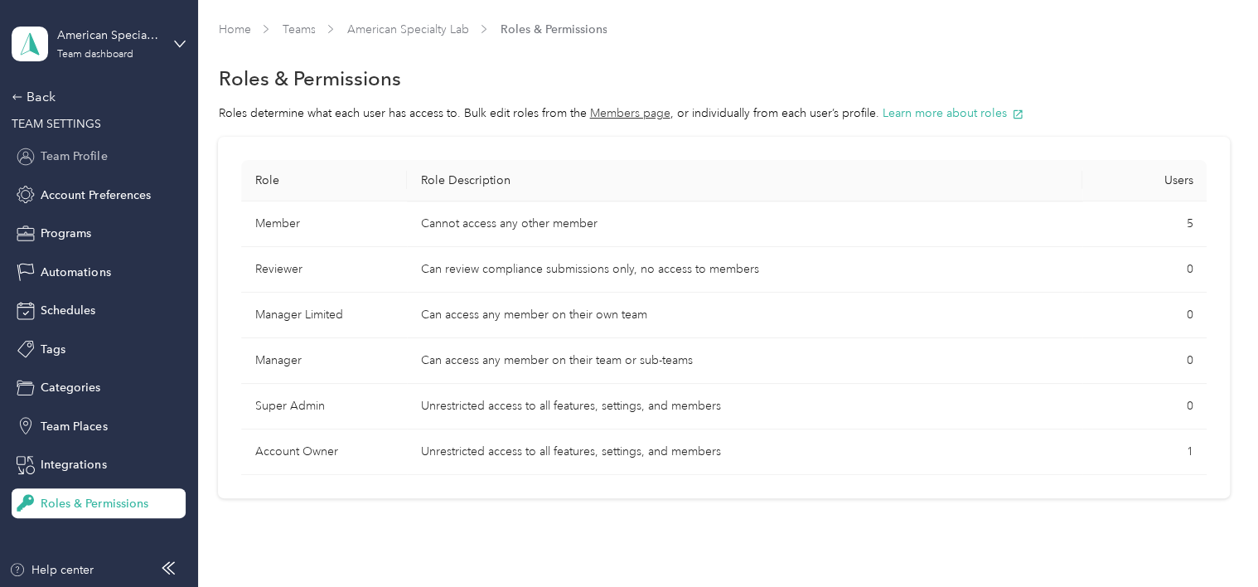
click at [61, 159] on span "Team Profile" at bounding box center [74, 156] width 66 height 17
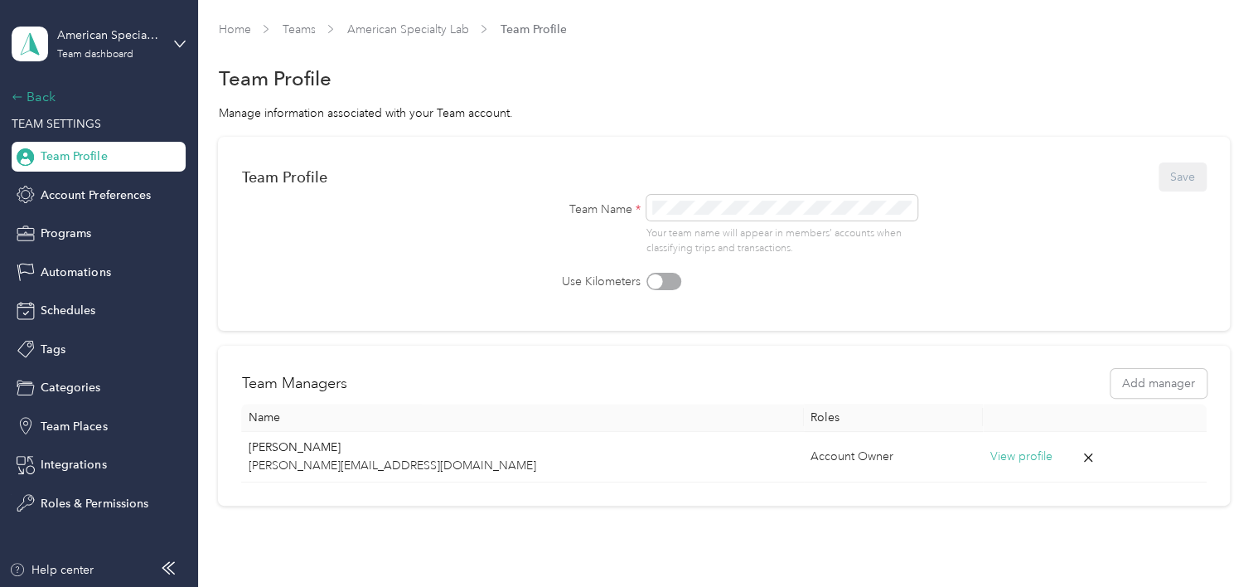
click at [13, 99] on icon at bounding box center [18, 97] width 12 height 12
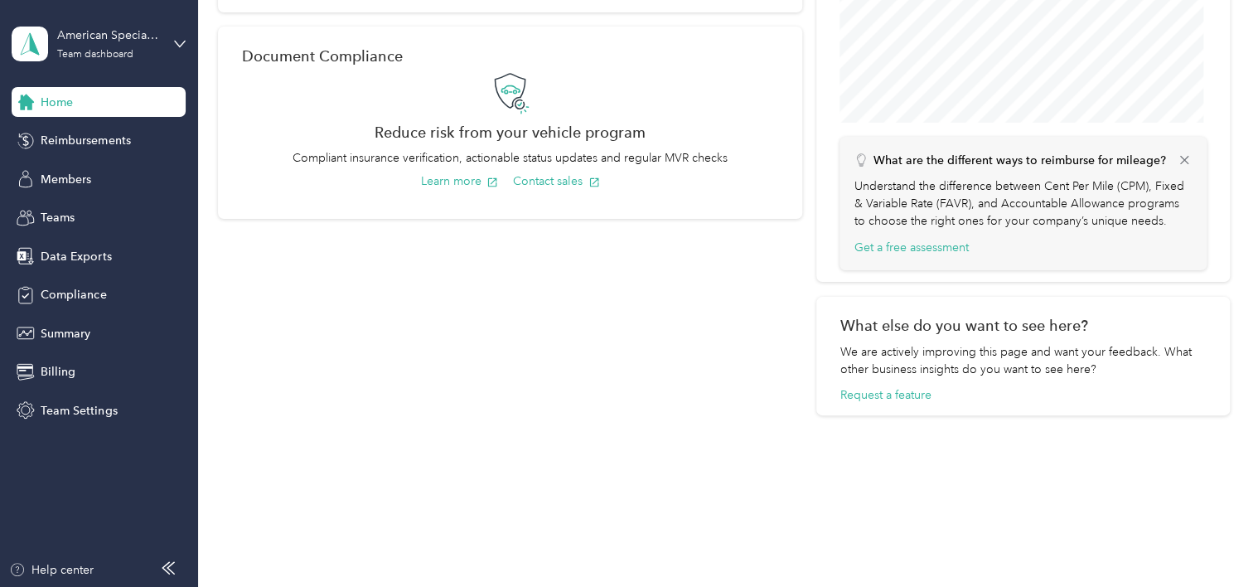
scroll to position [648, 0]
click at [56, 136] on span "Reimbursements" at bounding box center [86, 140] width 90 height 17
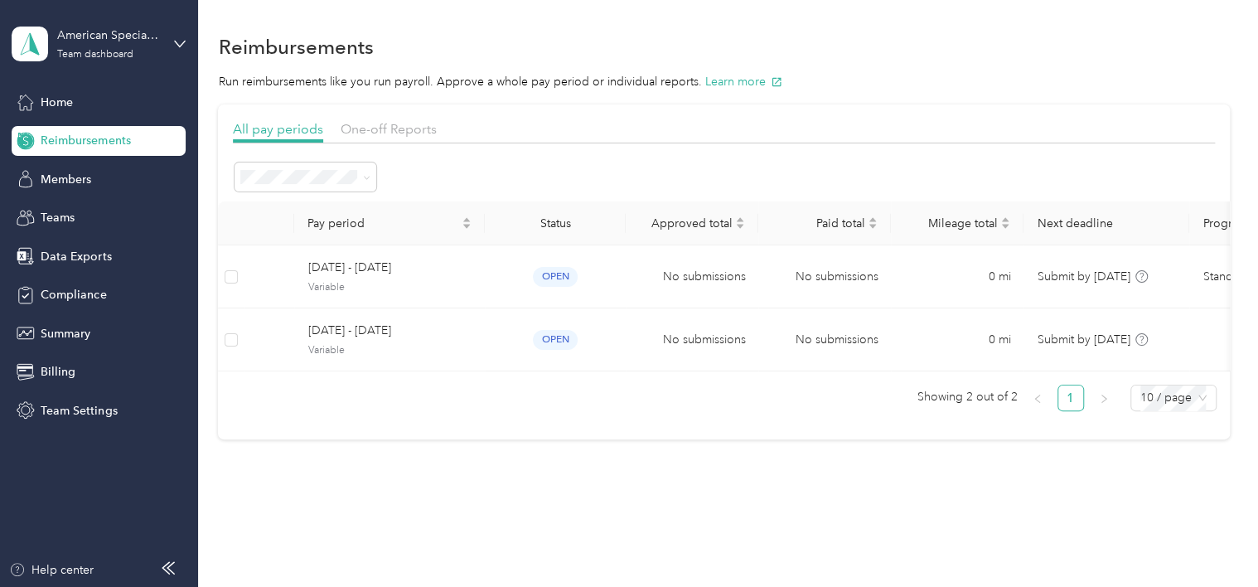
click at [535, 424] on div "Pay period Status Approved total Paid total Mileage total Next deadline Program…" at bounding box center [723, 312] width 1011 height 223
click at [80, 181] on span "Members" at bounding box center [66, 179] width 51 height 17
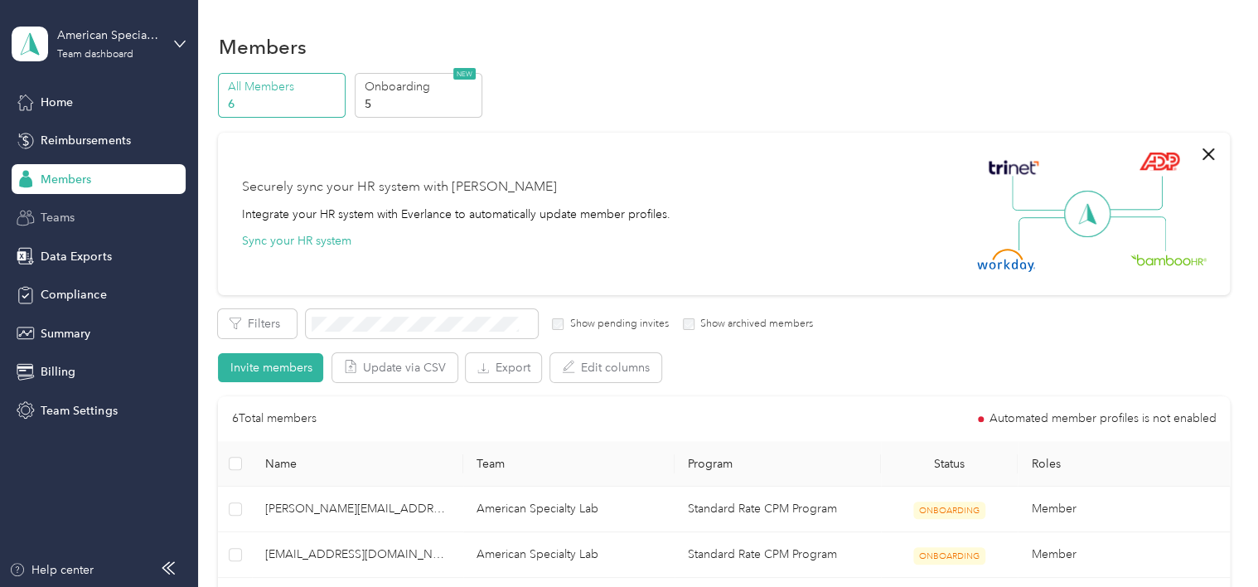
click at [63, 215] on span "Teams" at bounding box center [58, 217] width 34 height 17
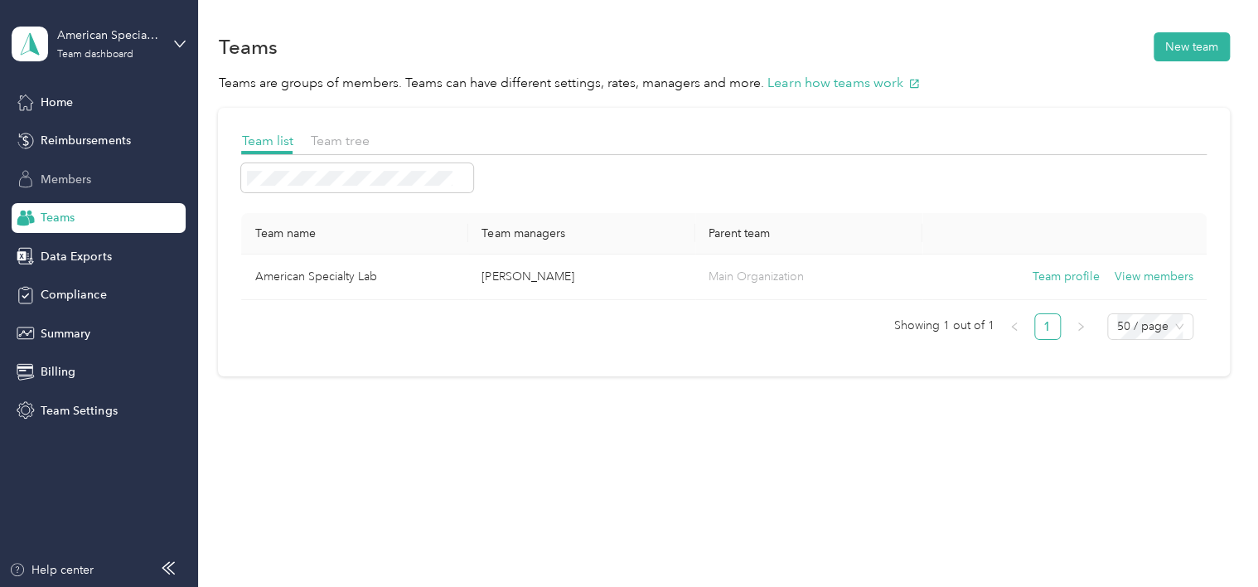
click at [80, 181] on span "Members" at bounding box center [66, 179] width 51 height 17
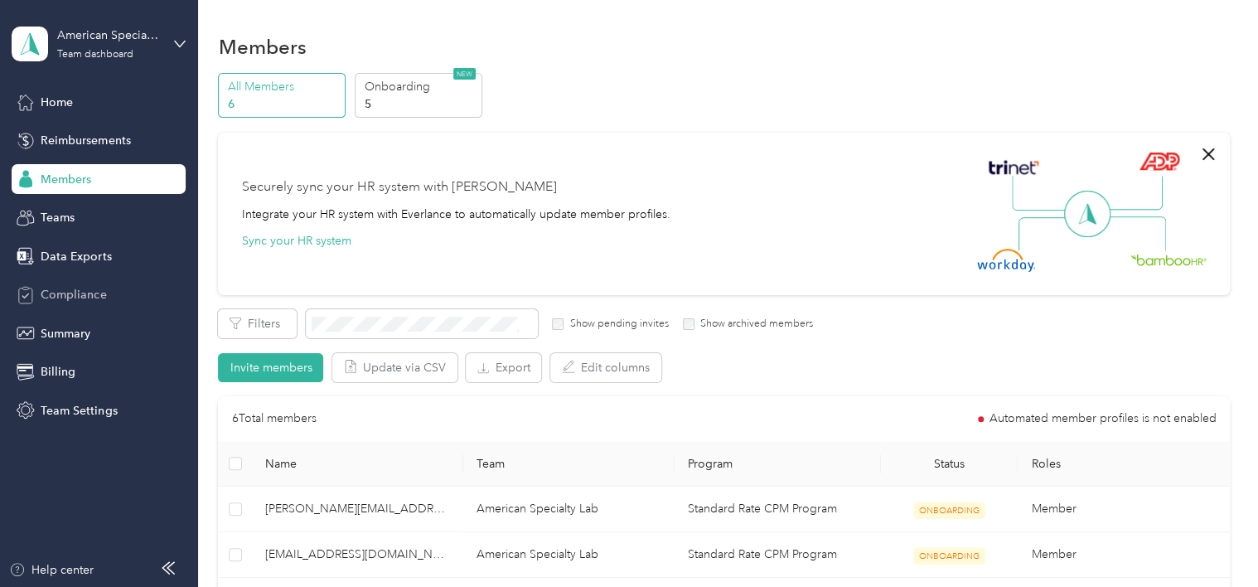
click at [79, 287] on span "Compliance" at bounding box center [73, 294] width 65 height 17
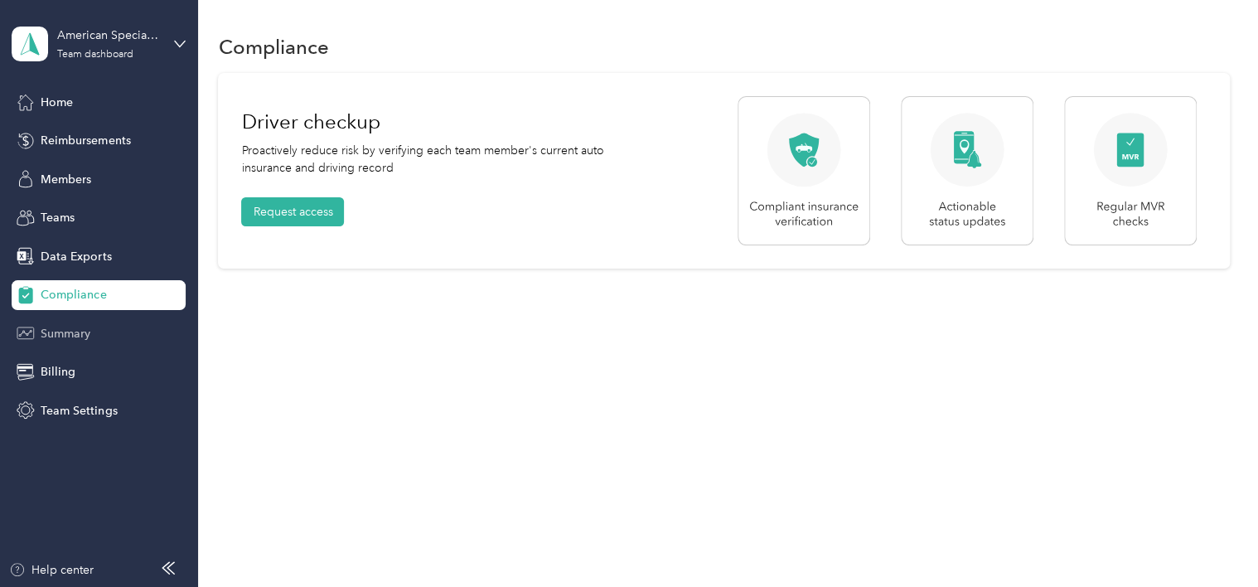
click at [60, 330] on span "Summary" at bounding box center [66, 333] width 50 height 17
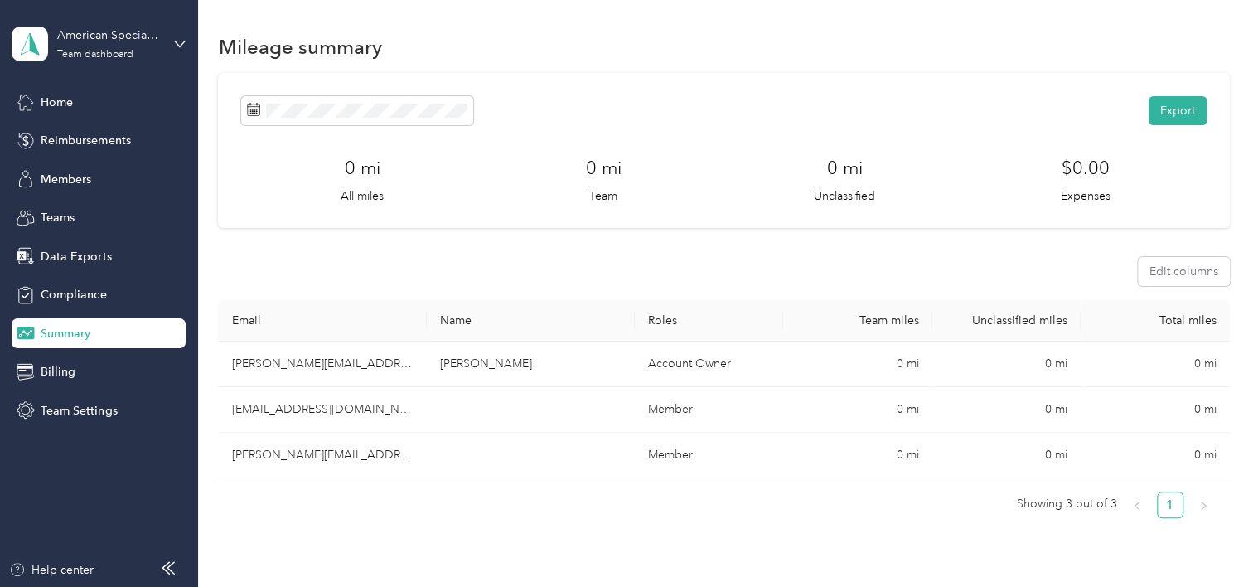
click at [504, 507] on ul "Showing 3 out of 3 1" at bounding box center [717, 504] width 998 height 27
click at [54, 96] on span "Home" at bounding box center [57, 102] width 32 height 17
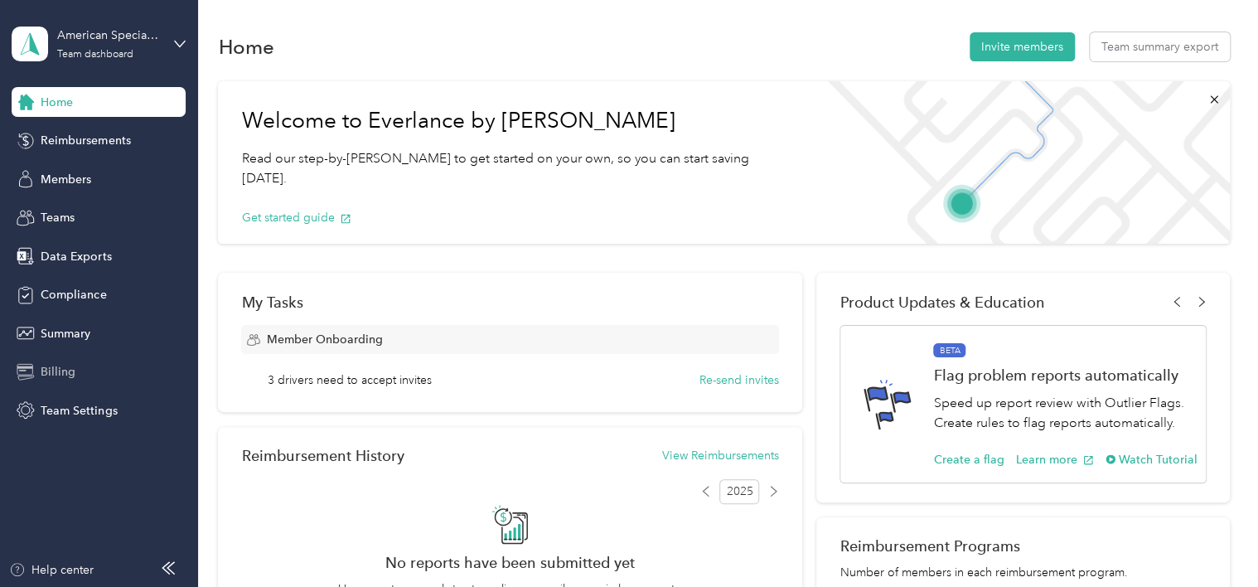
click at [58, 370] on span "Billing" at bounding box center [58, 371] width 35 height 17
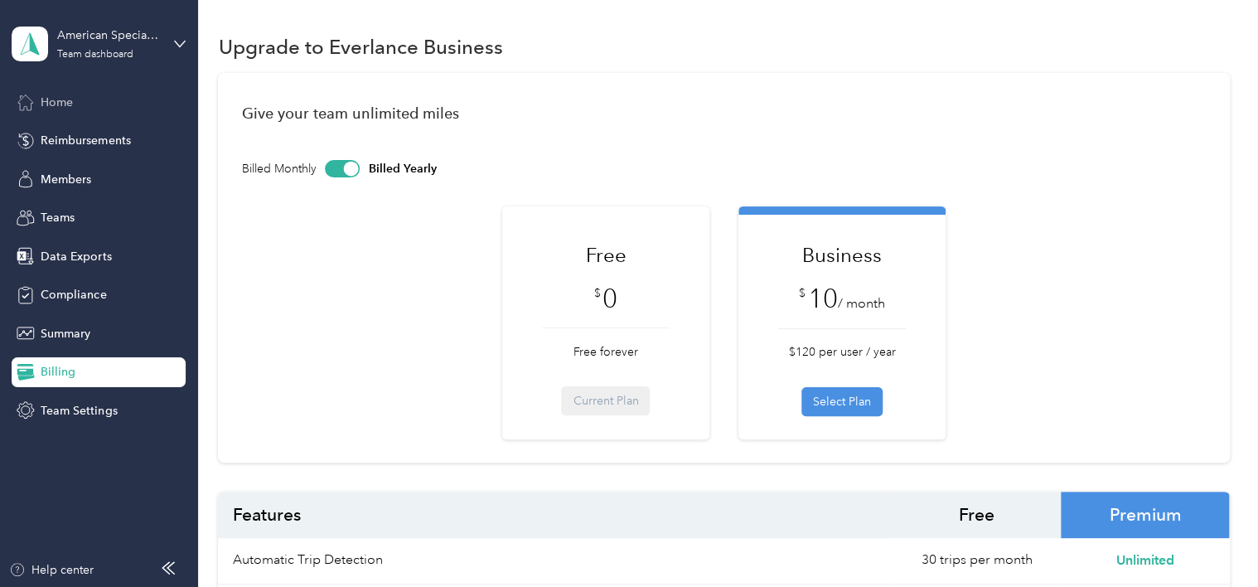
click at [57, 109] on span "Home" at bounding box center [57, 102] width 32 height 17
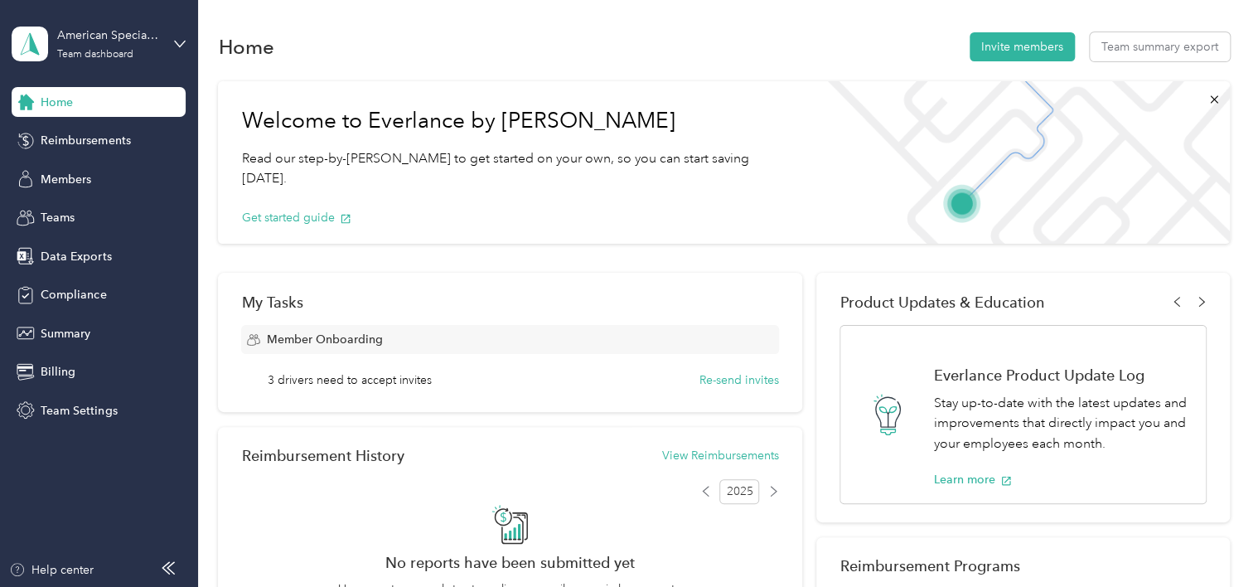
click at [738, 189] on div "Get started guide" at bounding box center [514, 218] width 546 height 58
